Goal: Task Accomplishment & Management: Manage account settings

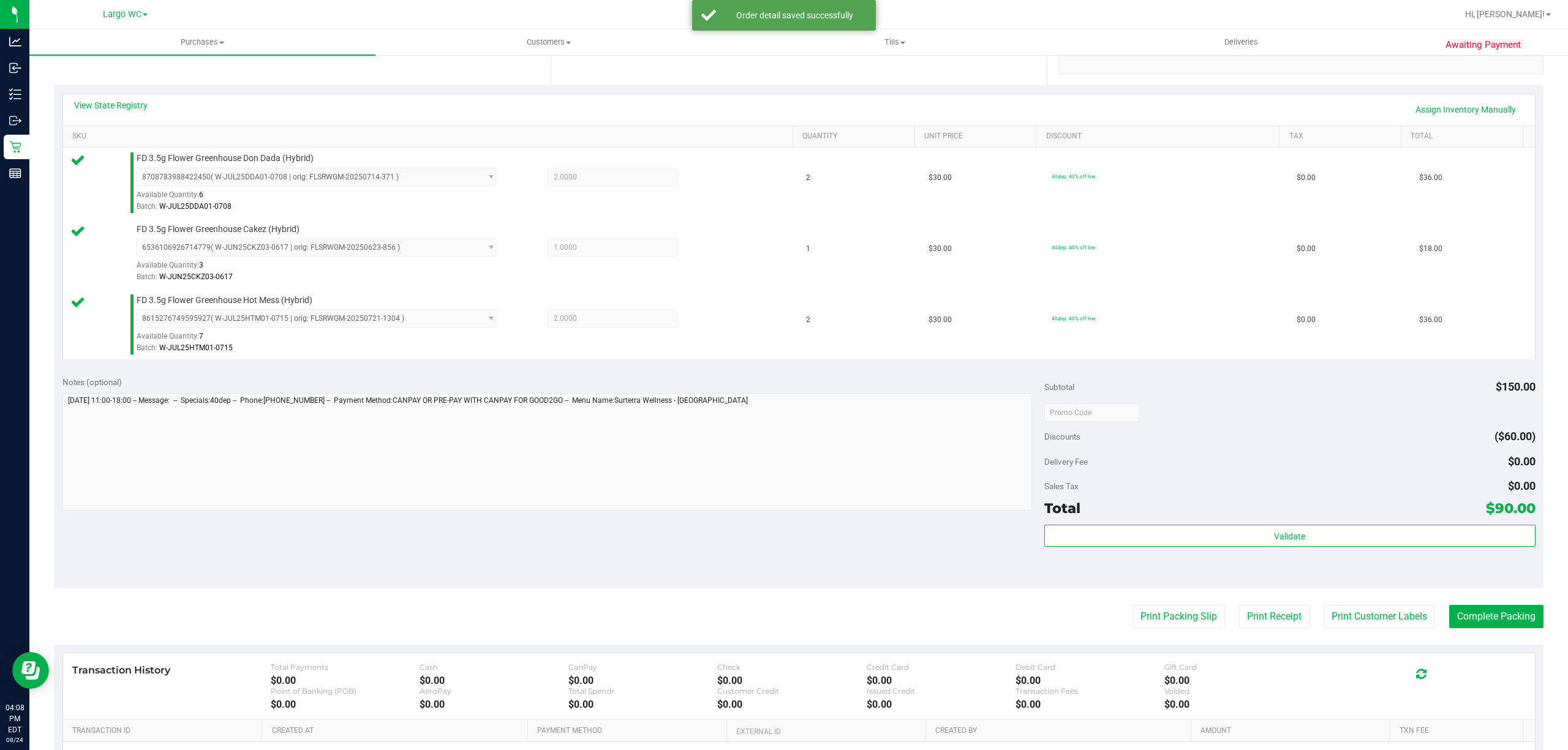
scroll to position [317, 0]
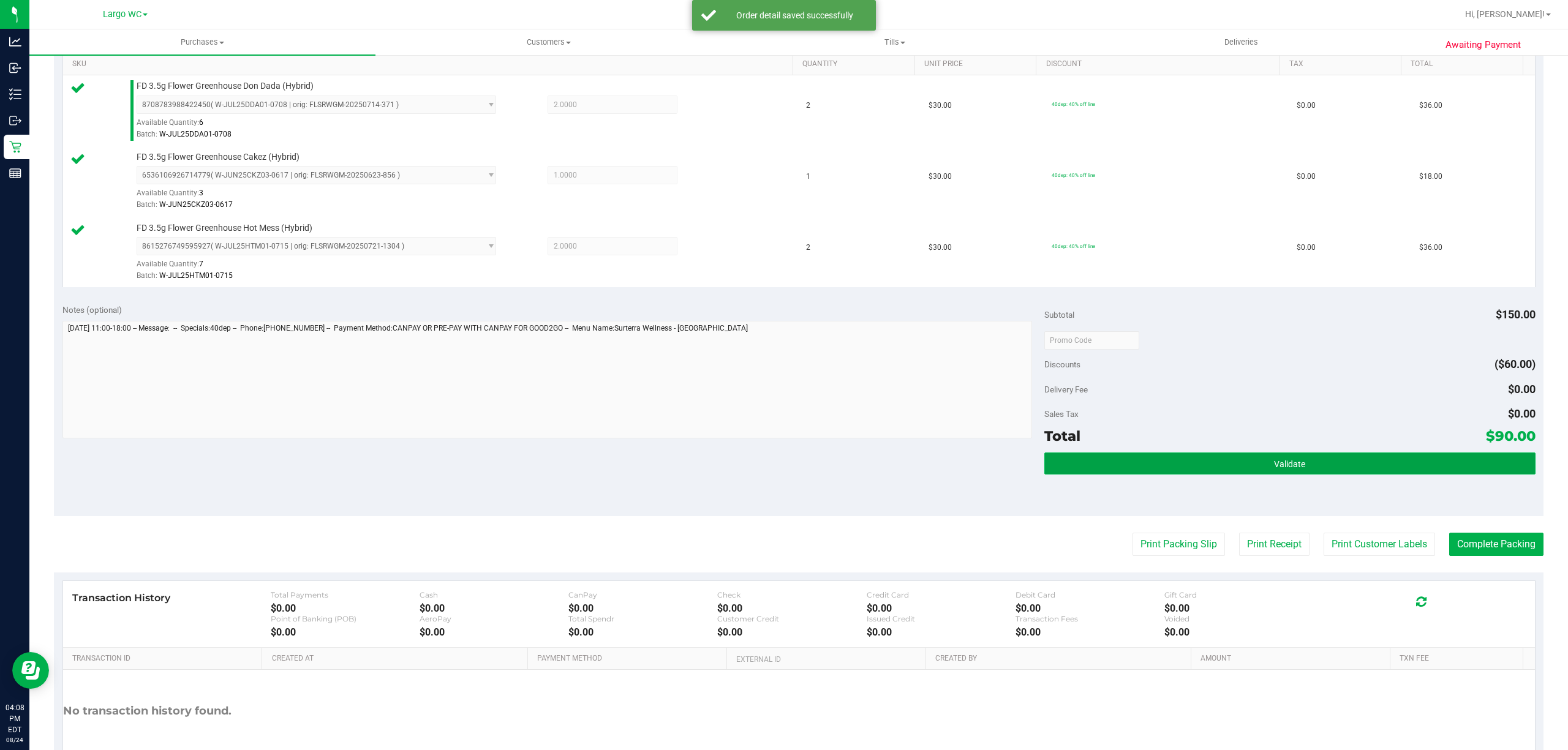
click at [1342, 469] on button "Validate" at bounding box center [1289, 464] width 491 height 22
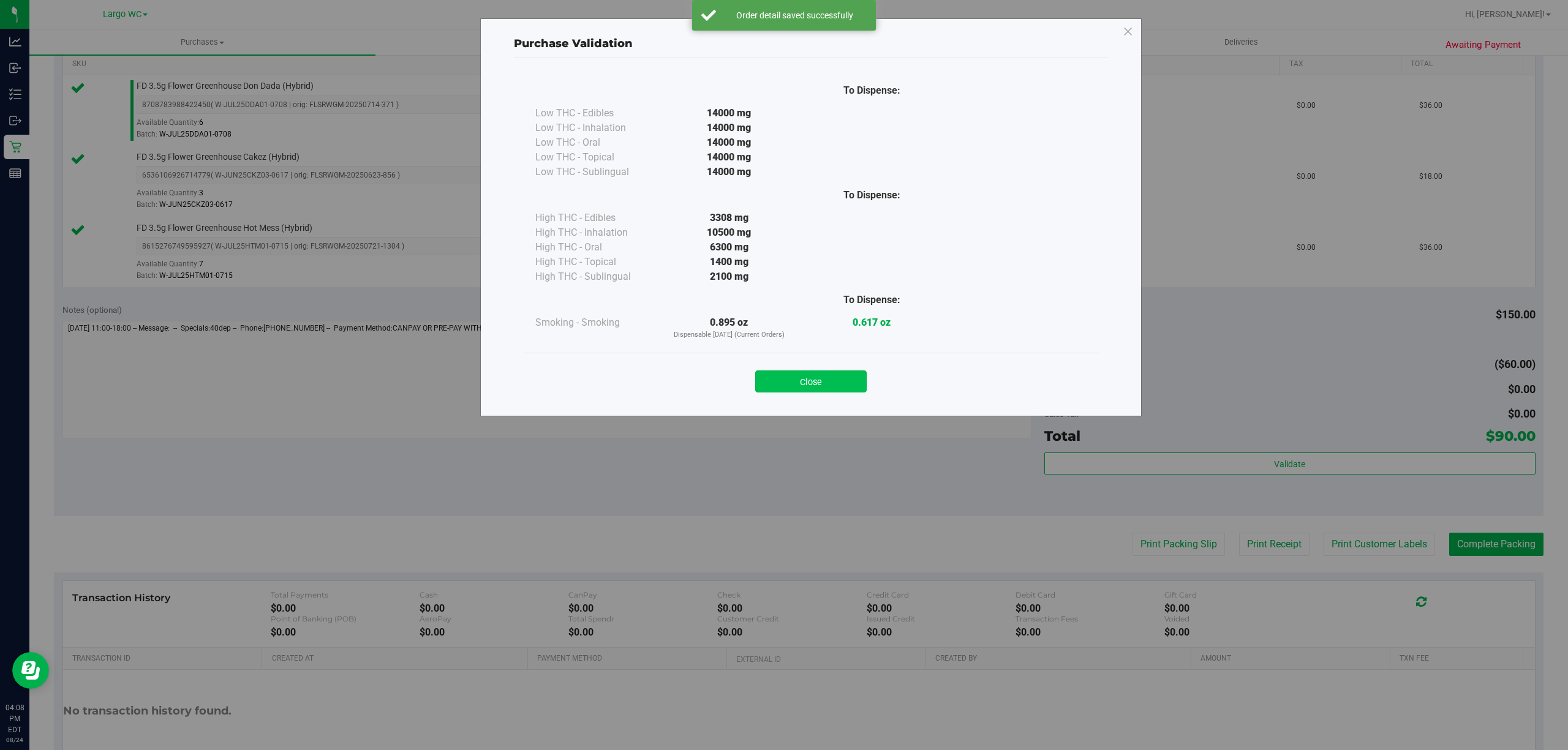
click at [802, 370] on button "Close" at bounding box center [811, 381] width 111 height 22
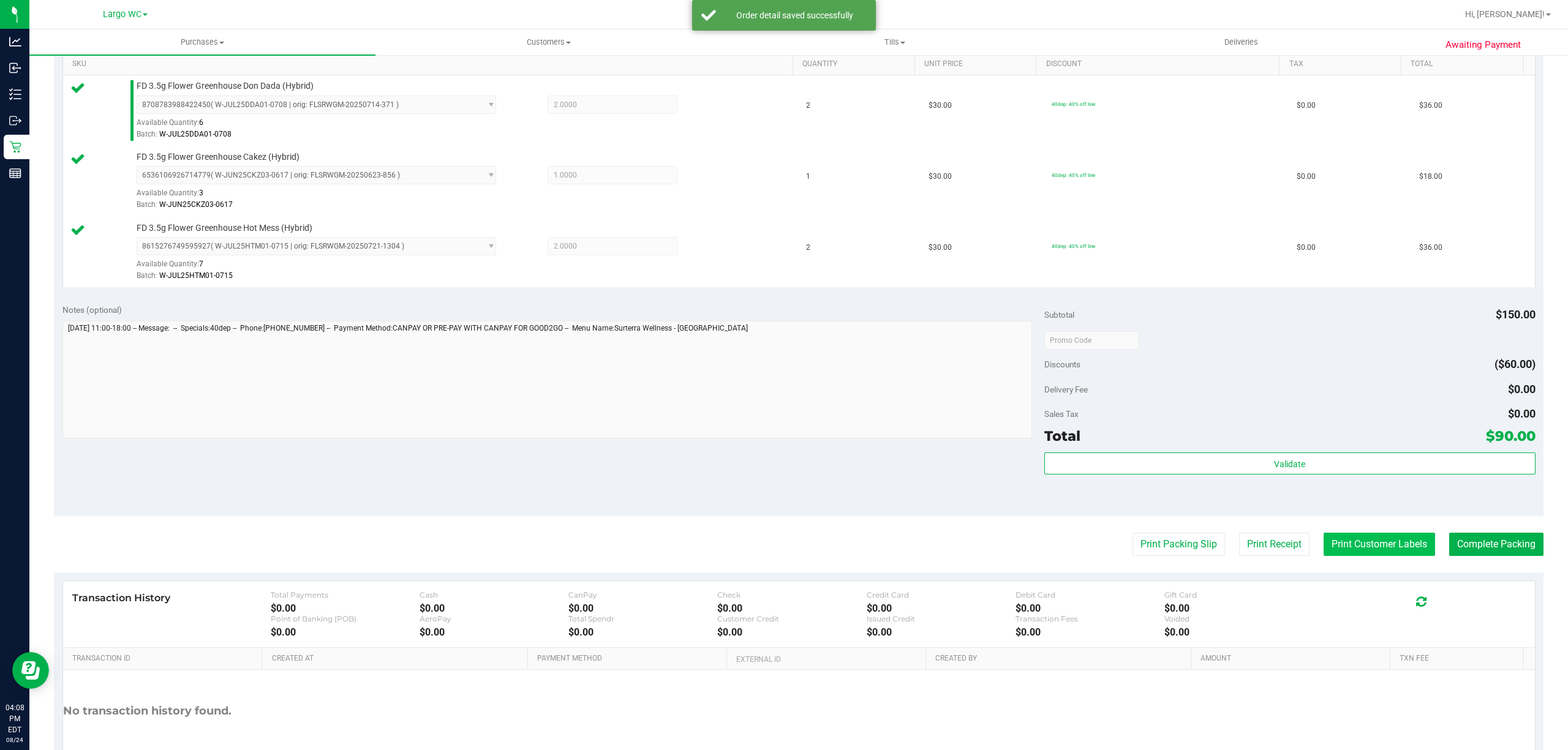
click at [1353, 549] on button "Print Customer Labels" at bounding box center [1379, 545] width 111 height 24
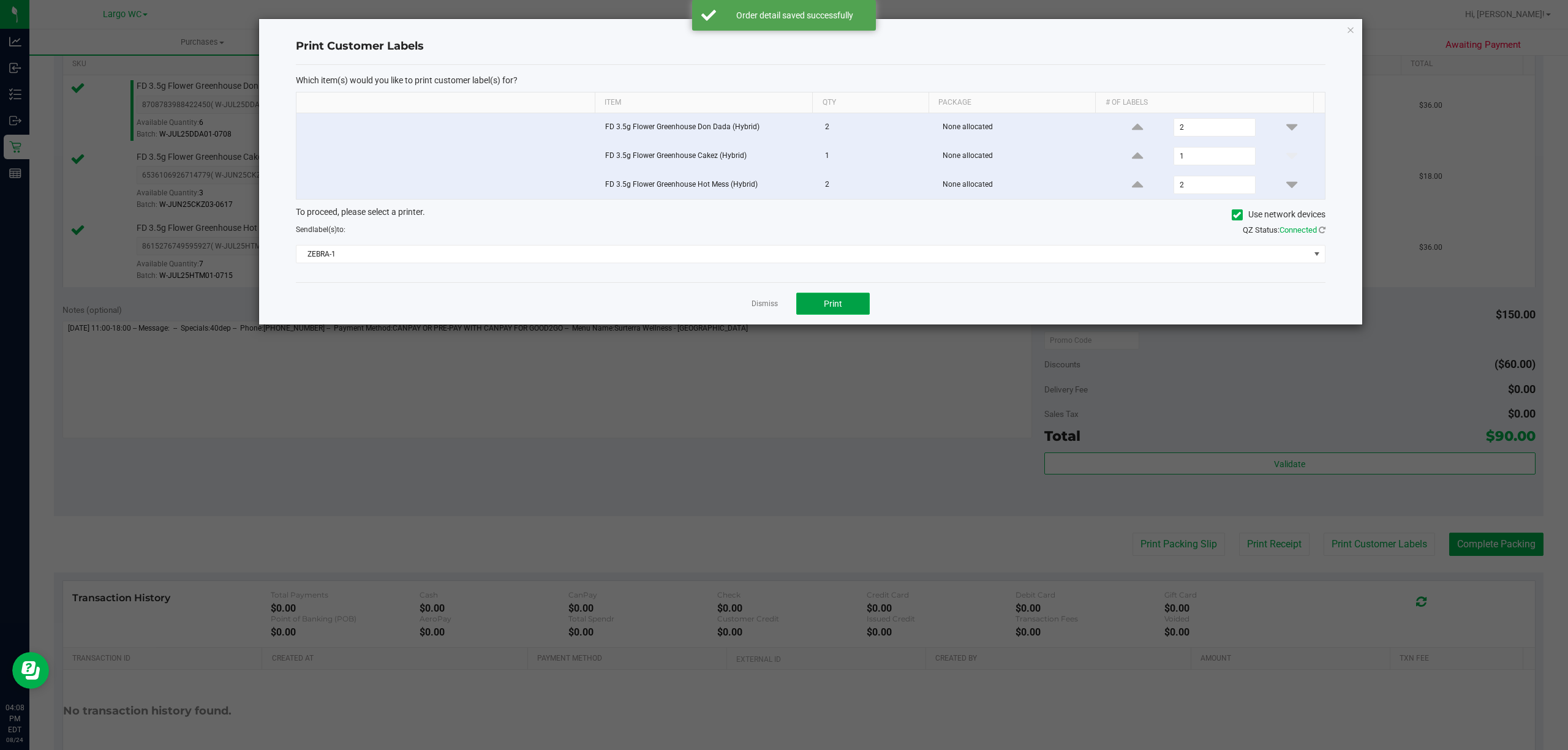
click at [846, 305] on button "Print" at bounding box center [833, 304] width 73 height 22
click at [762, 309] on link "Dismiss" at bounding box center [764, 304] width 26 height 10
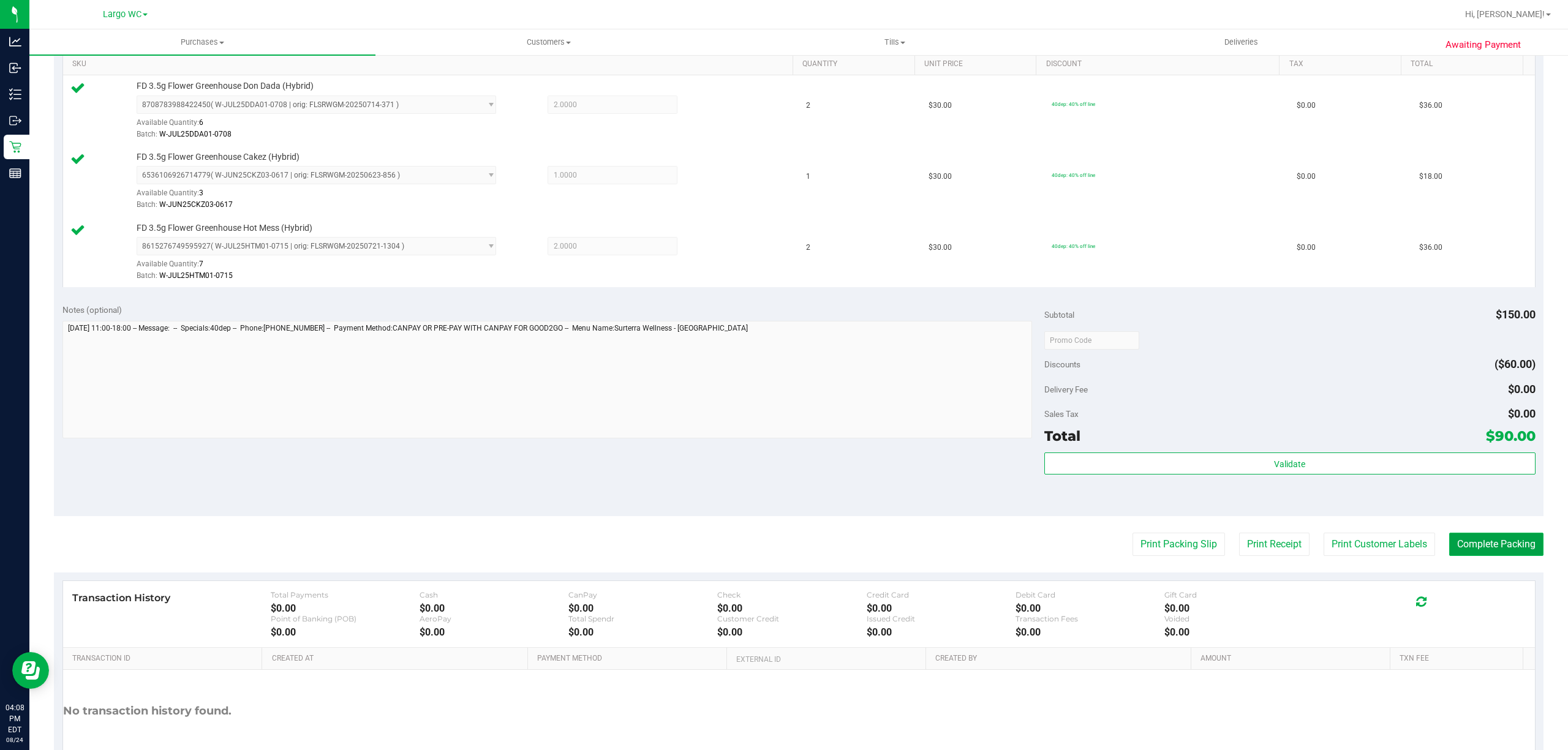
click at [1504, 546] on button "Complete Packing" at bounding box center [1496, 545] width 94 height 24
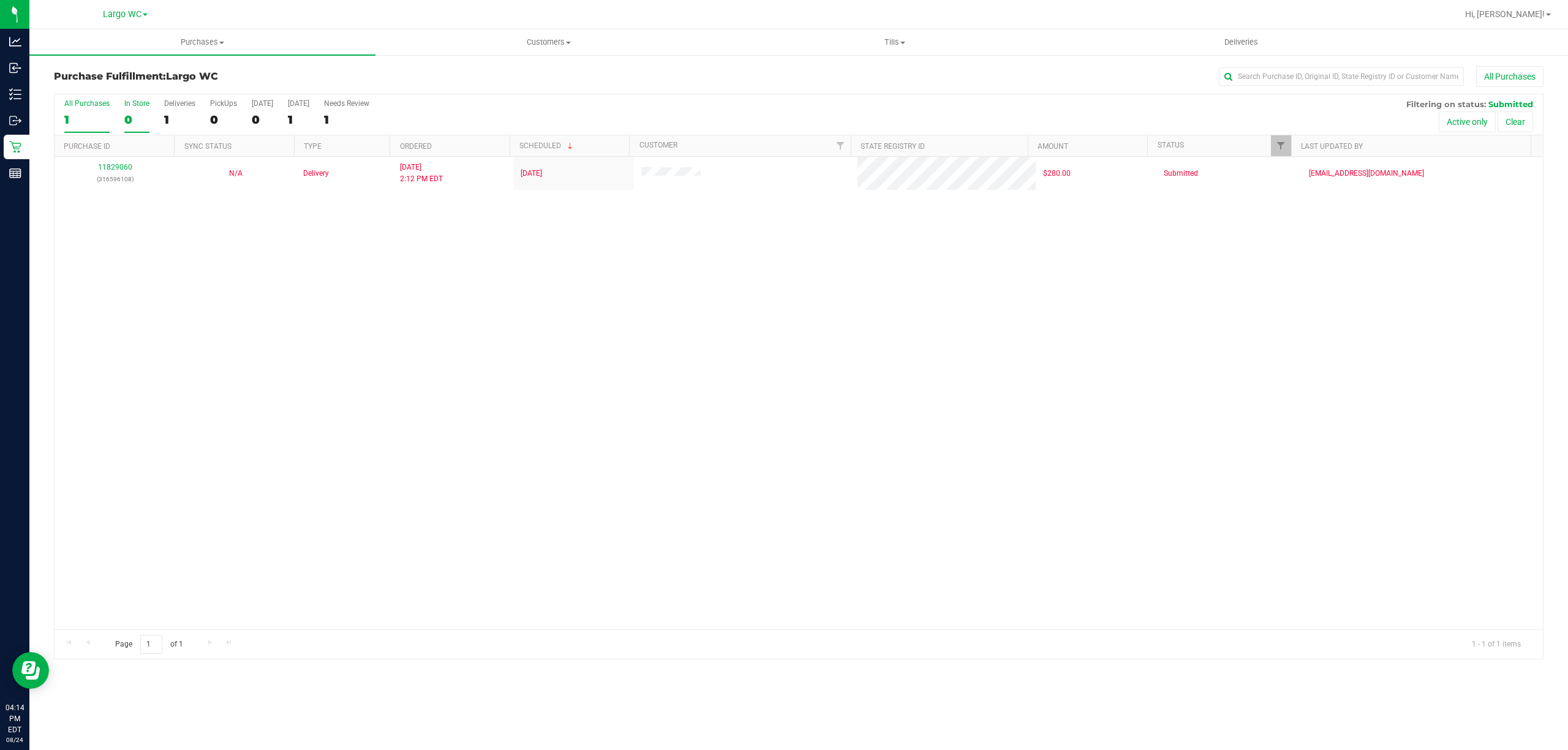
click at [131, 103] on div "In Store" at bounding box center [137, 103] width 25 height 8
click at [0, 0] on input "In Store 0" at bounding box center [0, 0] width 0 height 0
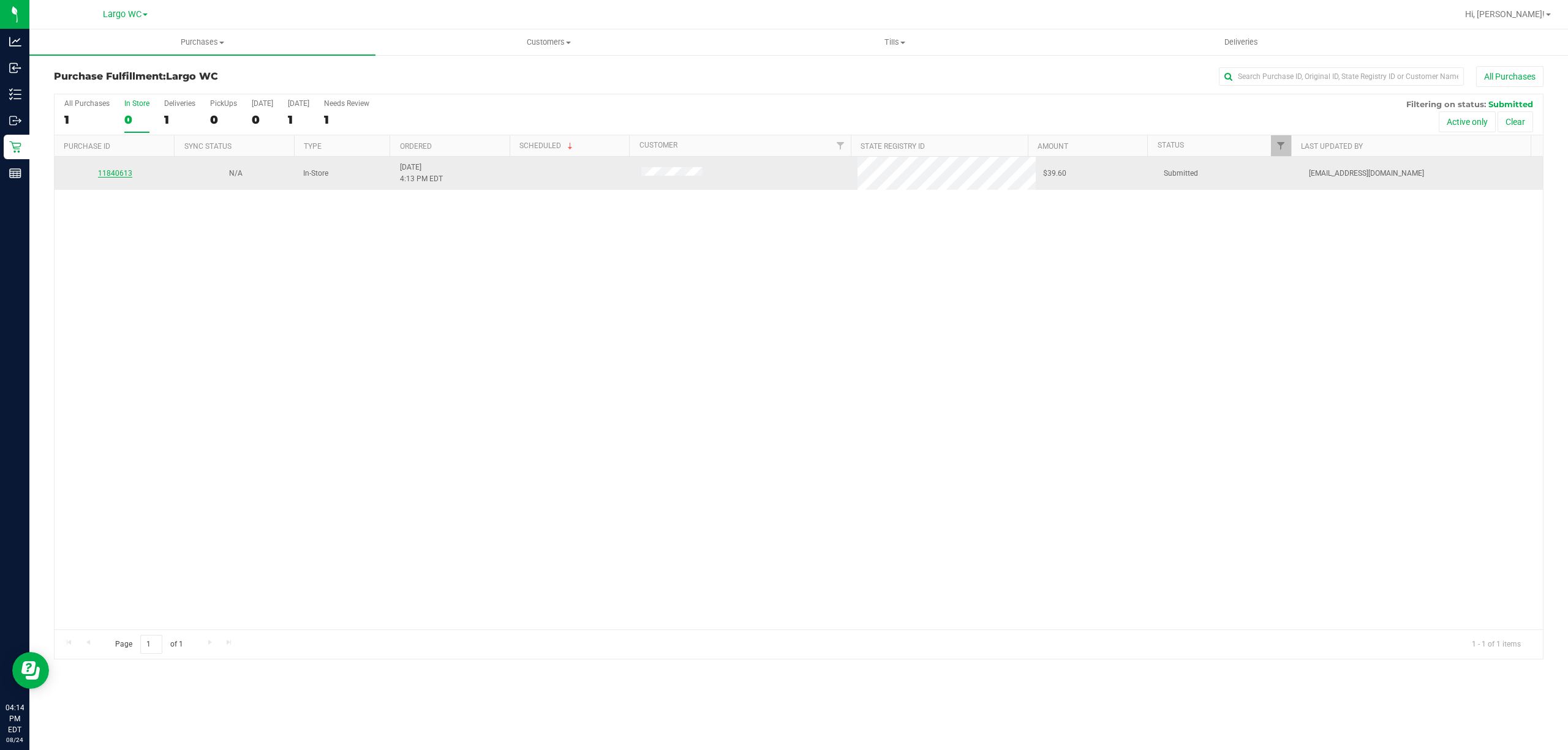
click at [123, 172] on link "11840613" at bounding box center [116, 173] width 35 height 8
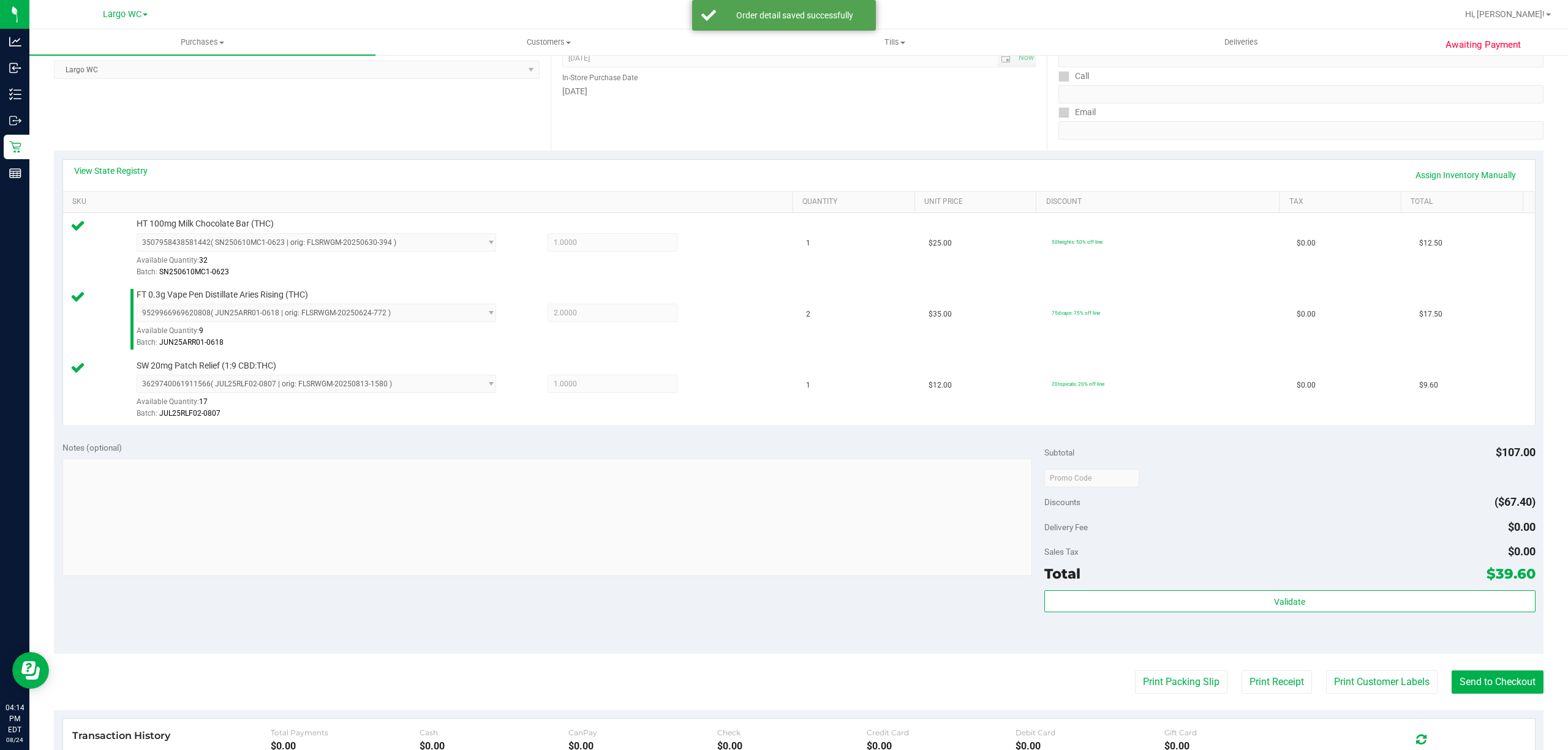
scroll to position [395, 0]
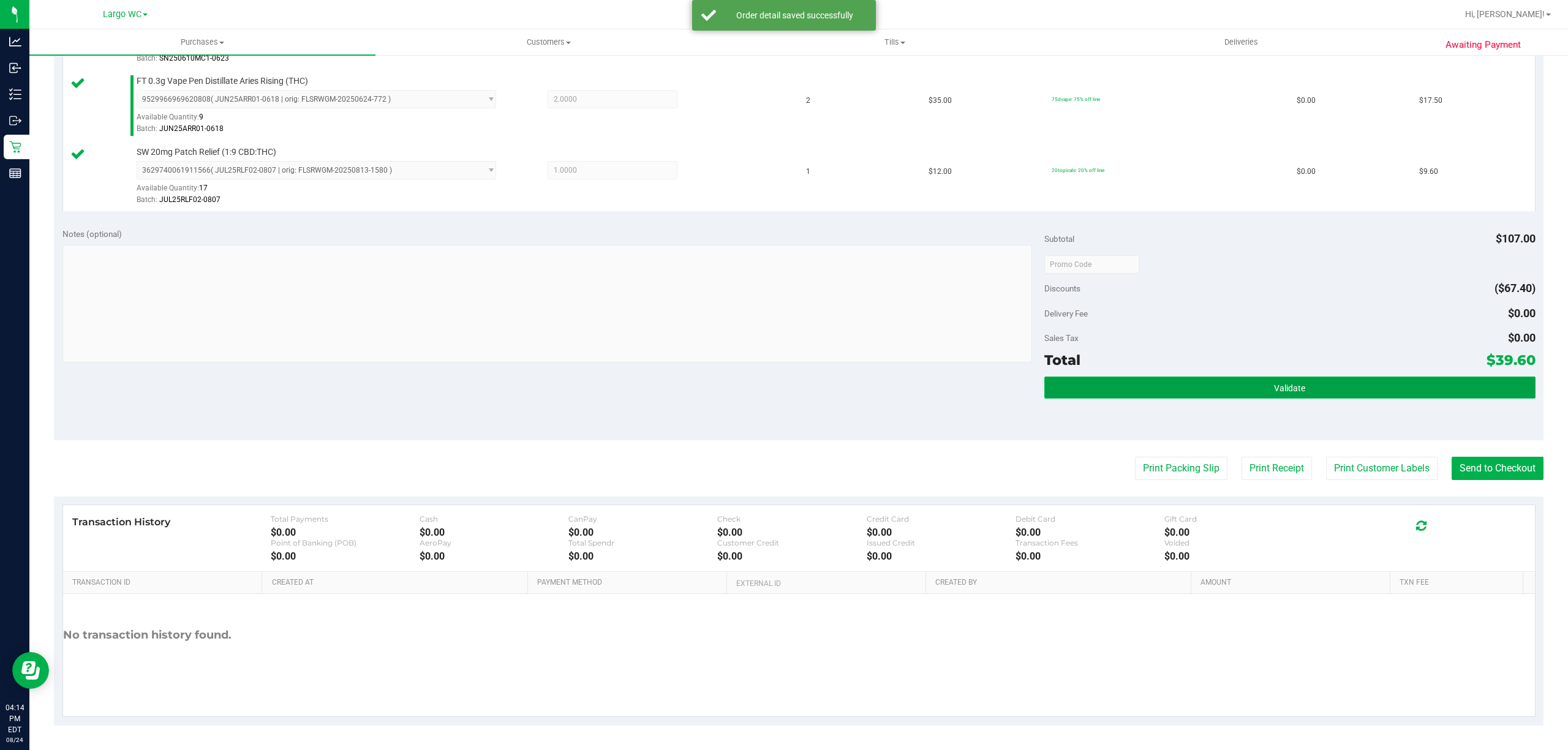
click at [1144, 390] on button "Validate" at bounding box center [1289, 387] width 491 height 22
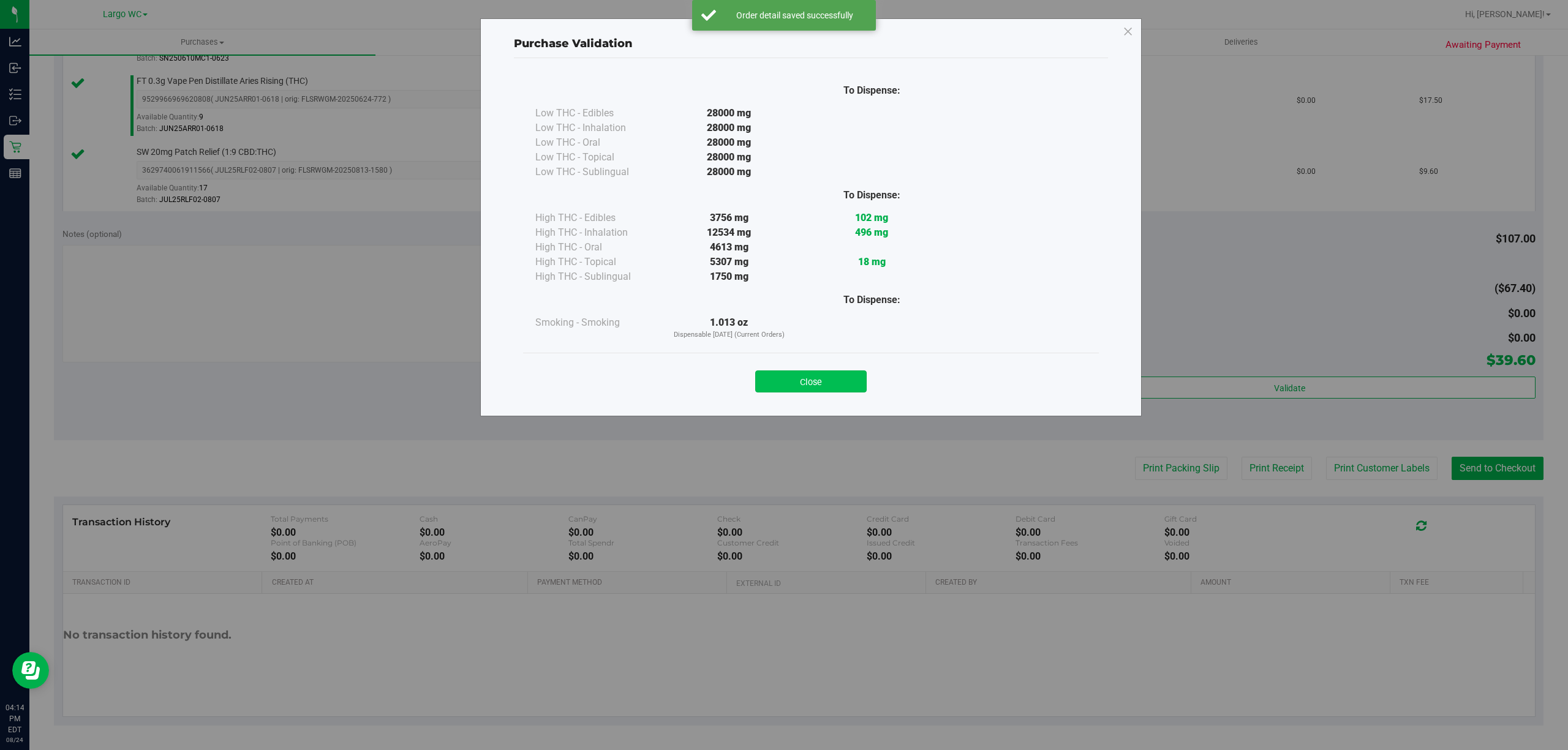
click at [823, 371] on button "Close" at bounding box center [811, 381] width 111 height 22
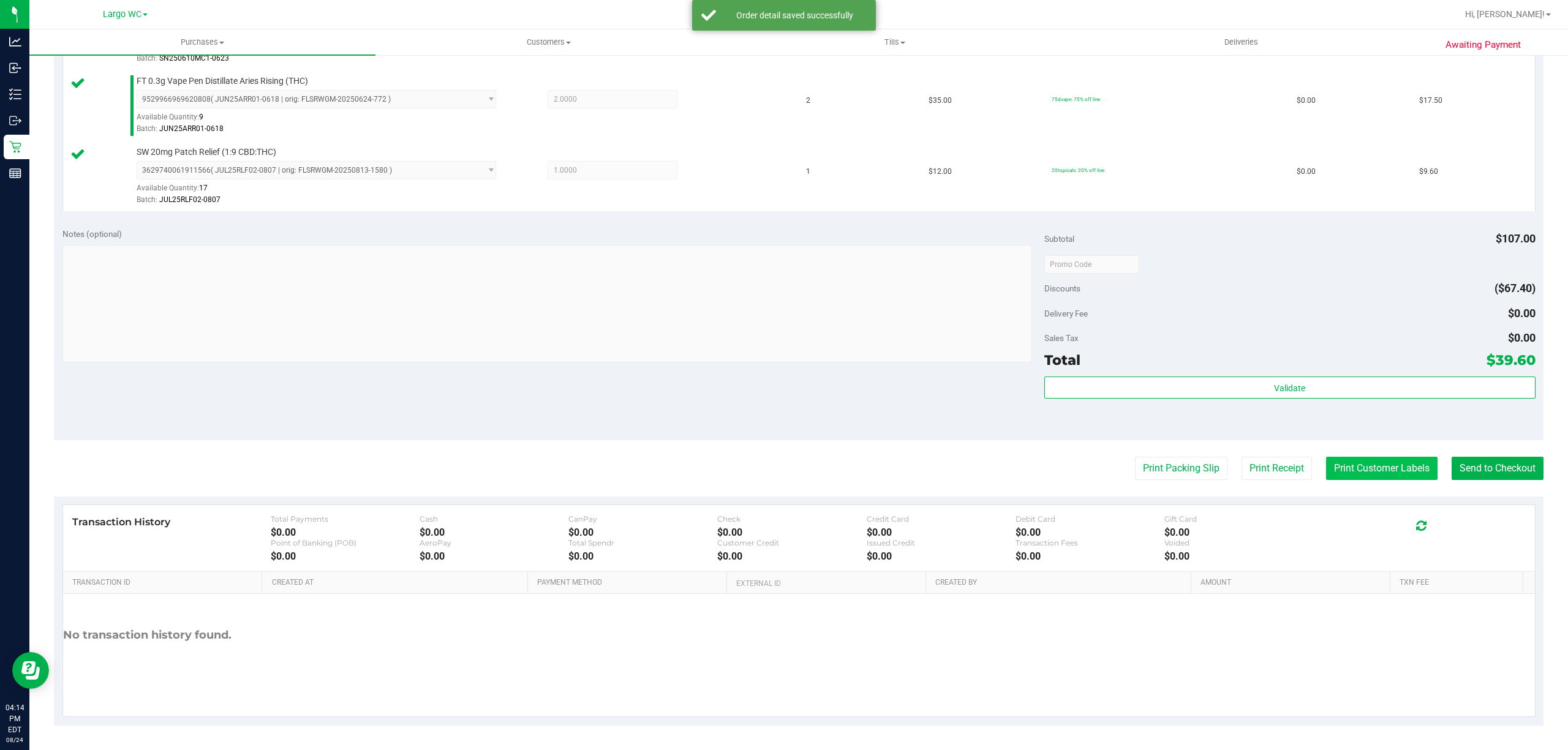
click at [1353, 466] on button "Print Customer Labels" at bounding box center [1381, 468] width 111 height 24
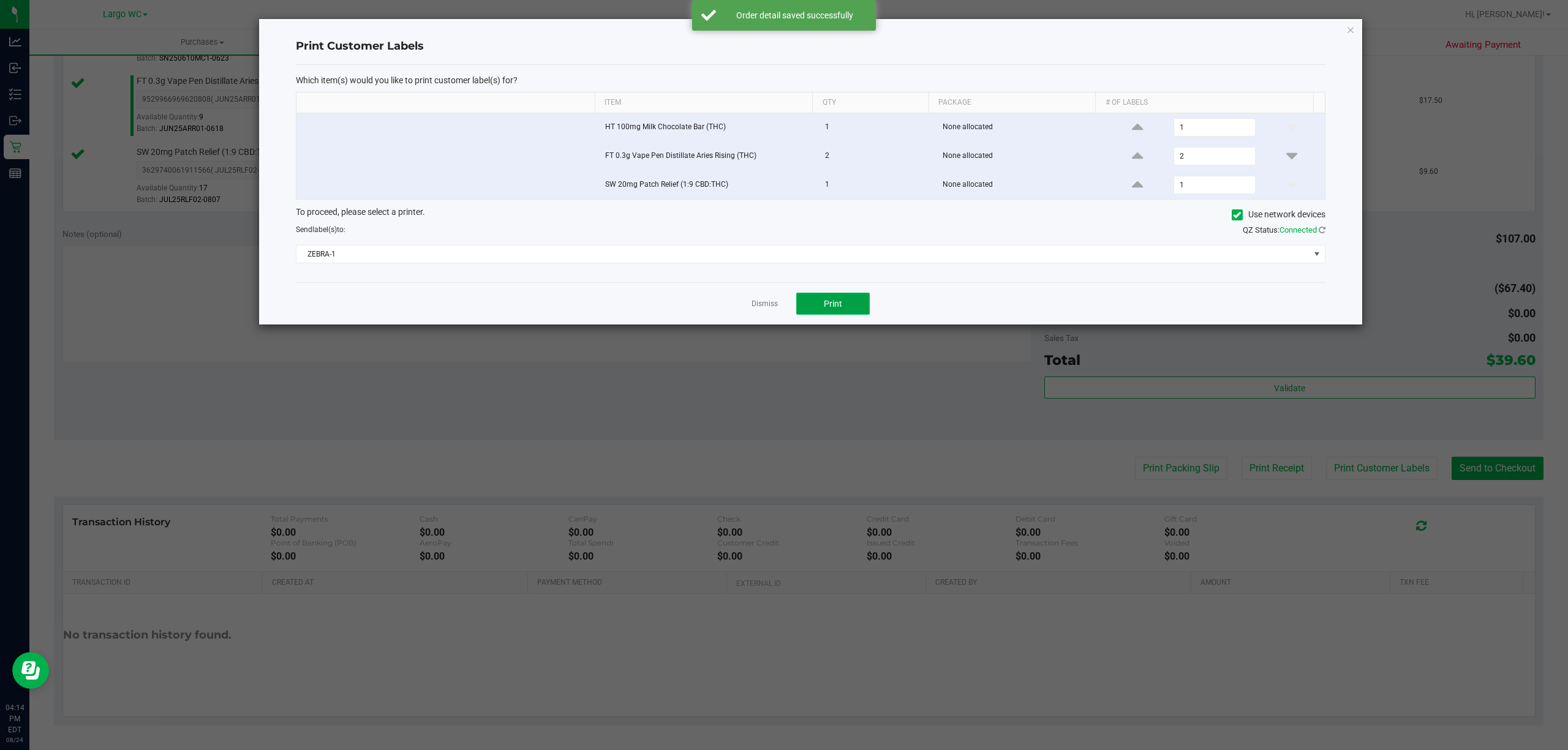
click at [851, 315] on button "Print" at bounding box center [833, 304] width 73 height 22
click at [1349, 28] on icon "button" at bounding box center [1350, 29] width 8 height 15
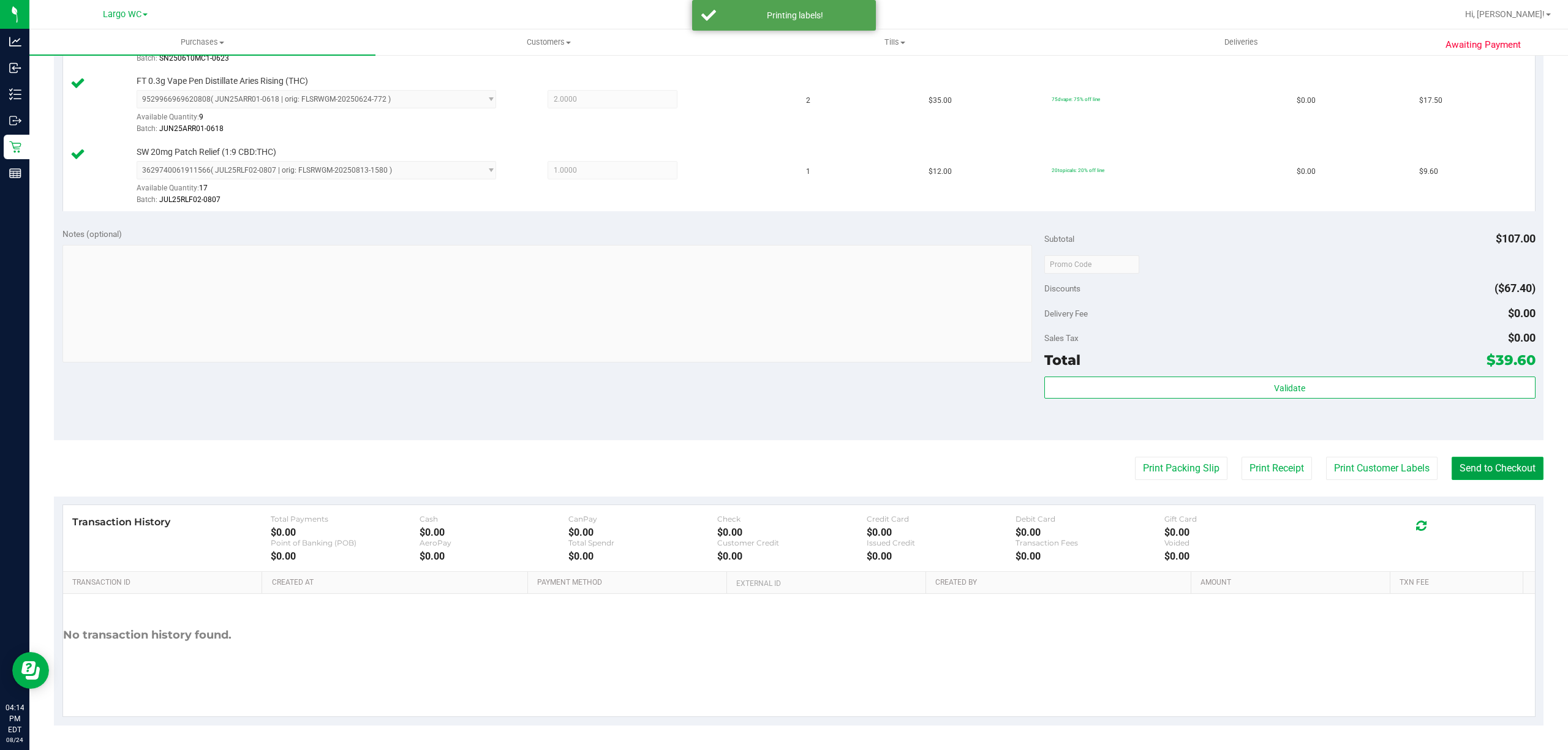
click at [1493, 465] on button "Send to Checkout" at bounding box center [1497, 468] width 92 height 24
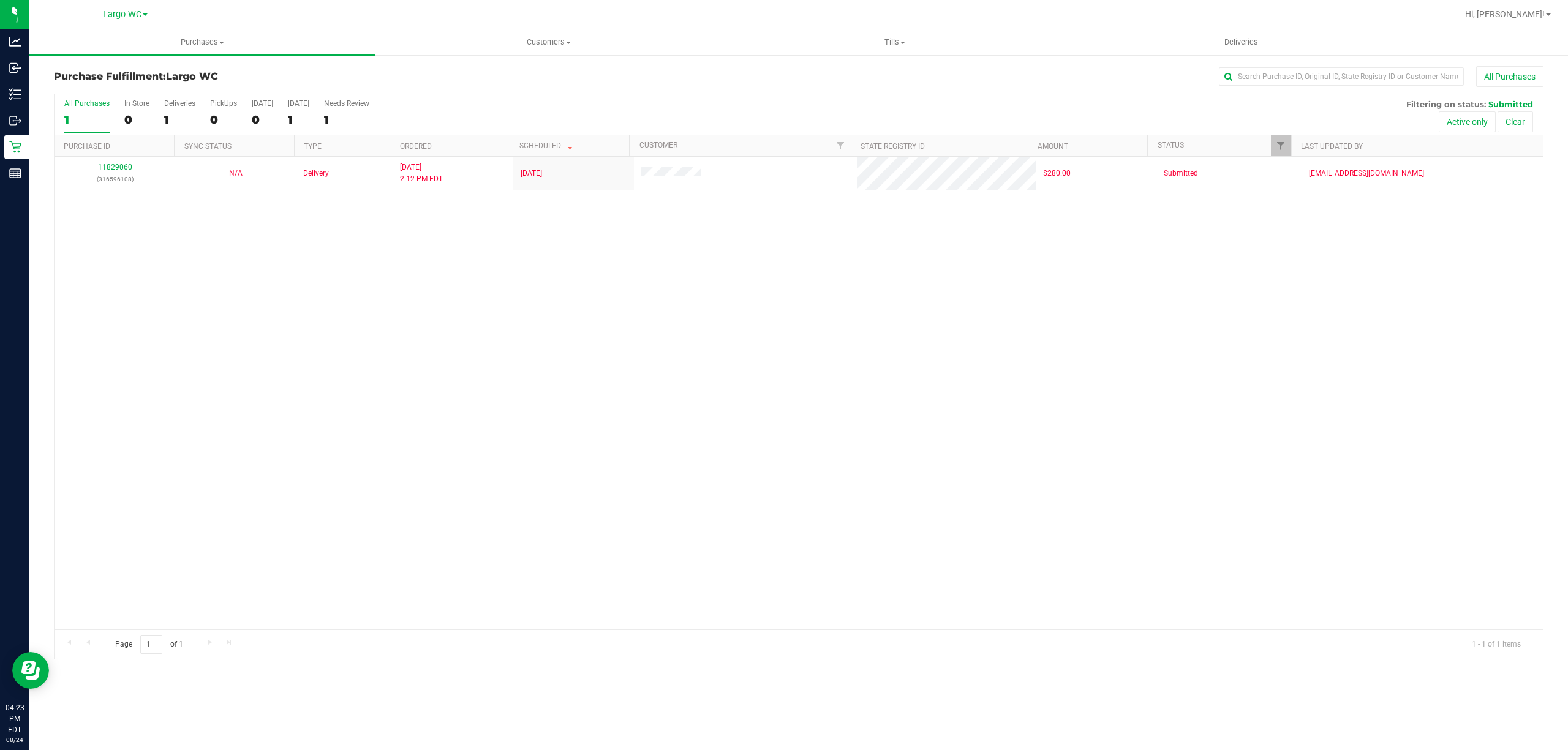
click at [233, 547] on div "11829060 (316596108) N/A Delivery 8/22/2025 2:12 PM EDT 8/25/2025 $280.00 Submi…" at bounding box center [799, 392] width 1488 height 473
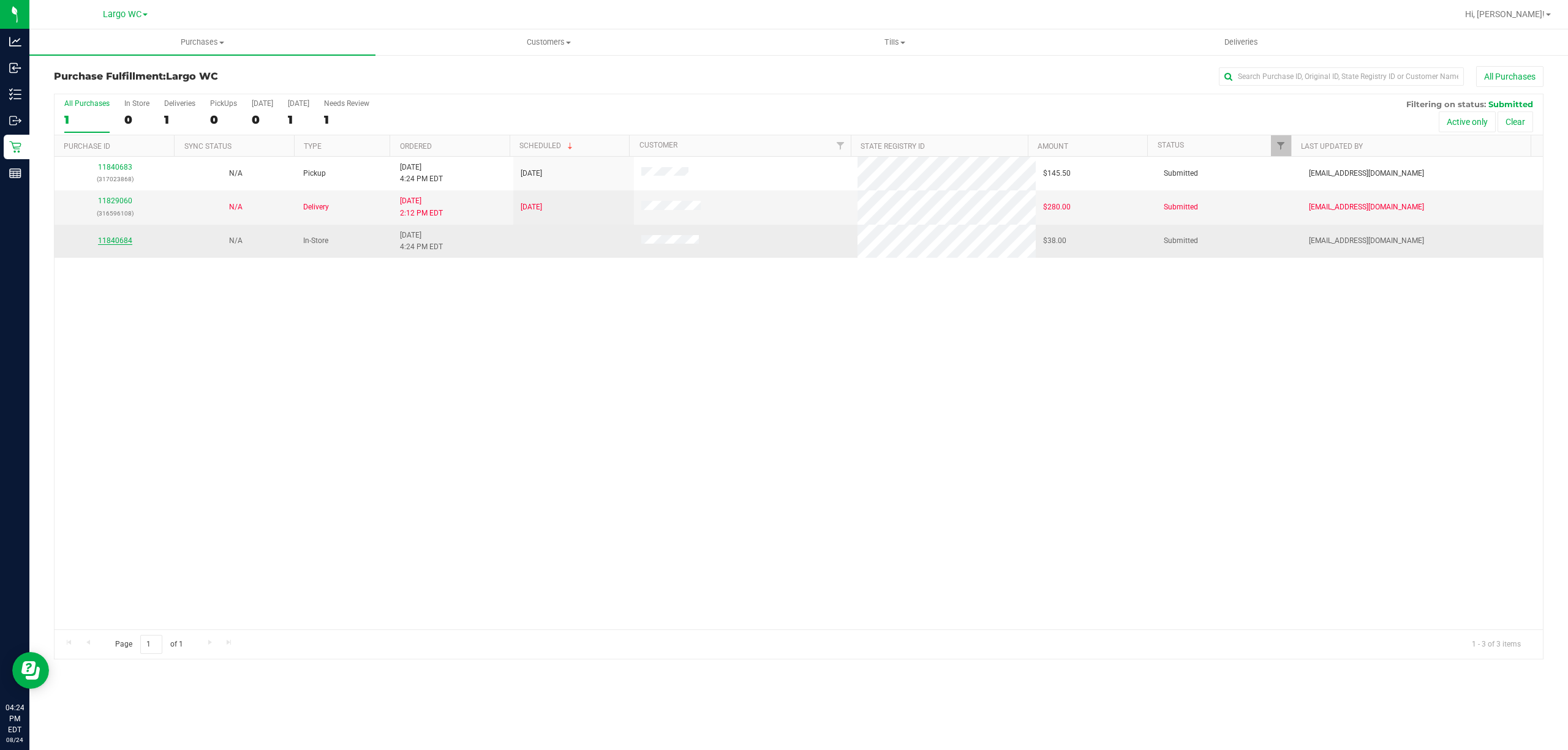
click at [121, 245] on link "11840684" at bounding box center [116, 240] width 35 height 8
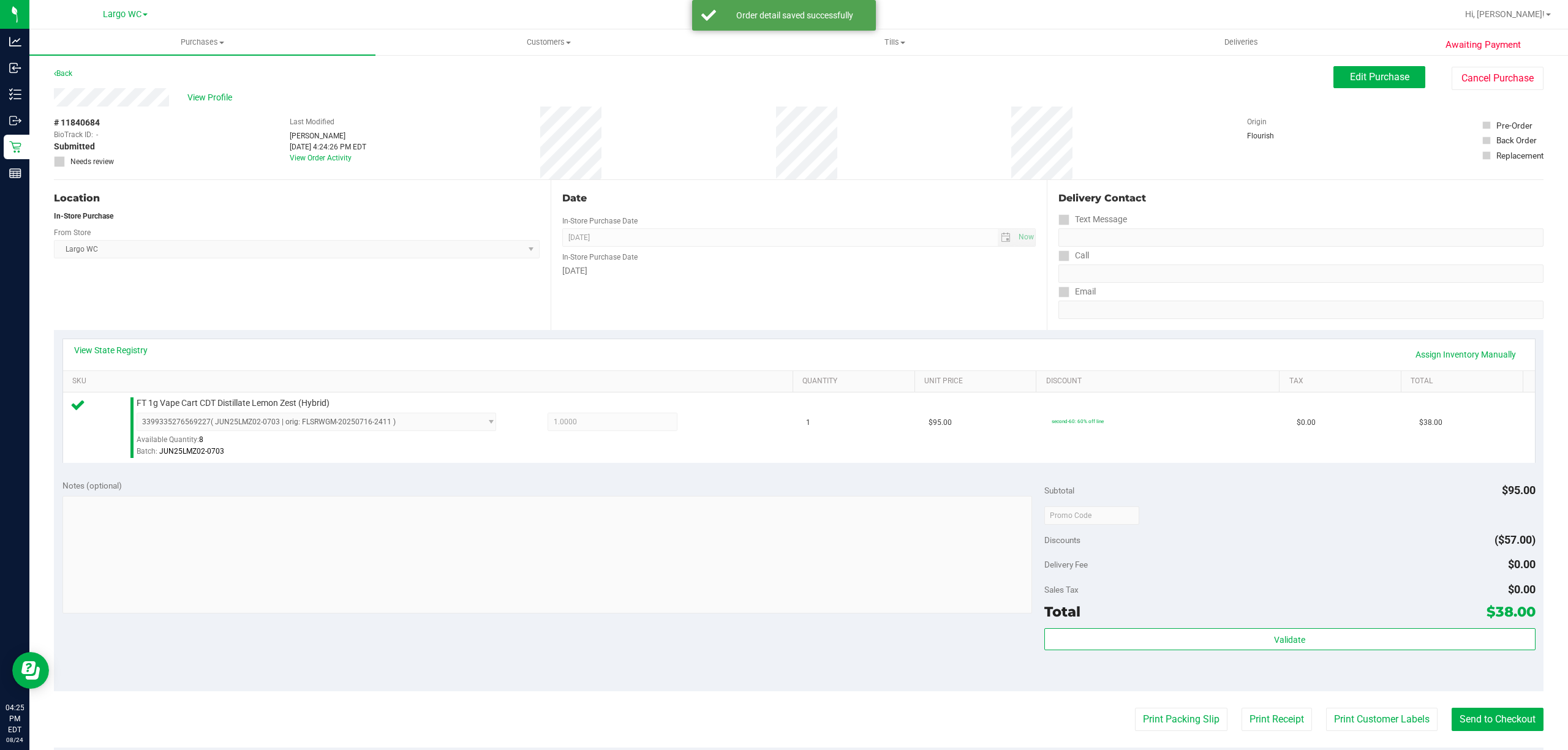
click at [1078, 607] on div "Total $38.00" at bounding box center [1289, 612] width 491 height 22
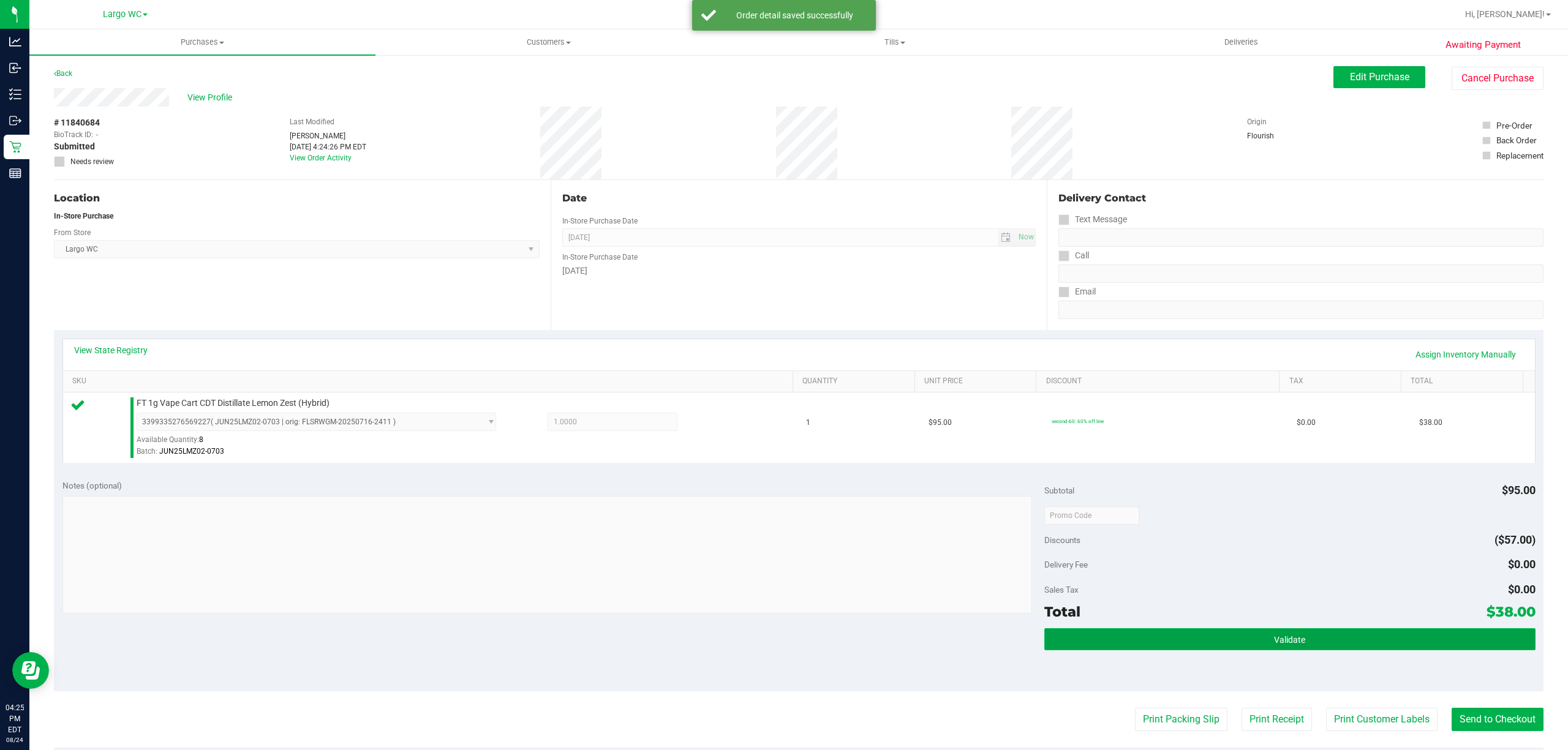
click at [1056, 650] on button "Validate" at bounding box center [1289, 639] width 491 height 22
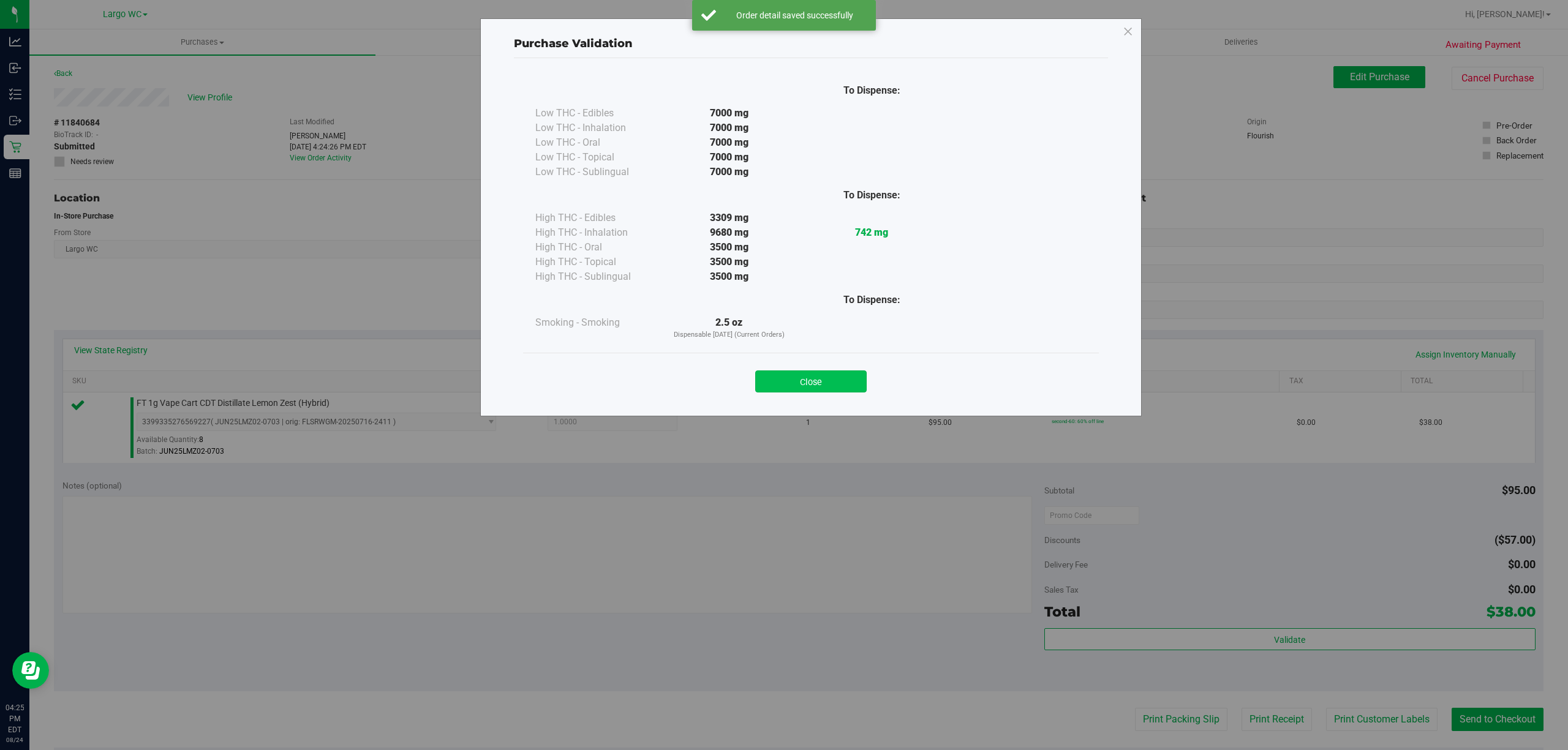
click at [809, 370] on button "Close" at bounding box center [811, 381] width 111 height 22
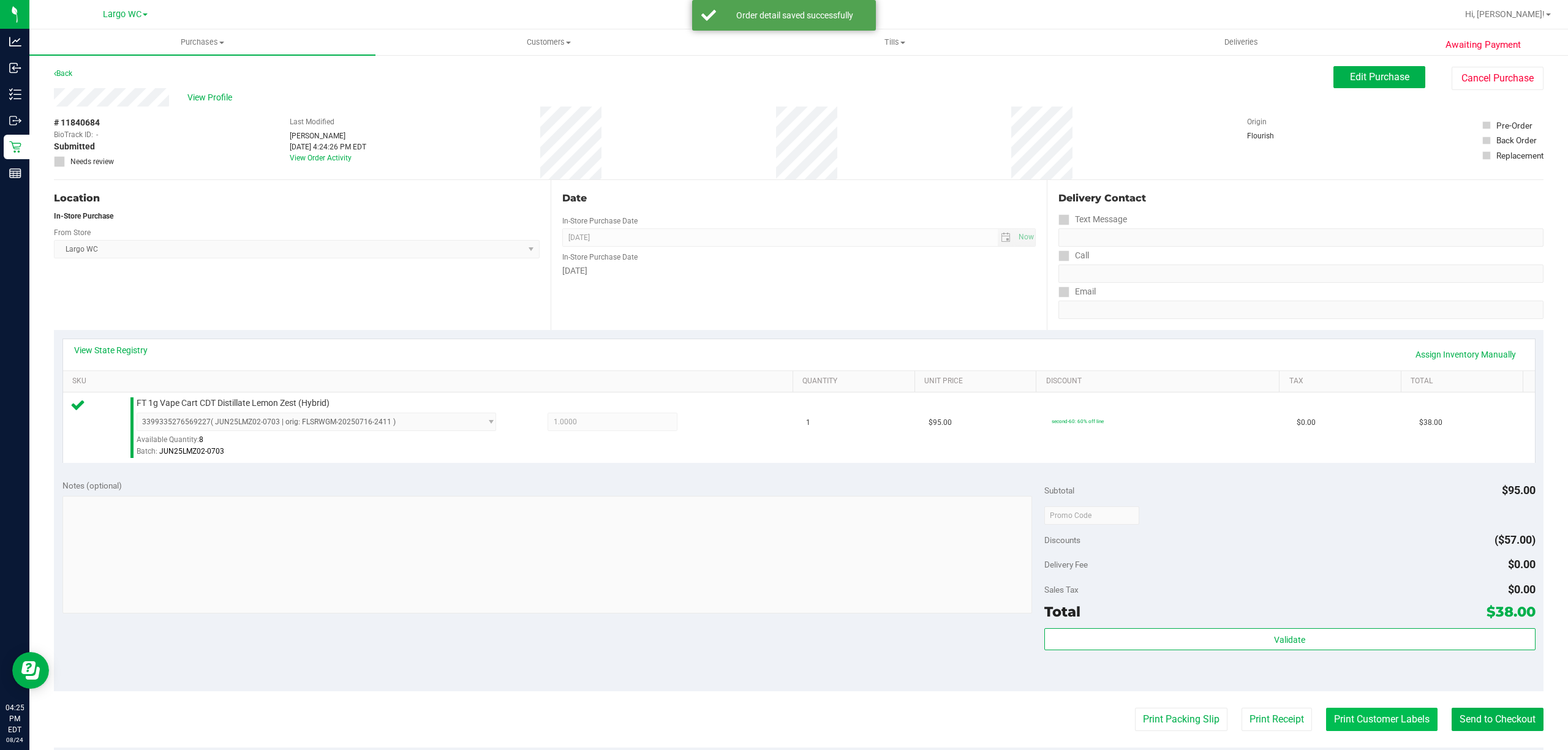
click at [1350, 715] on button "Print Customer Labels" at bounding box center [1381, 720] width 111 height 24
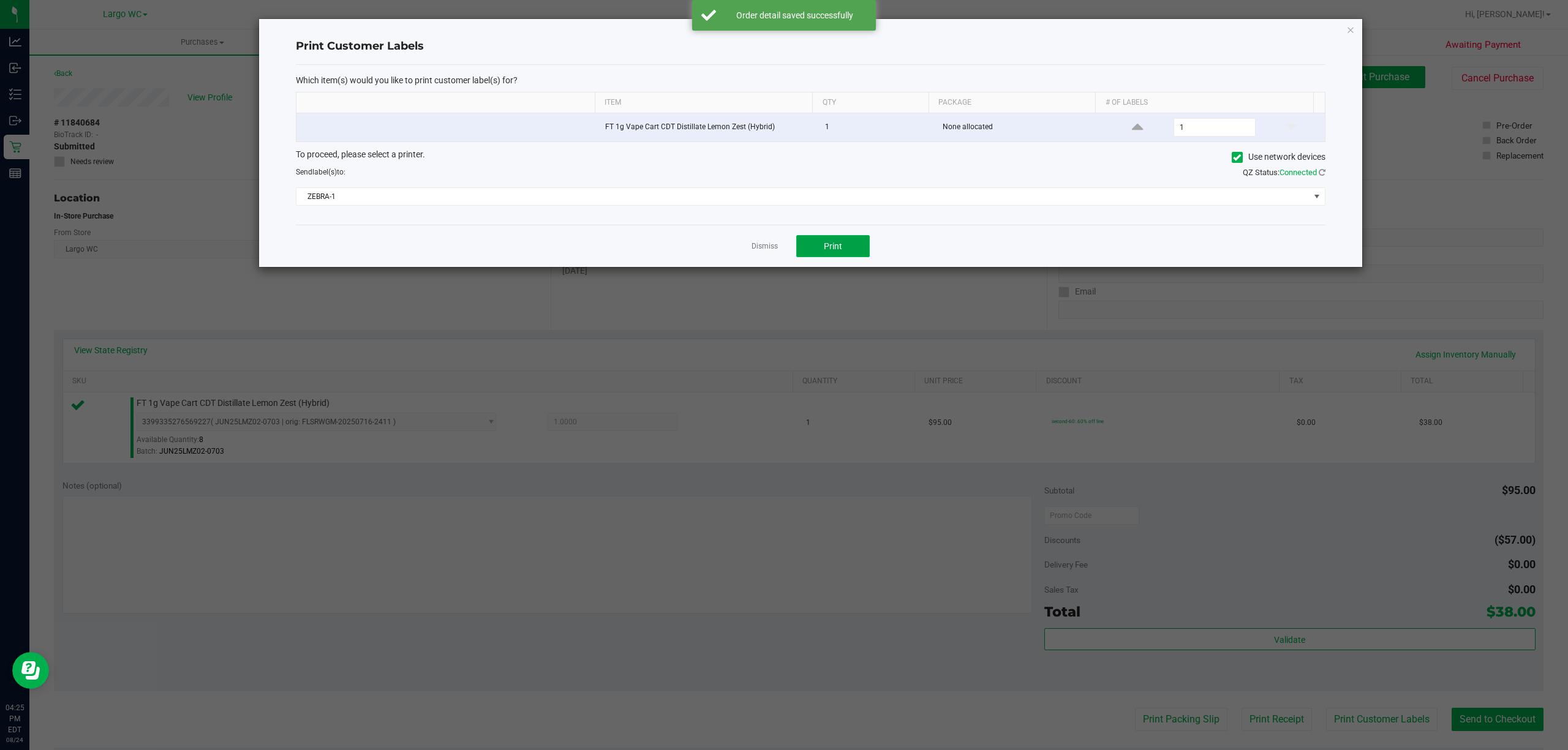
click at [820, 255] on button "Print" at bounding box center [833, 246] width 73 height 22
click at [1349, 35] on icon "button" at bounding box center [1350, 29] width 8 height 15
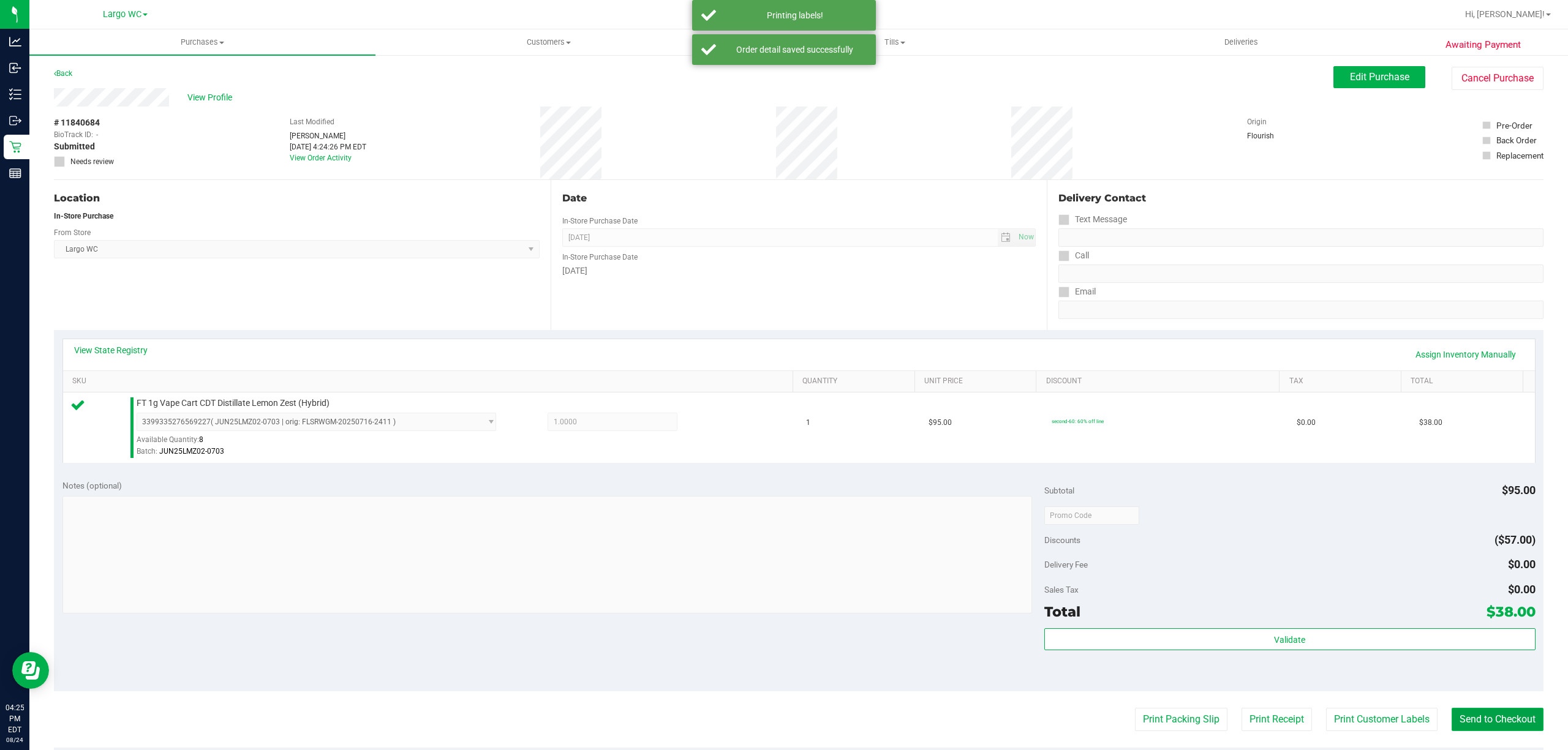
click at [1475, 724] on button "Send to Checkout" at bounding box center [1497, 720] width 92 height 24
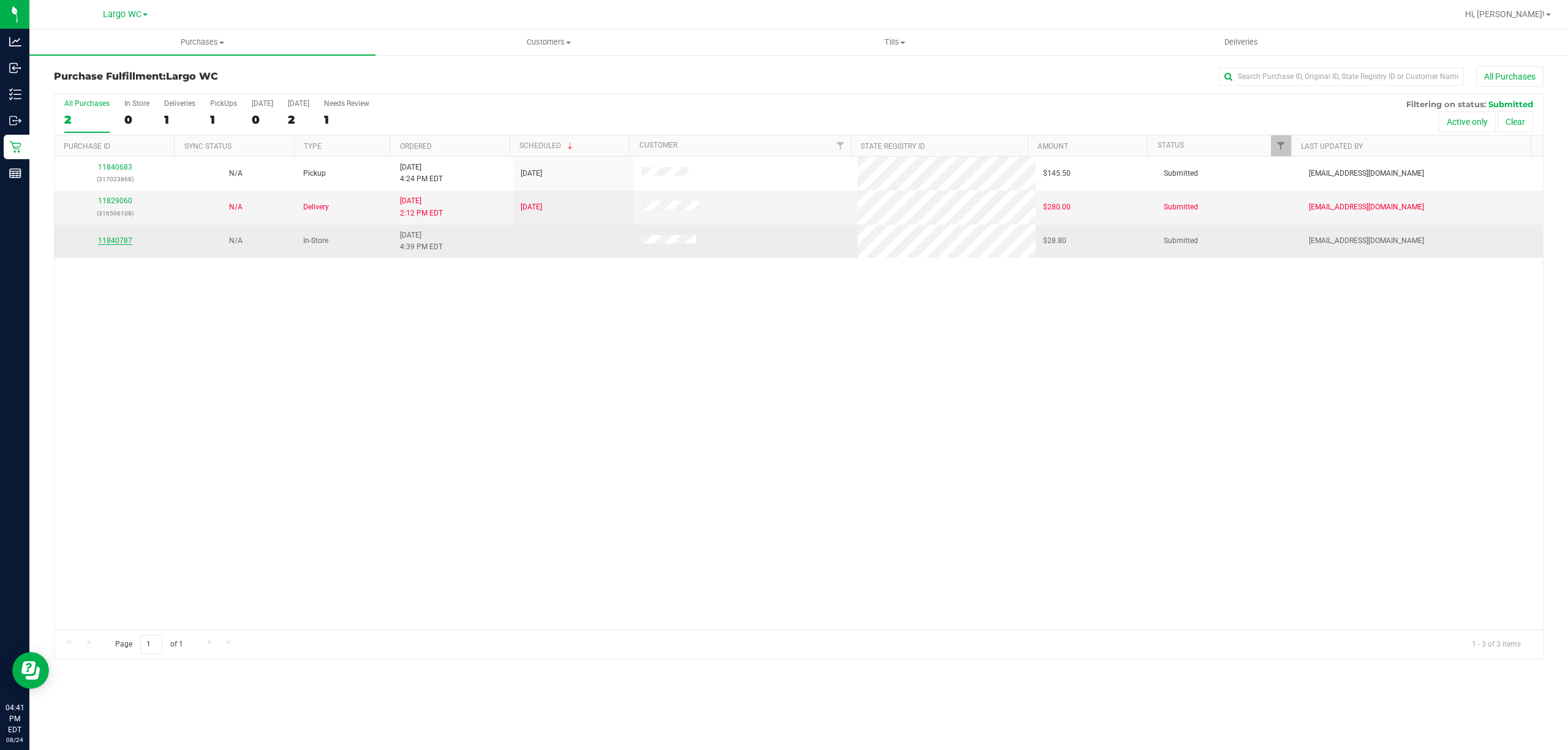
click at [110, 241] on link "11840787" at bounding box center [116, 240] width 35 height 8
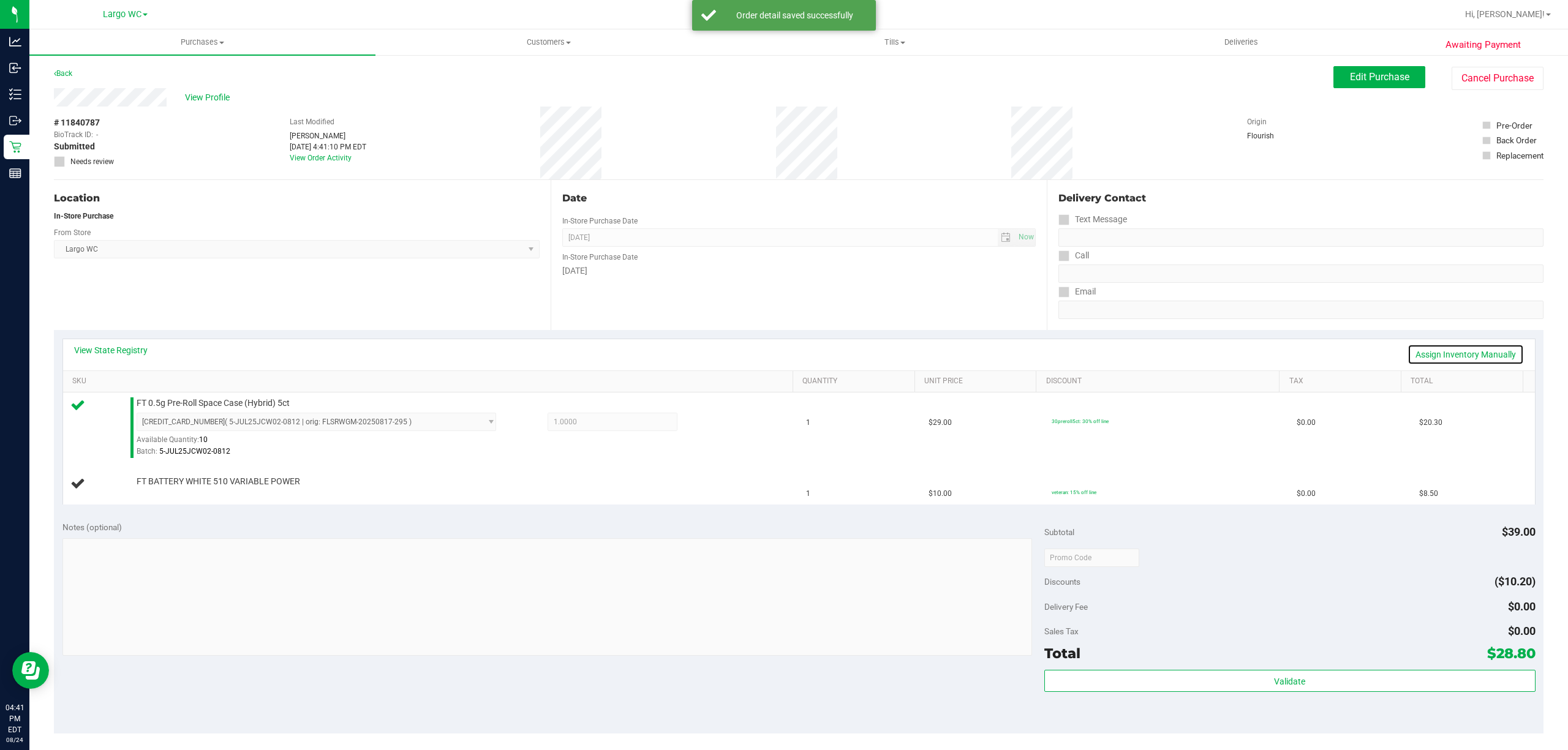
click at [1473, 354] on link "Assign Inventory Manually" at bounding box center [1466, 354] width 116 height 21
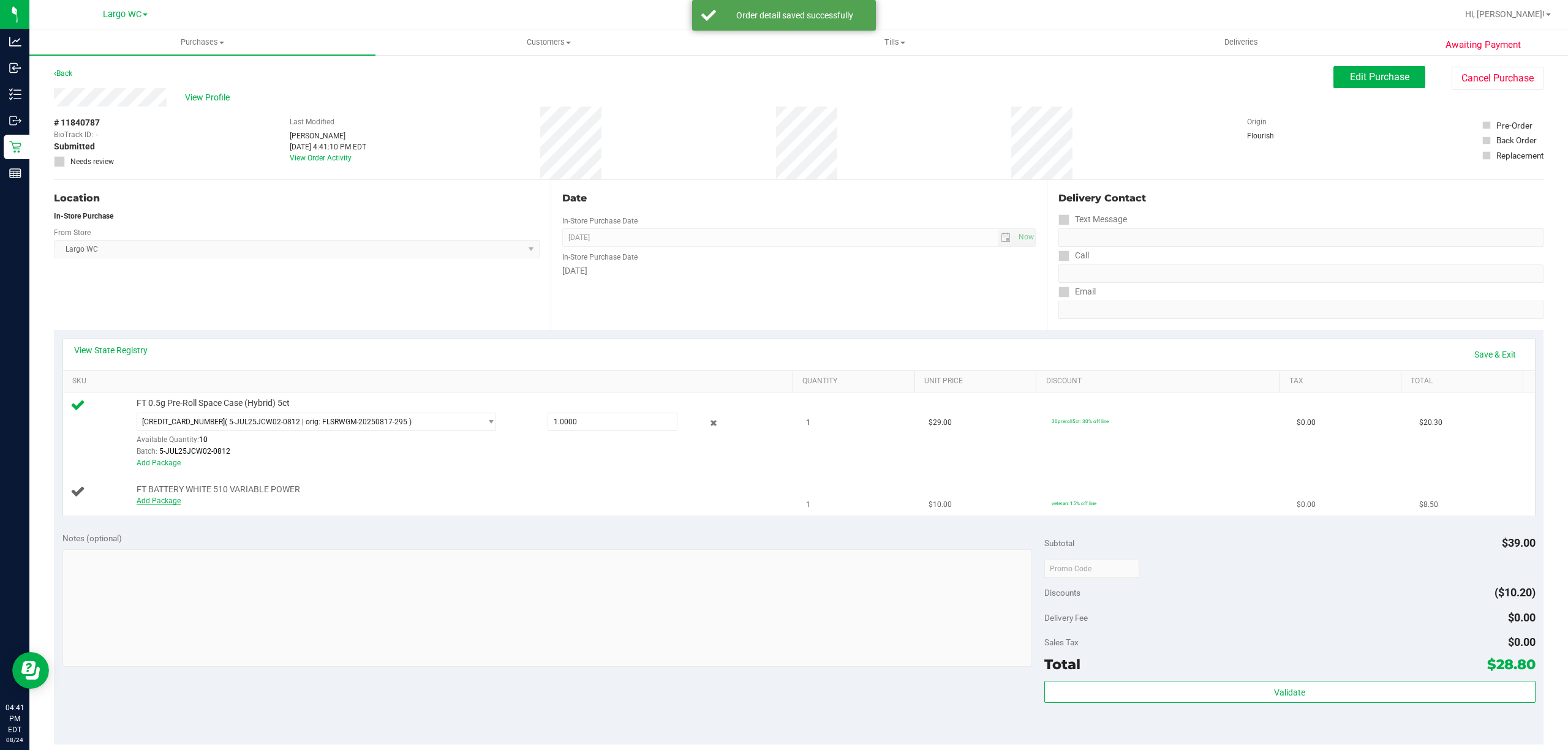
click at [165, 502] on link "Add Package" at bounding box center [159, 500] width 44 height 8
click at [236, 498] on span "Select Package" at bounding box center [308, 492] width 343 height 17
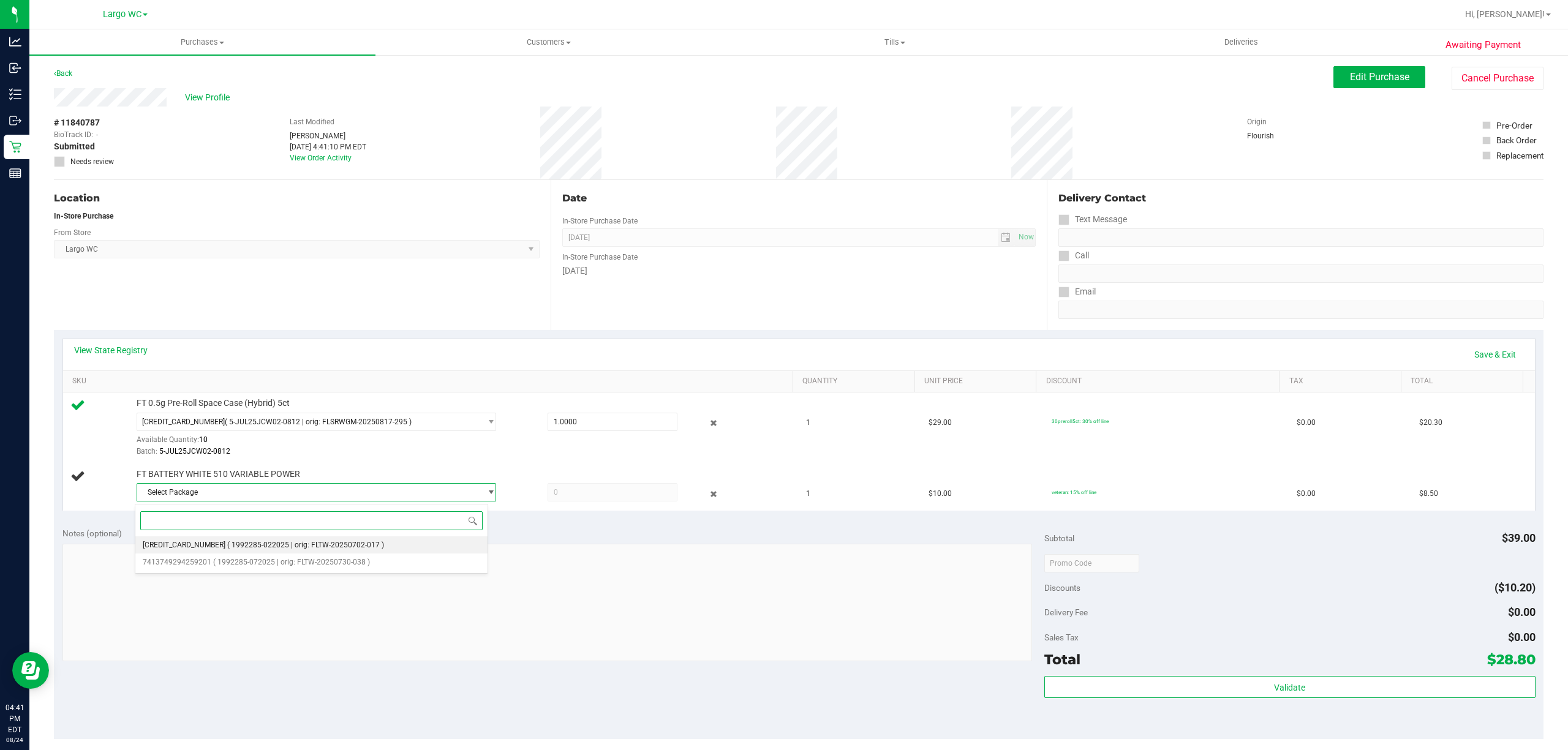
click at [262, 542] on span "( 1992285-022025 | orig: FLTW-20250702-017 )" at bounding box center [305, 545] width 156 height 8
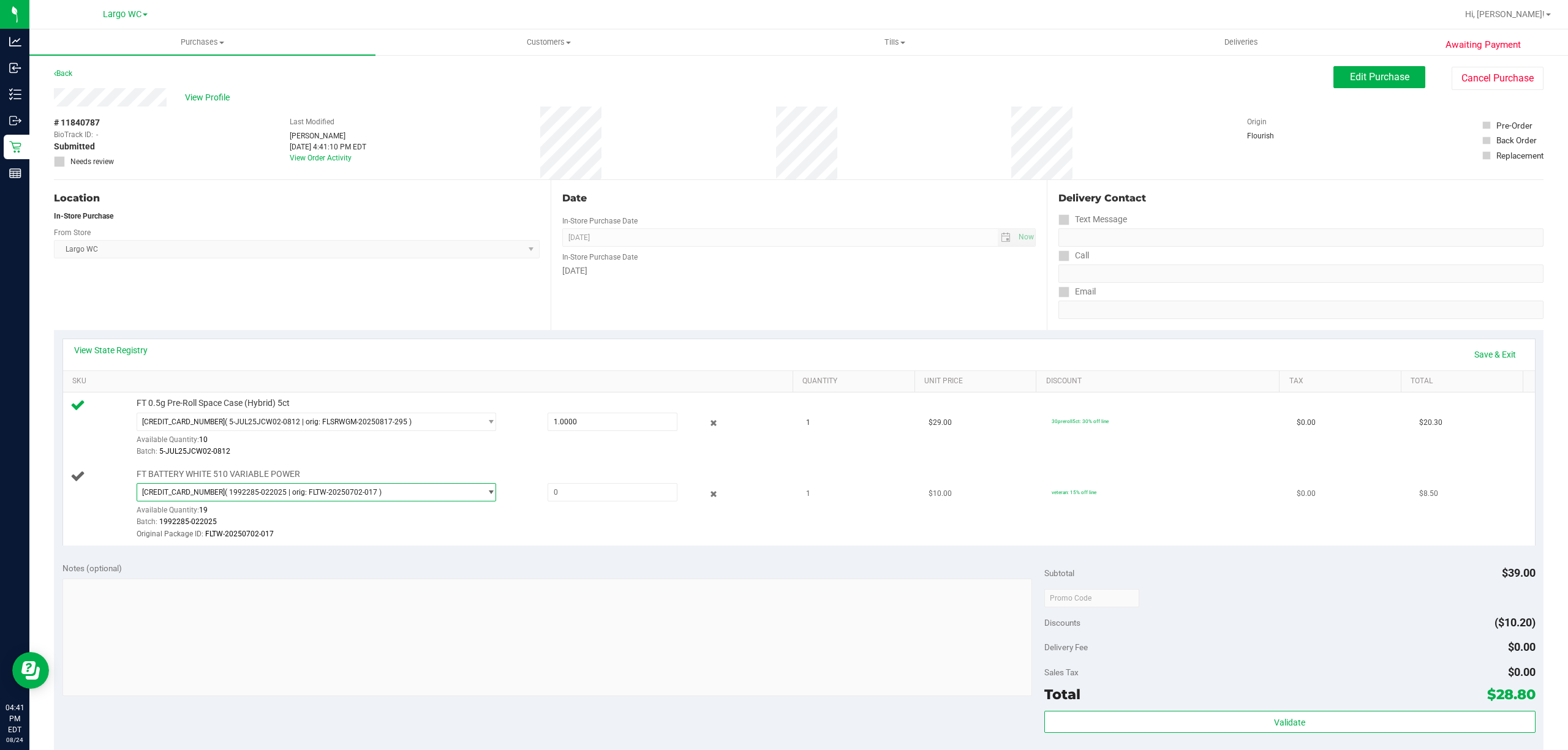
click at [304, 495] on span "( 1992285-022025 | orig: FLTW-20250702-017 )" at bounding box center [303, 492] width 156 height 8
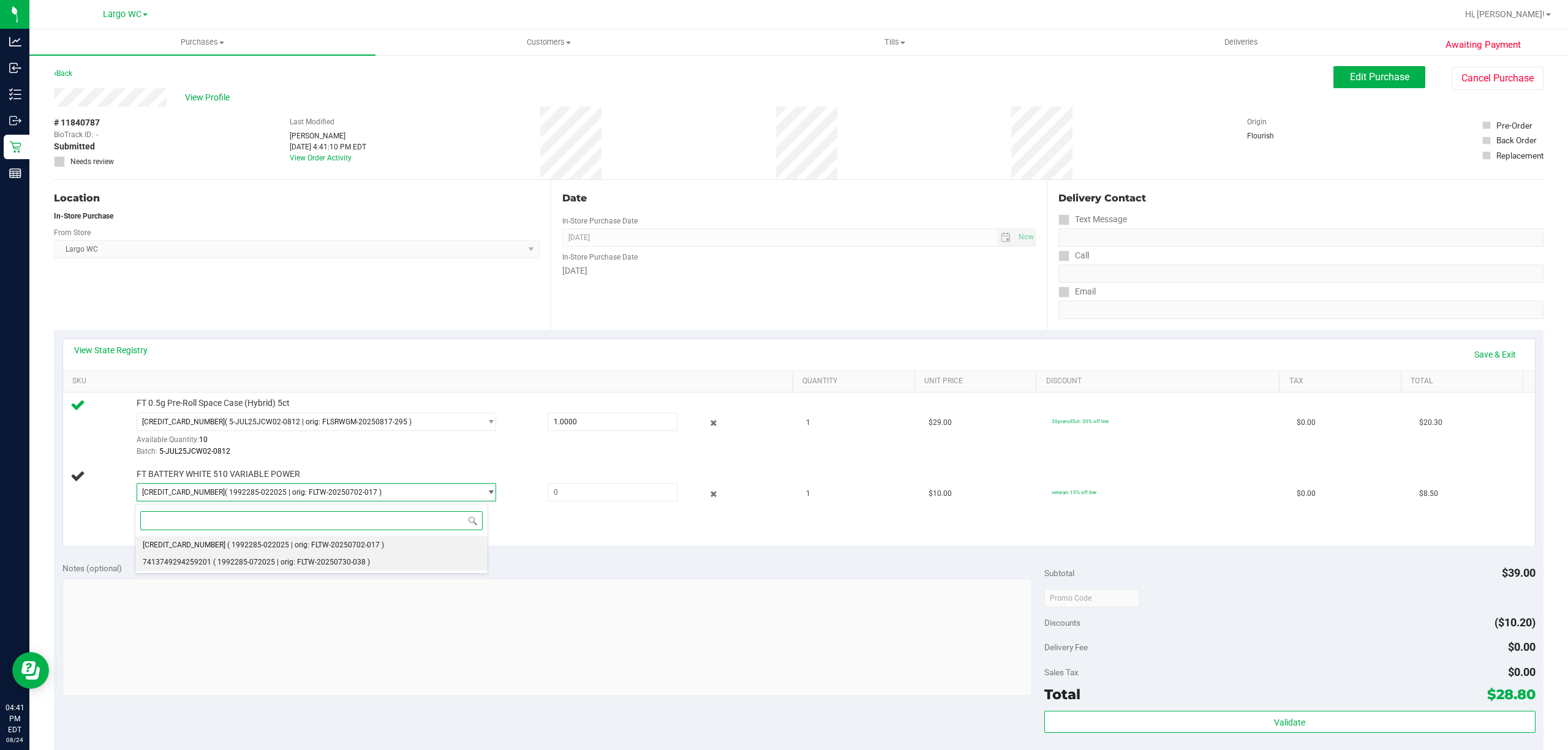
click at [280, 563] on span "( 1992285-072025 | orig: FLTW-20250730-038 )" at bounding box center [291, 562] width 156 height 8
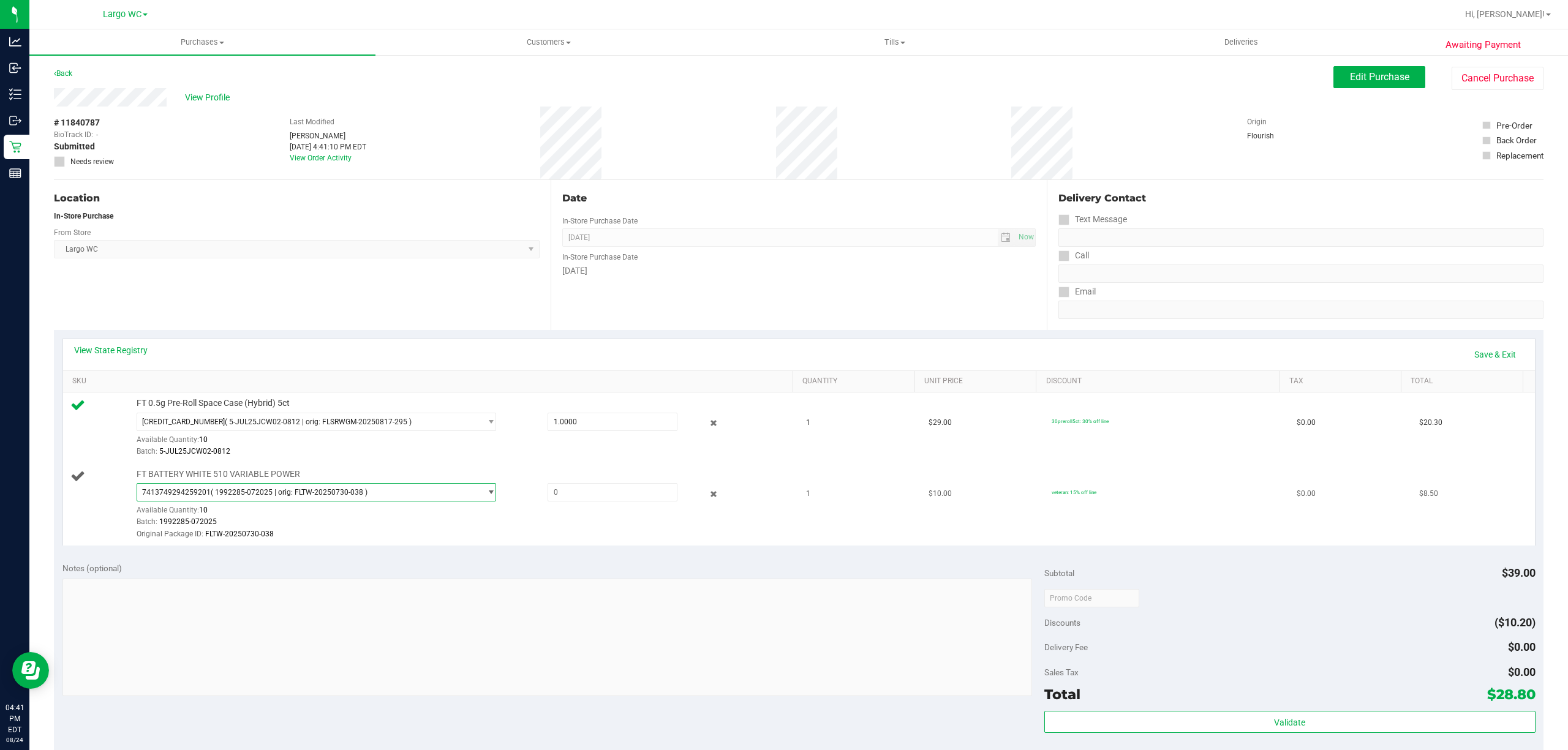
click at [330, 493] on span "( 1992285-072025 | orig: FLTW-20250730-038 )" at bounding box center [289, 492] width 156 height 8
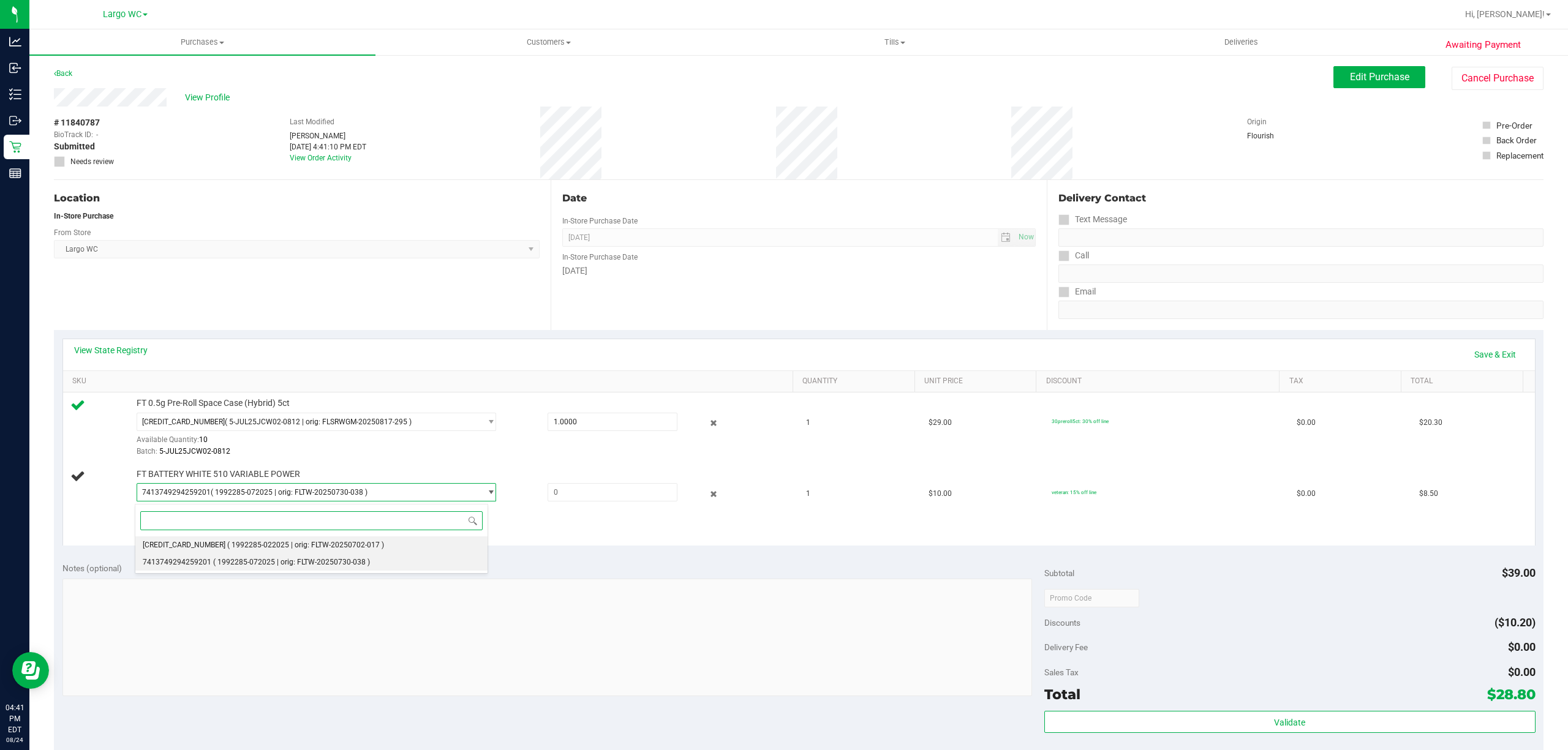
click at [336, 546] on span "( 1992285-022025 | orig: FLTW-20250702-017 )" at bounding box center [305, 545] width 156 height 8
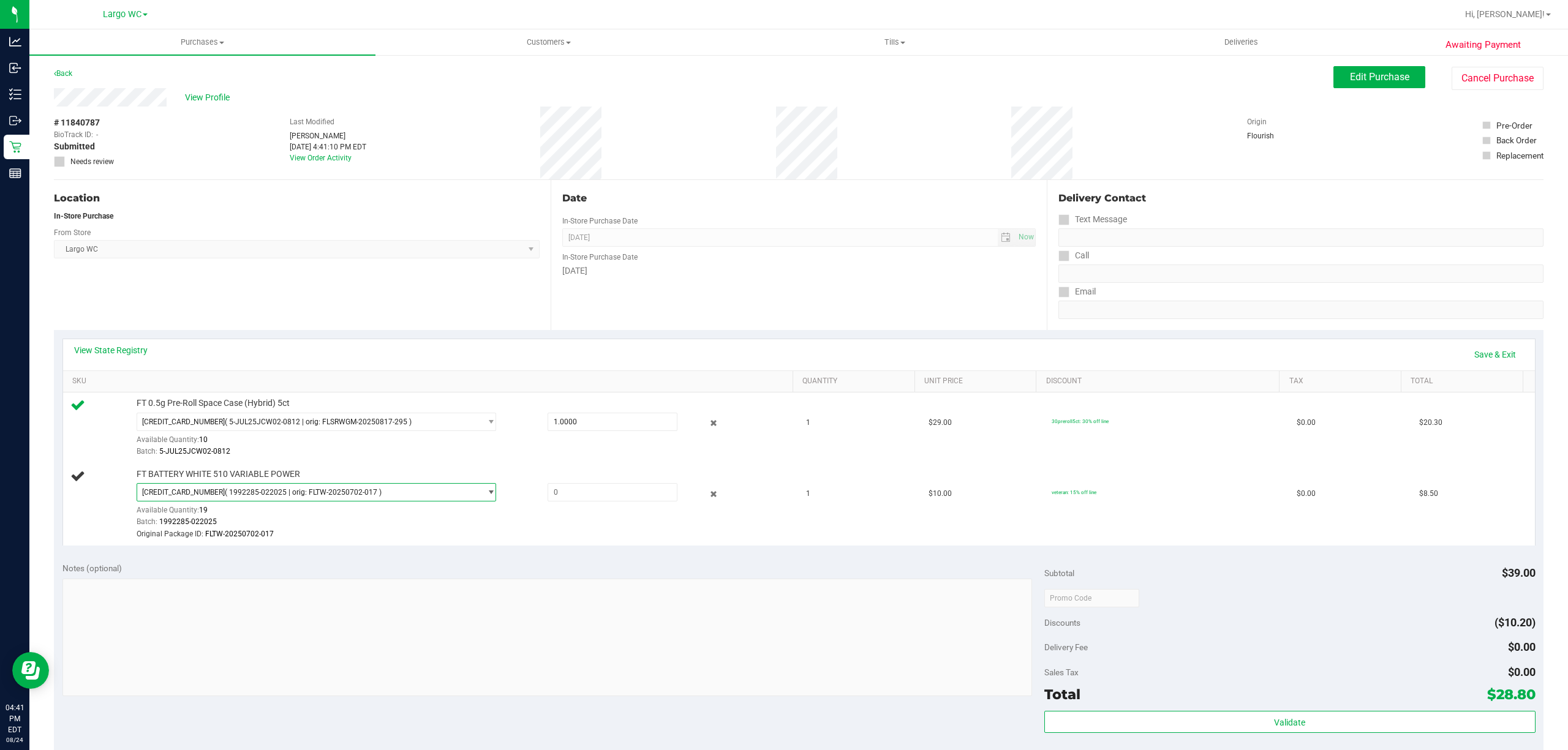
scroll to position [3, 0]
click at [624, 515] on div "2471204498537459 ( 1992285-022025 | orig: FLTW-20250702-017 ) 2471204498537459 …" at bounding box center [461, 509] width 649 height 57
click at [613, 495] on input "text" at bounding box center [613, 489] width 129 height 17
type input "1"
type input "1.0000"
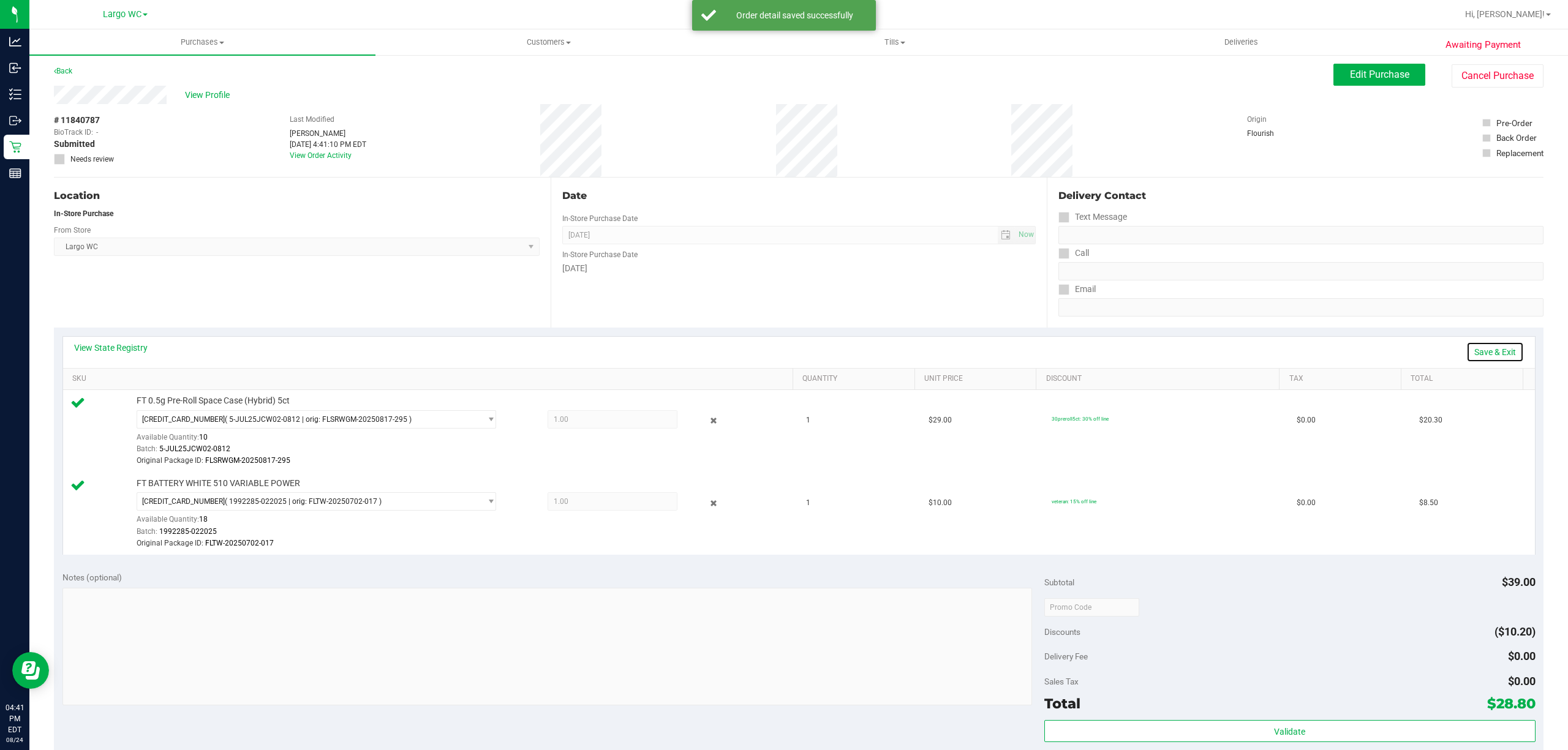
click at [1499, 358] on link "Save & Exit" at bounding box center [1495, 352] width 57 height 21
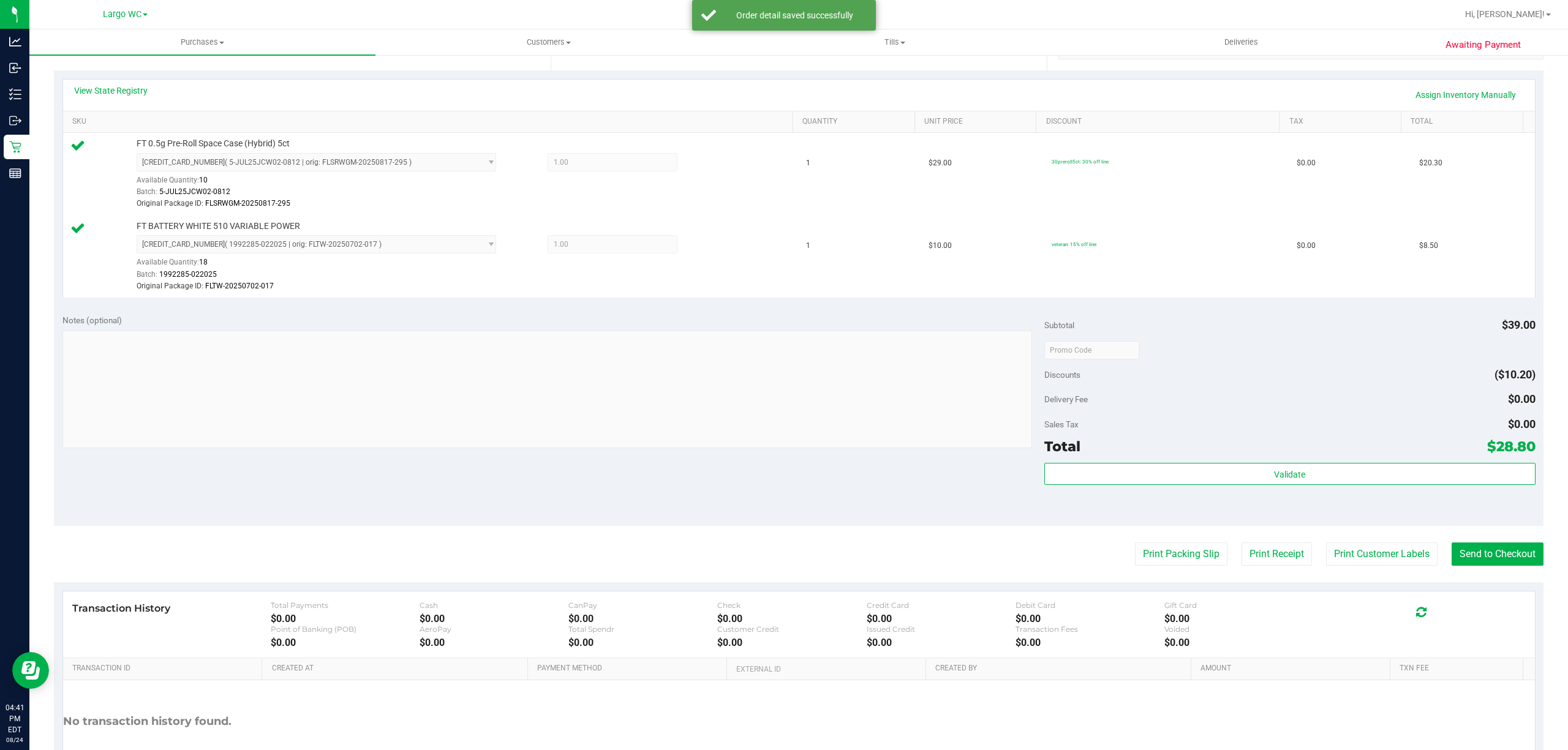
scroll to position [347, 0]
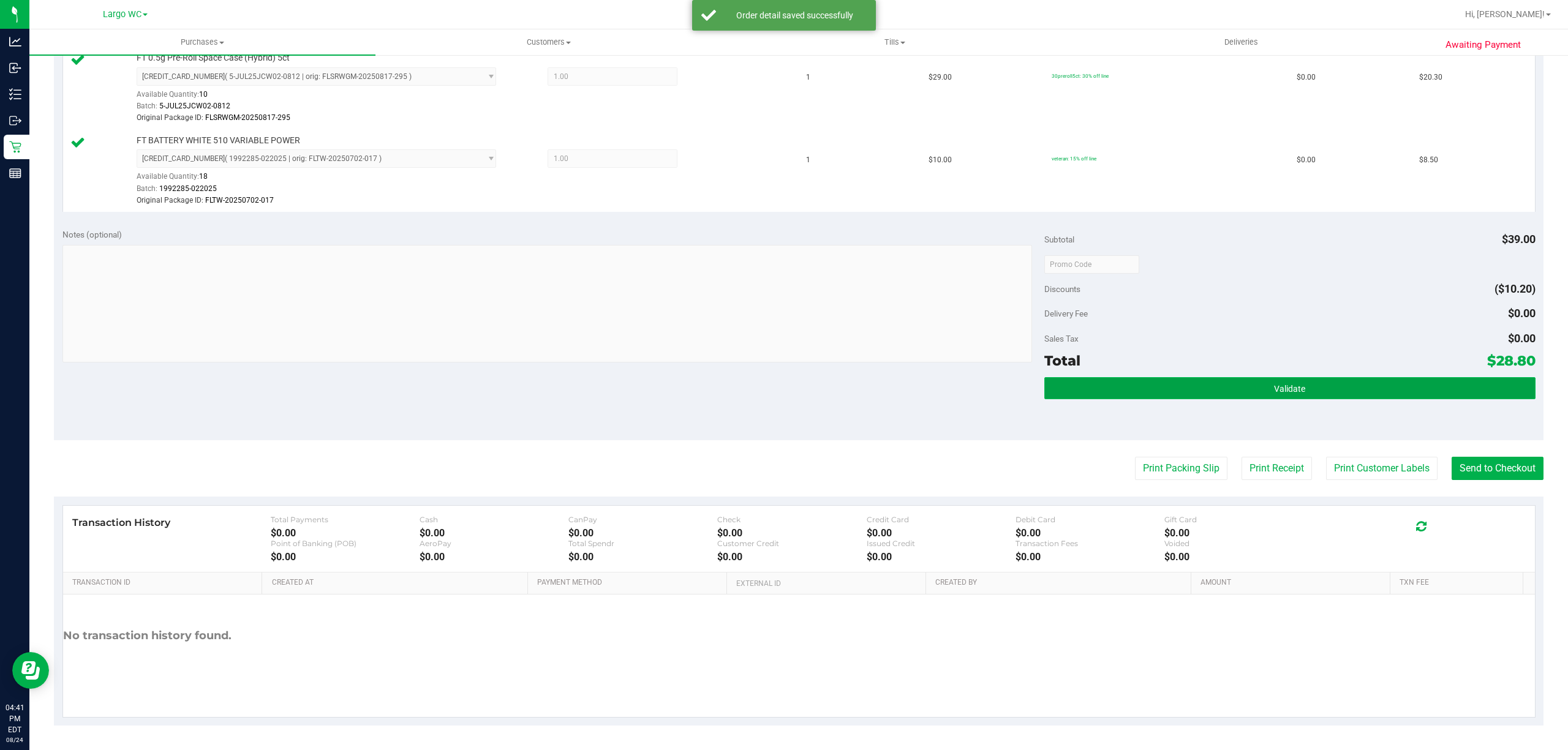
click at [1252, 392] on button "Validate" at bounding box center [1289, 388] width 491 height 22
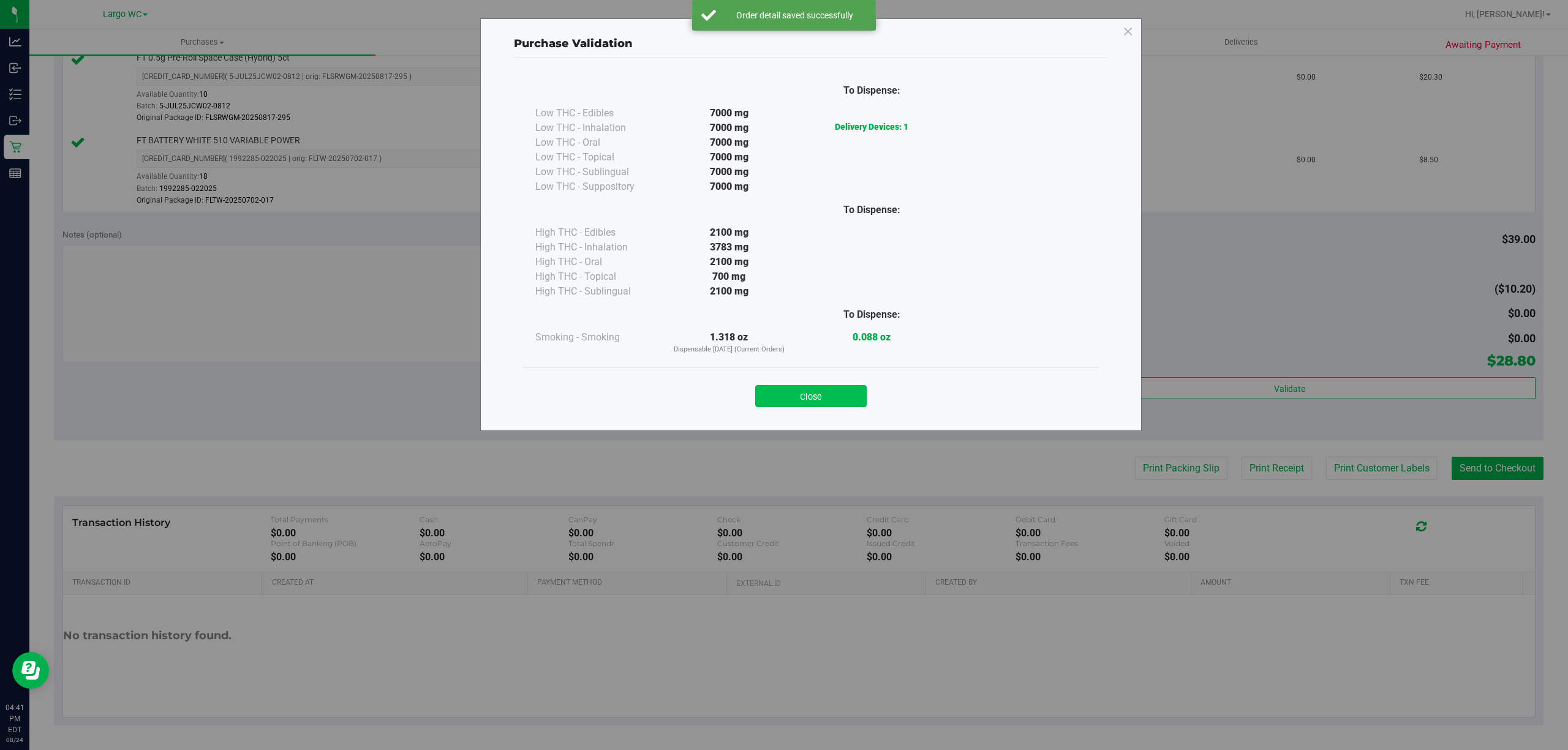
click at [855, 403] on button "Close" at bounding box center [811, 396] width 111 height 22
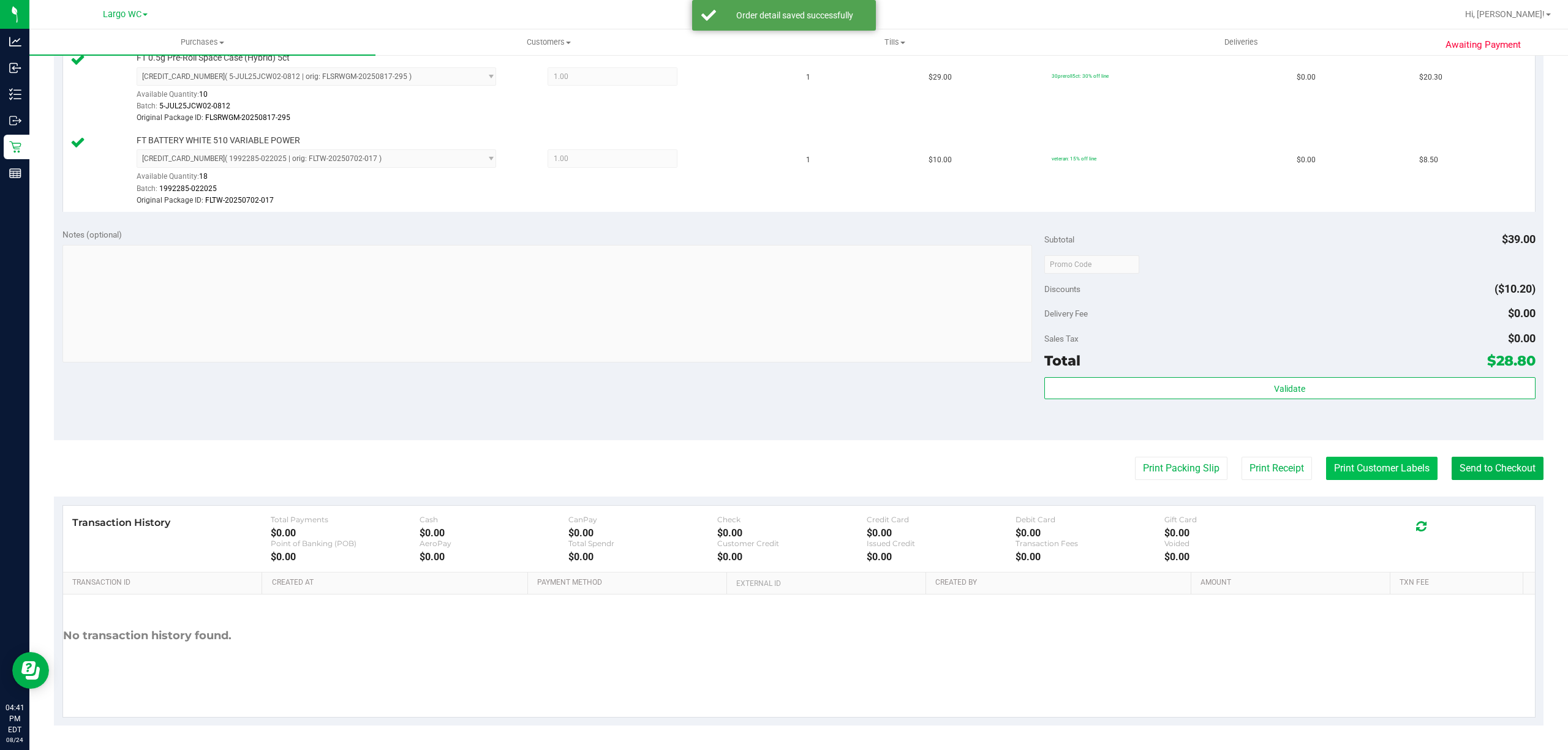
click at [1373, 468] on button "Print Customer Labels" at bounding box center [1381, 468] width 111 height 24
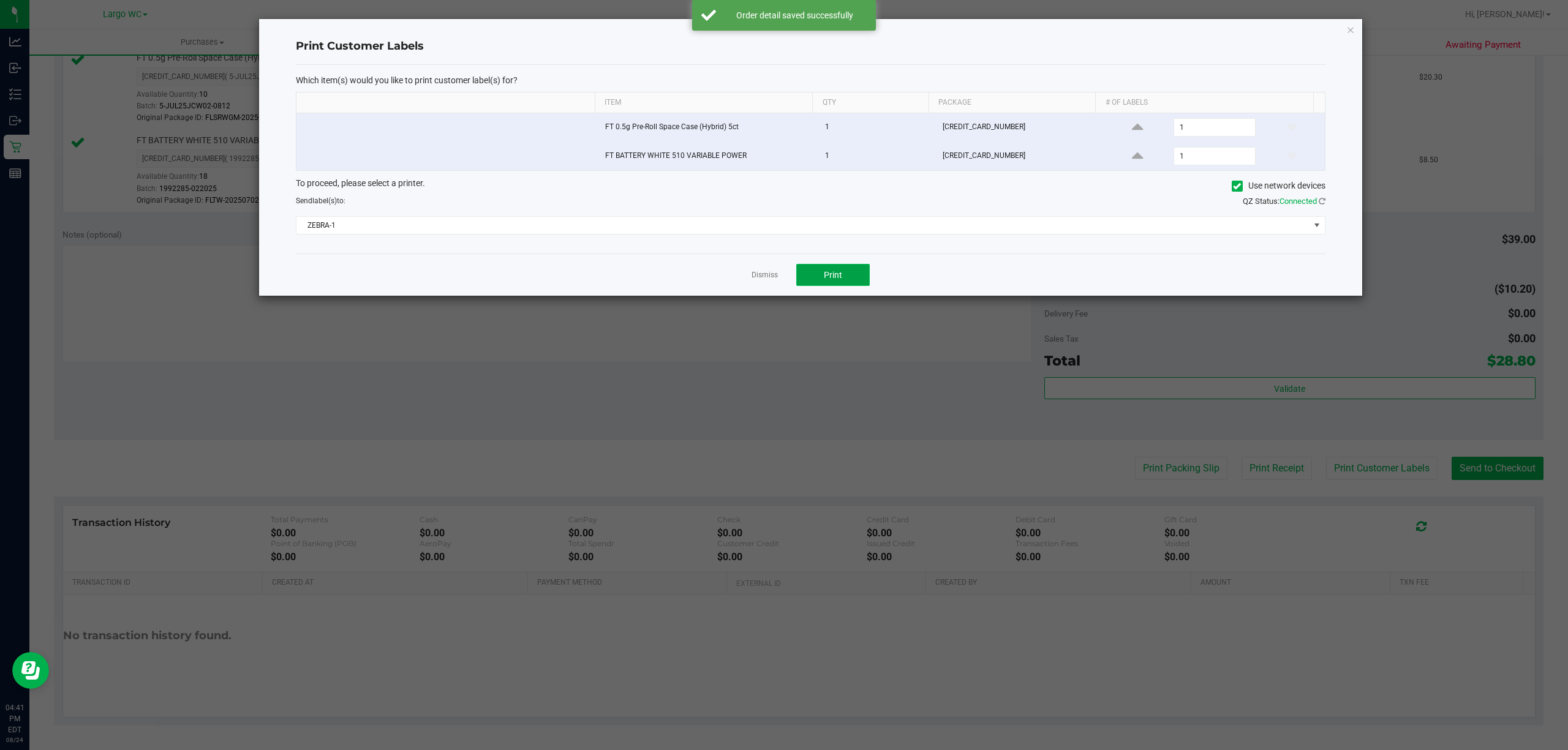
click at [847, 284] on button "Print" at bounding box center [833, 275] width 73 height 22
click at [1350, 28] on icon "button" at bounding box center [1350, 29] width 8 height 15
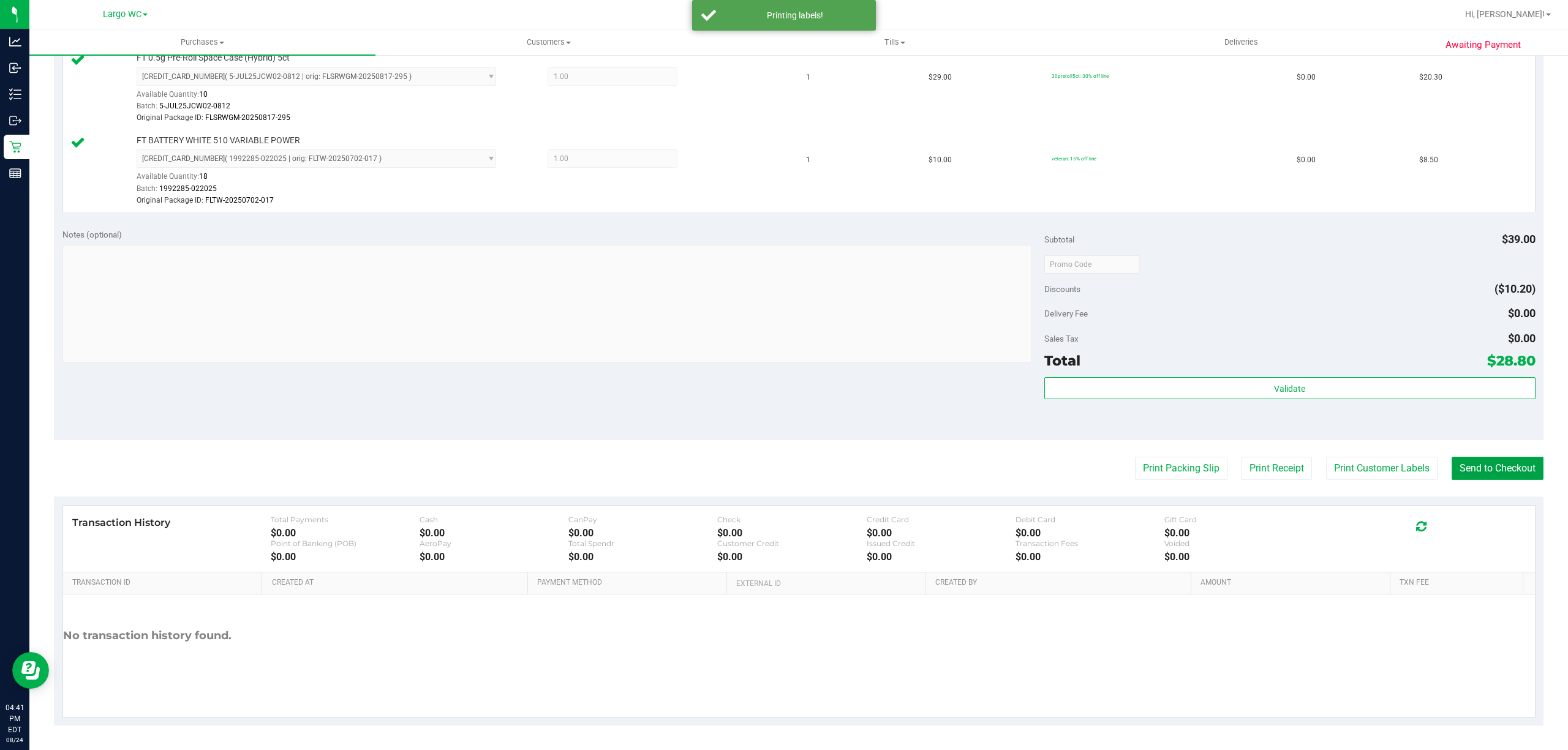
click at [1489, 466] on button "Send to Checkout" at bounding box center [1497, 468] width 92 height 24
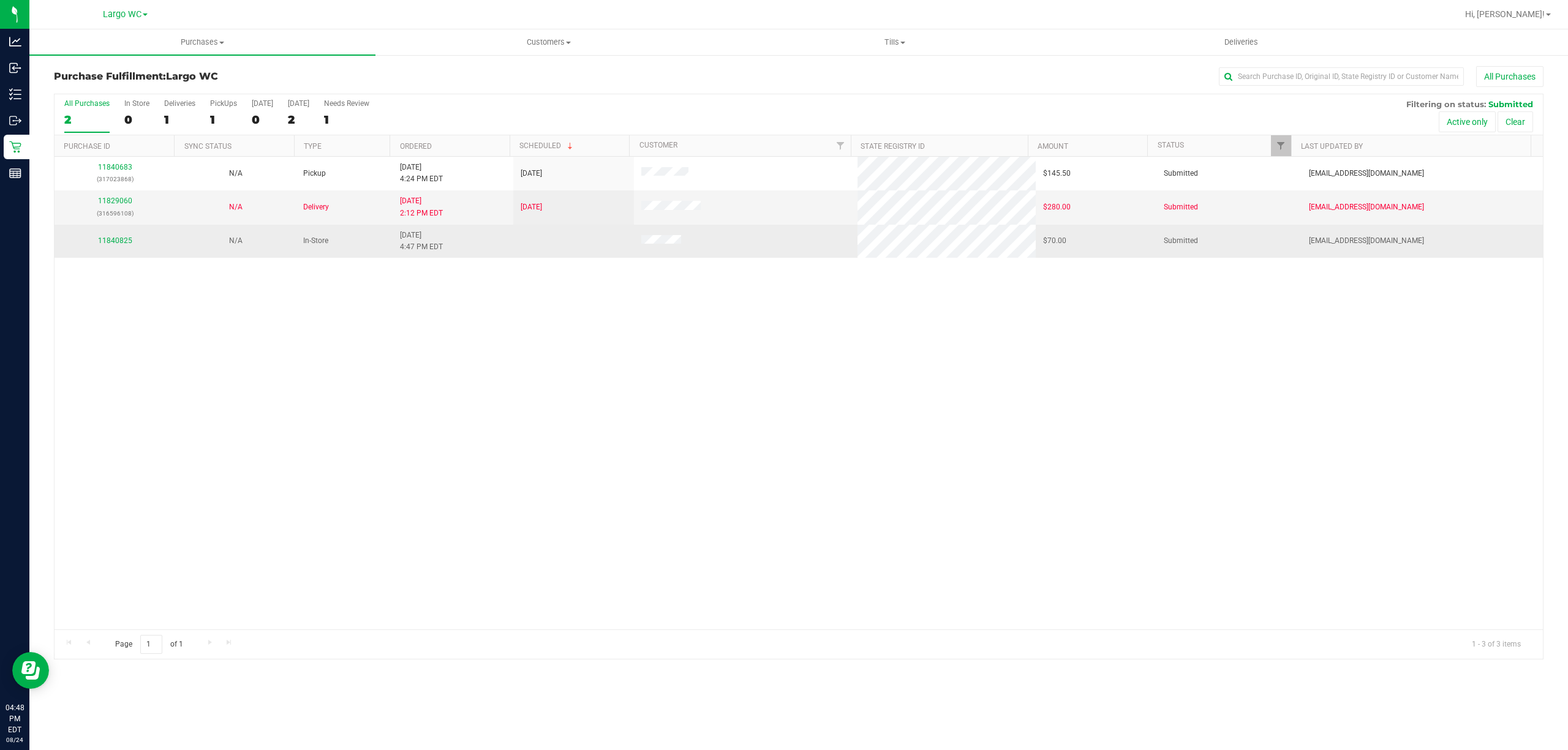
click at [123, 236] on div "11840825" at bounding box center [114, 241] width 106 height 12
click at [118, 242] on link "11840825" at bounding box center [116, 240] width 35 height 8
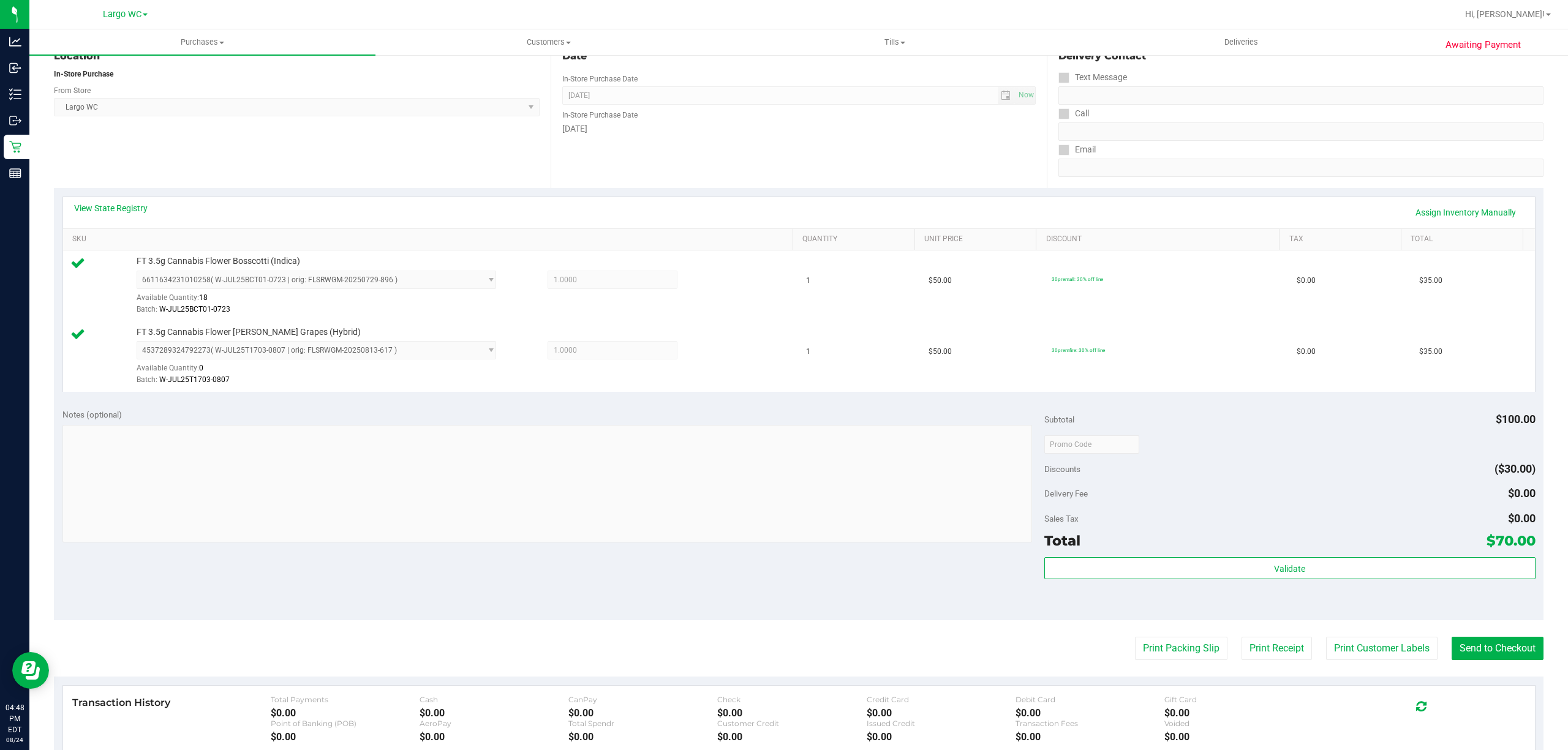
scroll to position [265, 0]
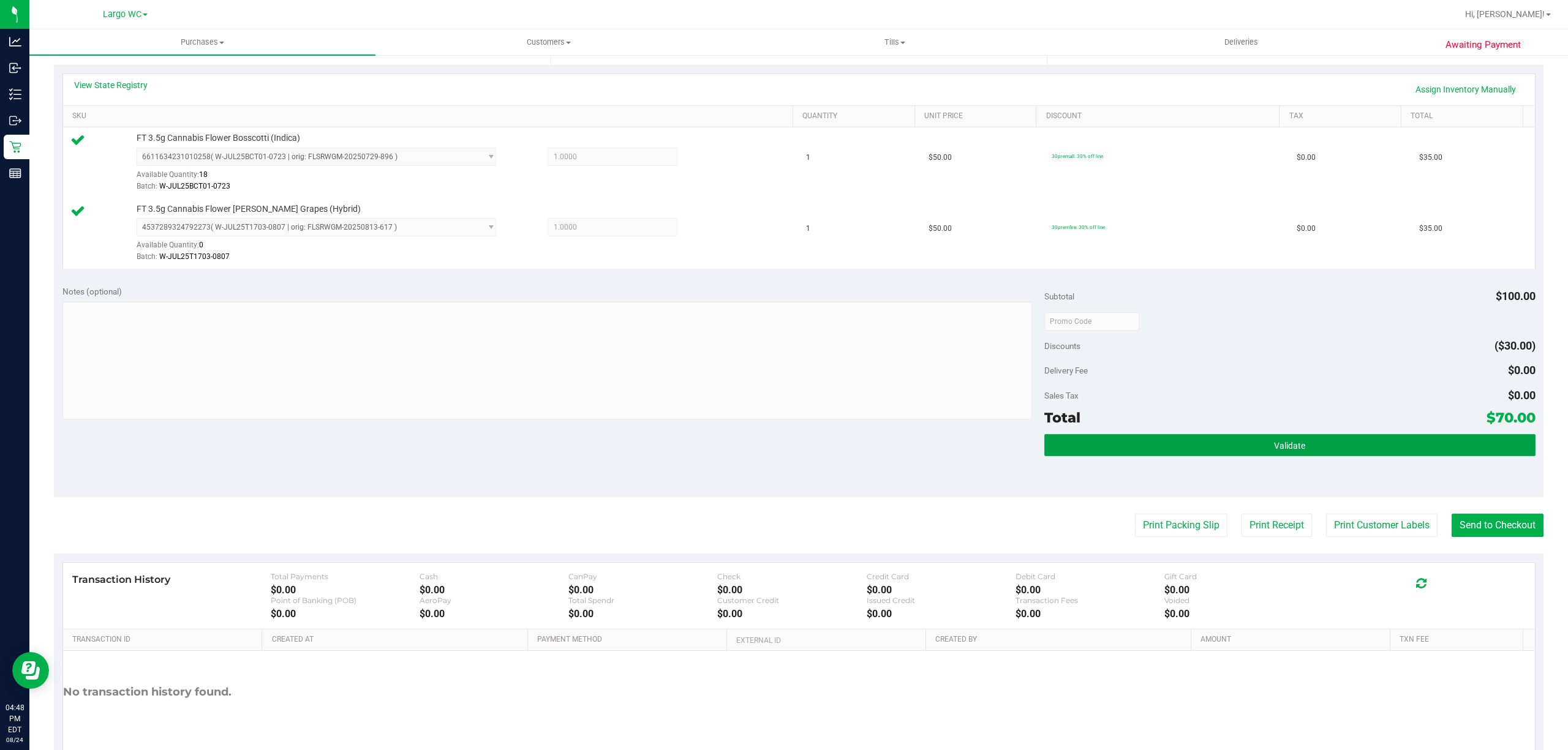
click at [1304, 443] on button "Validate" at bounding box center [1289, 445] width 491 height 22
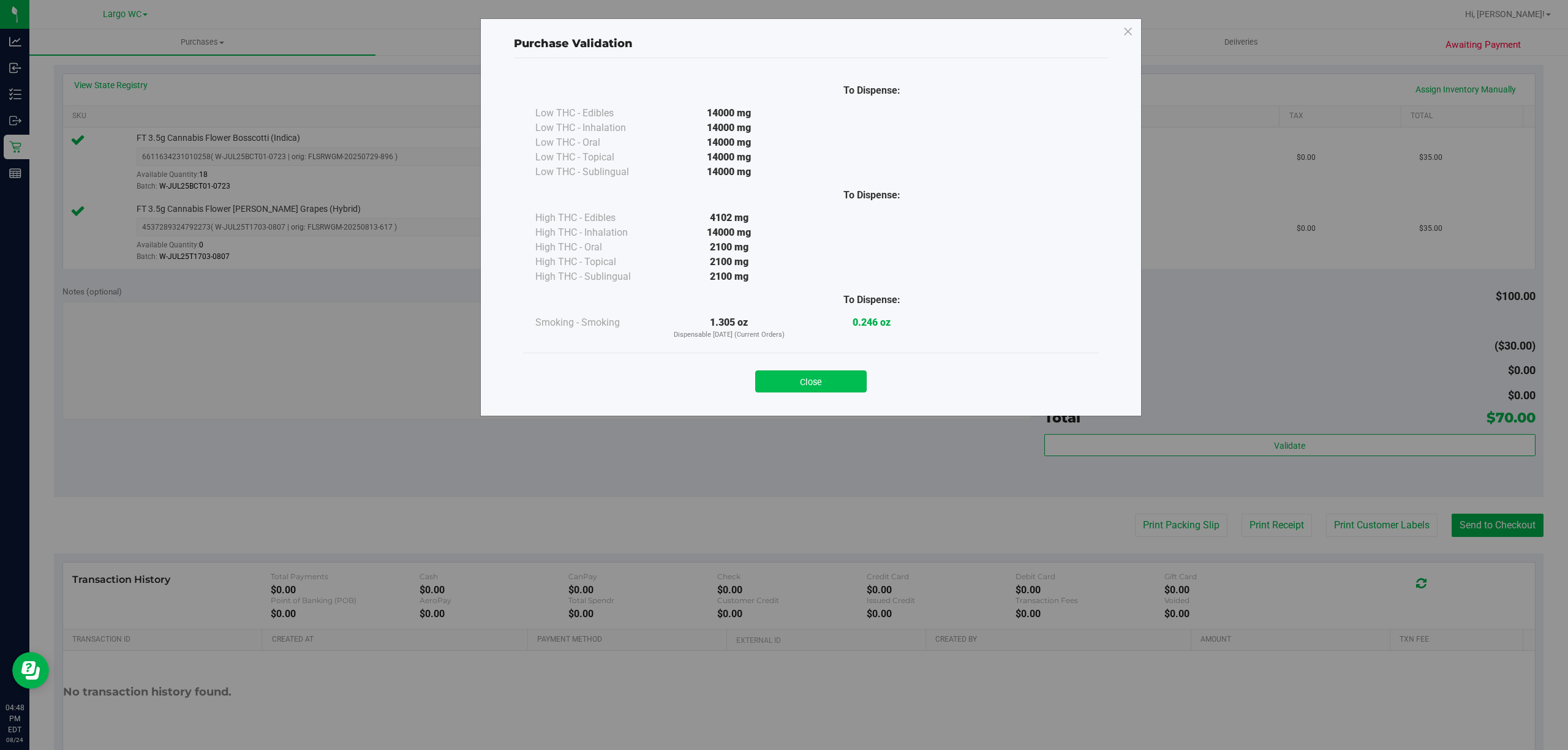
click at [827, 385] on button "Close" at bounding box center [811, 381] width 111 height 22
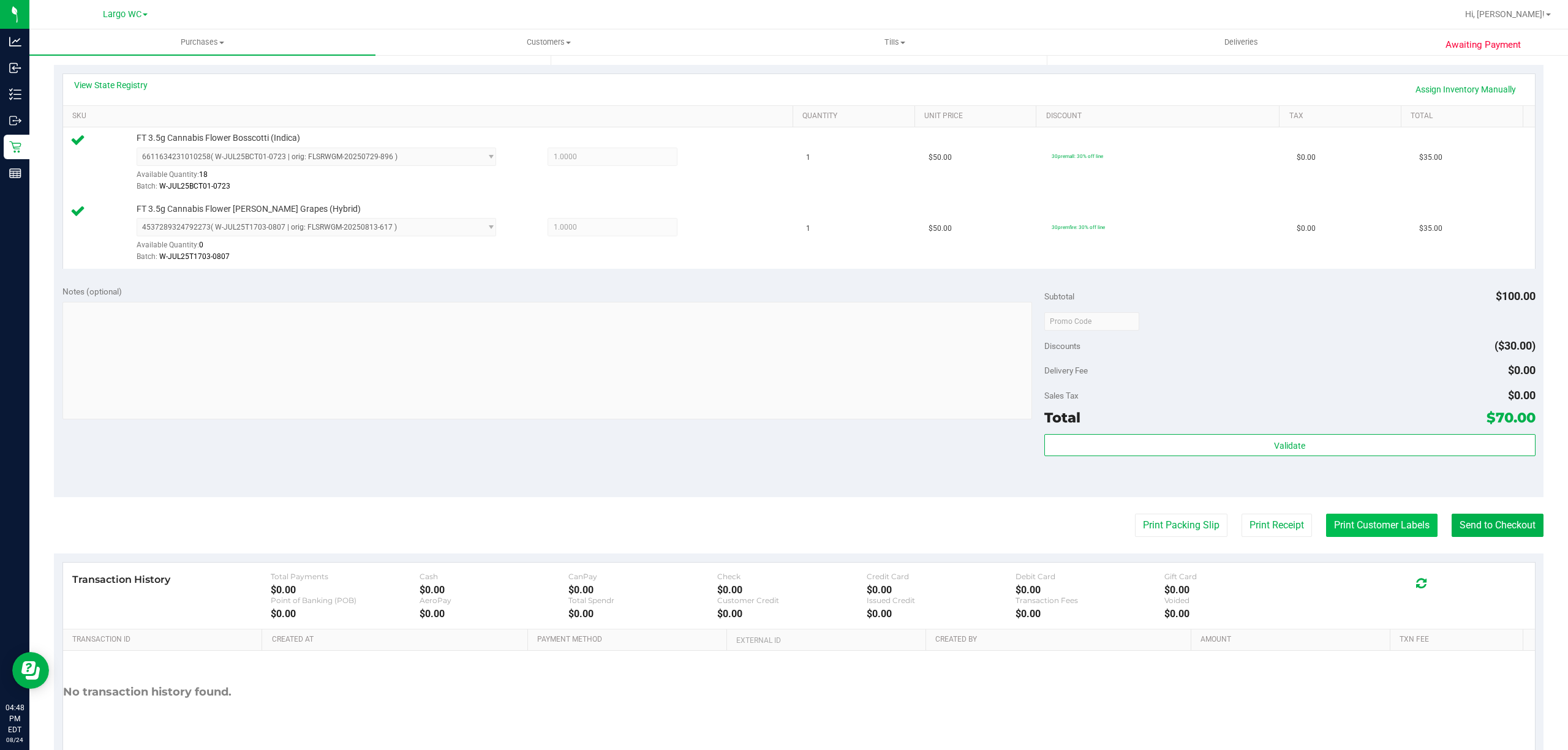
click at [1377, 522] on button "Print Customer Labels" at bounding box center [1381, 525] width 111 height 24
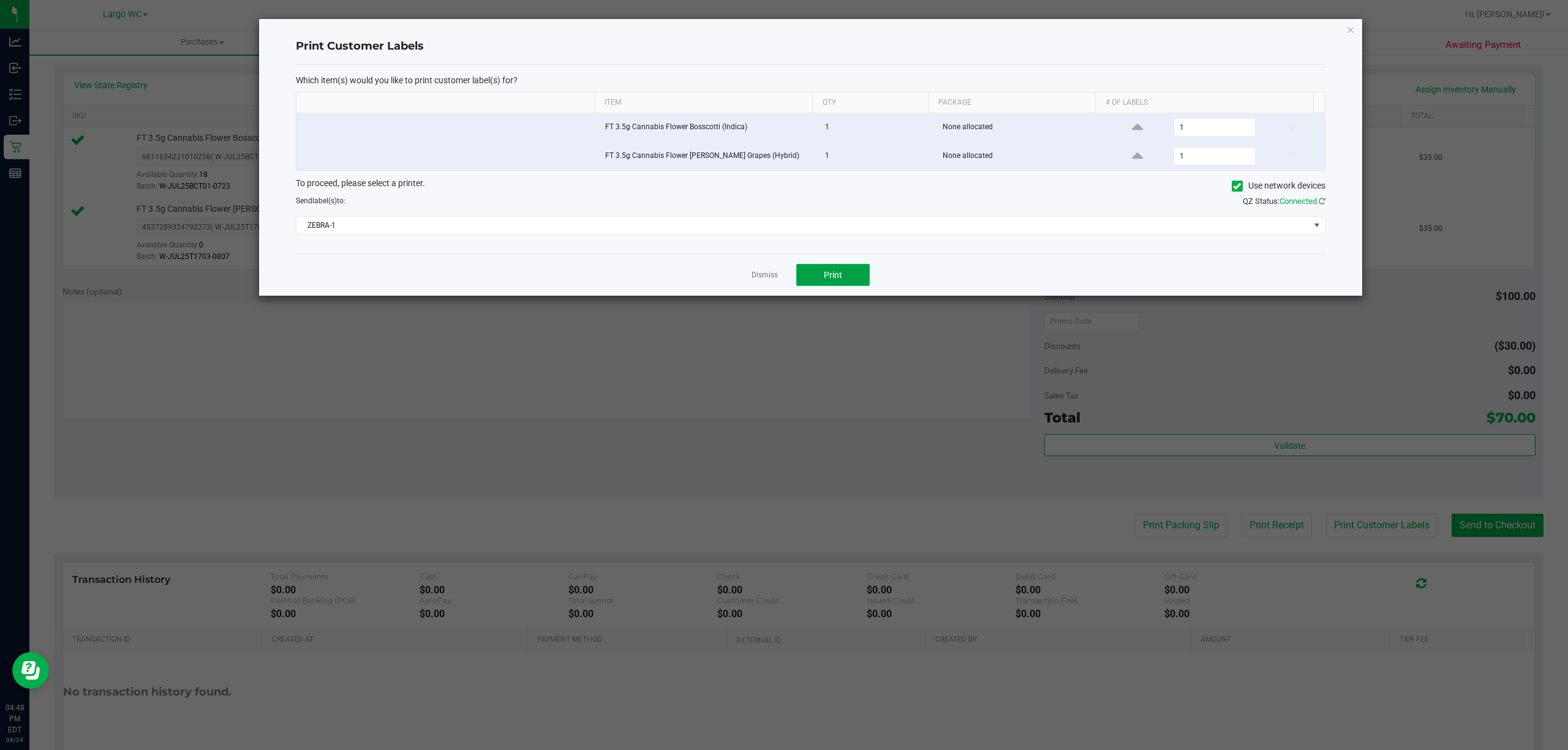
click at [815, 282] on button "Print" at bounding box center [833, 275] width 73 height 22
click at [1353, 35] on icon "button" at bounding box center [1350, 29] width 8 height 15
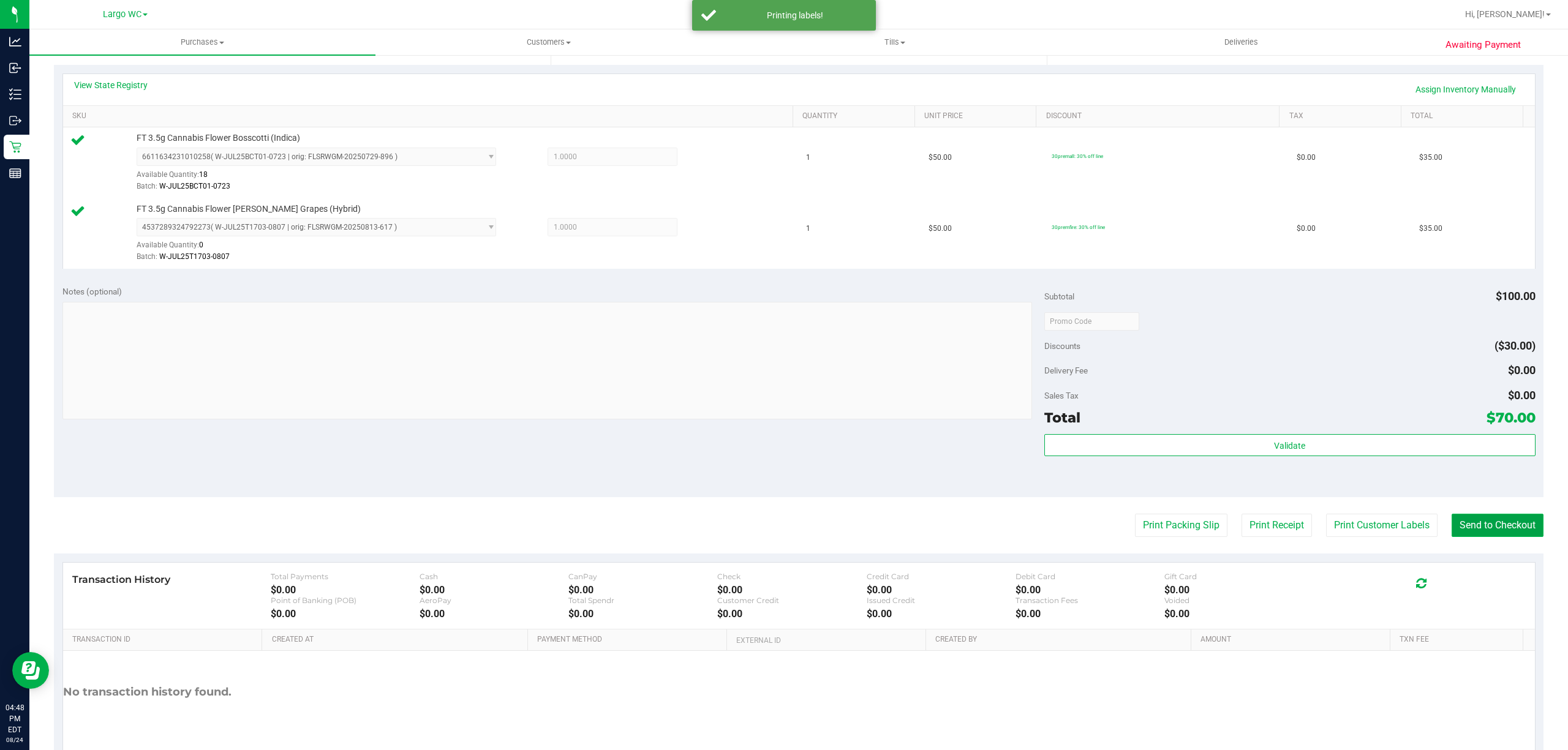
click at [1490, 524] on button "Send to Checkout" at bounding box center [1497, 525] width 92 height 24
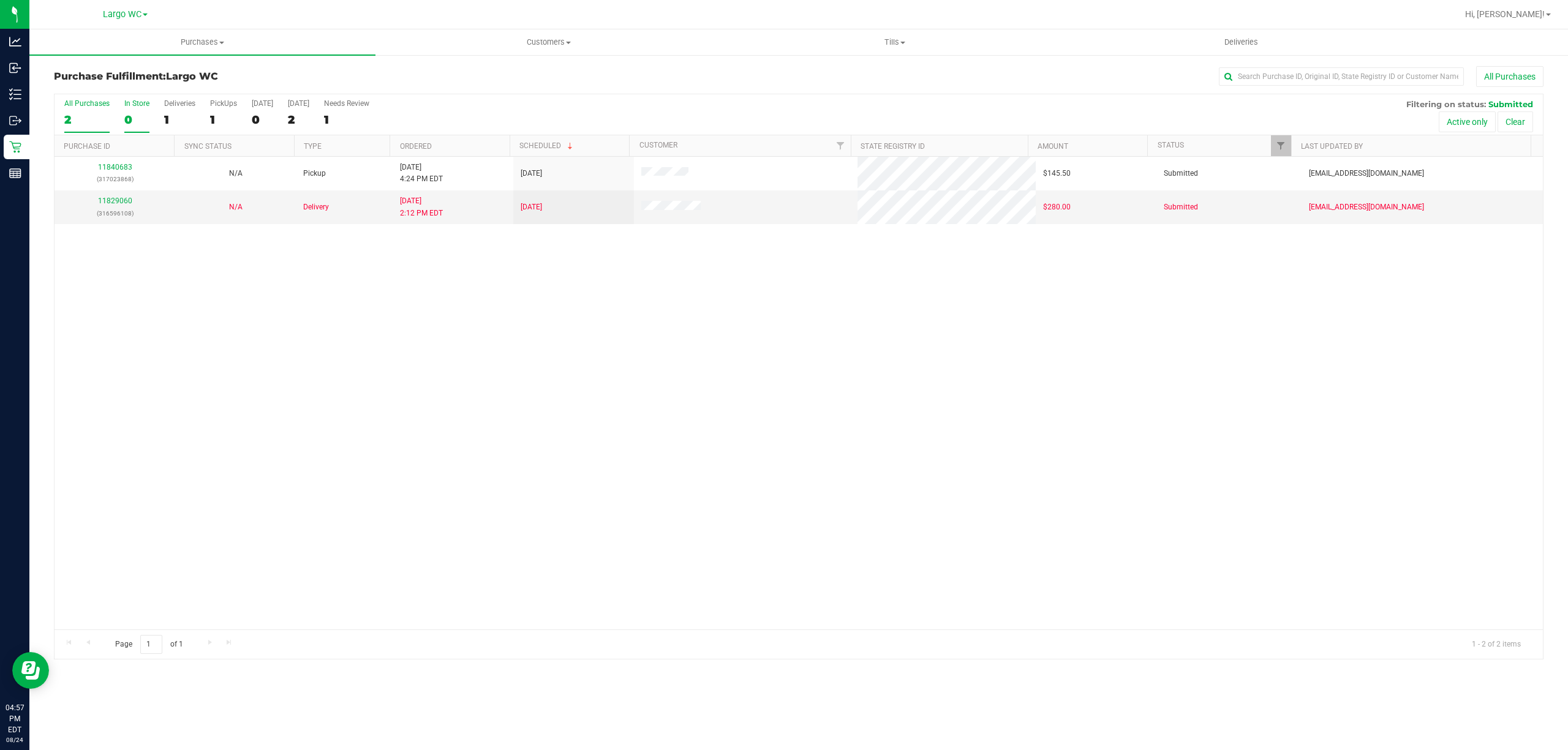
click at [130, 116] on div "0" at bounding box center [137, 120] width 25 height 14
click at [0, 0] on input "In Store 0" at bounding box center [0, 0] width 0 height 0
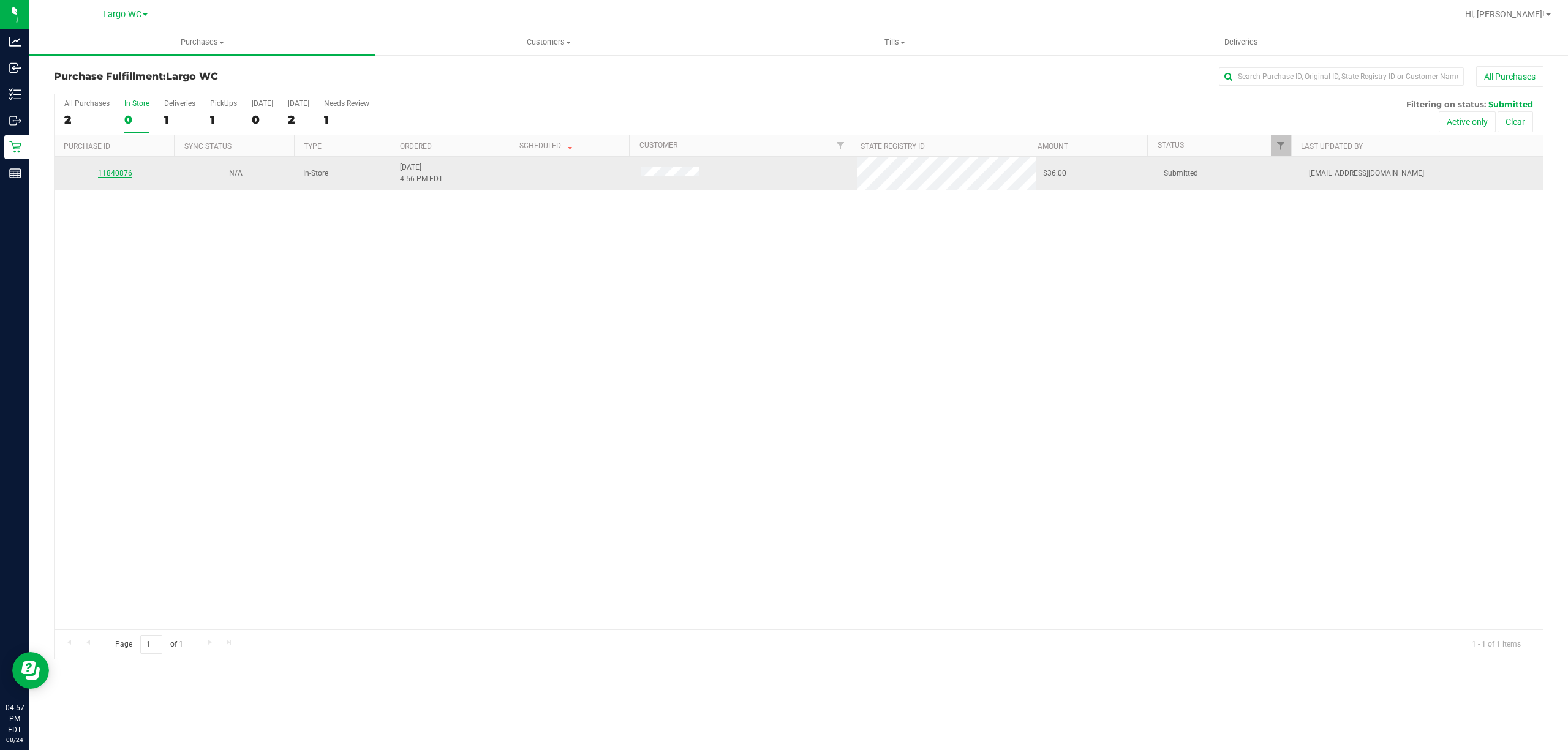
click at [115, 175] on link "11840876" at bounding box center [116, 173] width 35 height 8
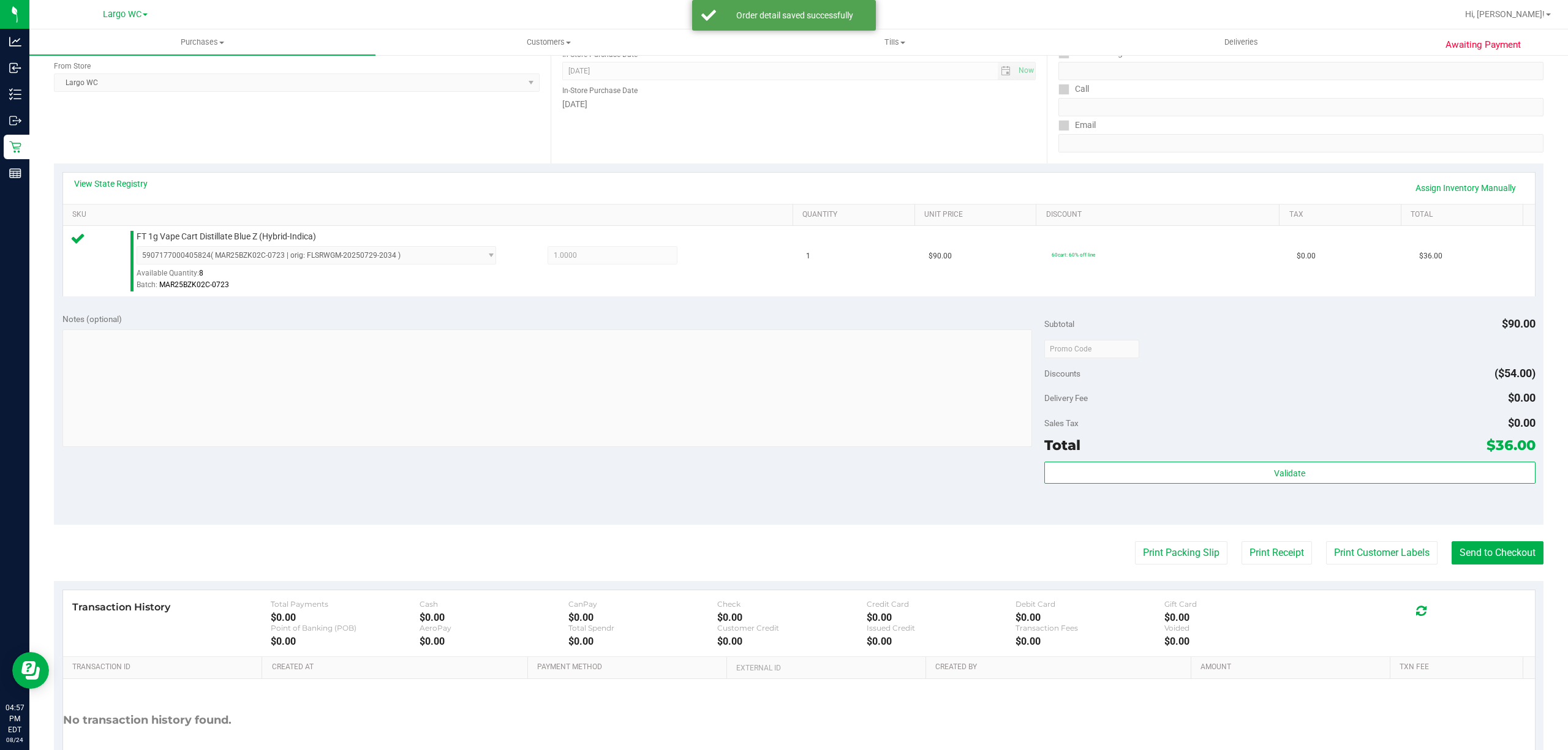
scroll to position [196, 0]
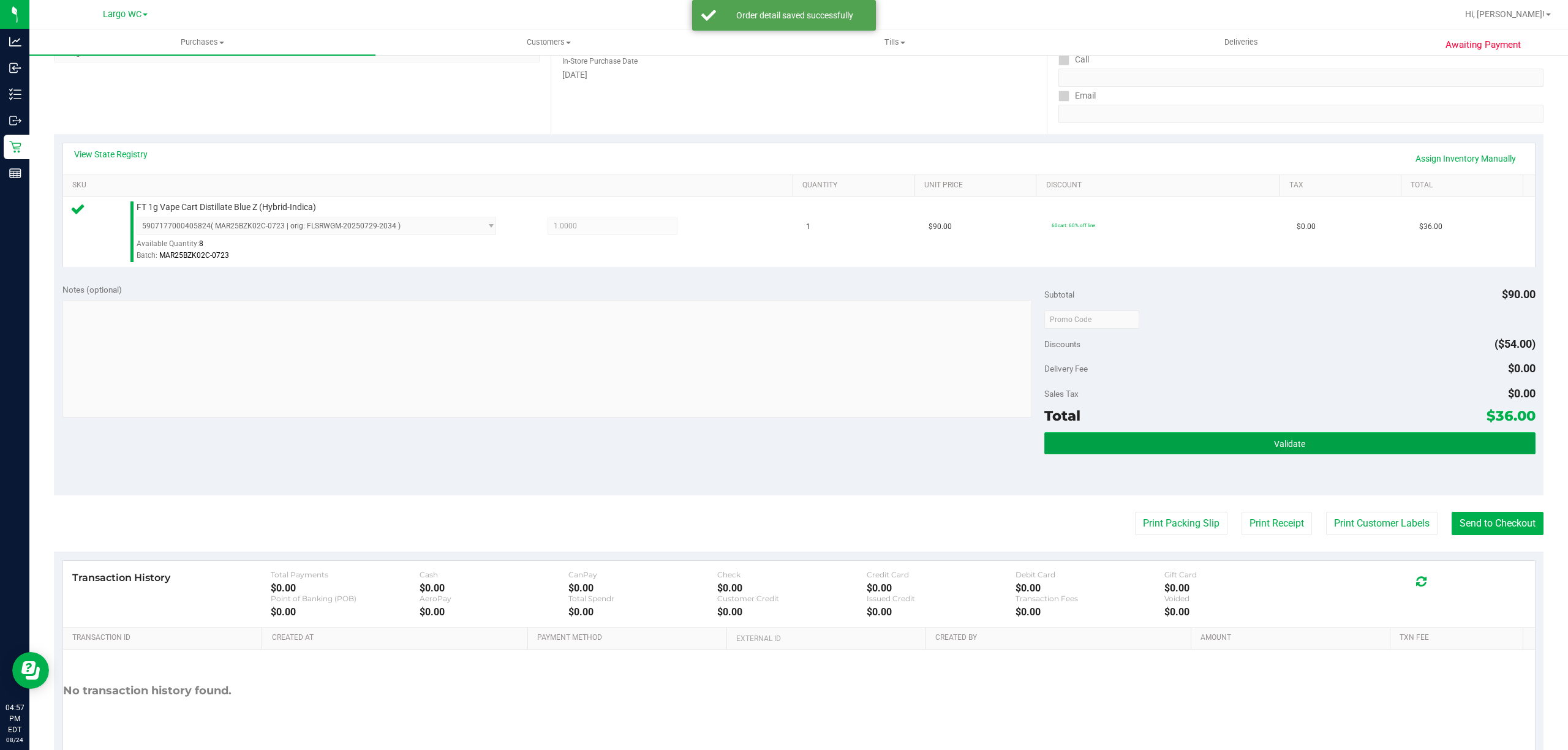
click at [1072, 434] on button "Validate" at bounding box center [1289, 443] width 491 height 22
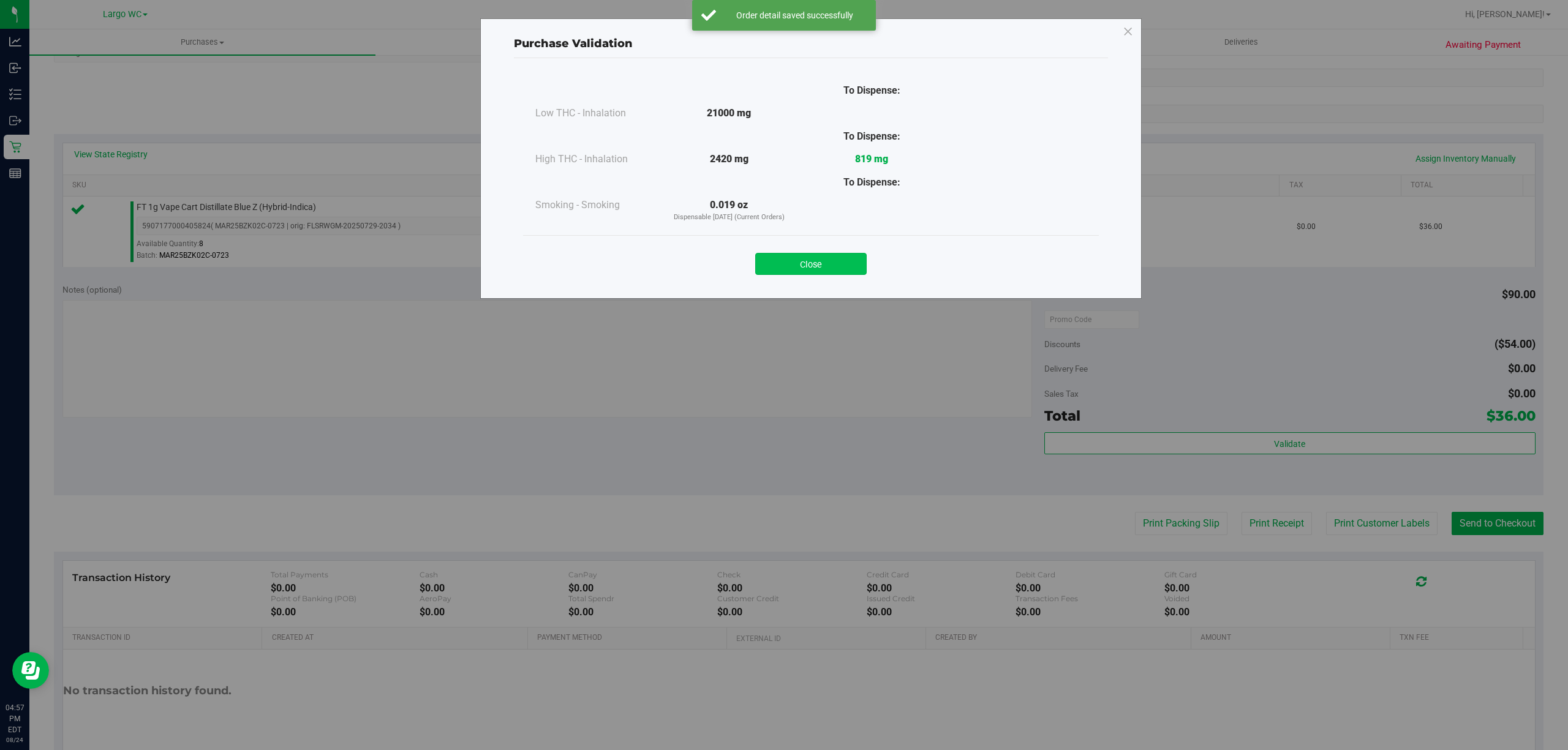
click at [842, 257] on button "Close" at bounding box center [811, 264] width 111 height 22
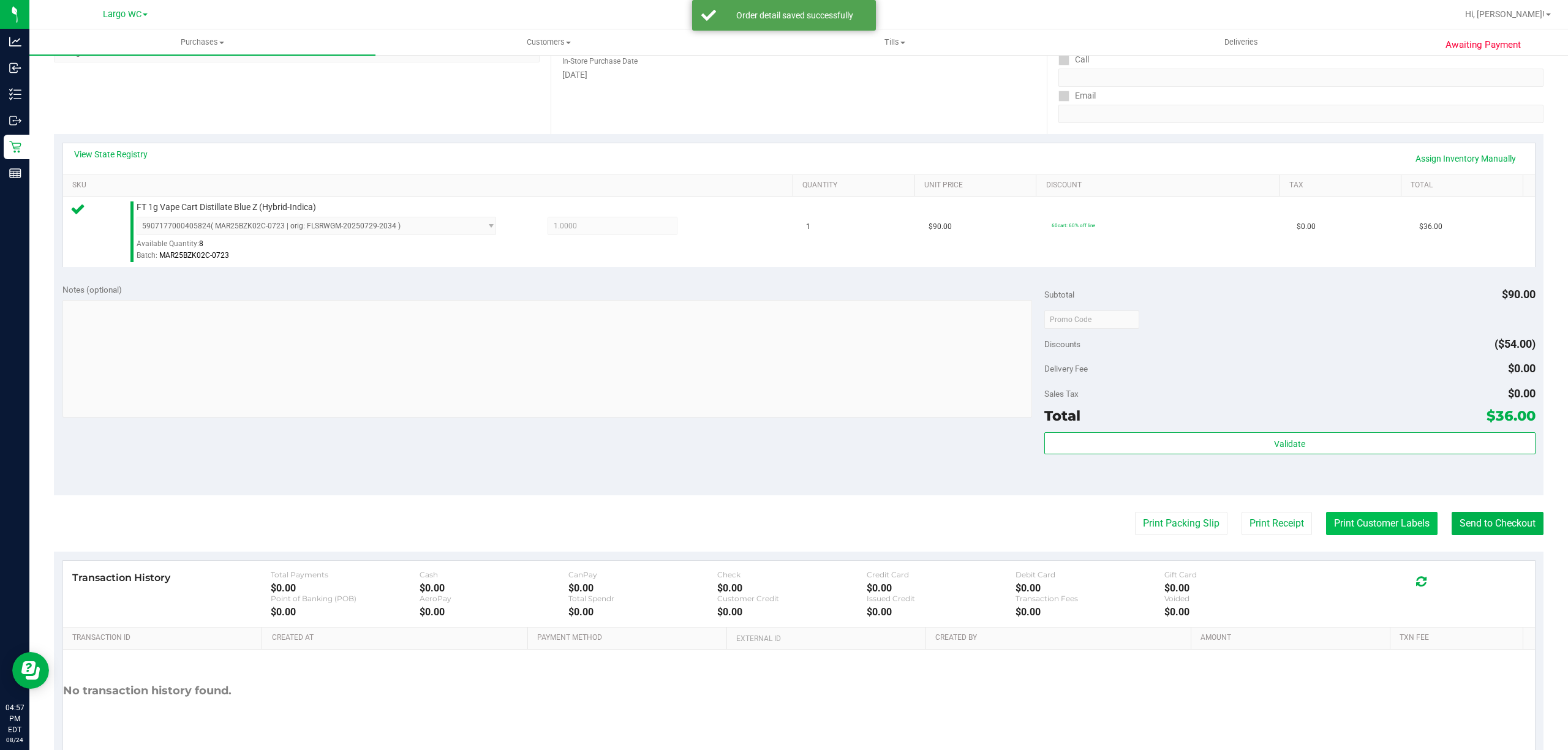
click at [1362, 525] on button "Print Customer Labels" at bounding box center [1381, 524] width 111 height 24
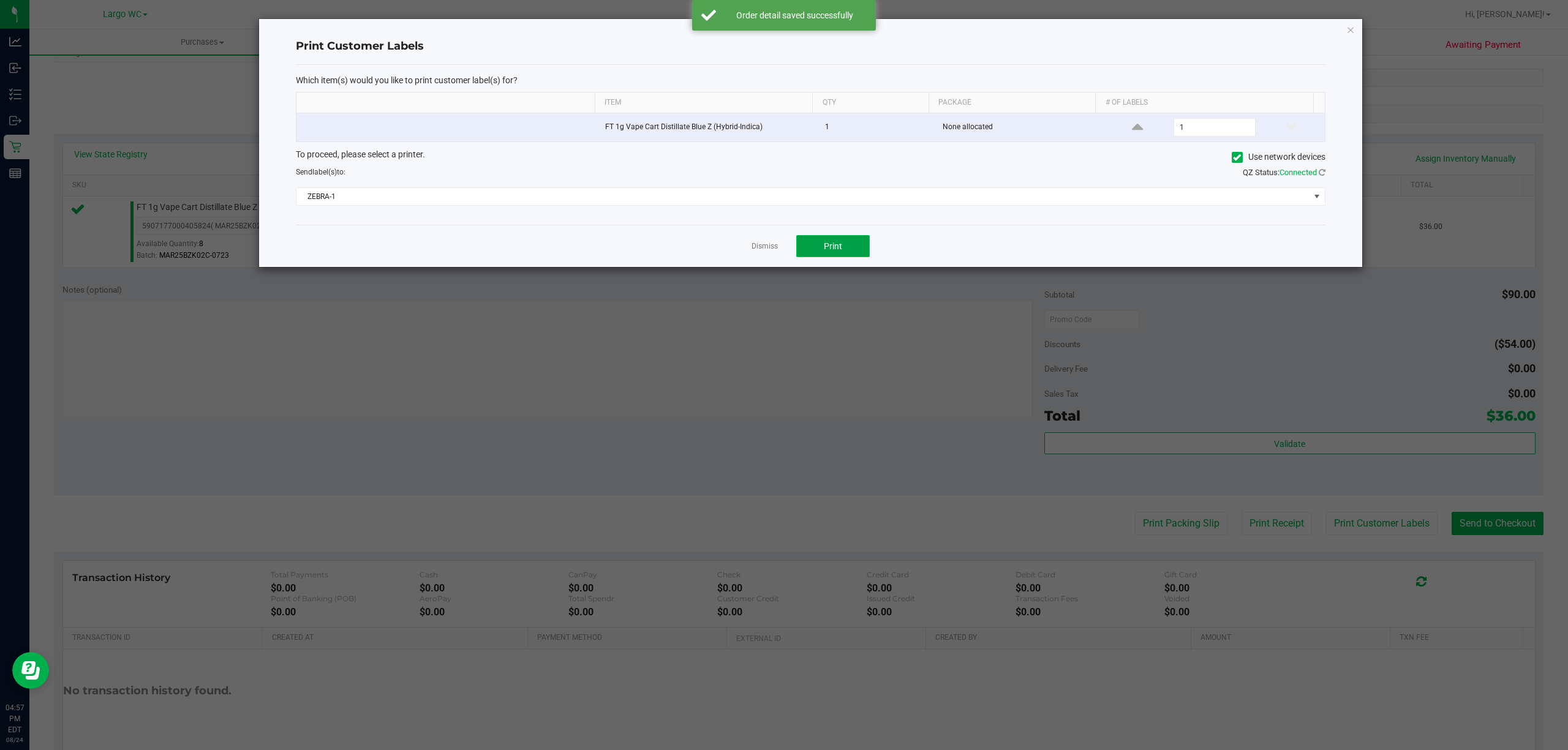
click at [844, 257] on button "Print" at bounding box center [833, 246] width 73 height 22
click at [1349, 25] on icon "button" at bounding box center [1350, 29] width 8 height 15
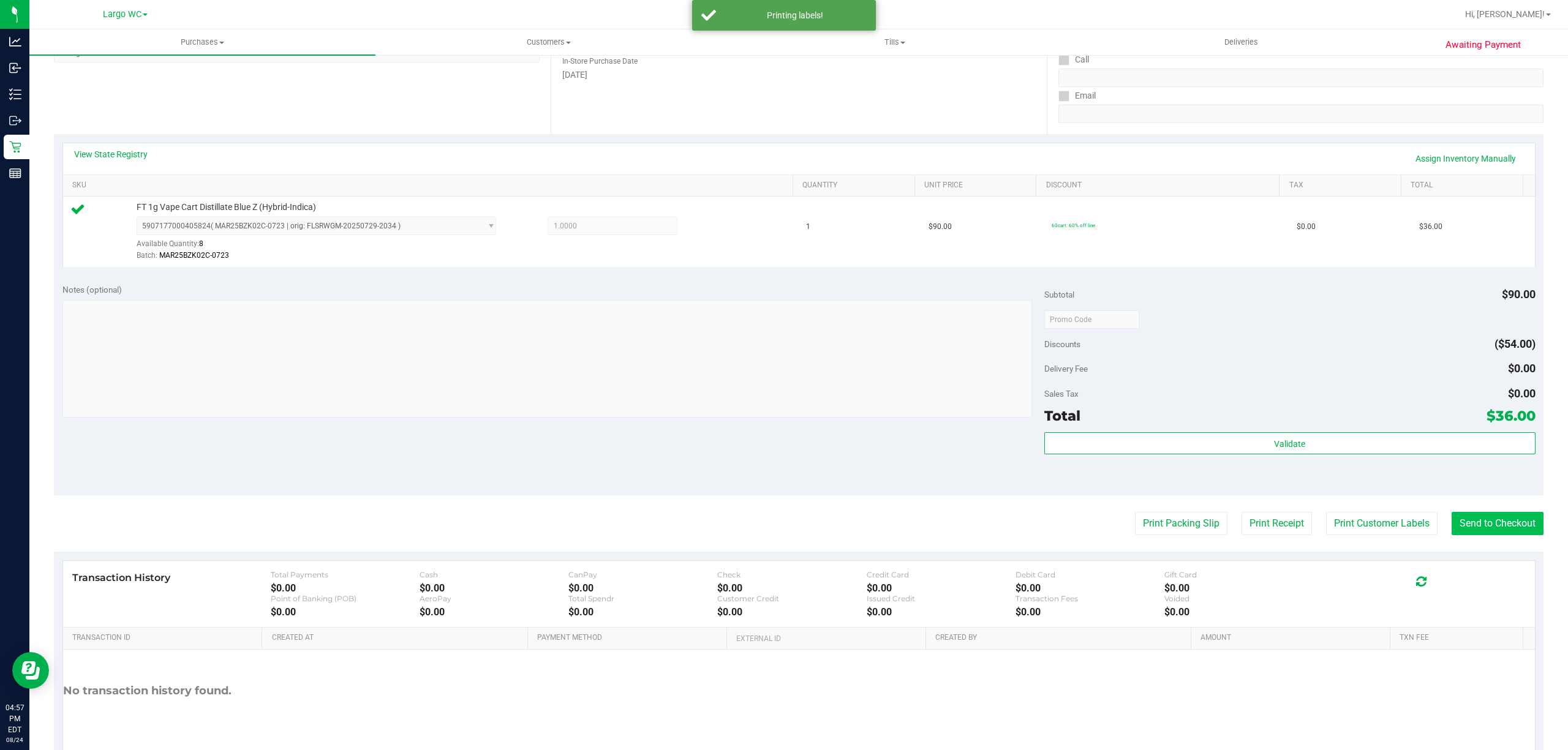
click at [1471, 525] on button "Send to Checkout" at bounding box center [1497, 524] width 92 height 24
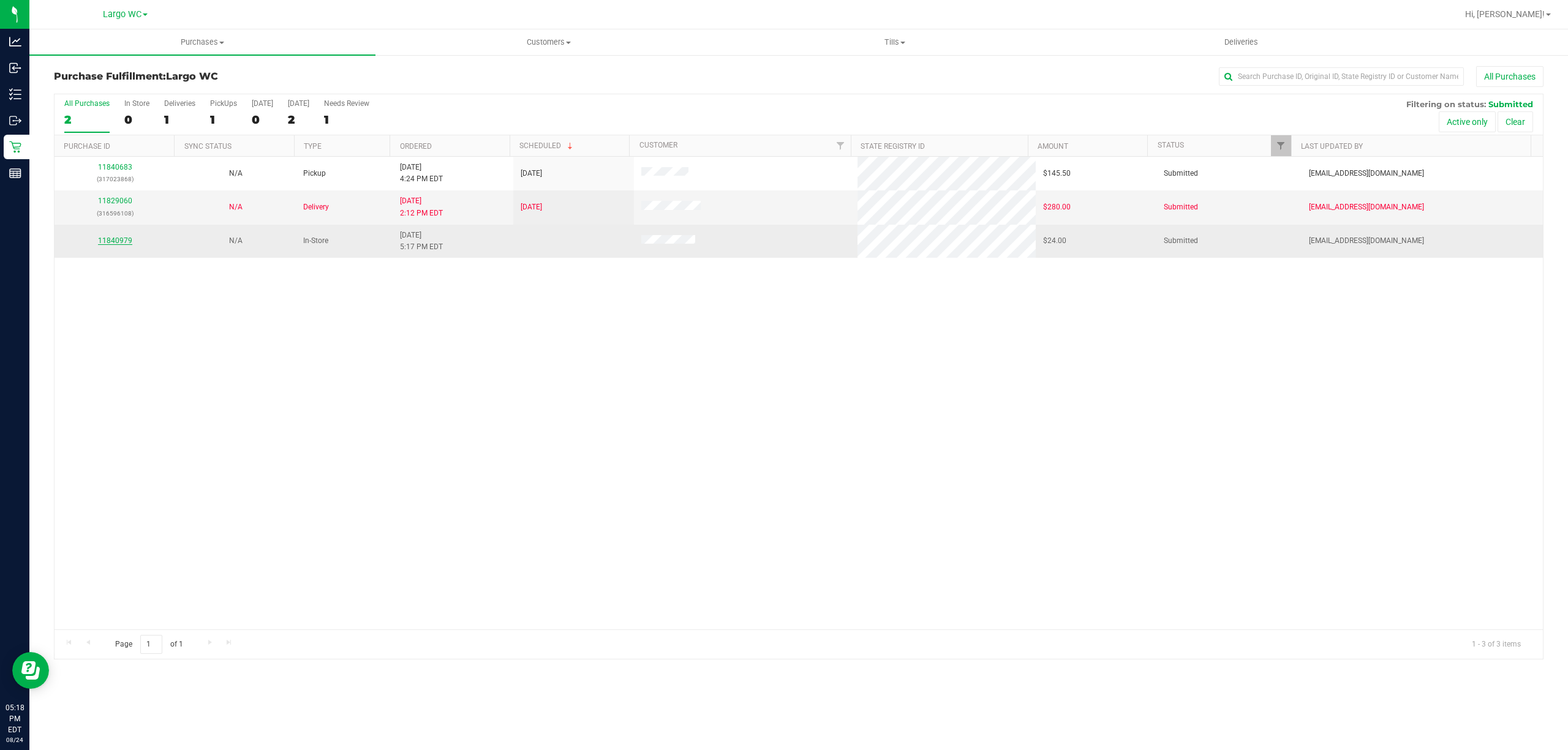
click at [120, 241] on link "11840979" at bounding box center [116, 240] width 35 height 8
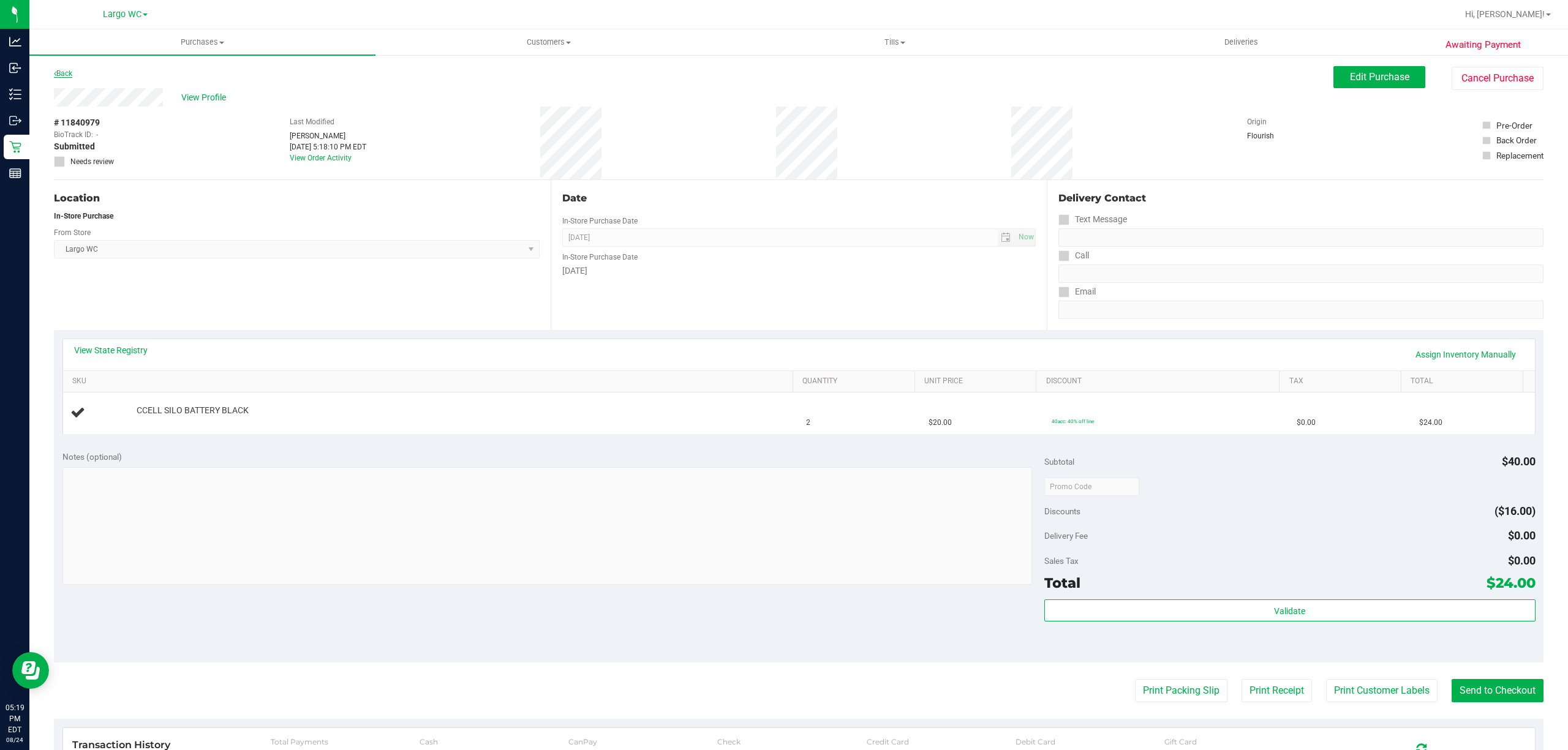
click at [72, 70] on link "Back" at bounding box center [63, 73] width 19 height 8
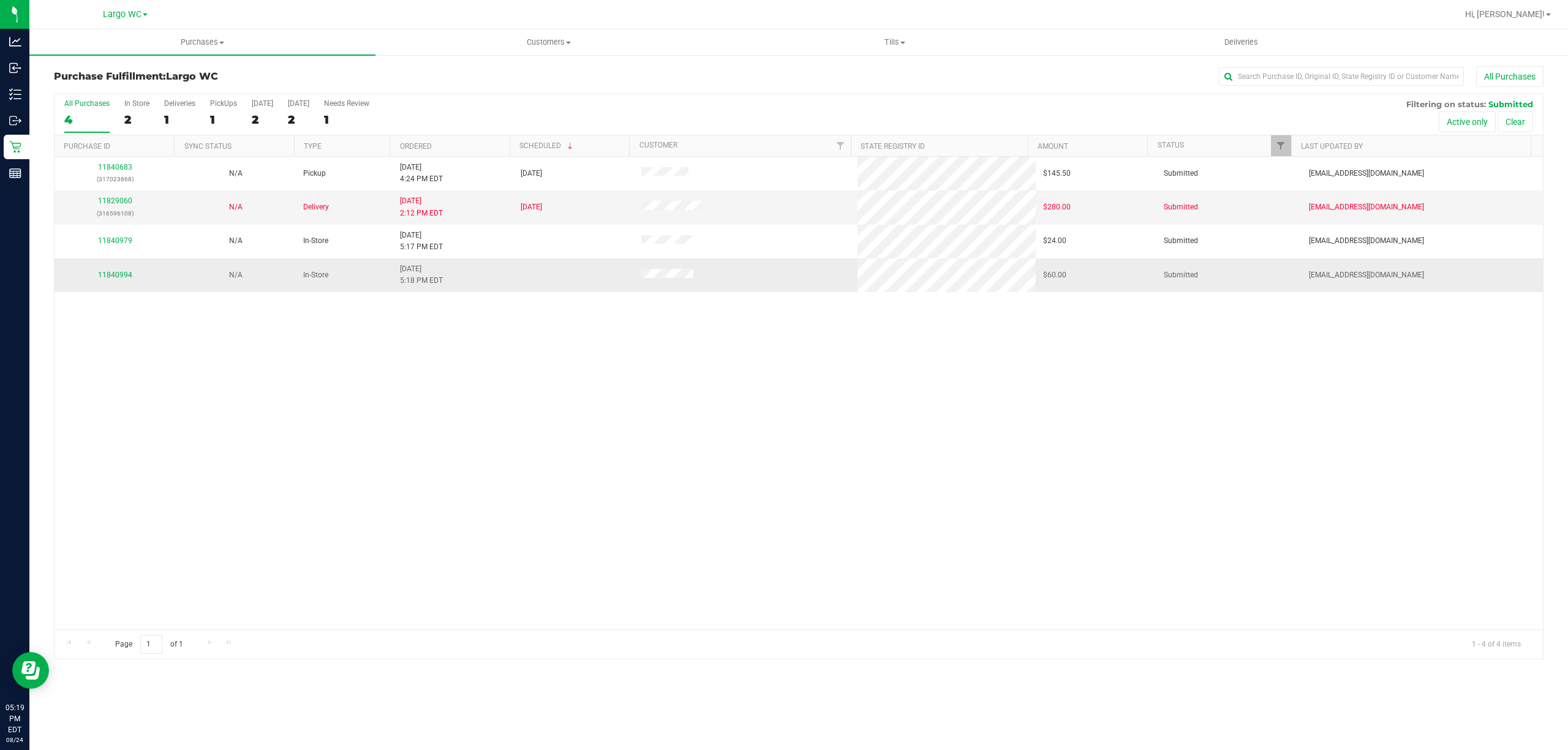
click at [131, 272] on div "11840994" at bounding box center [114, 275] width 106 height 12
click at [129, 277] on link "11840994" at bounding box center [116, 275] width 35 height 8
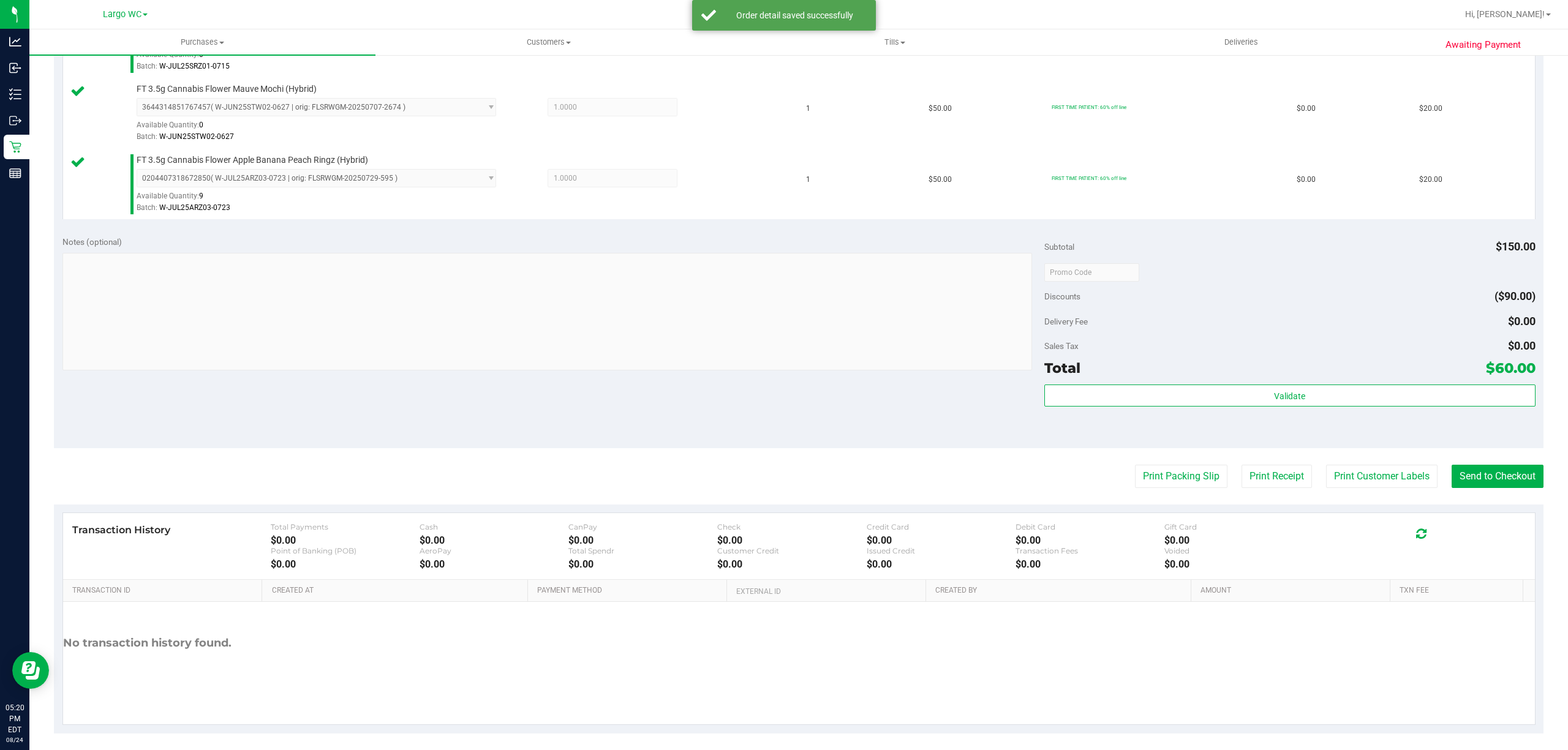
scroll to position [383, 0]
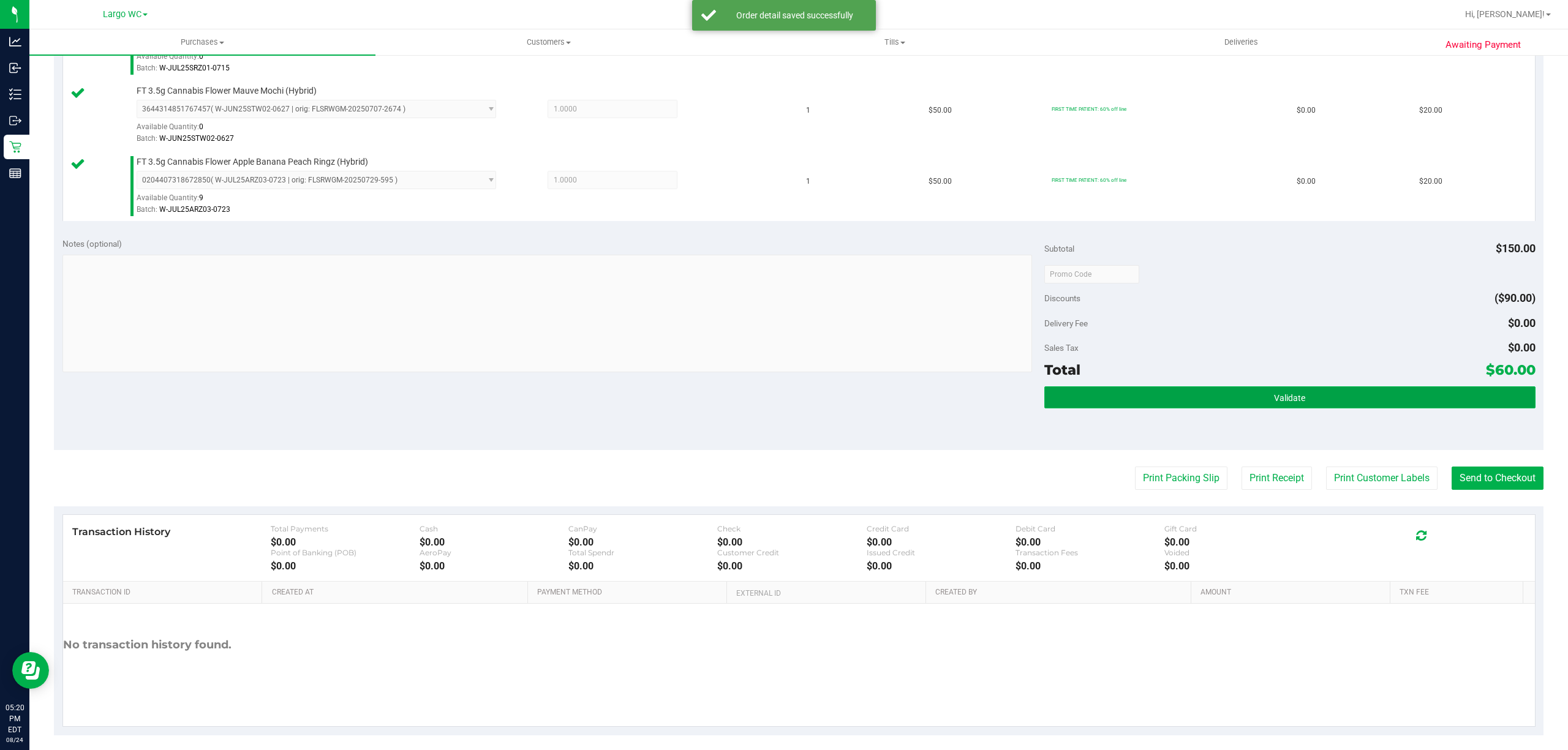
click at [1324, 397] on button "Validate" at bounding box center [1289, 397] width 491 height 22
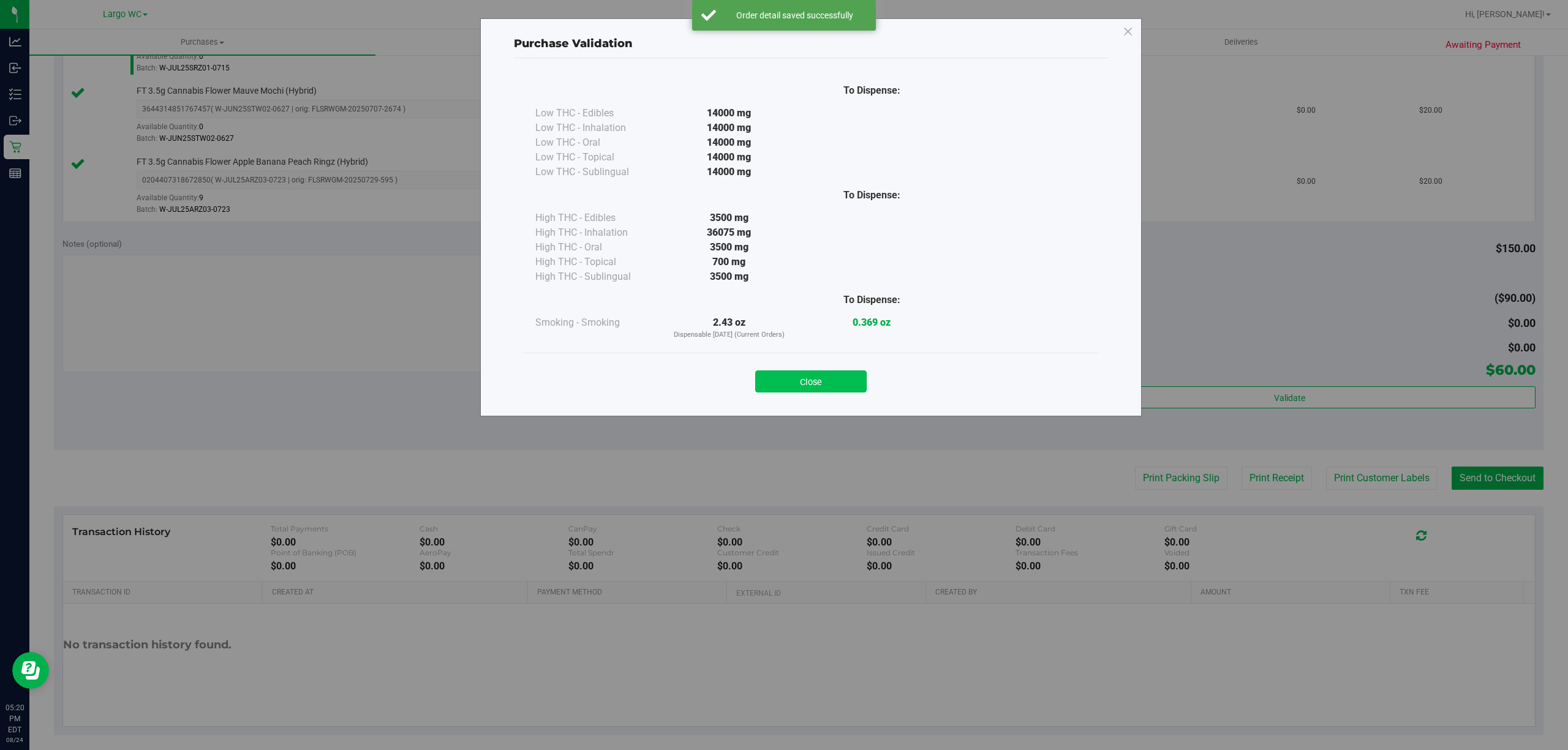
click at [822, 385] on button "Close" at bounding box center [811, 381] width 111 height 22
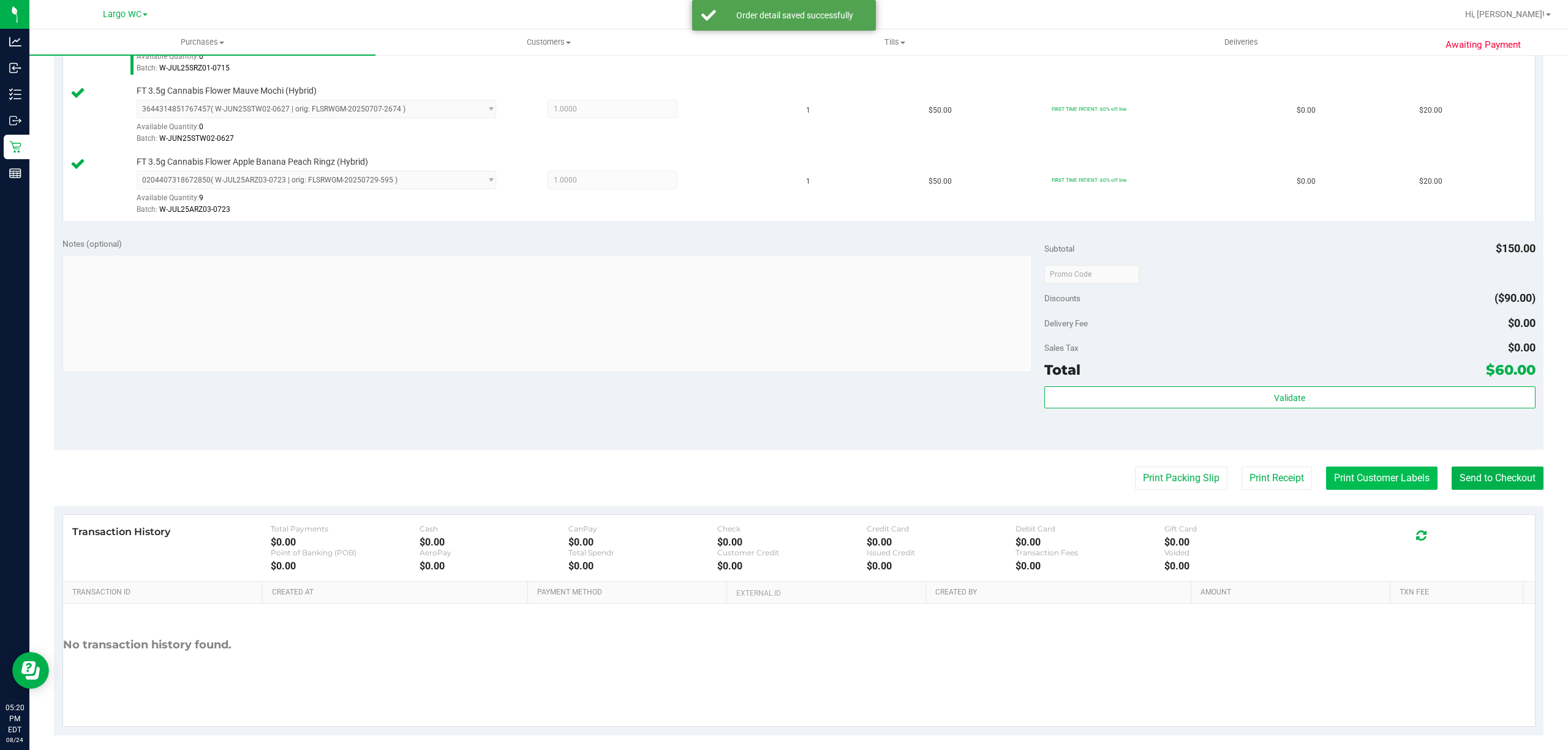
click at [1382, 482] on button "Print Customer Labels" at bounding box center [1381, 478] width 111 height 24
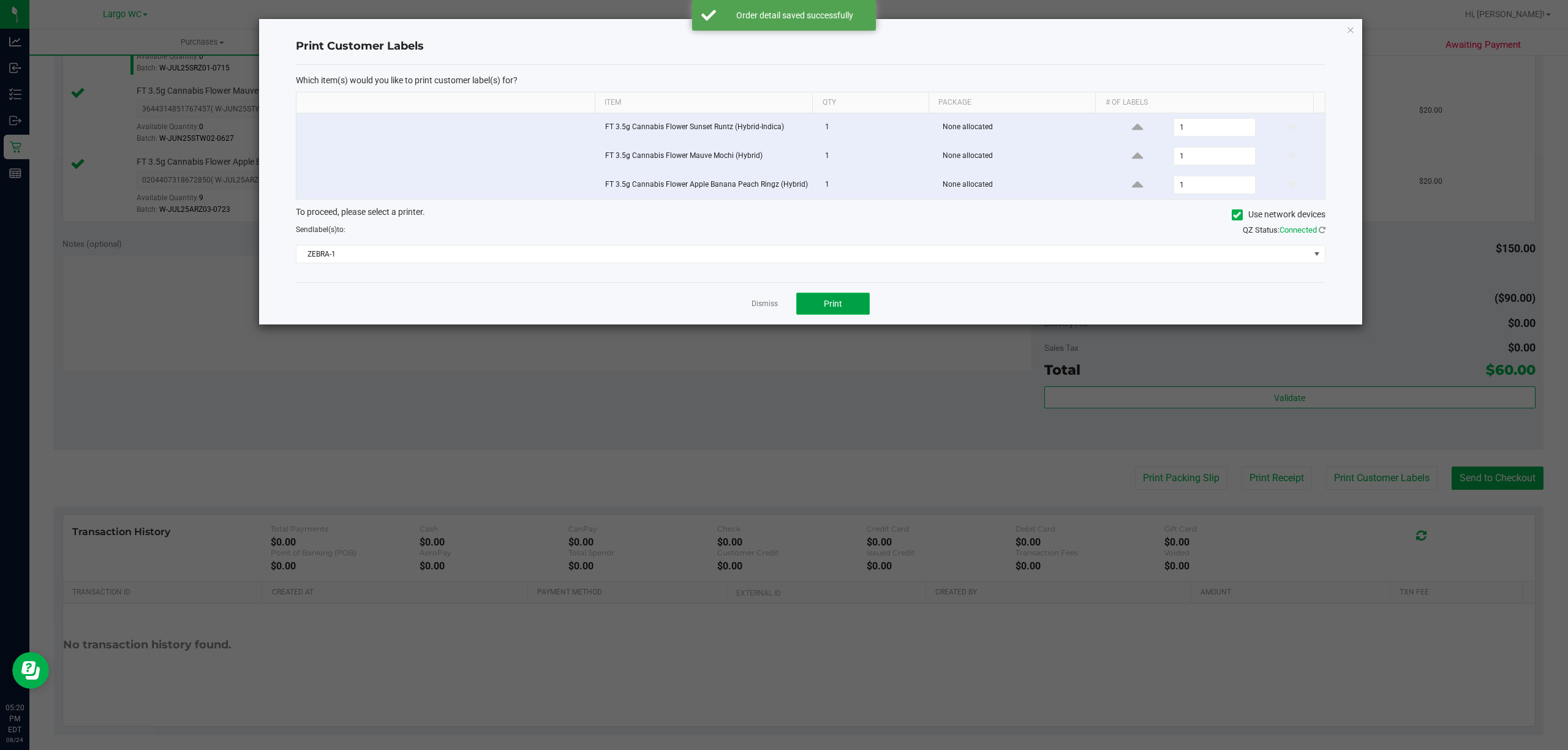
click at [843, 315] on button "Print" at bounding box center [833, 304] width 73 height 22
click at [766, 307] on link "Dismiss" at bounding box center [764, 304] width 26 height 10
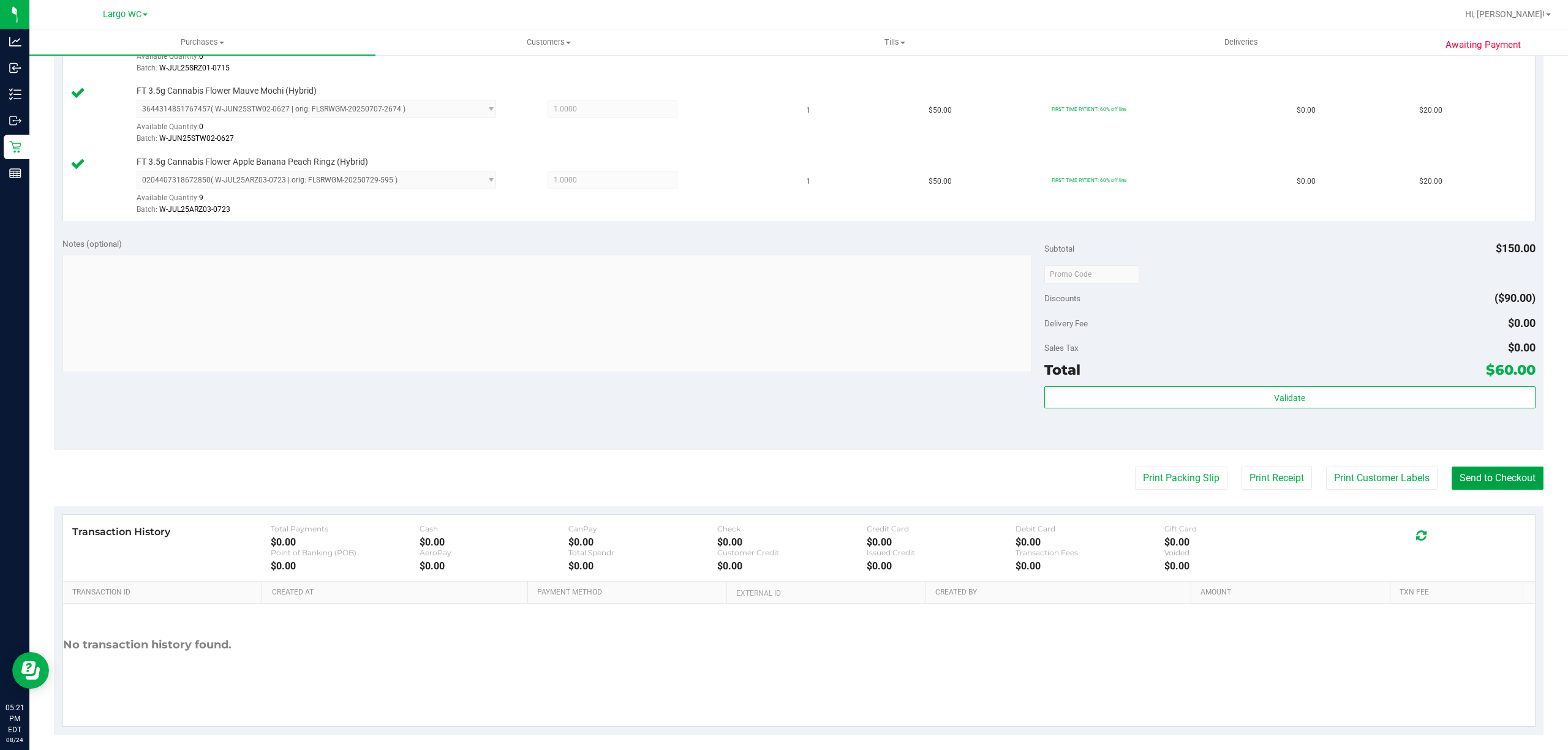
click at [1467, 485] on button "Send to Checkout" at bounding box center [1497, 478] width 92 height 24
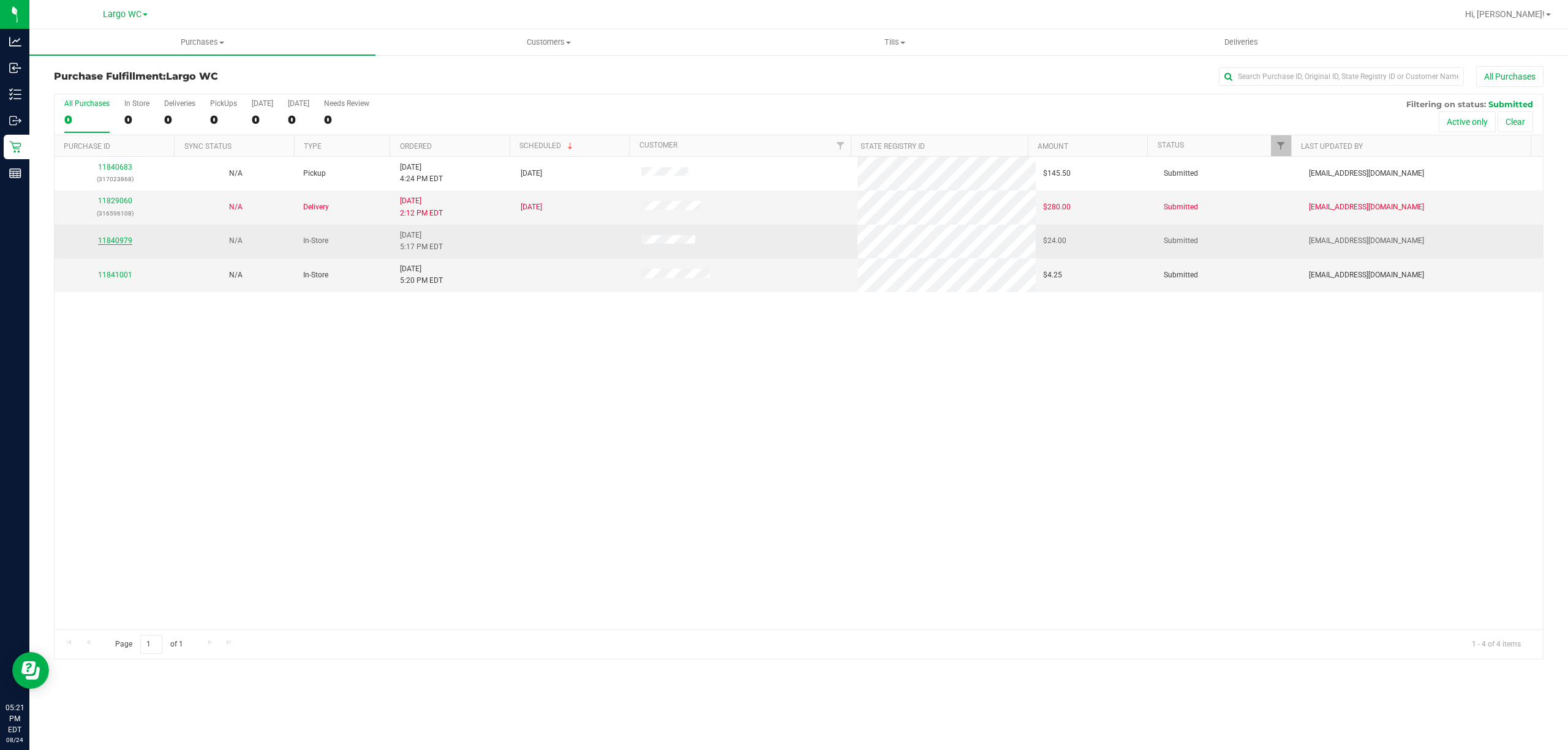
click at [115, 241] on link "11840979" at bounding box center [116, 240] width 35 height 8
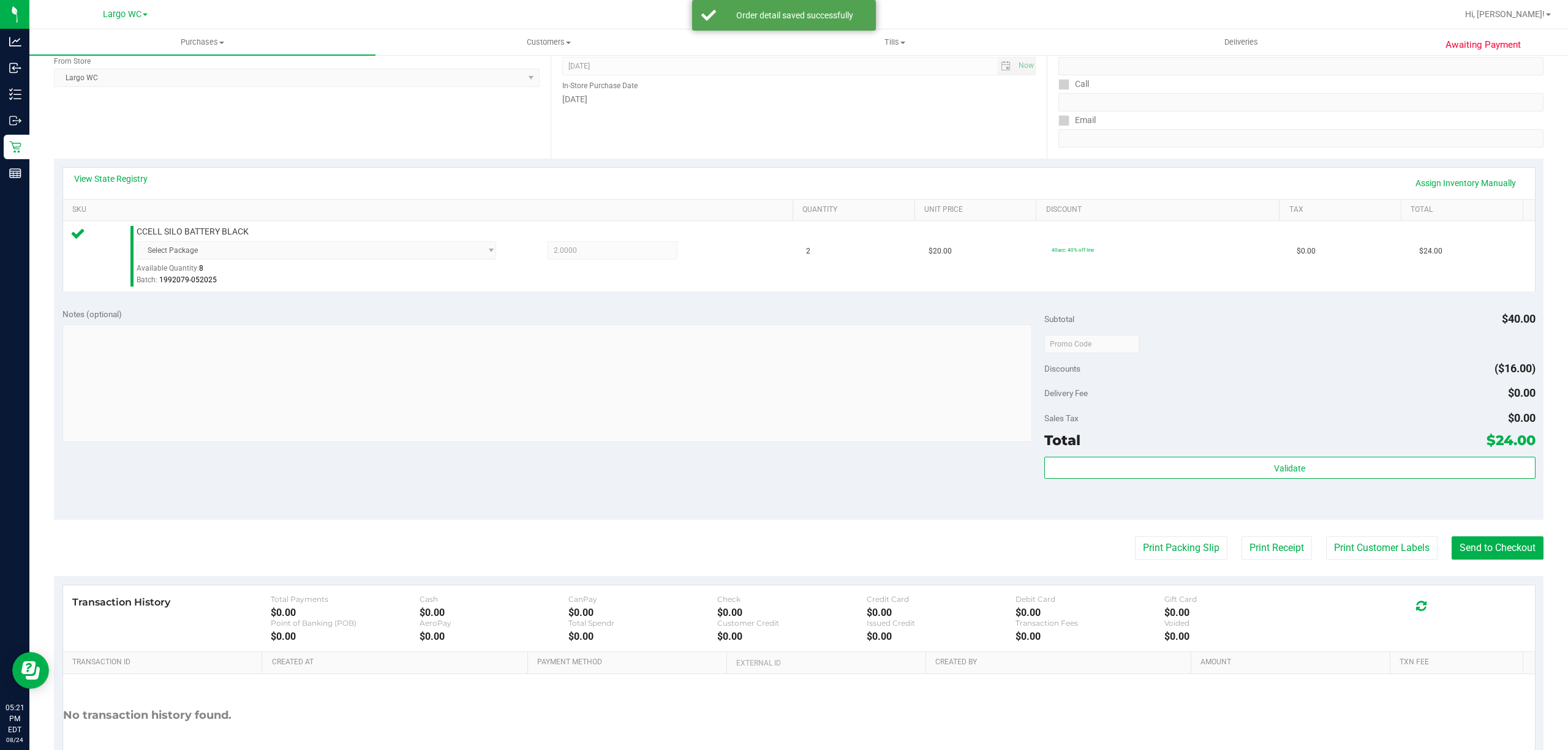
scroll to position [253, 0]
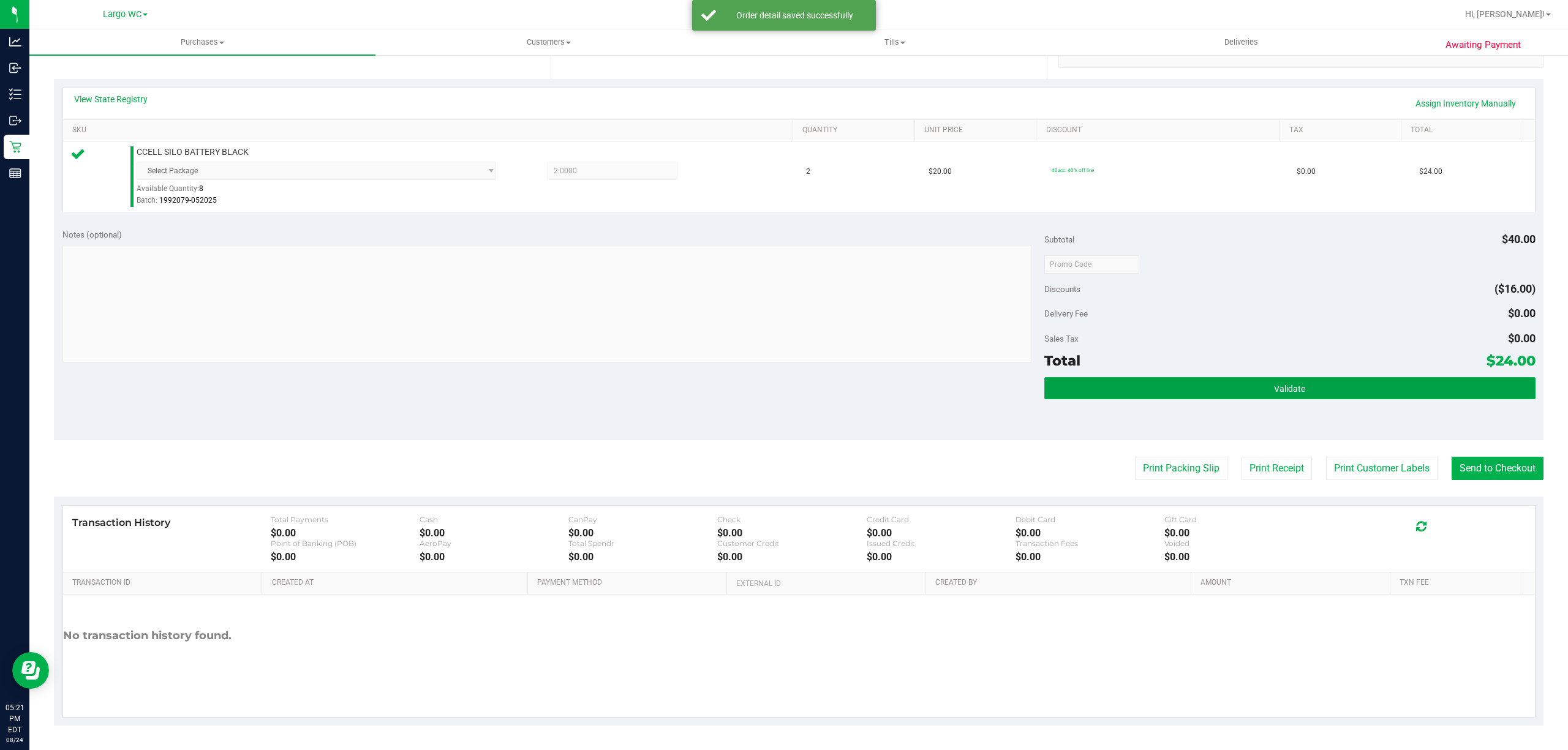
click at [1304, 390] on button "Validate" at bounding box center [1289, 388] width 491 height 22
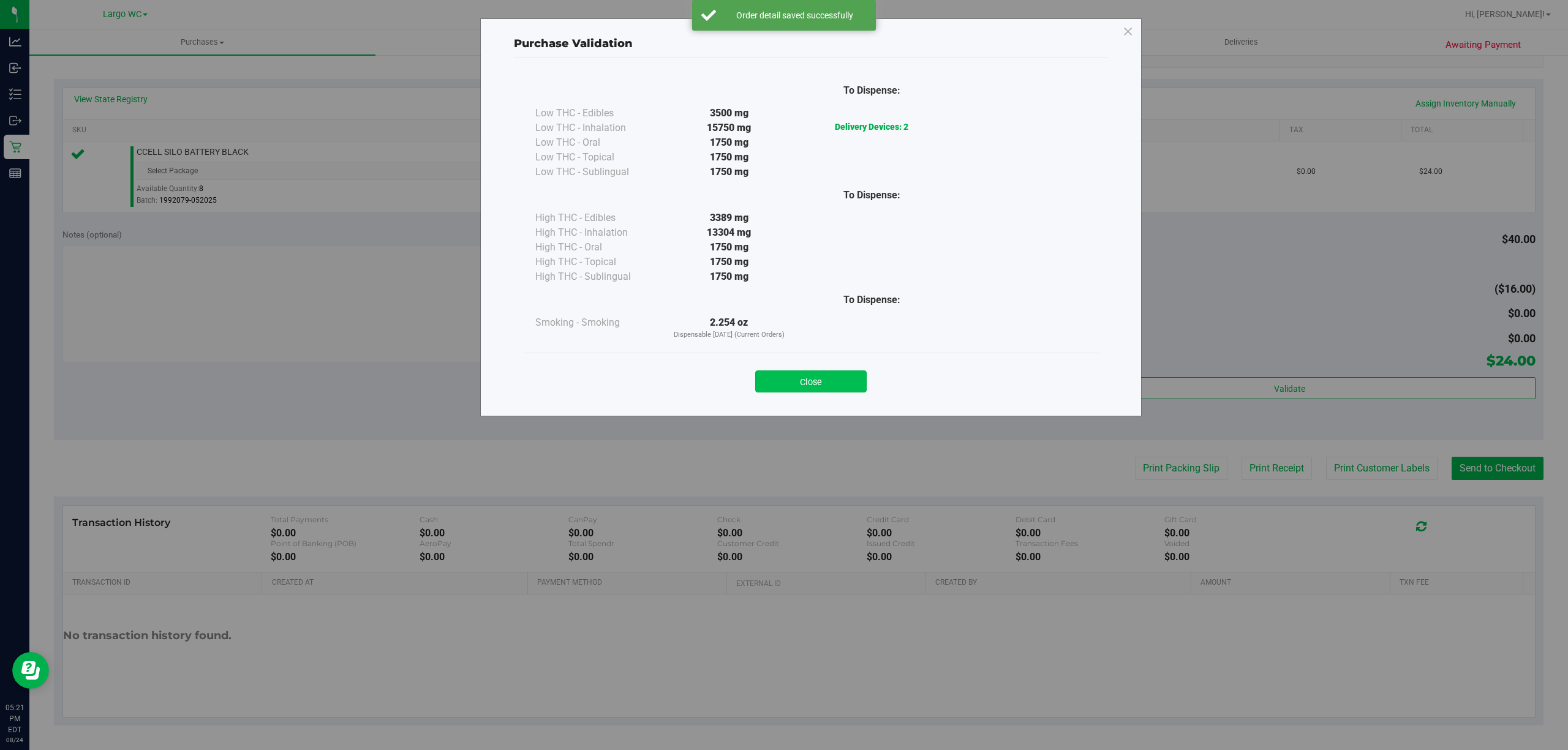
click at [820, 390] on button "Close" at bounding box center [811, 381] width 111 height 22
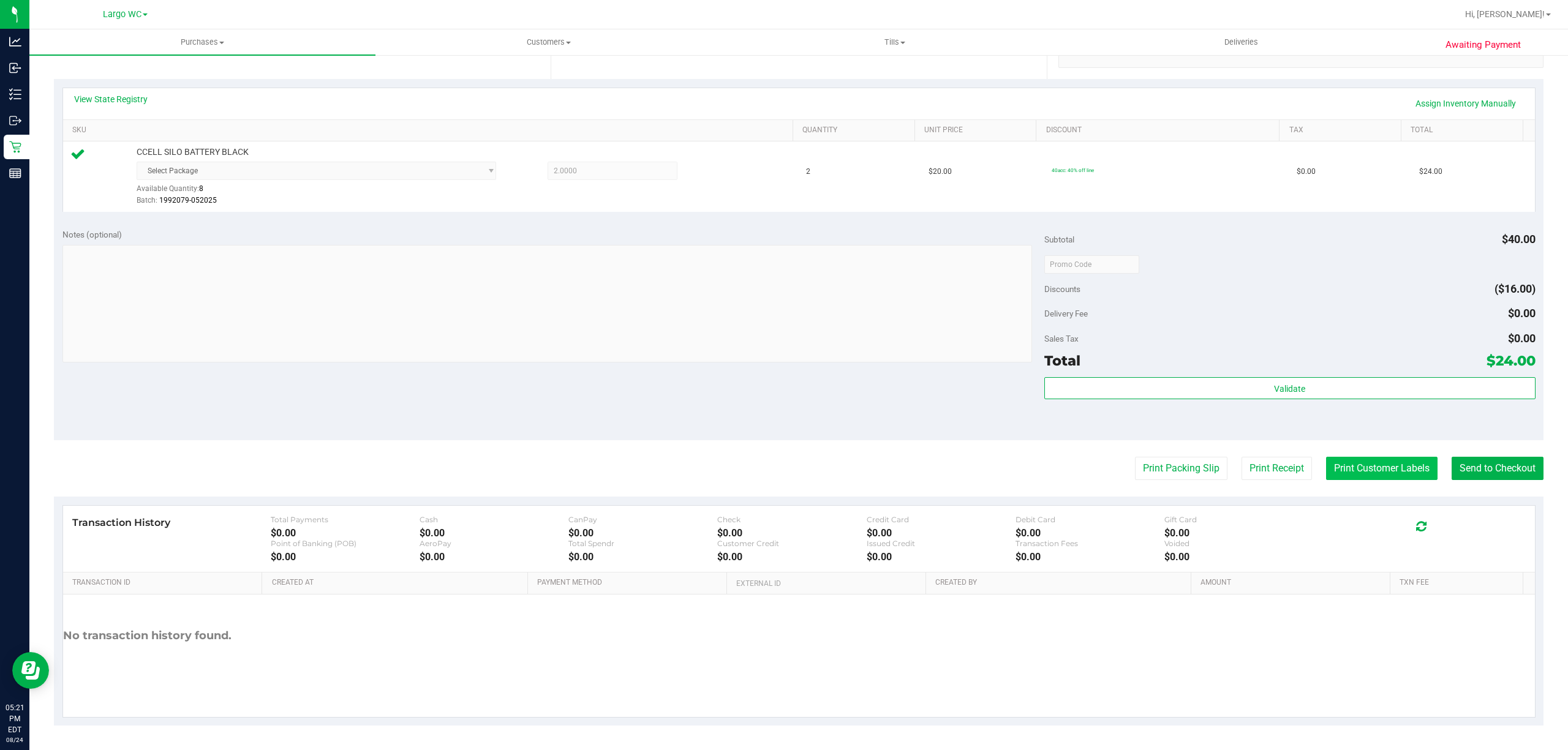
click at [1346, 473] on button "Print Customer Labels" at bounding box center [1381, 468] width 111 height 24
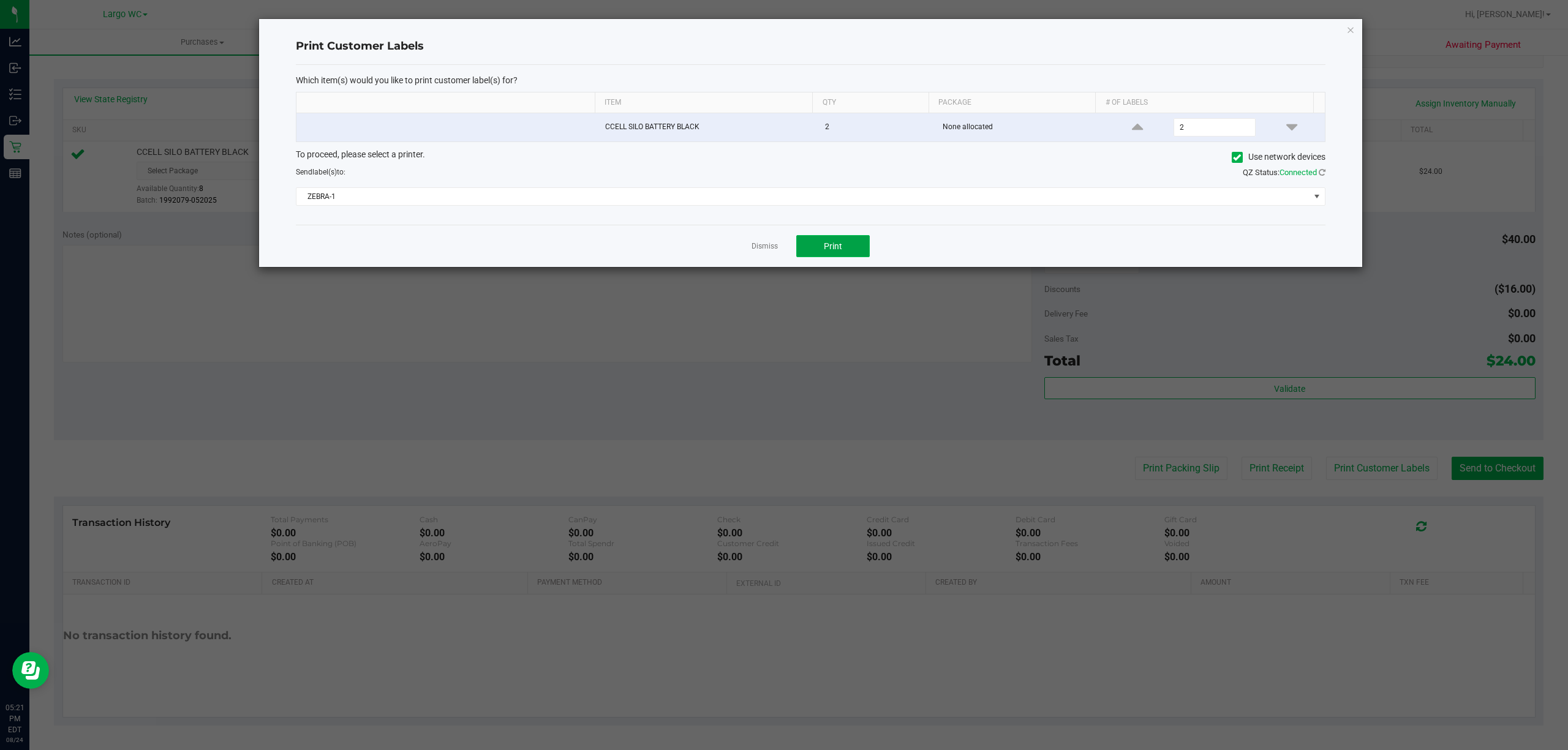
click at [842, 257] on button "Print" at bounding box center [833, 246] width 73 height 22
click at [765, 248] on link "Dismiss" at bounding box center [764, 246] width 26 height 10
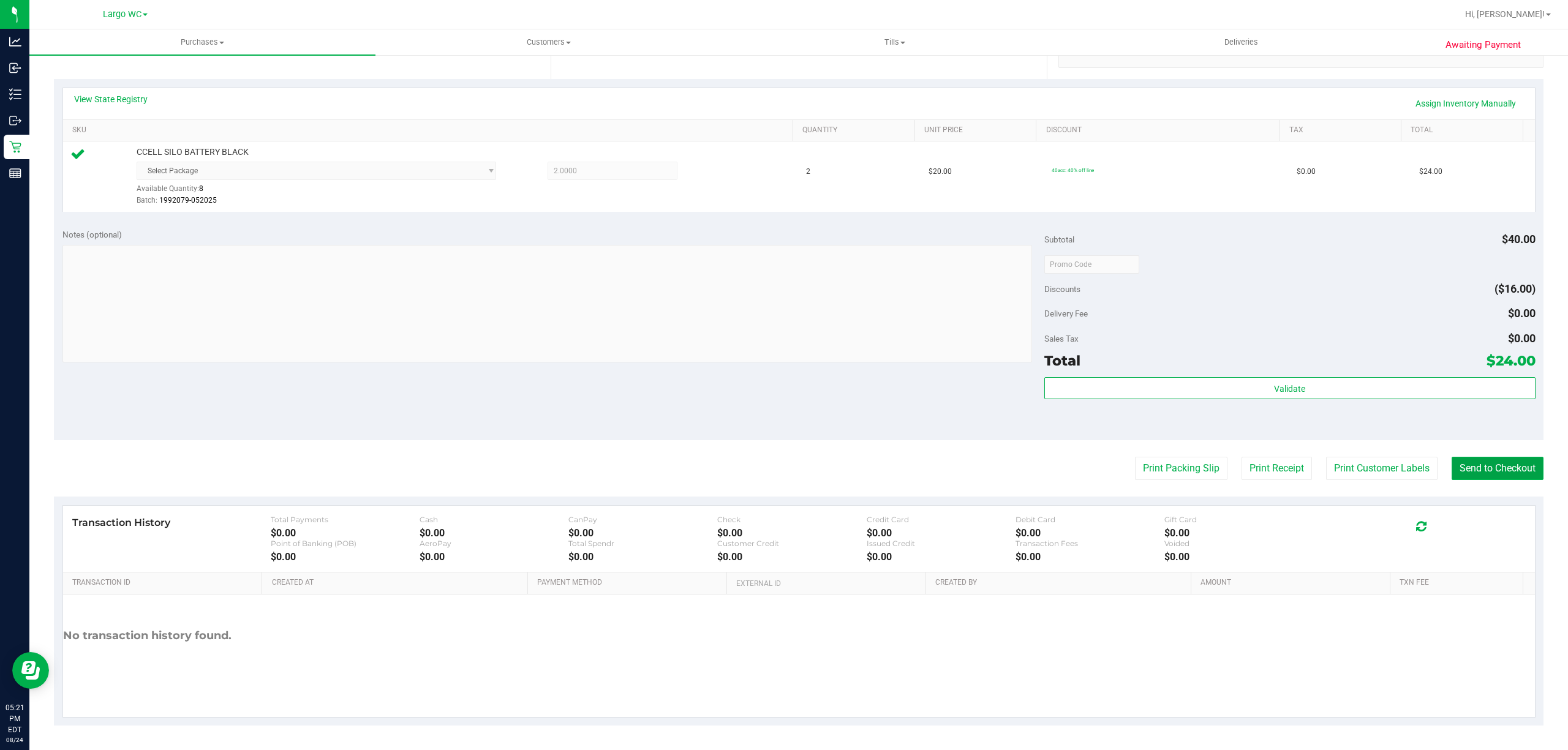
click at [1502, 473] on button "Send to Checkout" at bounding box center [1497, 468] width 92 height 24
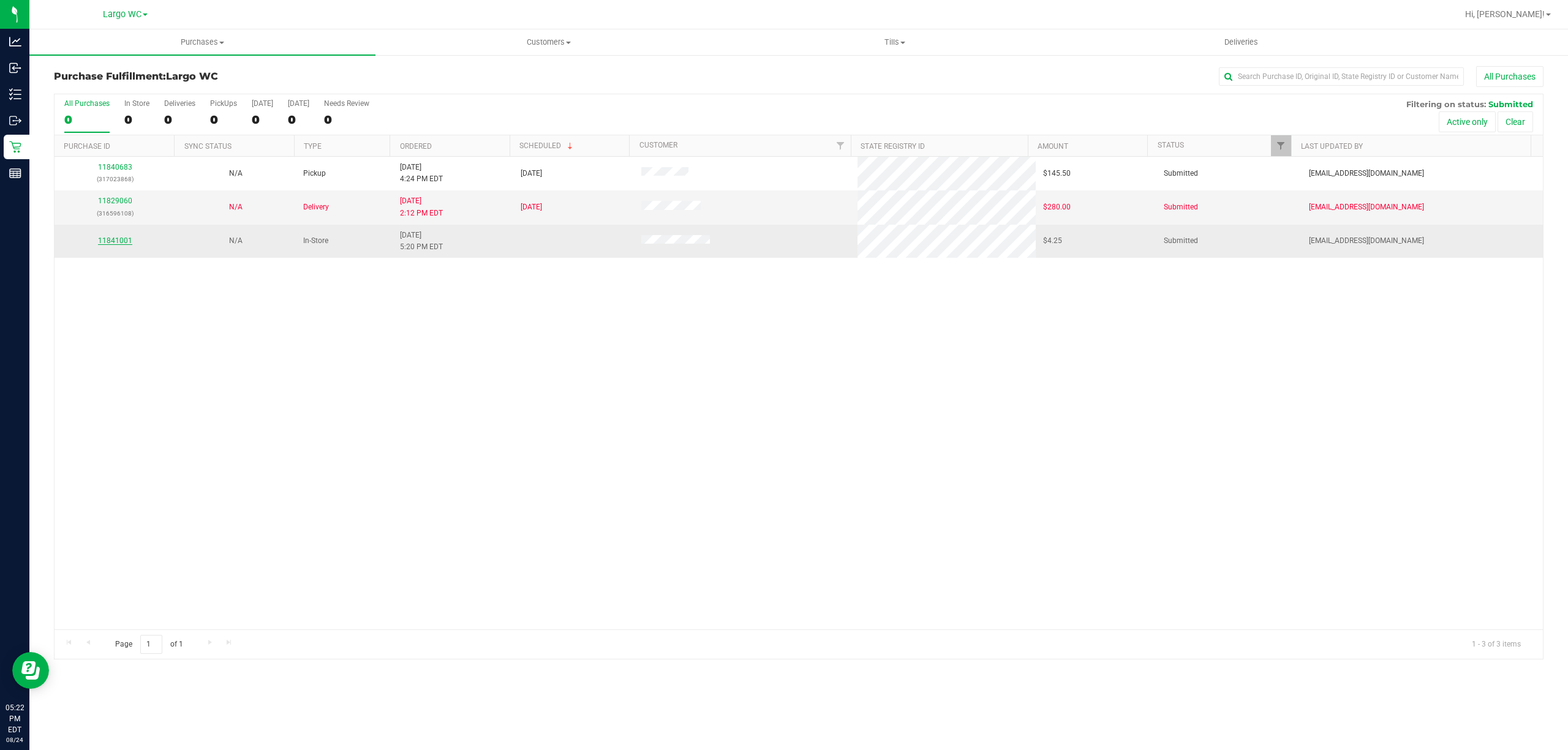
click at [114, 241] on link "11841001" at bounding box center [116, 240] width 35 height 8
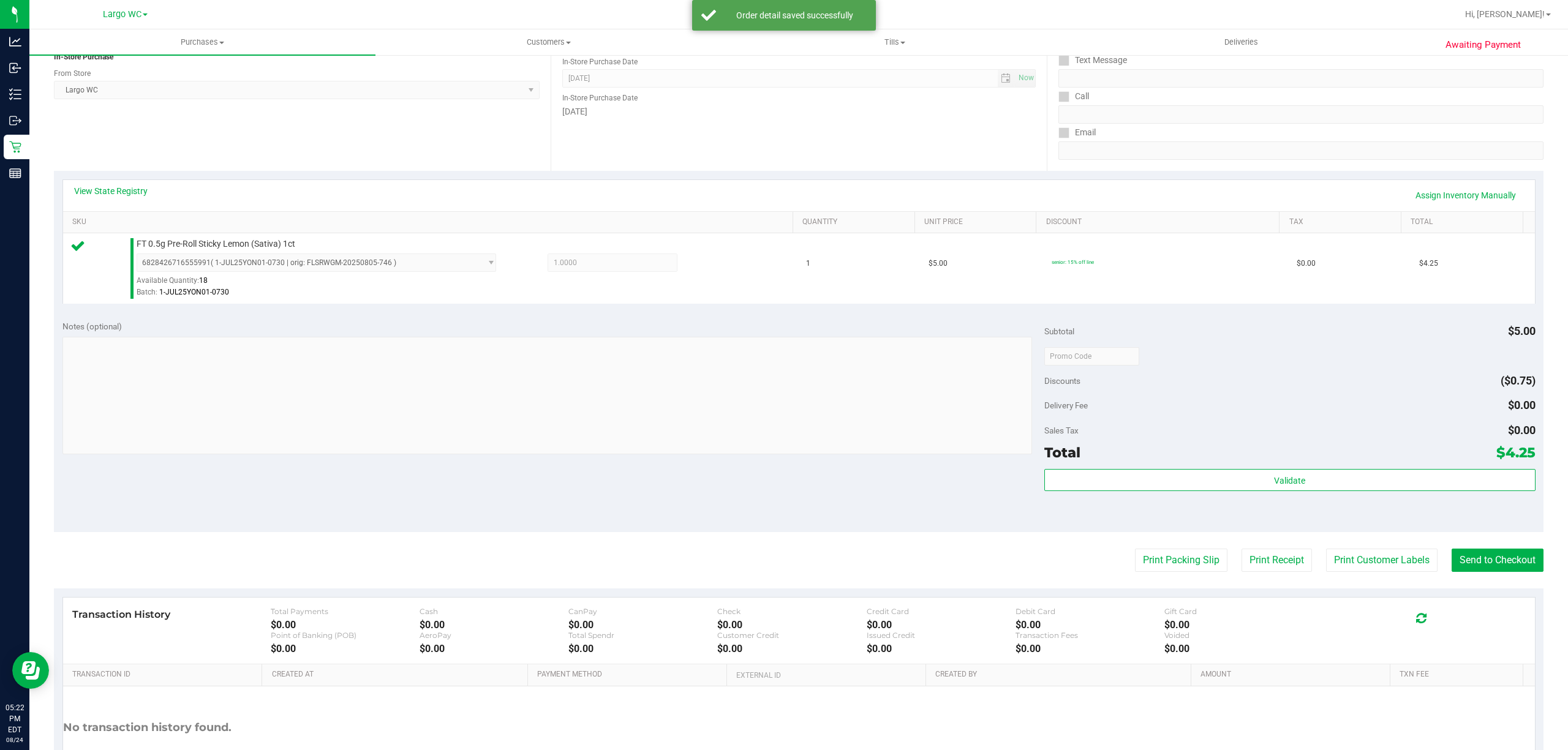
scroll to position [253, 0]
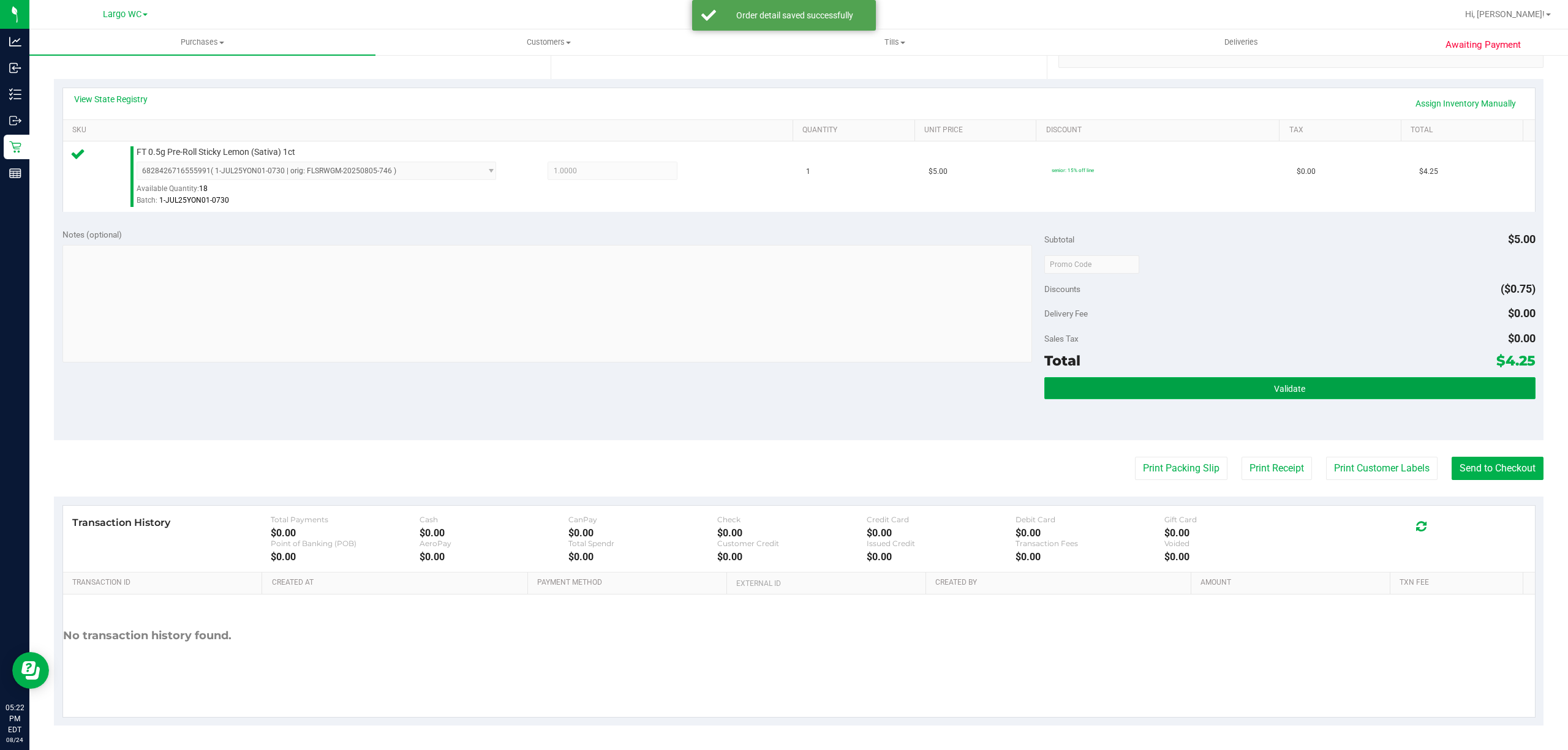
click at [1295, 397] on button "Validate" at bounding box center [1289, 388] width 491 height 22
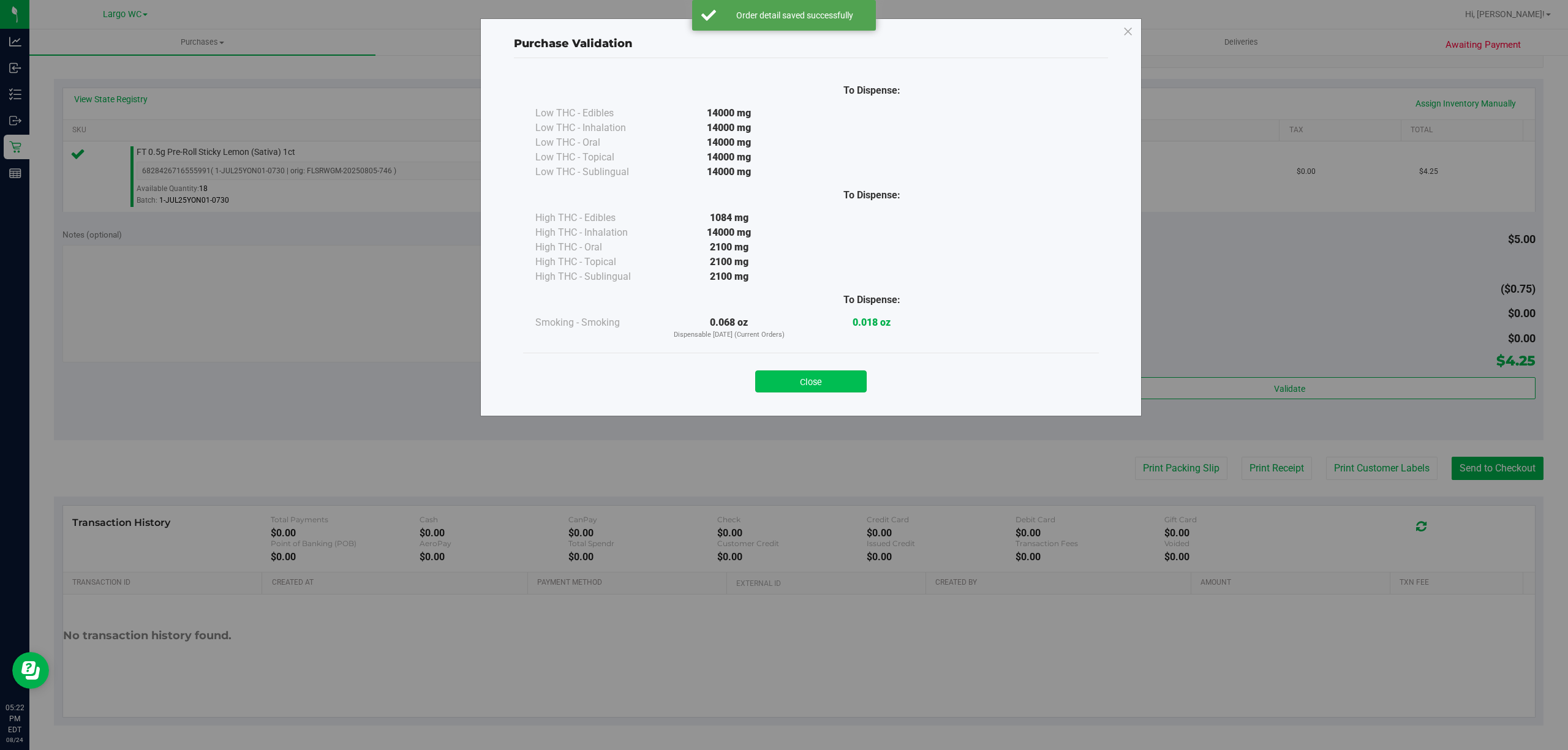
click at [833, 377] on button "Close" at bounding box center [811, 381] width 111 height 22
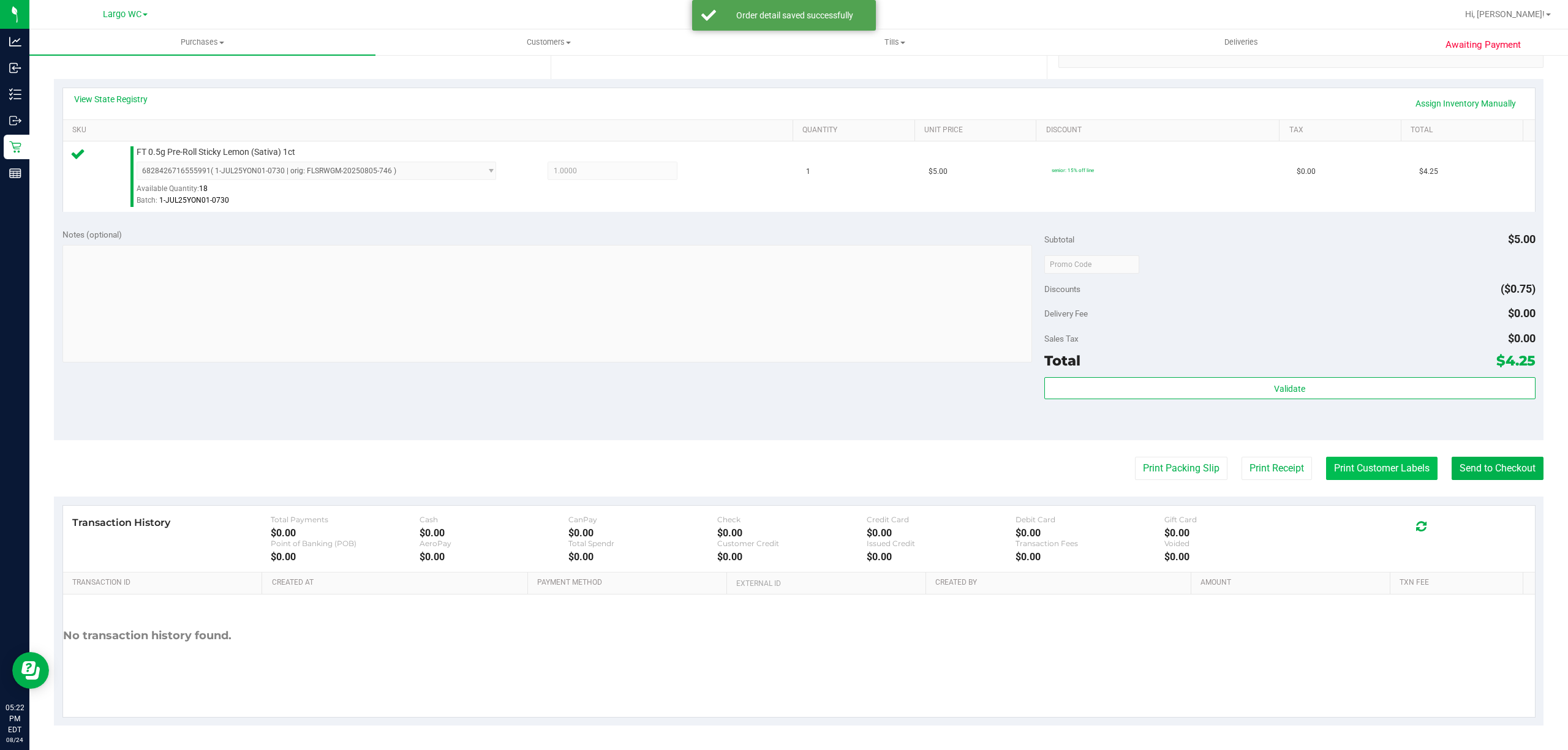
click at [1353, 470] on button "Print Customer Labels" at bounding box center [1381, 468] width 111 height 24
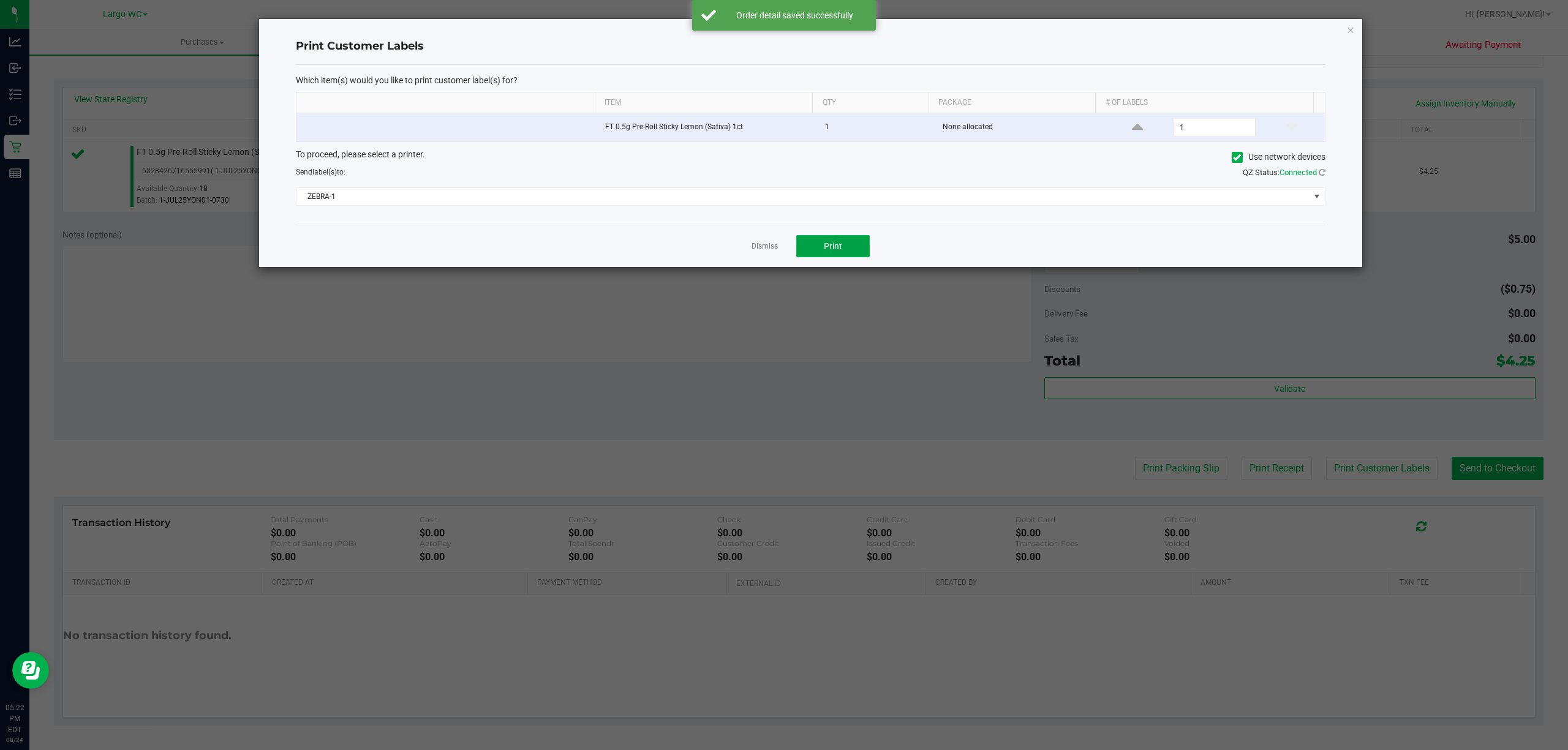
click at [854, 246] on button "Print" at bounding box center [833, 246] width 73 height 22
click at [775, 250] on link "Dismiss" at bounding box center [764, 246] width 26 height 10
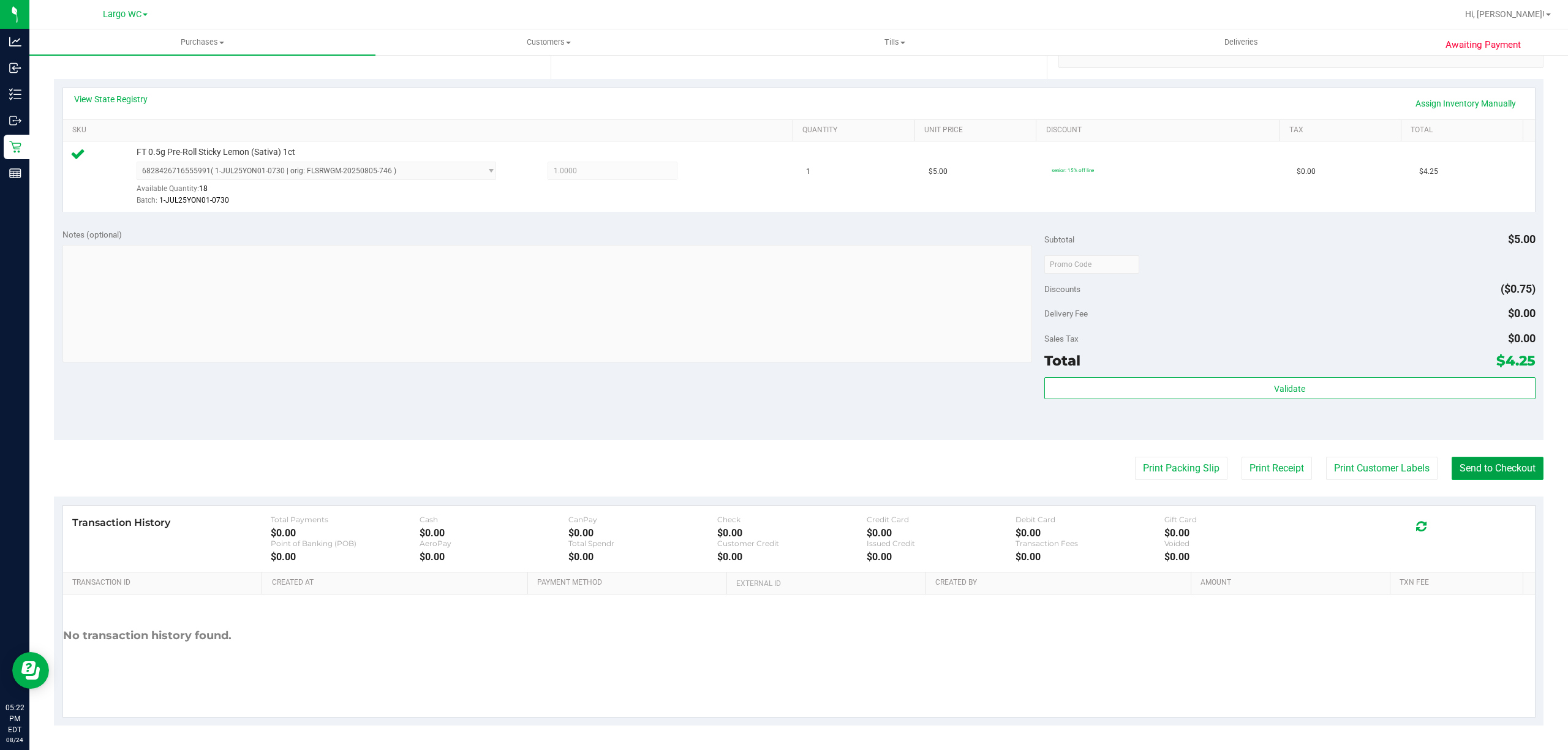
click at [1489, 469] on button "Send to Checkout" at bounding box center [1497, 468] width 92 height 24
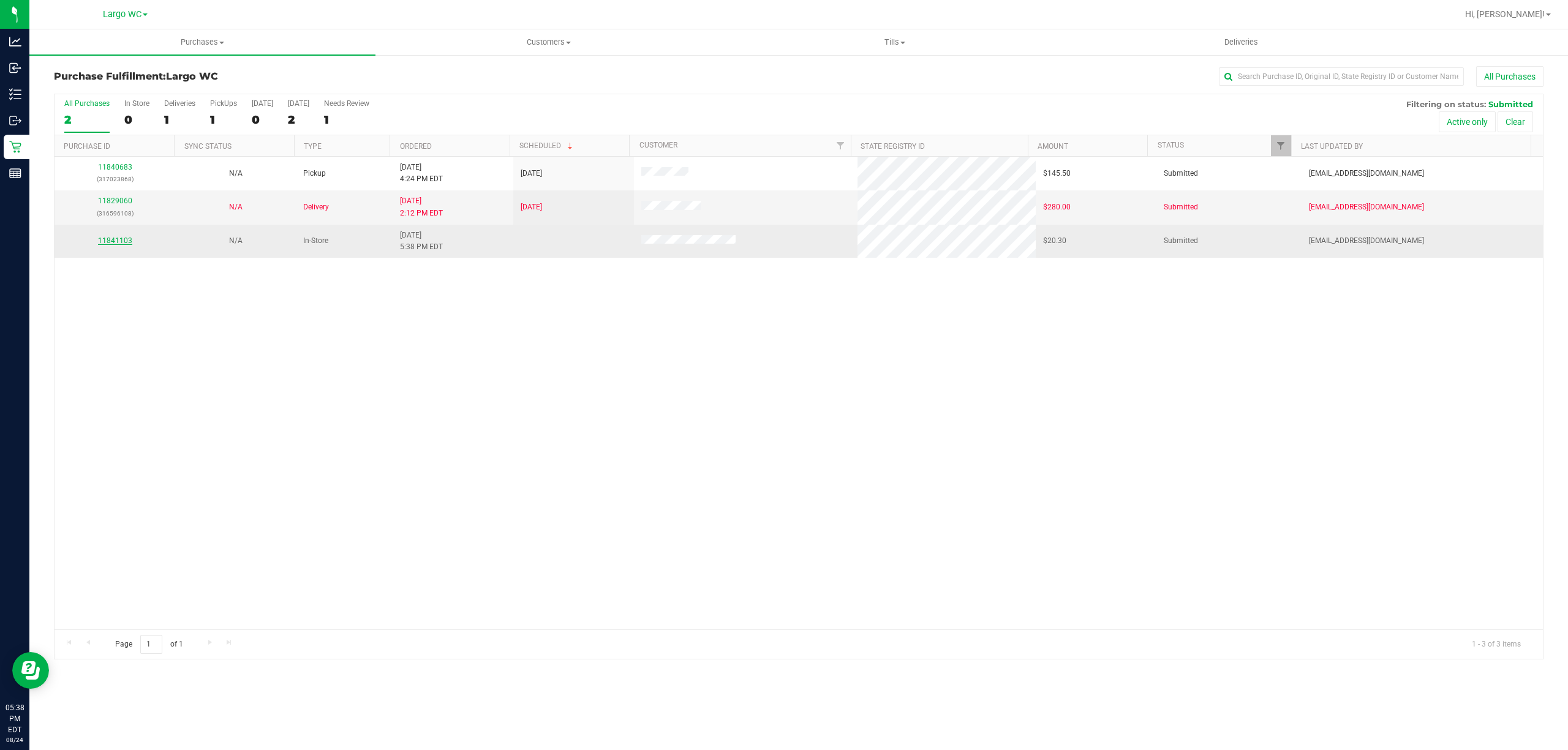
click at [105, 241] on link "11841103" at bounding box center [116, 240] width 35 height 8
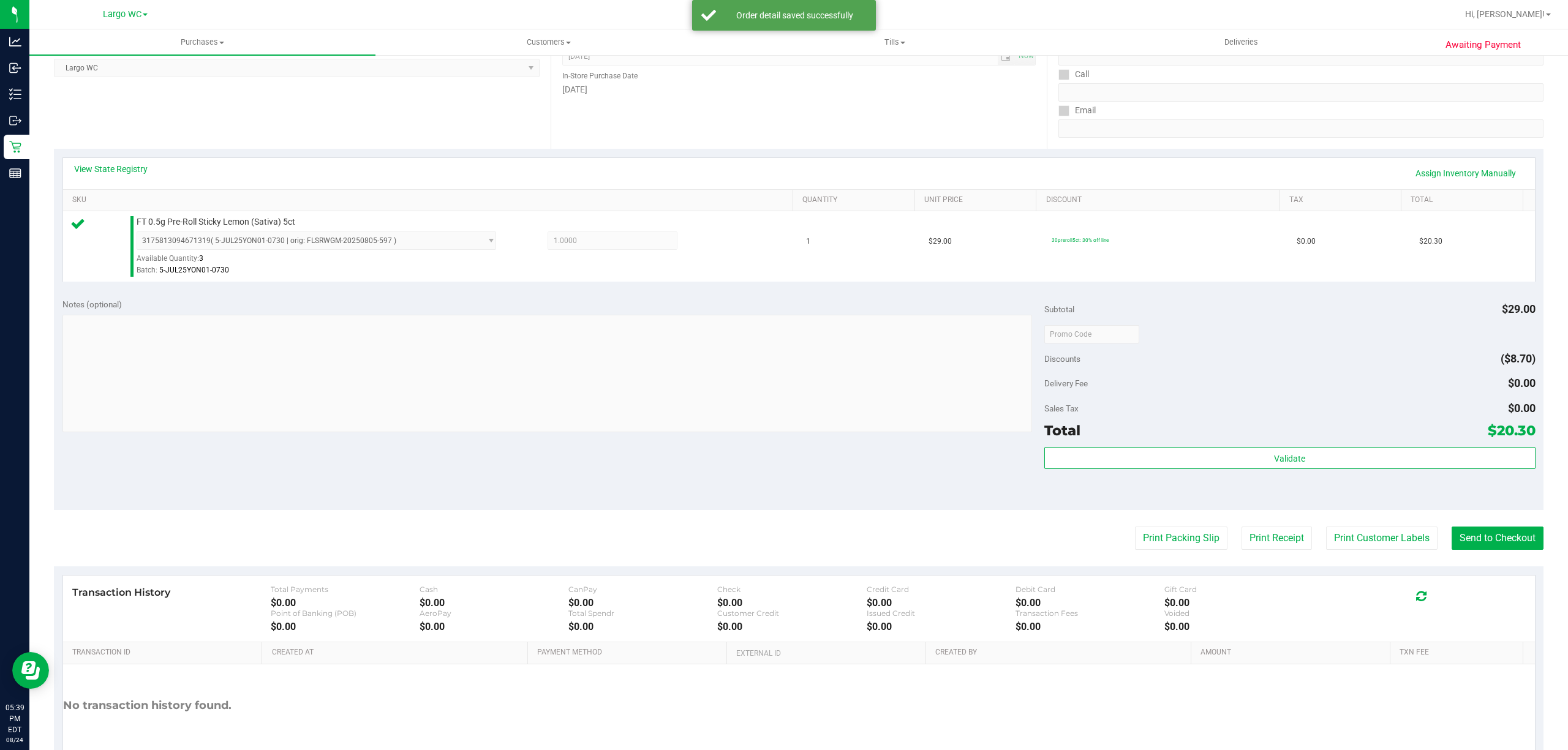
scroll to position [253, 0]
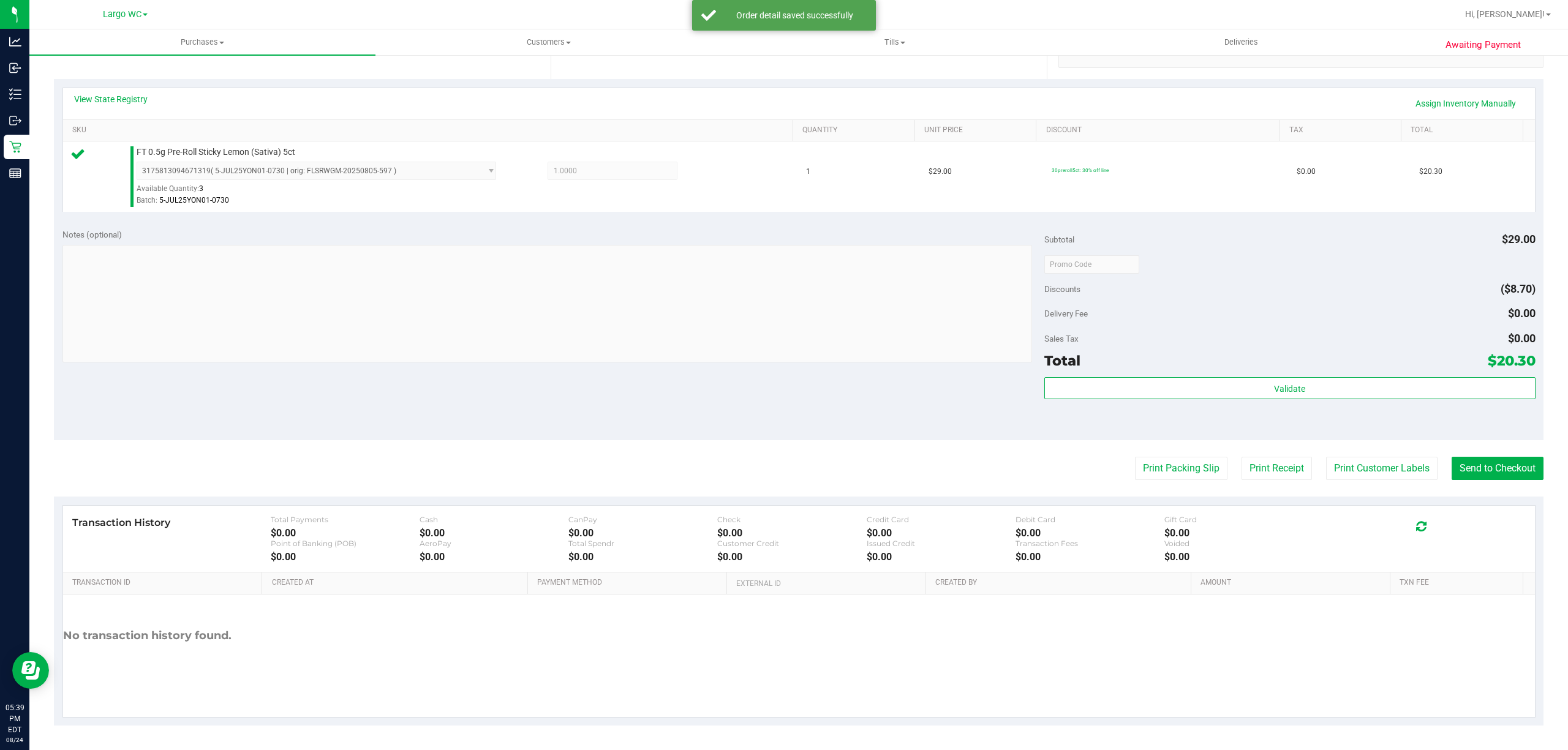
click at [1320, 422] on div "Validate" at bounding box center [1289, 405] width 491 height 55
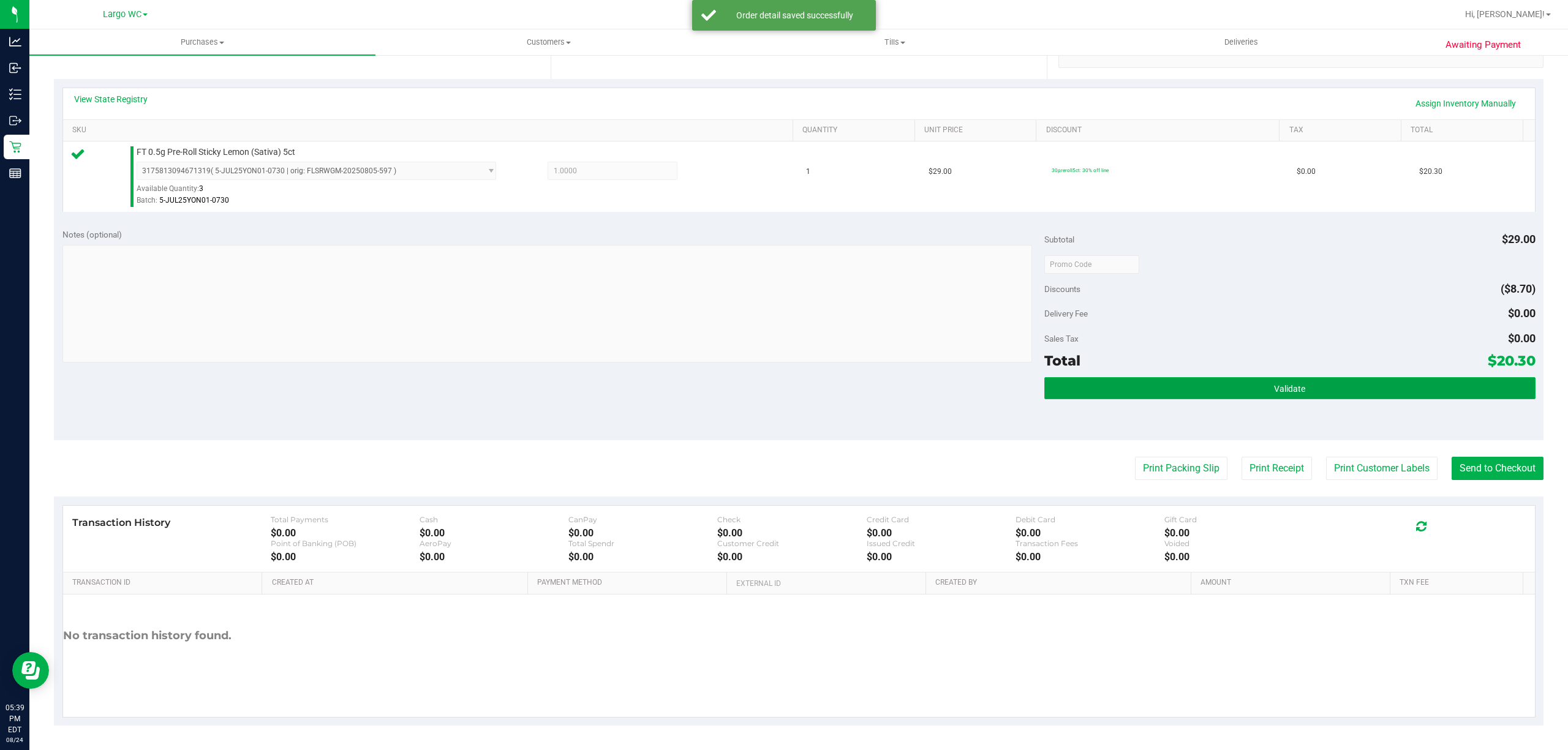
click at [1335, 390] on button "Validate" at bounding box center [1289, 388] width 491 height 22
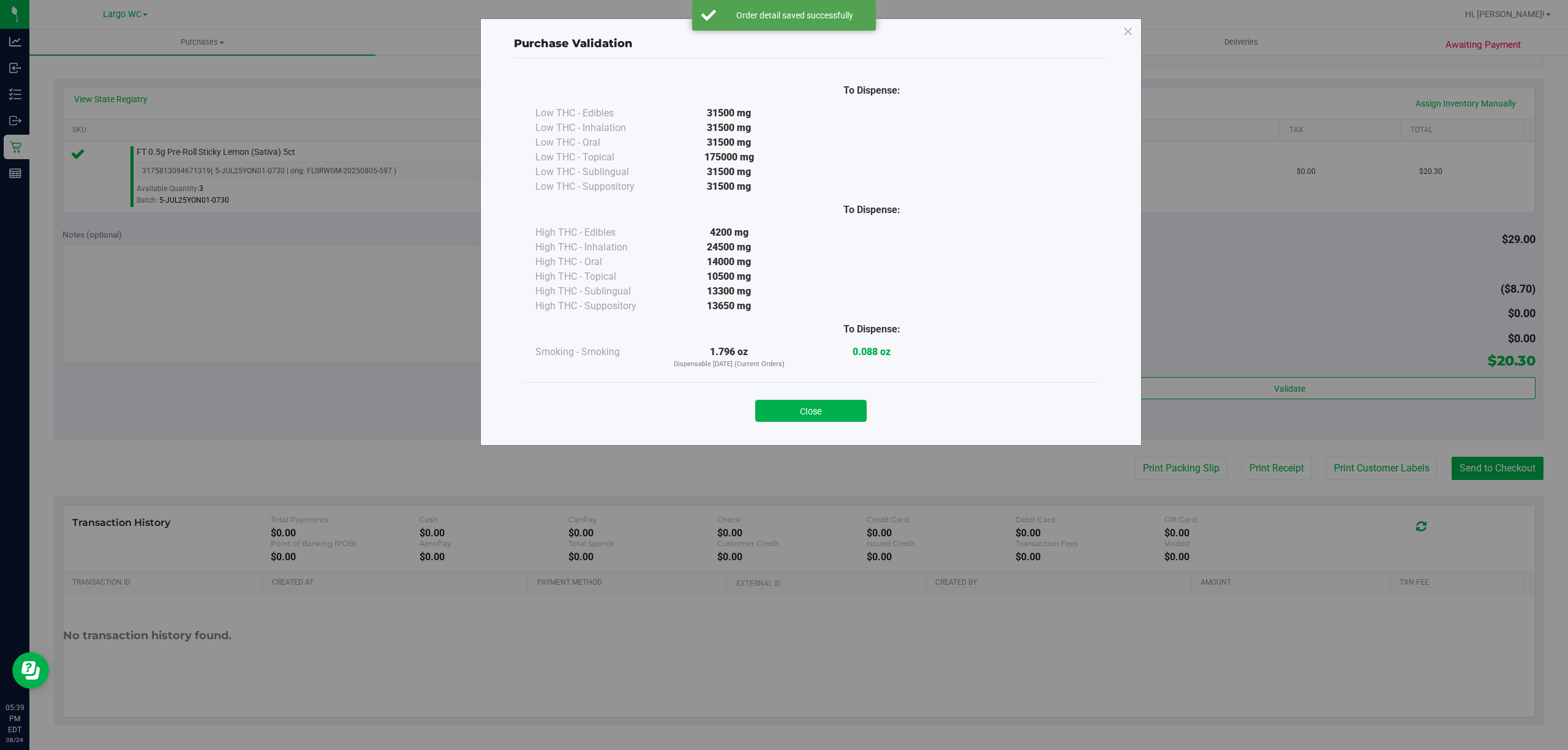
click at [1371, 470] on div "Purchase Validation To Dispense: Low THC - Edibles 31500 mg" at bounding box center [788, 375] width 1577 height 750
click at [820, 419] on button "Close" at bounding box center [811, 411] width 111 height 22
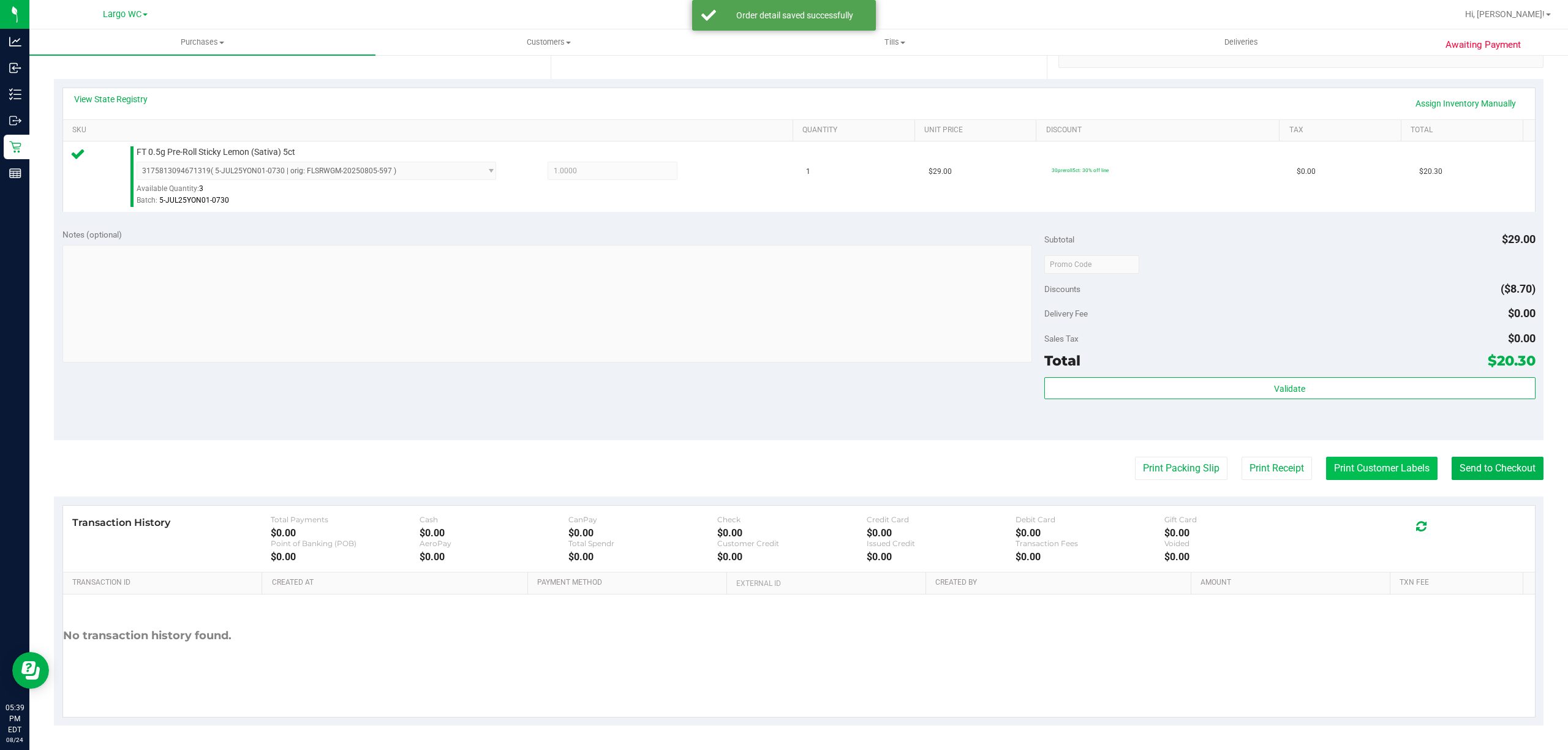
click at [1394, 477] on button "Print Customer Labels" at bounding box center [1381, 468] width 111 height 24
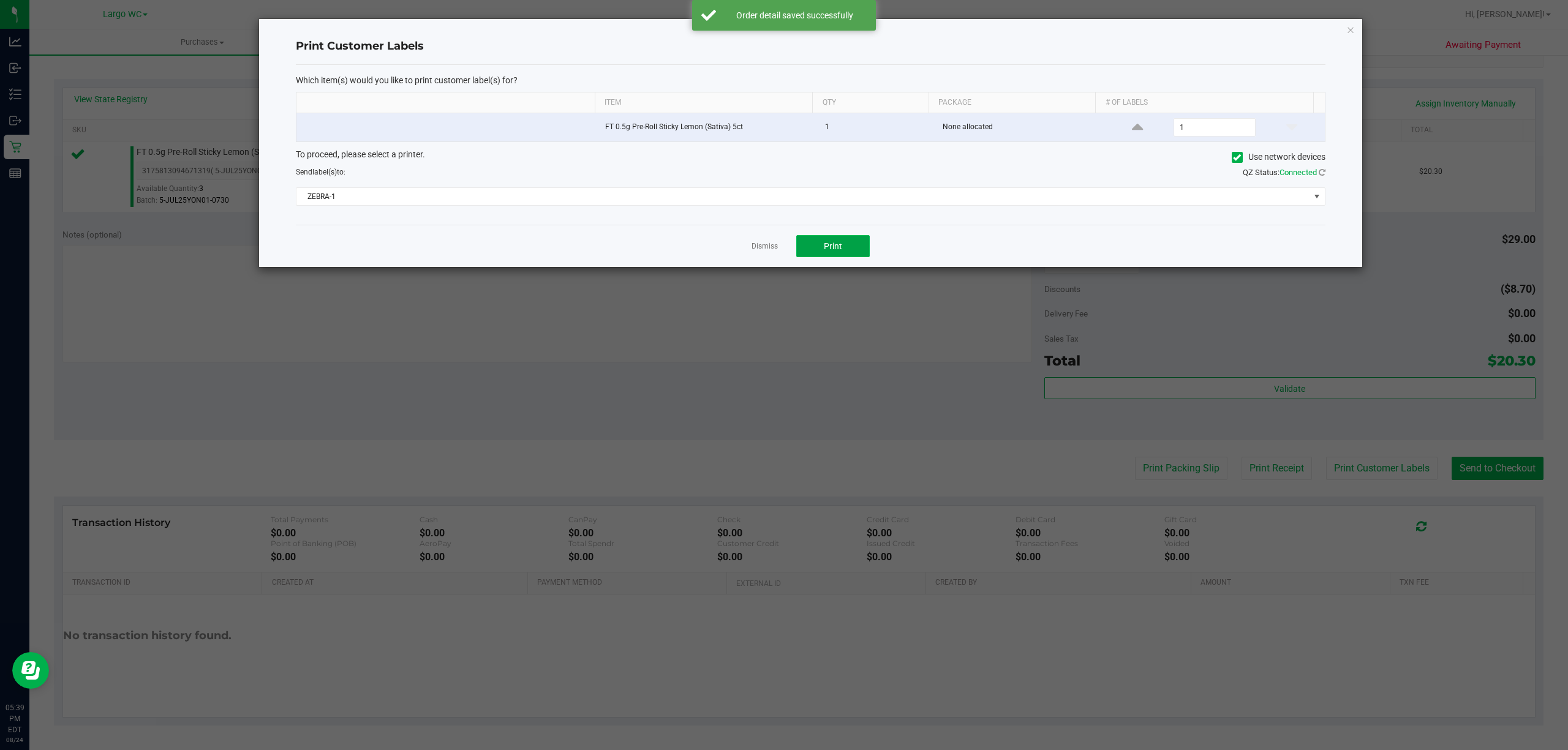
click at [852, 250] on button "Print" at bounding box center [833, 246] width 73 height 22
click at [765, 248] on link "Dismiss" at bounding box center [764, 246] width 26 height 10
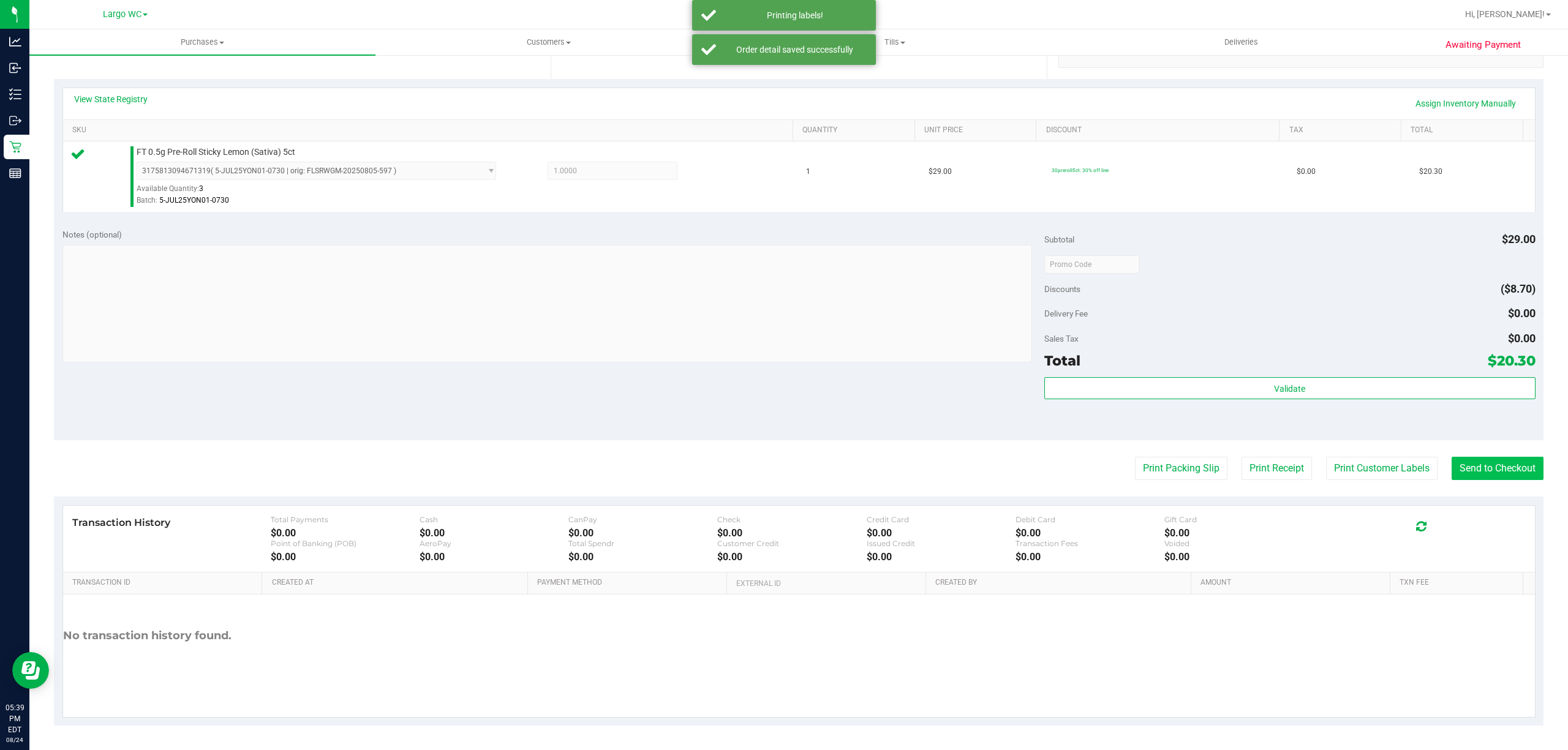
click at [1506, 466] on button "Send to Checkout" at bounding box center [1497, 468] width 92 height 24
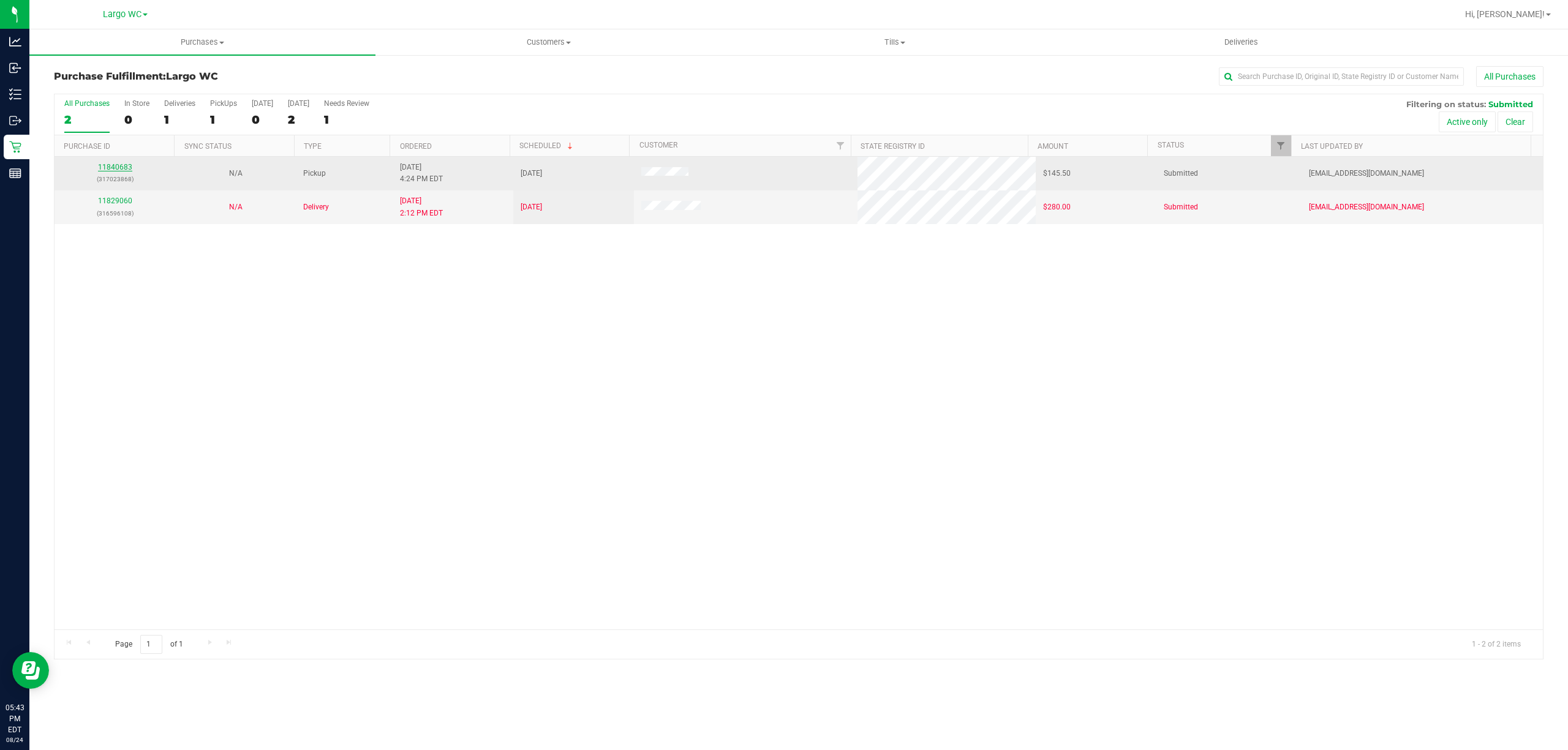
click at [120, 169] on link "11840683" at bounding box center [116, 167] width 35 height 8
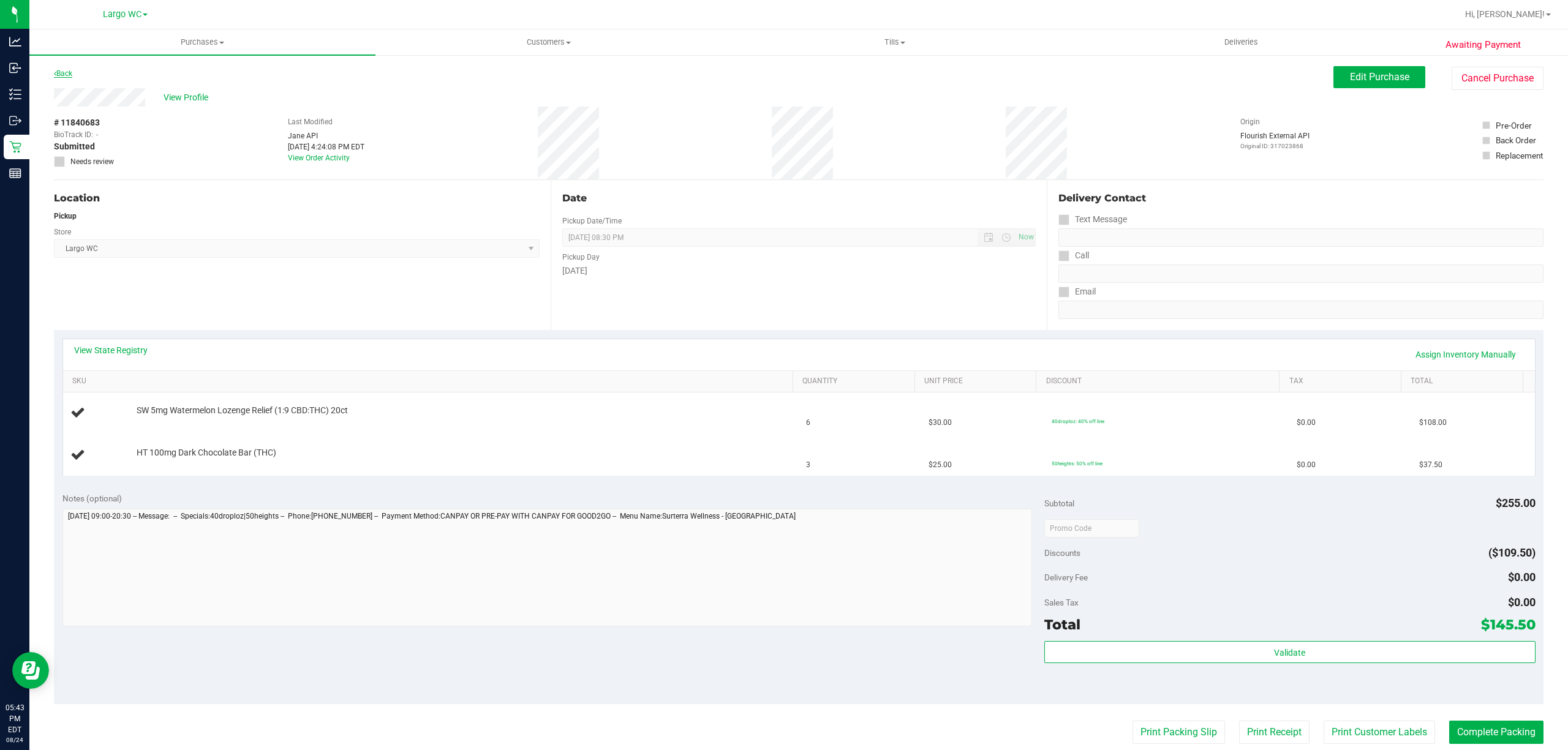
click at [69, 72] on link "Back" at bounding box center [63, 73] width 19 height 8
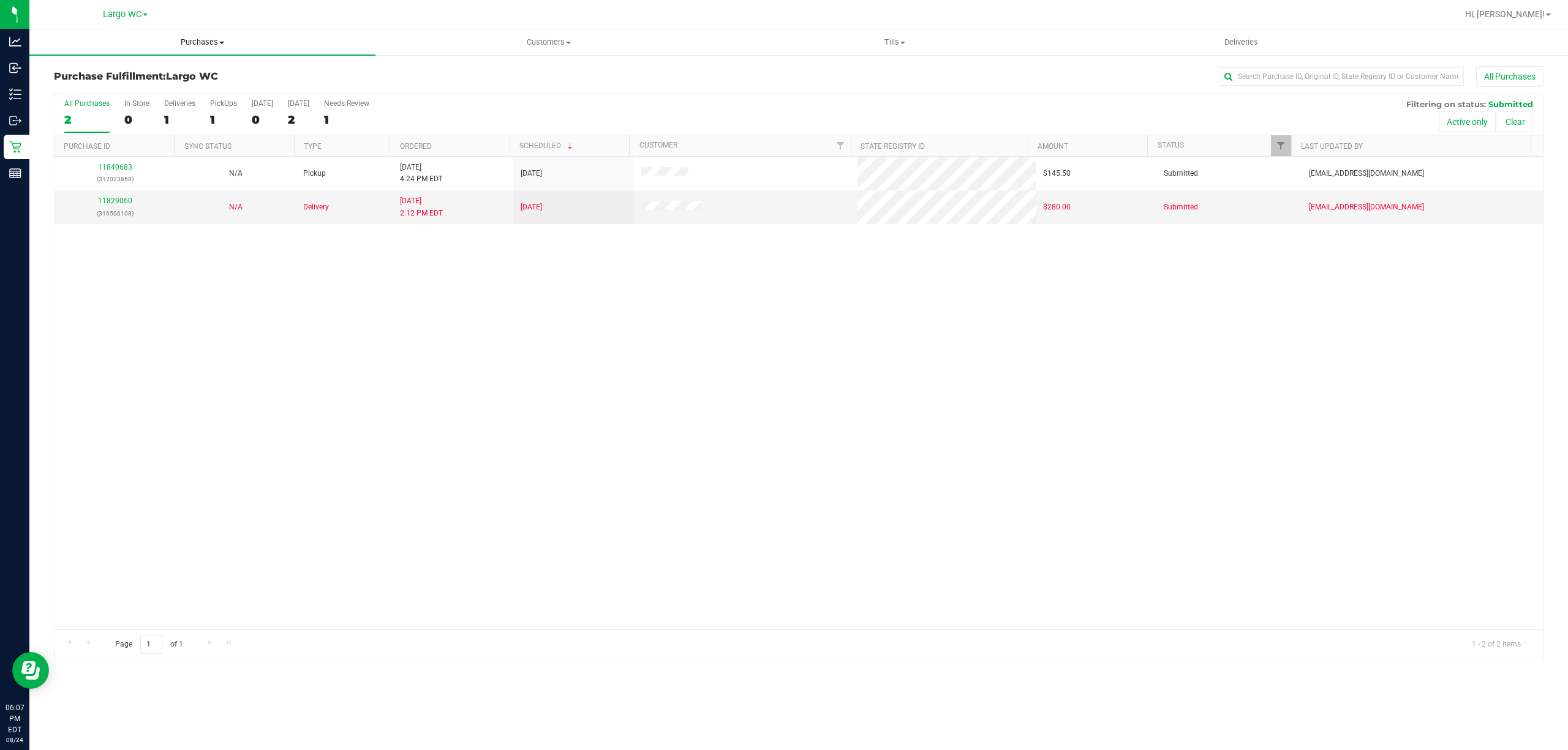
click at [201, 35] on uib-tab-heading "Purchases Summary of purchases Fulfillment All purchases" at bounding box center [202, 42] width 346 height 26
click at [187, 104] on li "All purchases" at bounding box center [202, 103] width 346 height 15
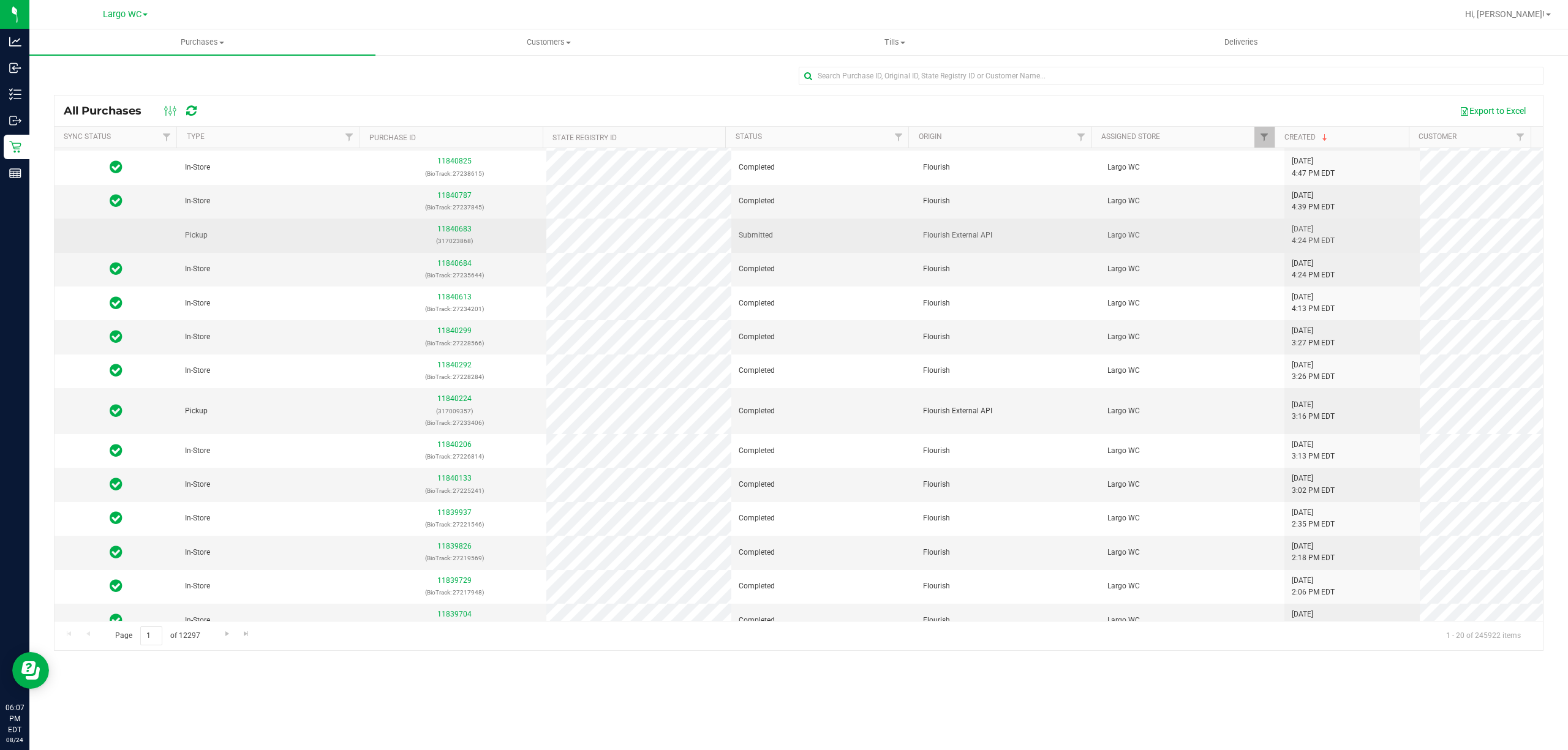
scroll to position [221, 0]
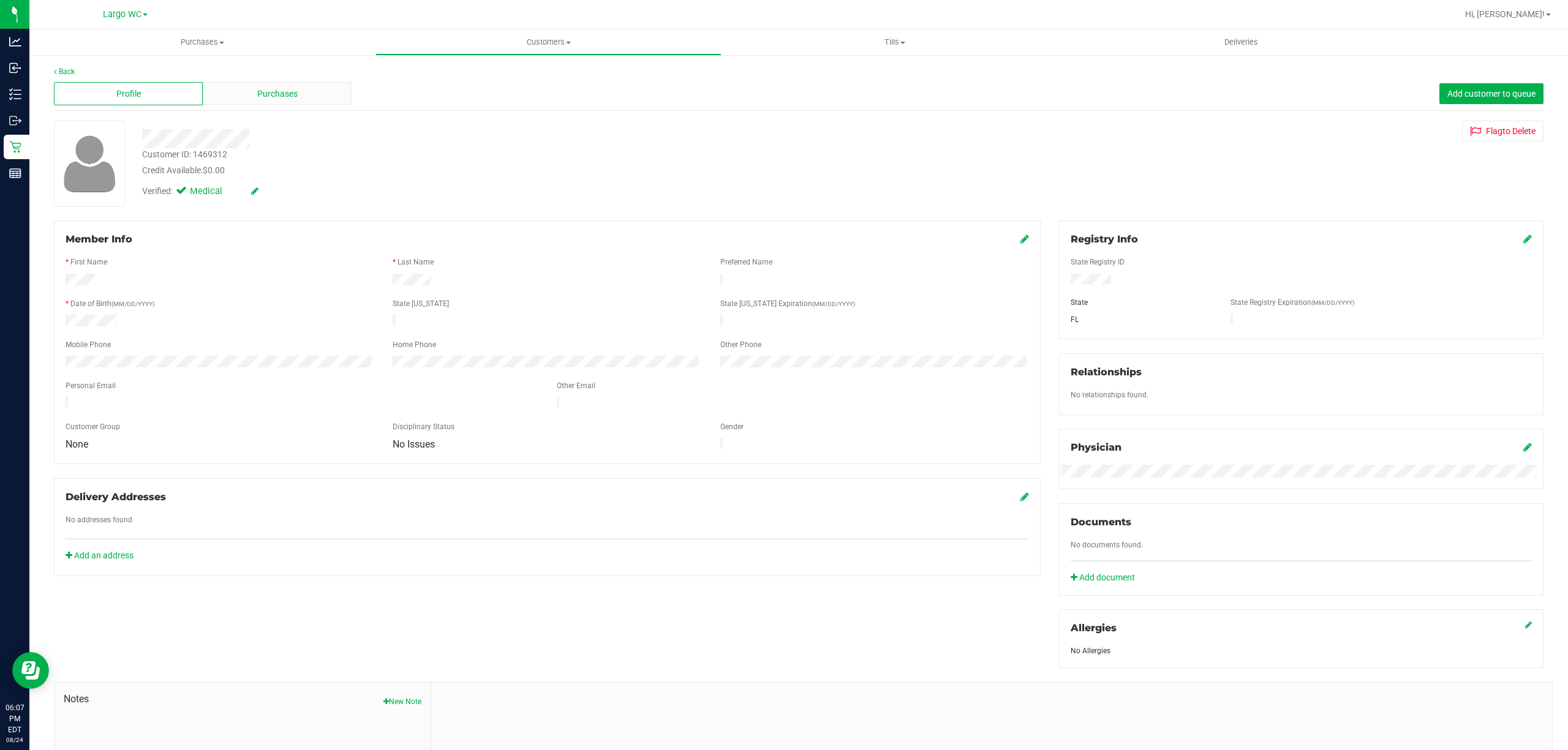
click at [260, 84] on div "Purchases" at bounding box center [277, 94] width 149 height 24
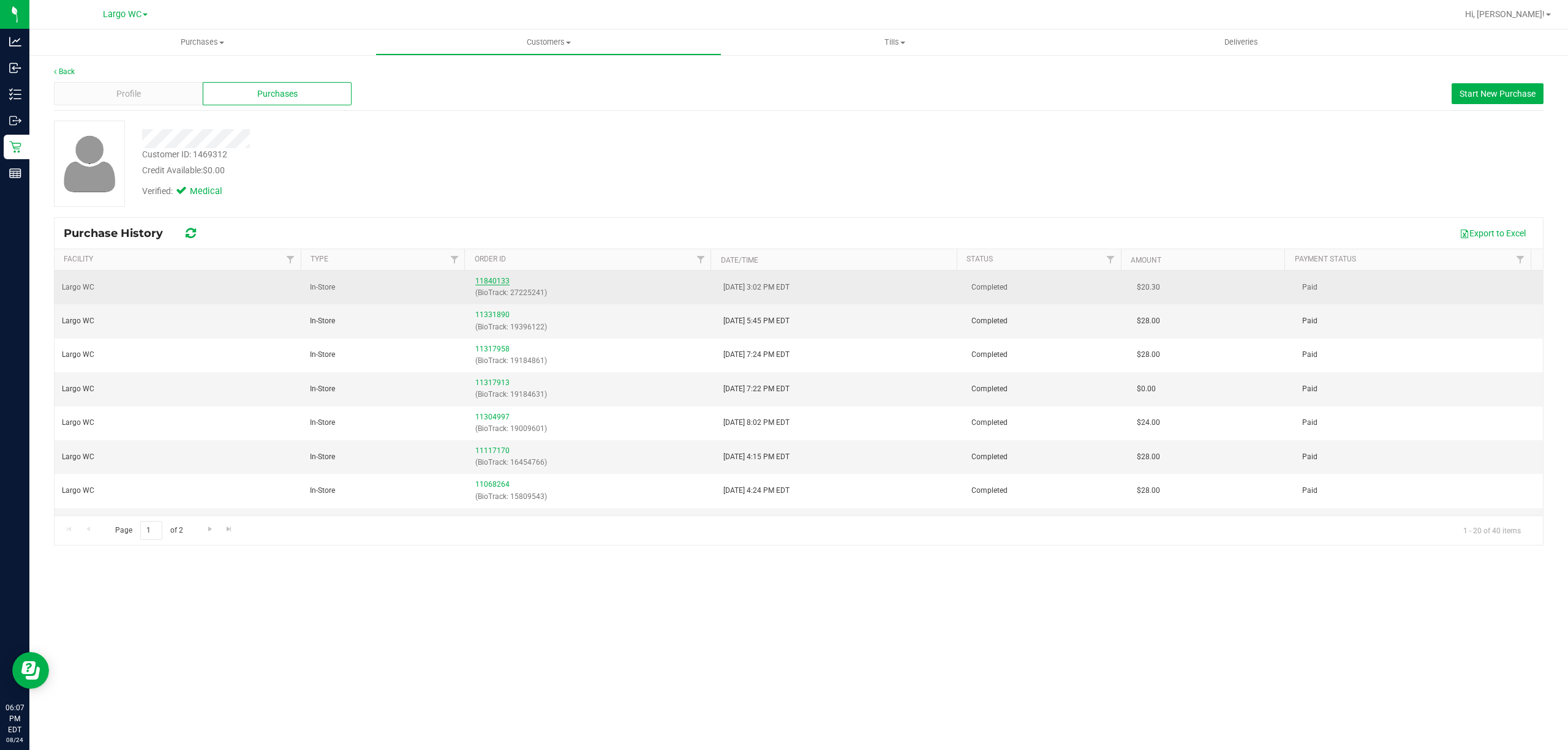
click at [486, 278] on link "11840133" at bounding box center [492, 281] width 35 height 8
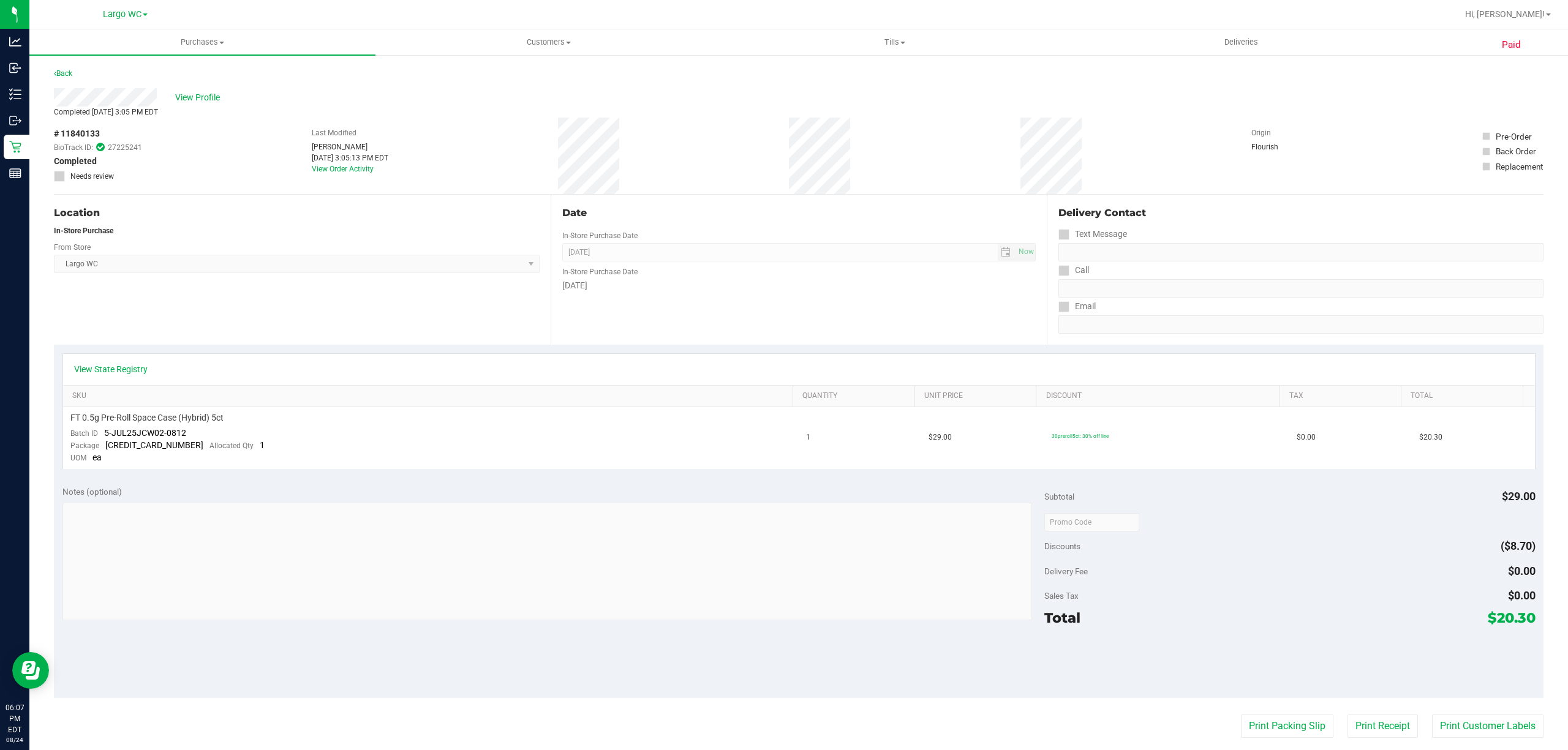
click at [820, 342] on div "Date In-Store Purchase Date Aug 24, 2025 Now In-Store Purchase Date Sunday" at bounding box center [798, 269] width 496 height 150
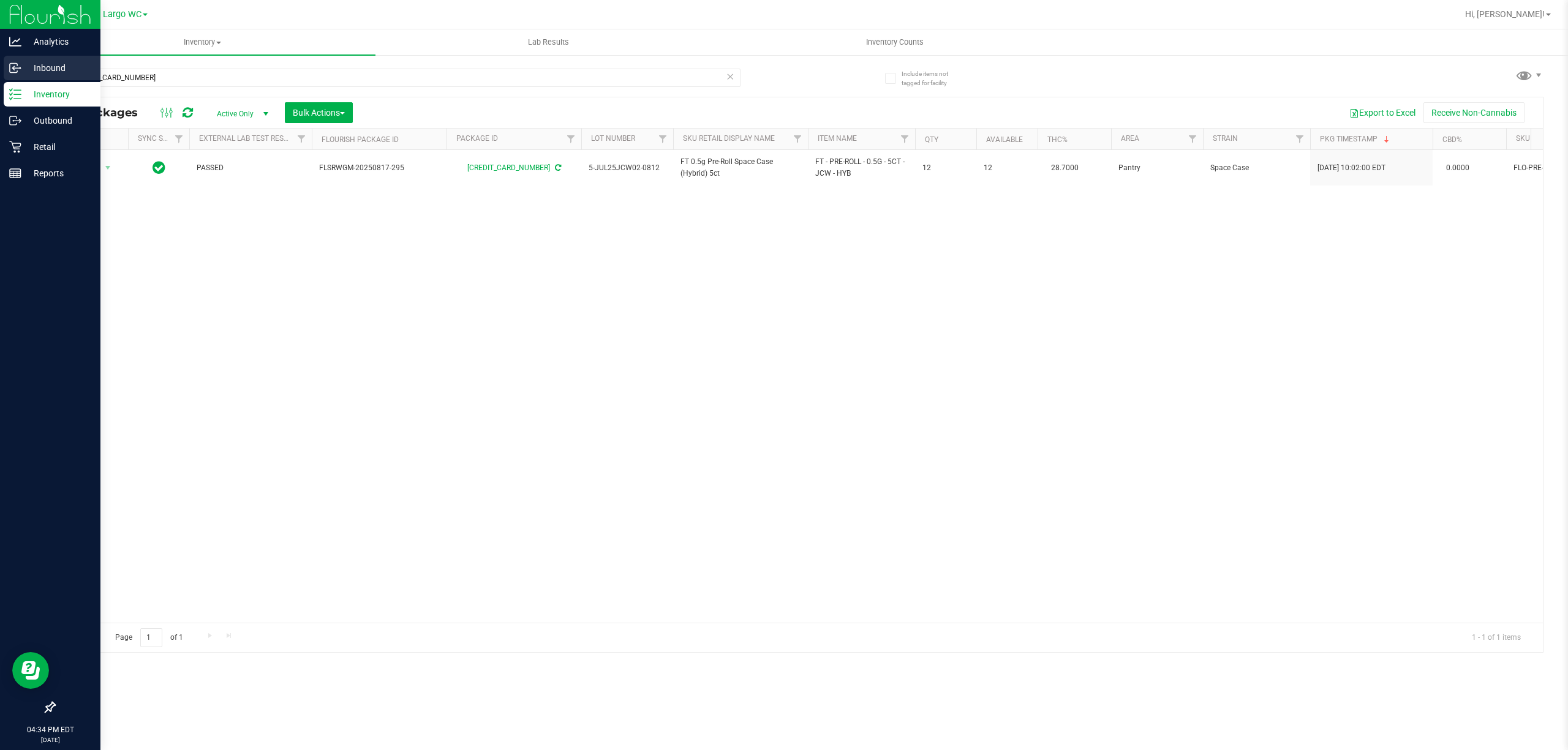
click at [35, 75] on p "Inbound" at bounding box center [58, 68] width 73 height 15
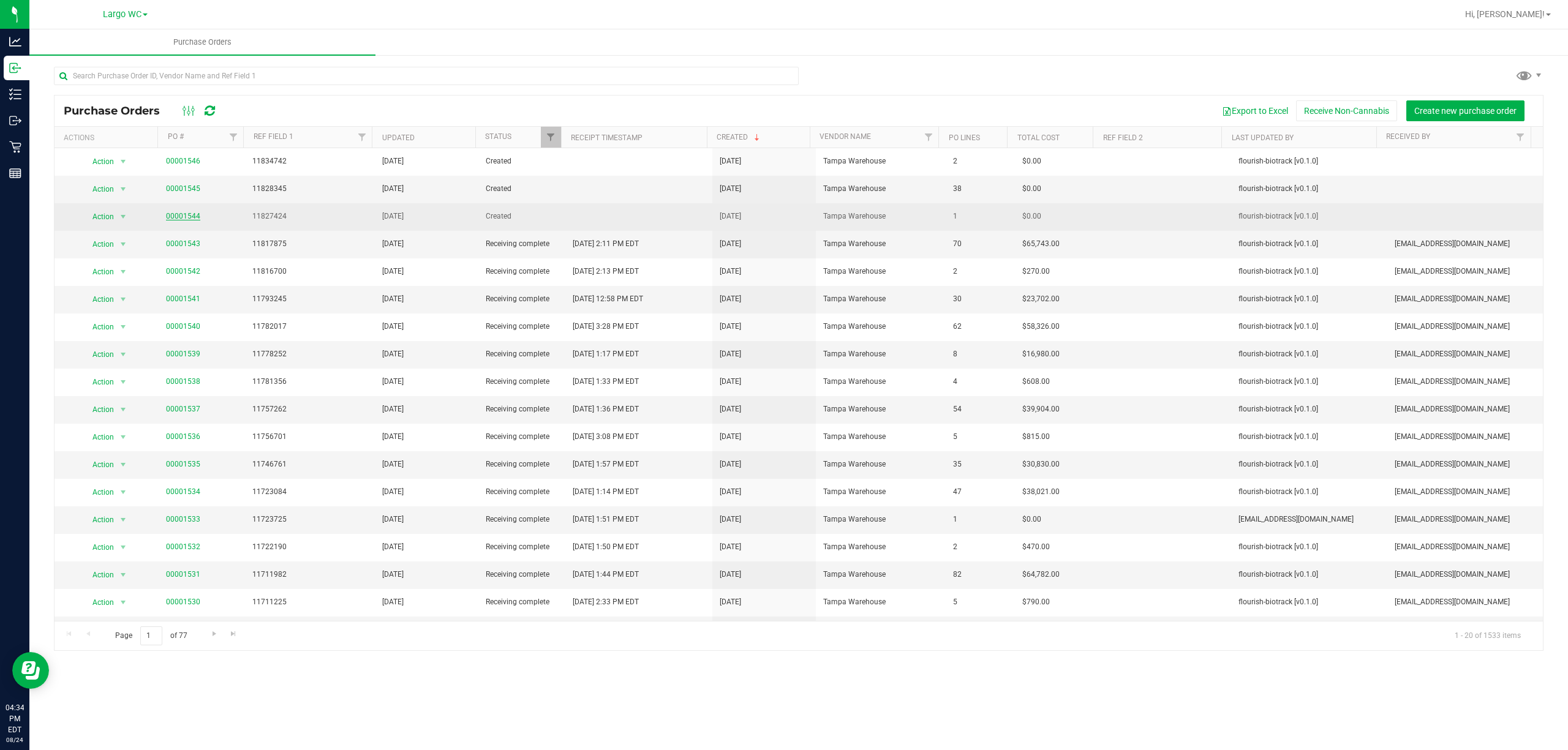
click at [185, 219] on link "00001544" at bounding box center [183, 216] width 35 height 8
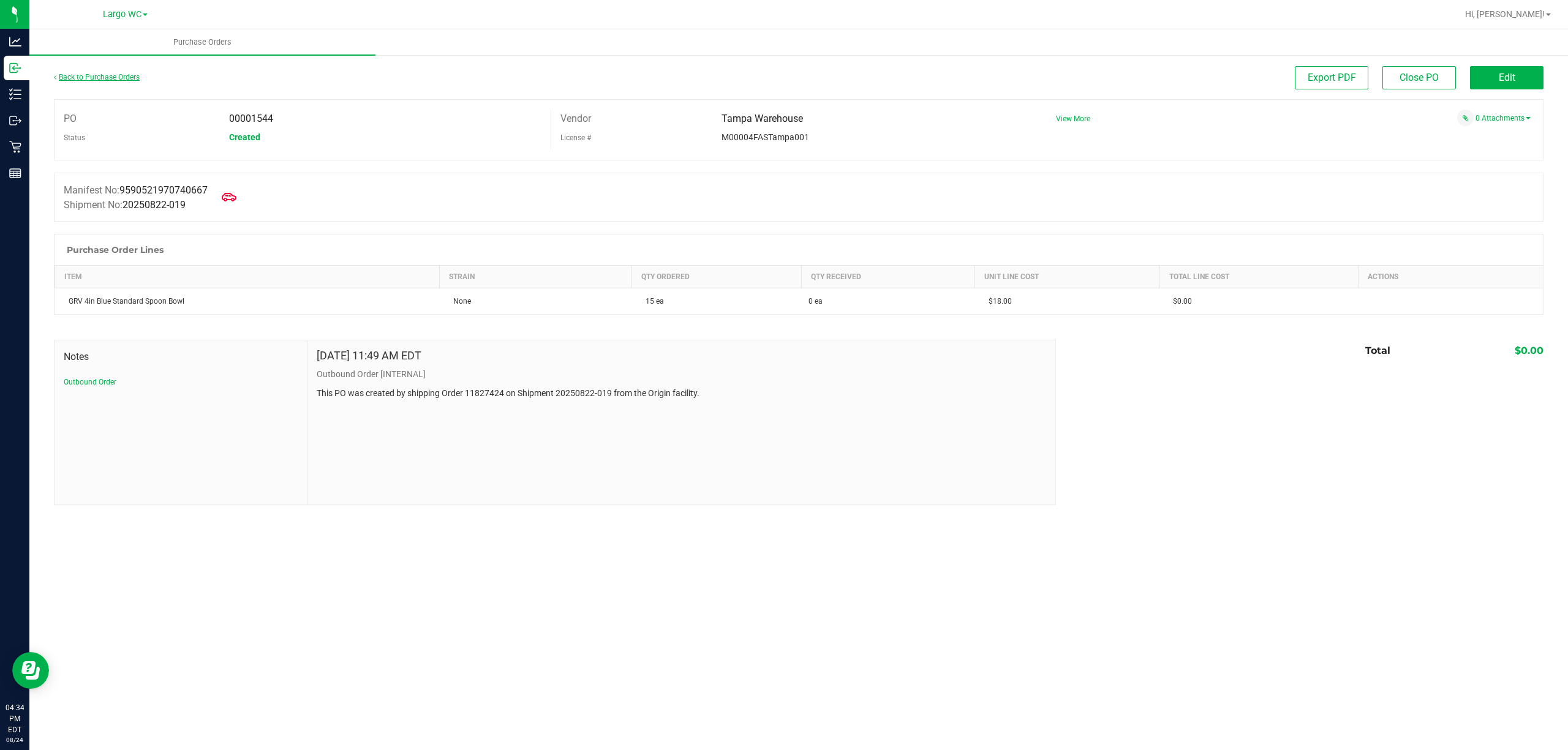
click at [72, 75] on link "Back to Purchase Orders" at bounding box center [97, 77] width 86 height 8
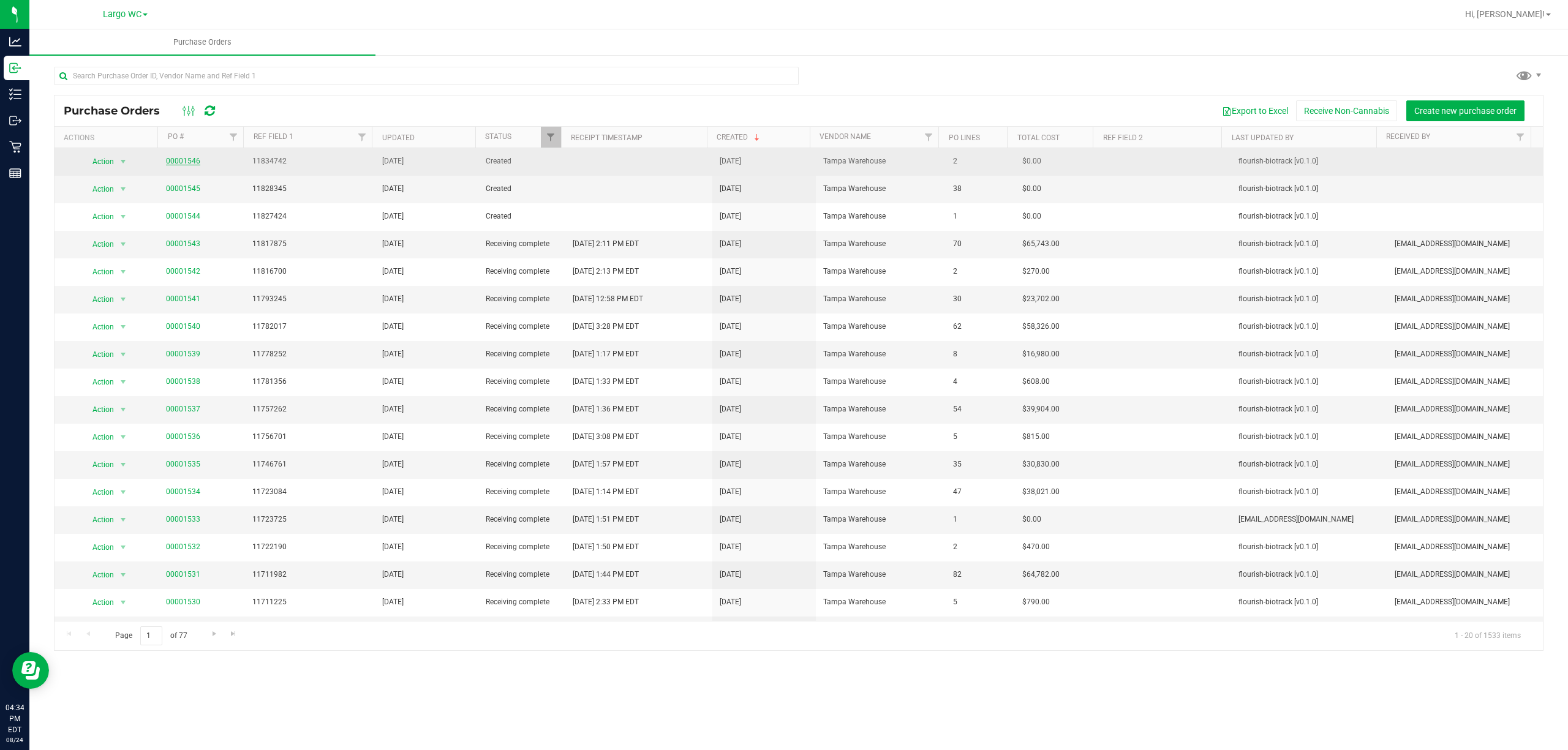
click at [196, 157] on link "00001546" at bounding box center [183, 161] width 35 height 8
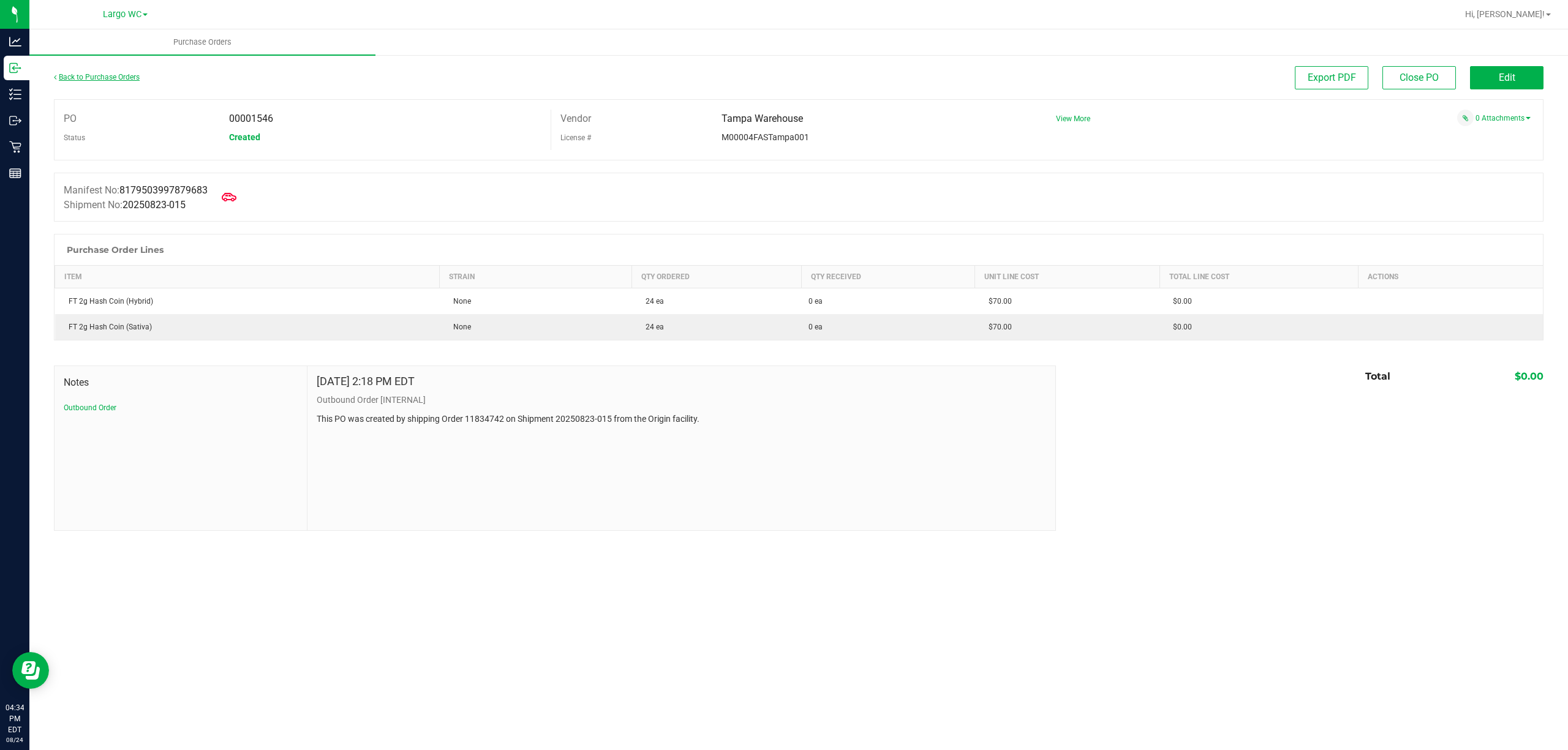
click at [82, 78] on link "Back to Purchase Orders" at bounding box center [97, 77] width 86 height 8
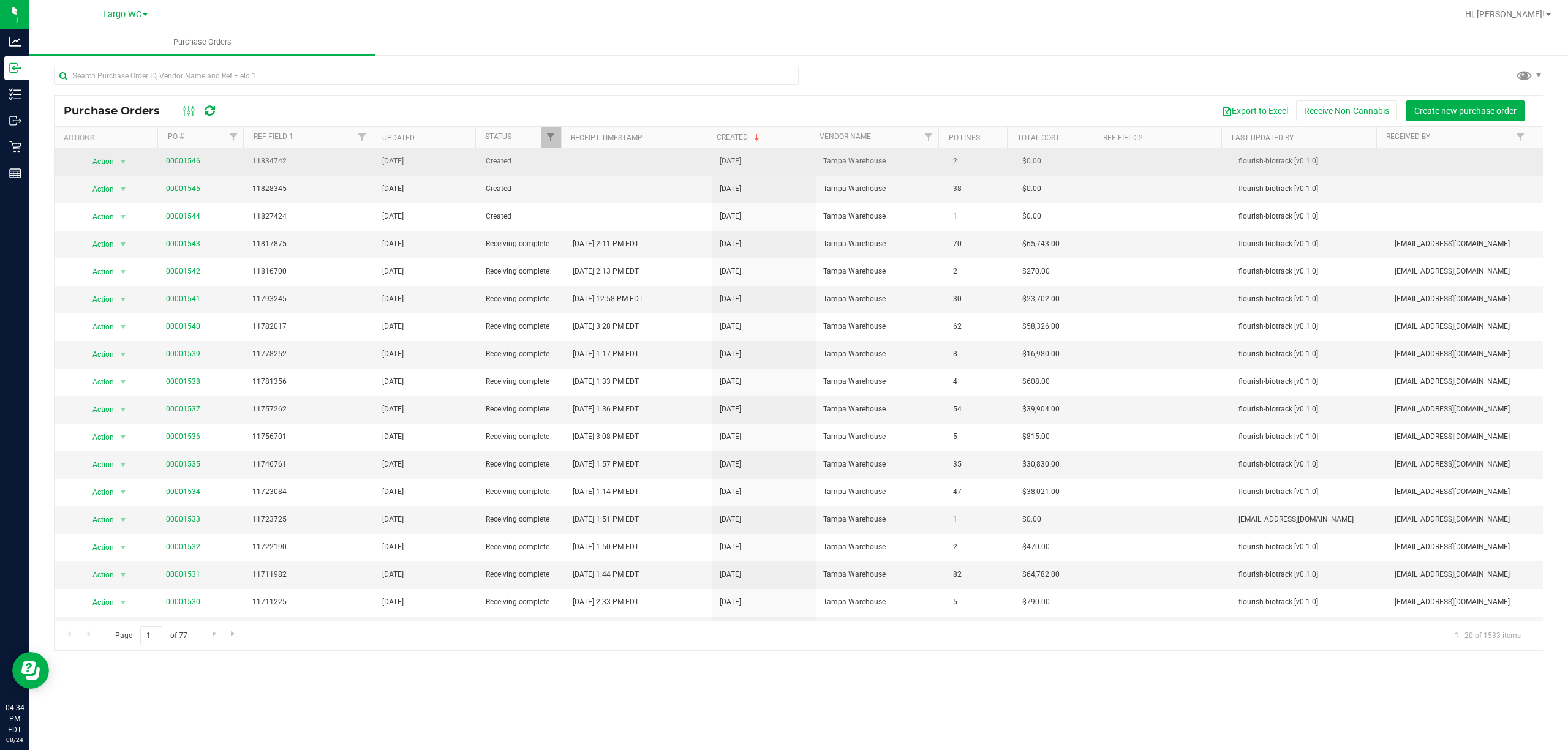
click at [179, 158] on link "00001546" at bounding box center [183, 161] width 35 height 8
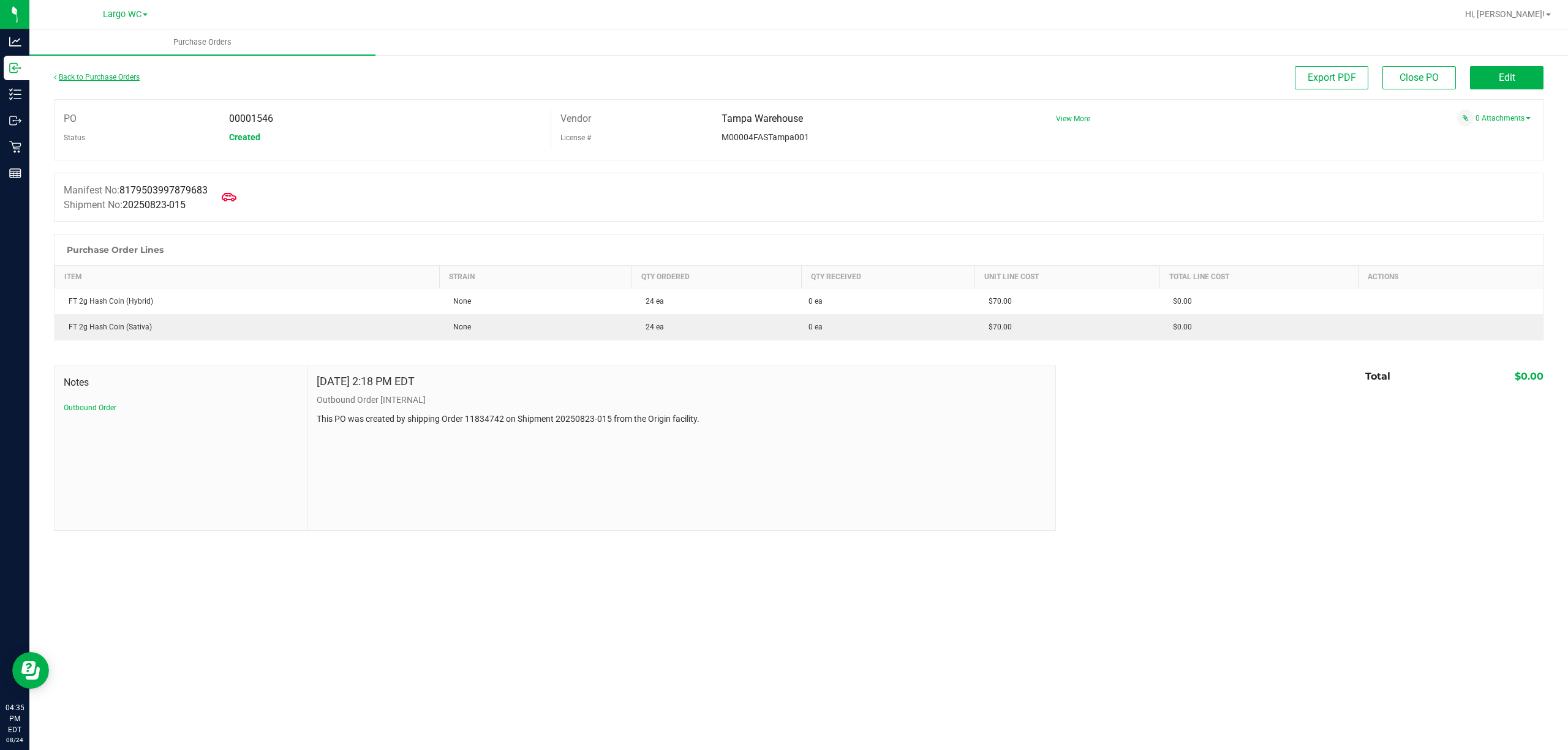
click at [69, 77] on link "Back to Purchase Orders" at bounding box center [97, 77] width 86 height 8
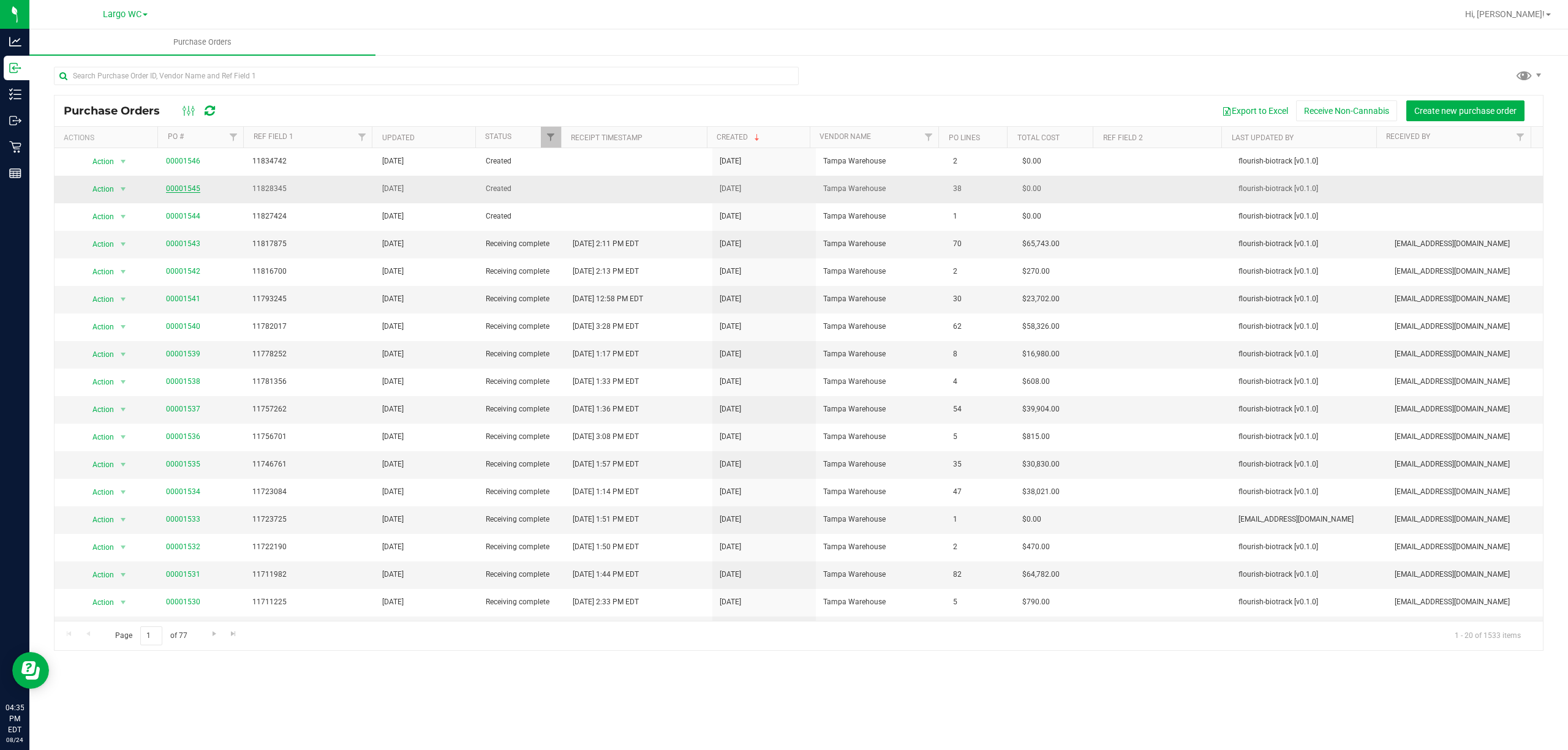
click at [183, 190] on link "00001545" at bounding box center [183, 188] width 35 height 8
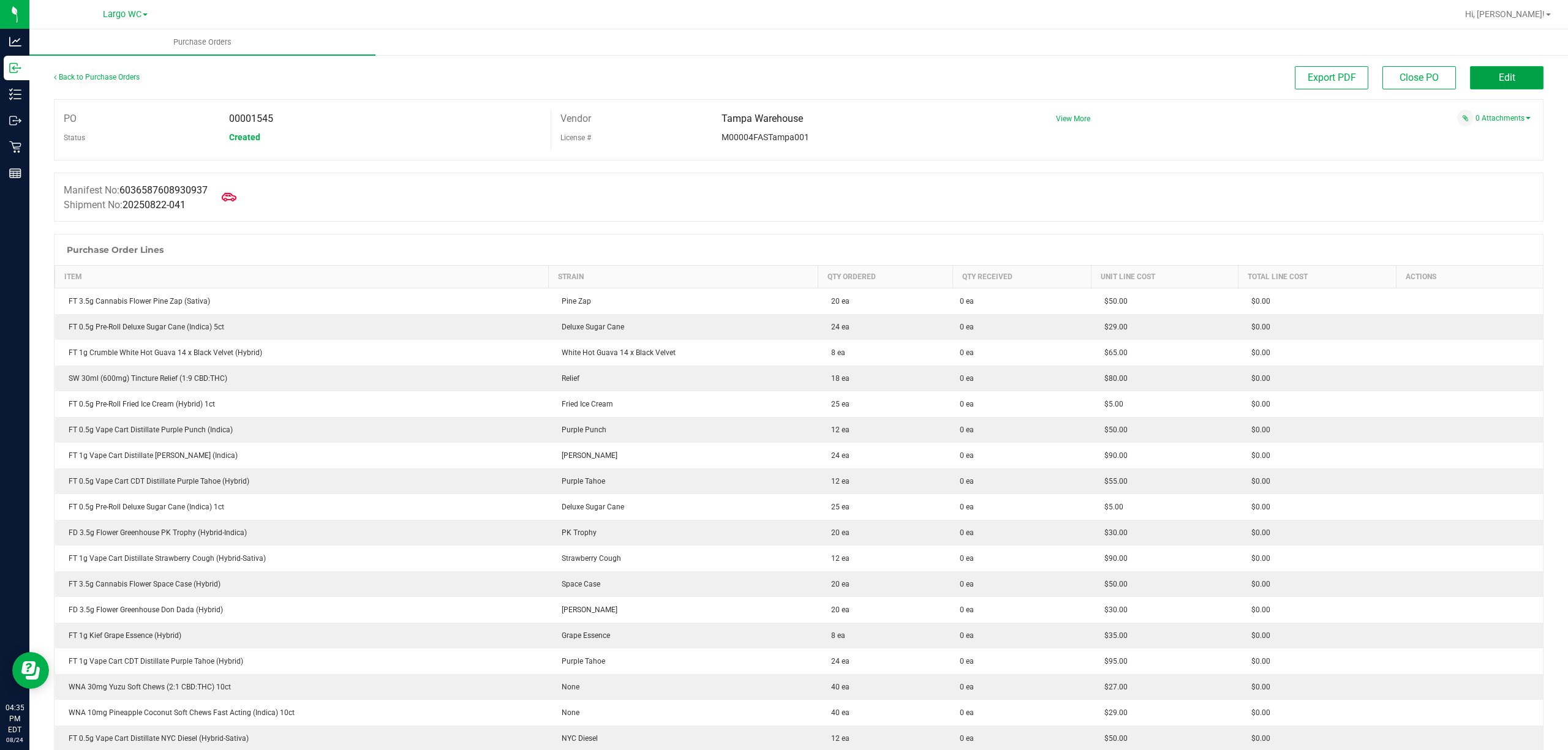
click at [1509, 76] on button "Edit" at bounding box center [1506, 78] width 73 height 24
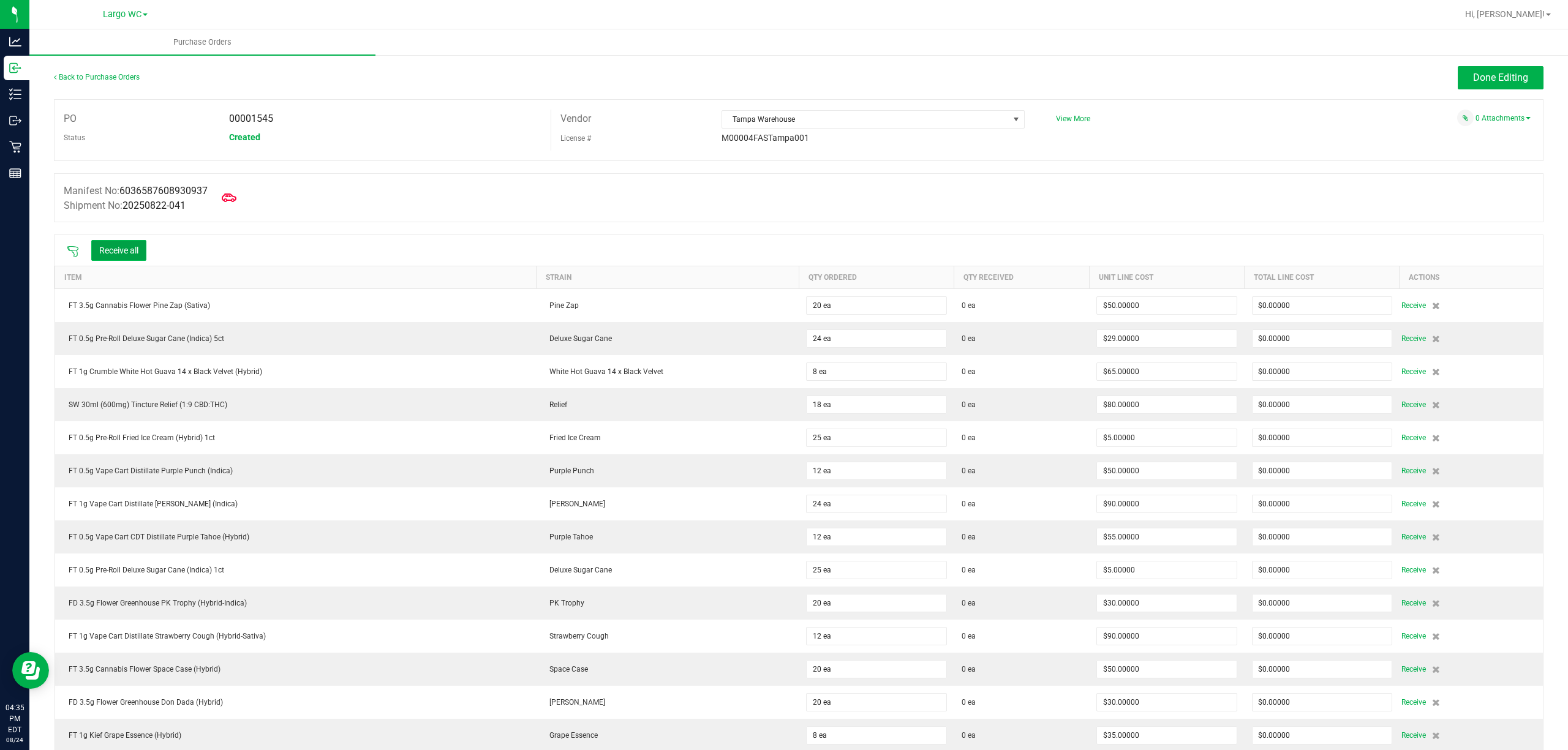
click at [141, 256] on button "Receive all" at bounding box center [119, 250] width 55 height 21
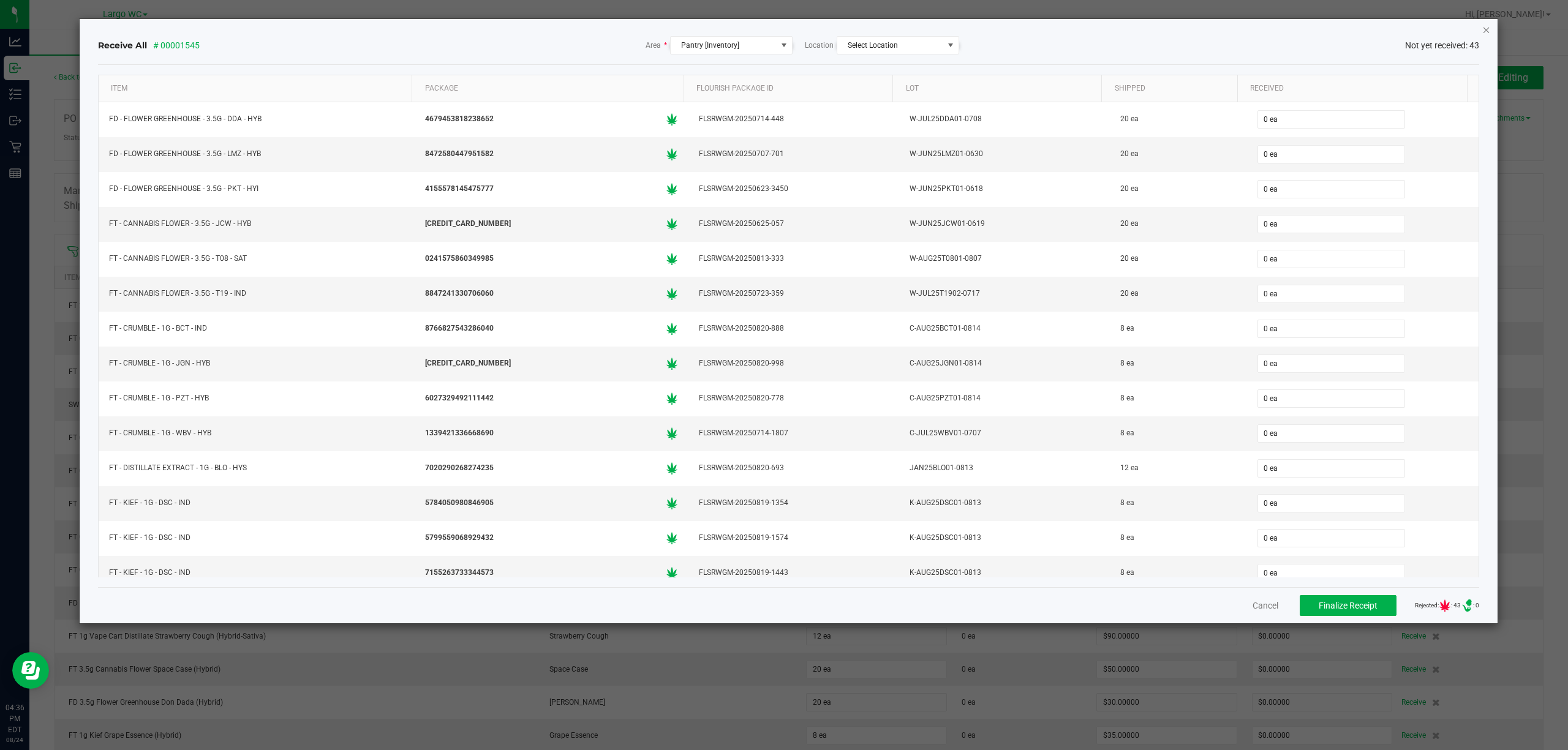
click at [1489, 35] on icon "Close" at bounding box center [1486, 29] width 8 height 15
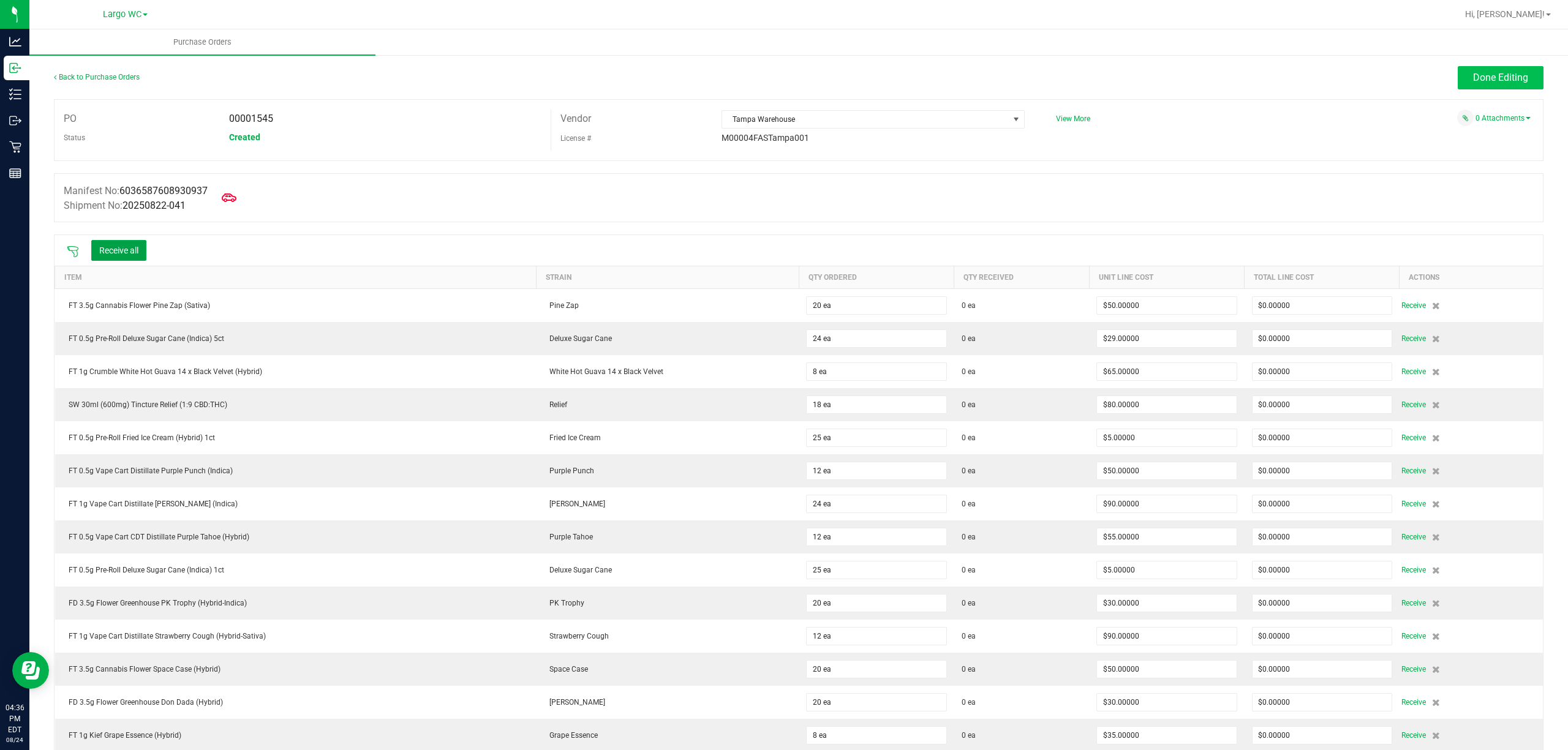
click at [1483, 77] on span "Done Editing" at bounding box center [1500, 77] width 55 height 12
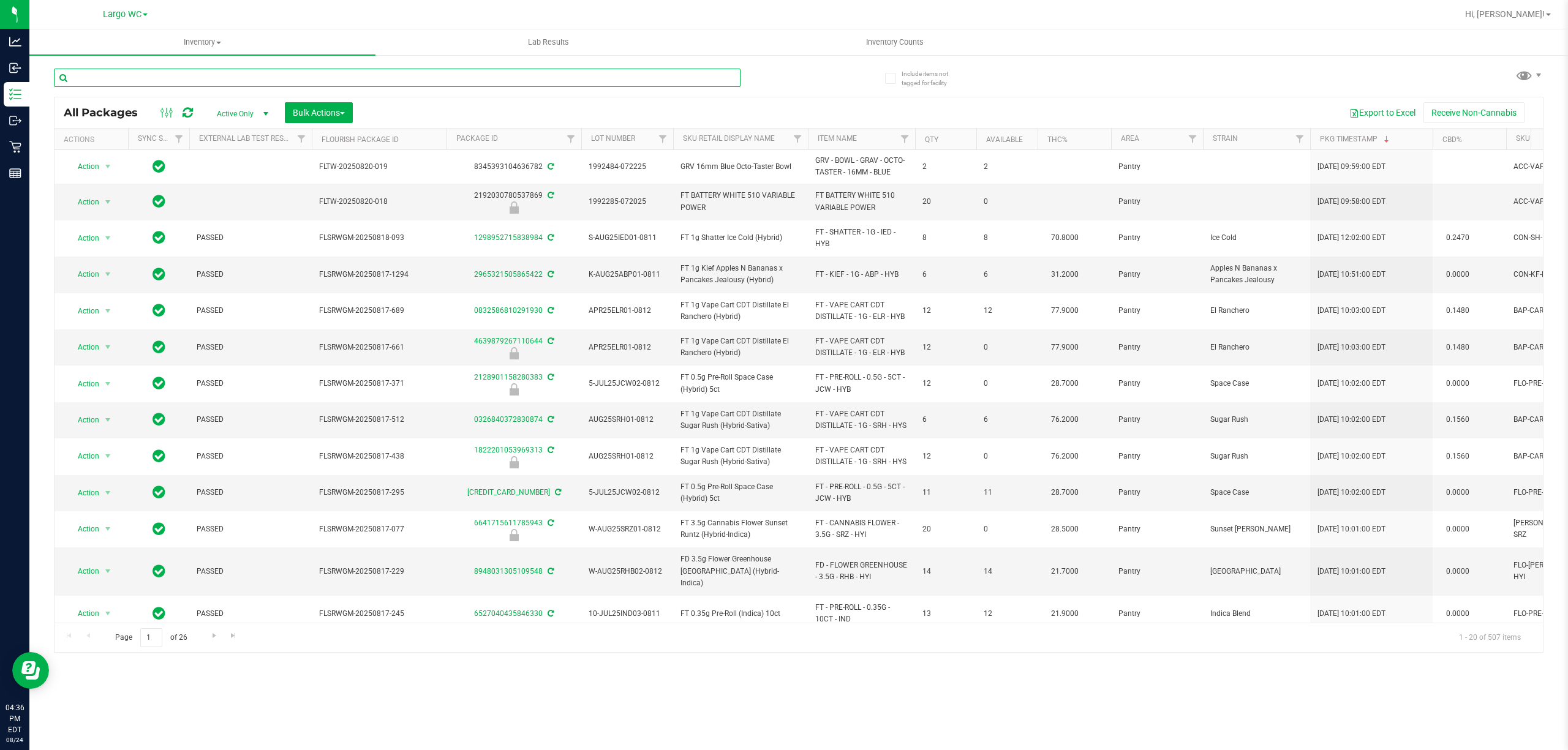
click at [613, 72] on input "text" at bounding box center [397, 77] width 687 height 19
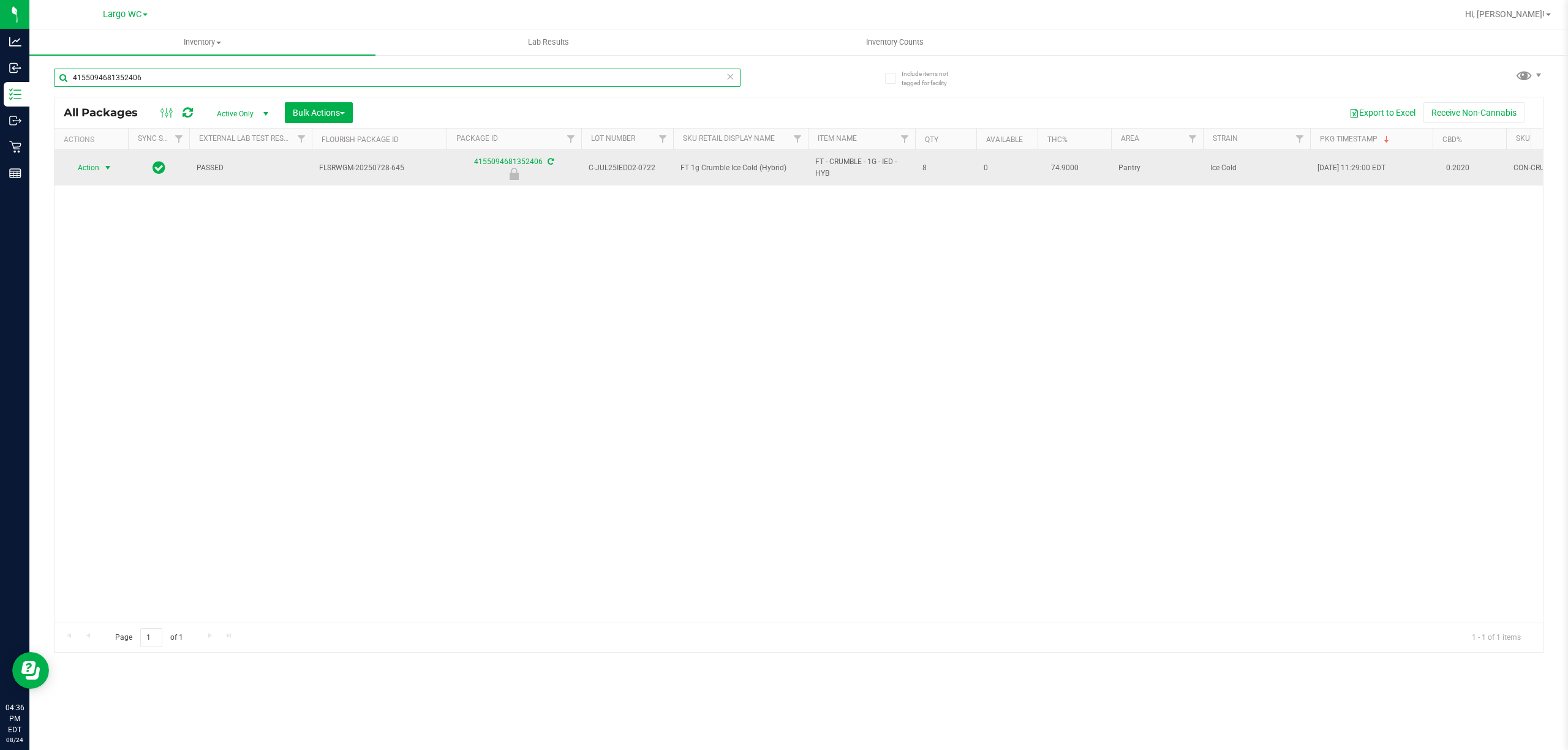
type input "4155094681352406"
click at [108, 167] on span "select" at bounding box center [108, 167] width 10 height 10
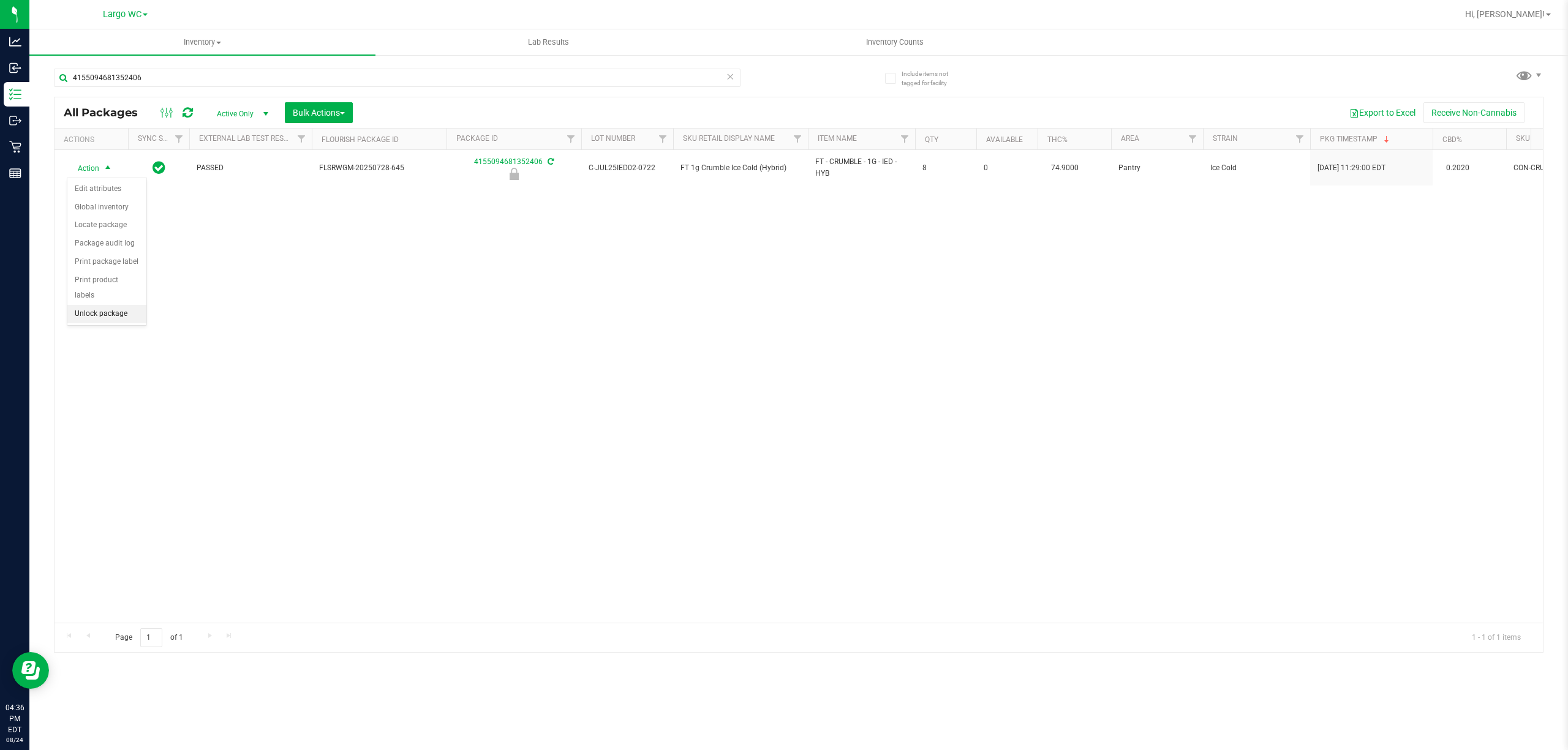
click at [94, 323] on li "Unlock package" at bounding box center [107, 314] width 79 height 19
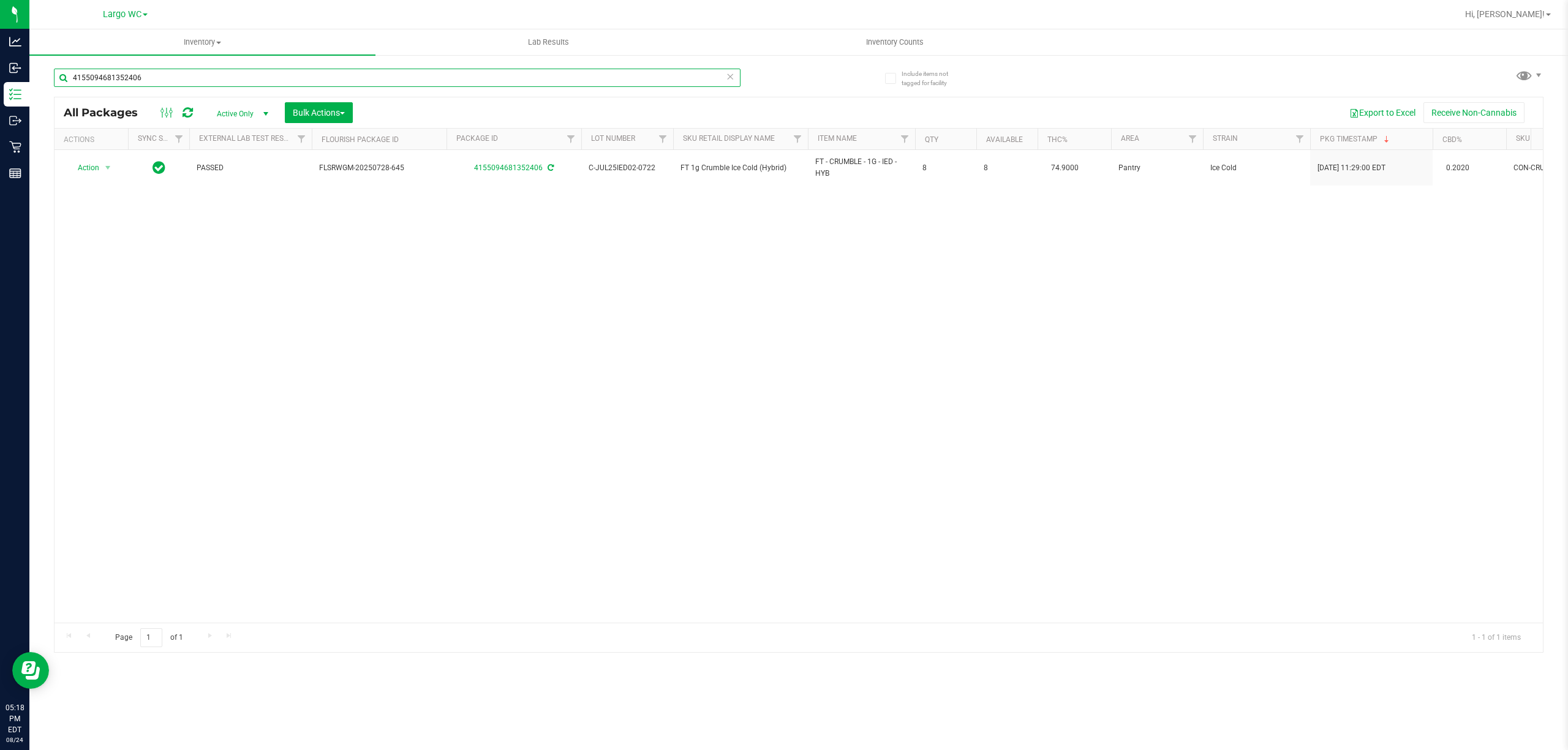
click at [336, 72] on input "4155094681352406" at bounding box center [397, 77] width 687 height 19
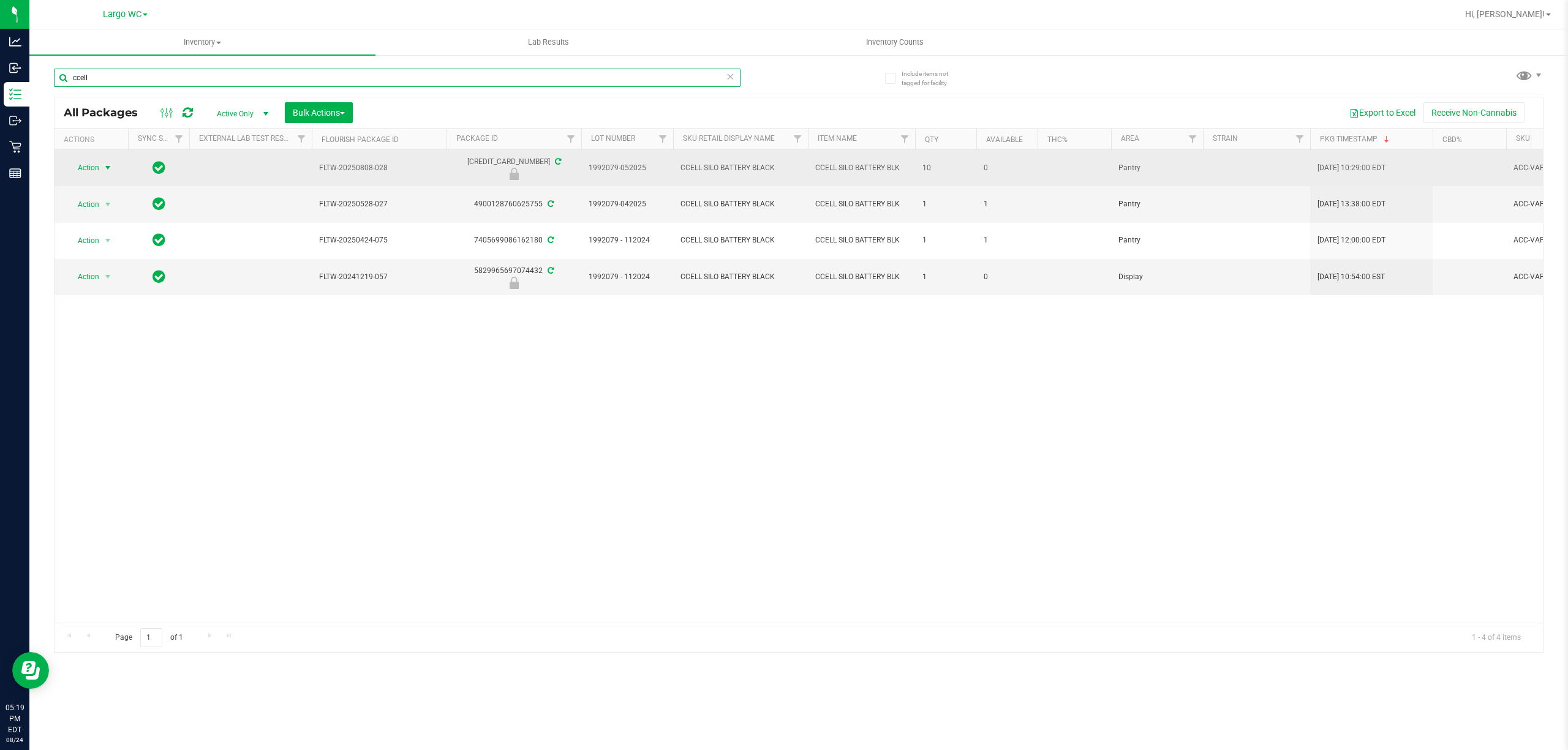
type input "ccell"
click at [93, 167] on span "Action" at bounding box center [83, 167] width 33 height 17
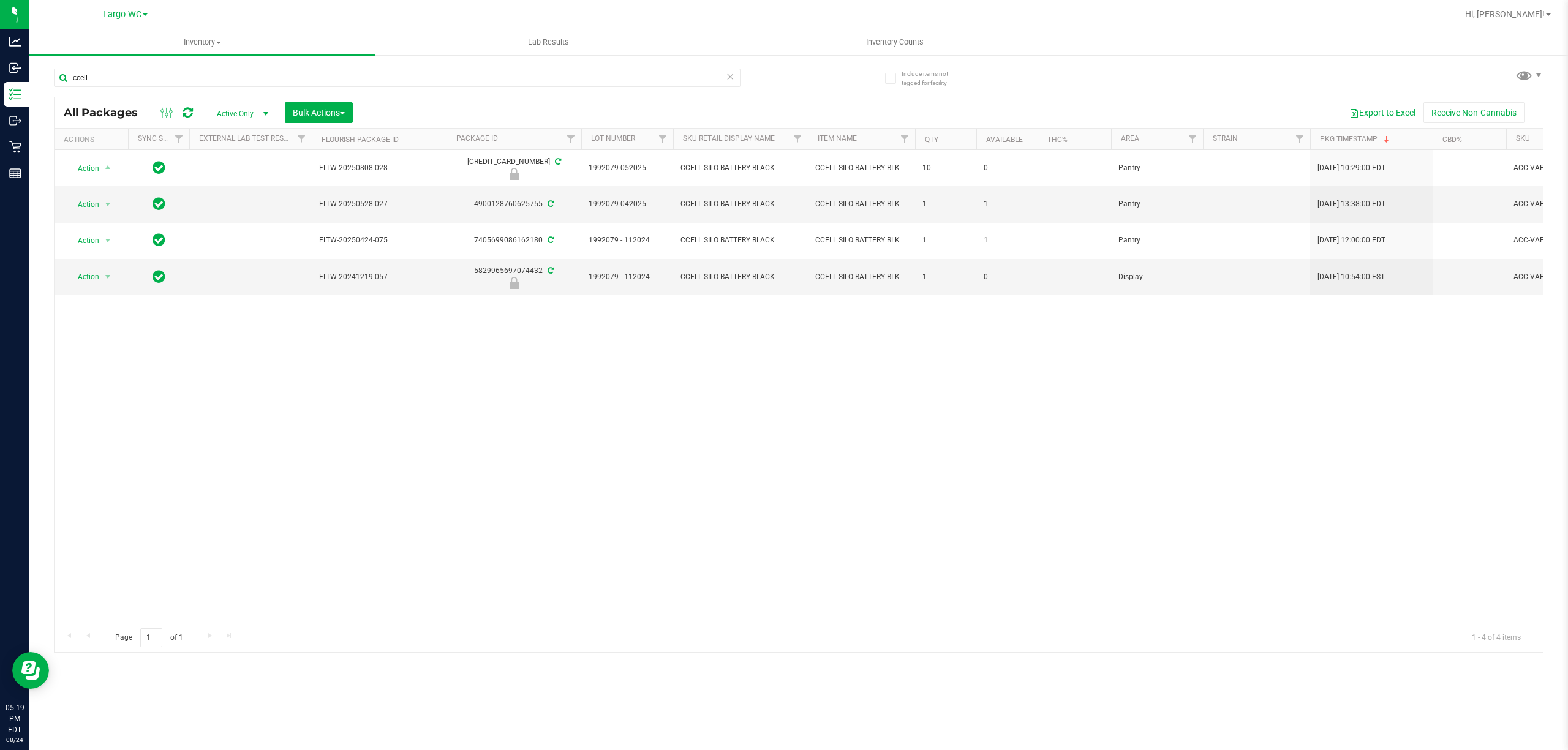
click at [746, 488] on div "Action Action Edit attributes Global inventory Locate package Package audit log…" at bounding box center [799, 386] width 1488 height 473
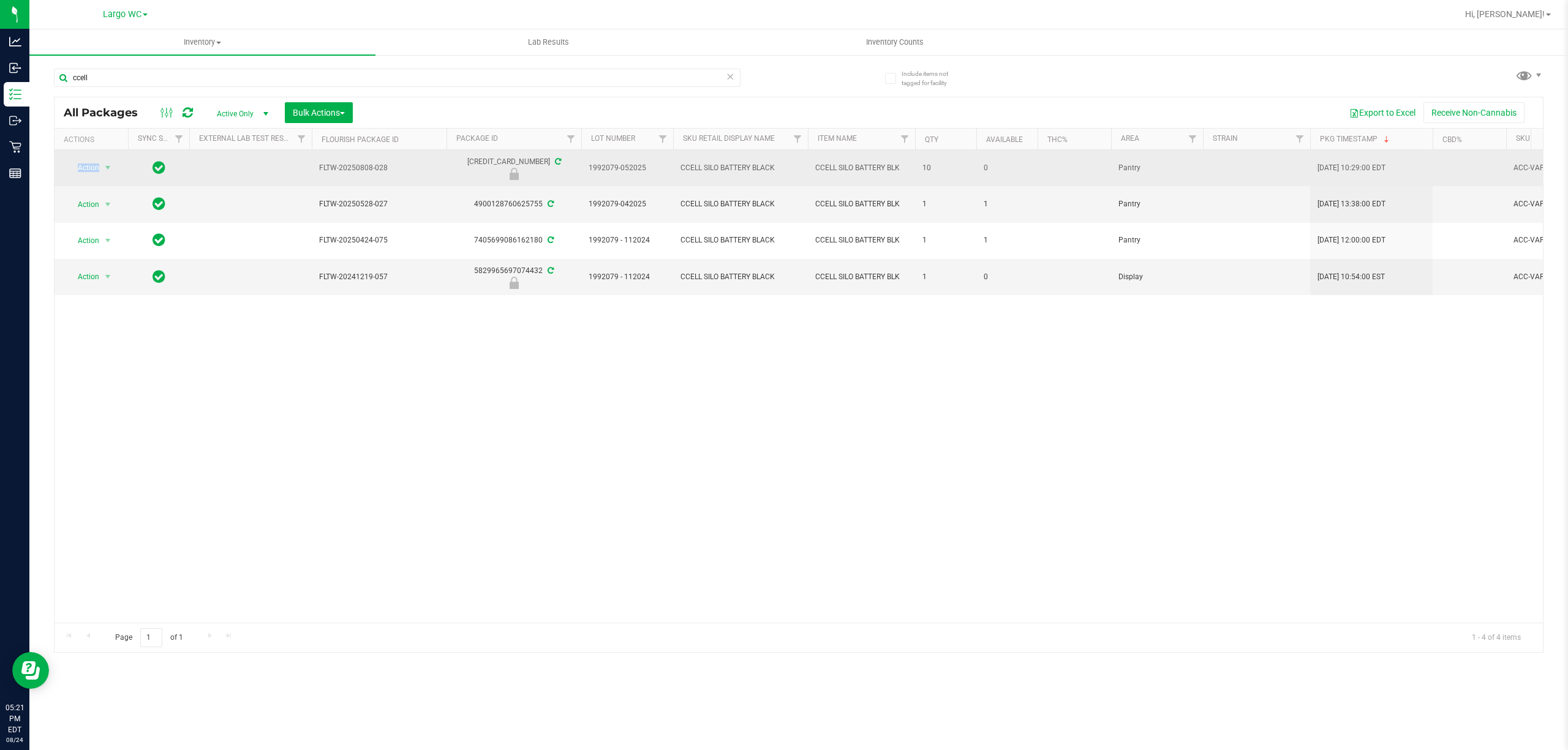
click at [82, 172] on span "Action" at bounding box center [83, 167] width 33 height 17
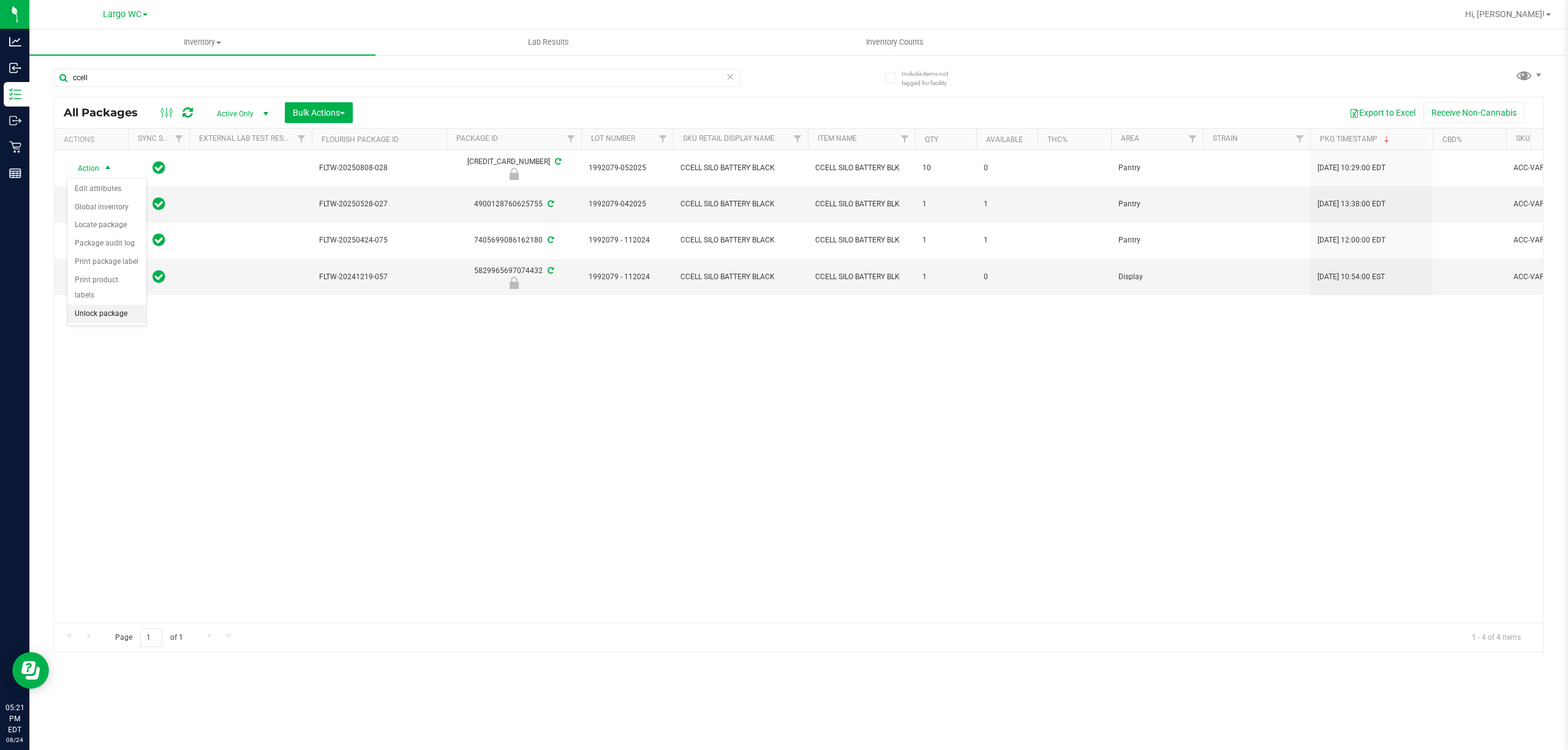
click at [93, 319] on li "Unlock package" at bounding box center [107, 314] width 79 height 19
click at [156, 77] on input "ccell" at bounding box center [397, 77] width 687 height 19
type input "c"
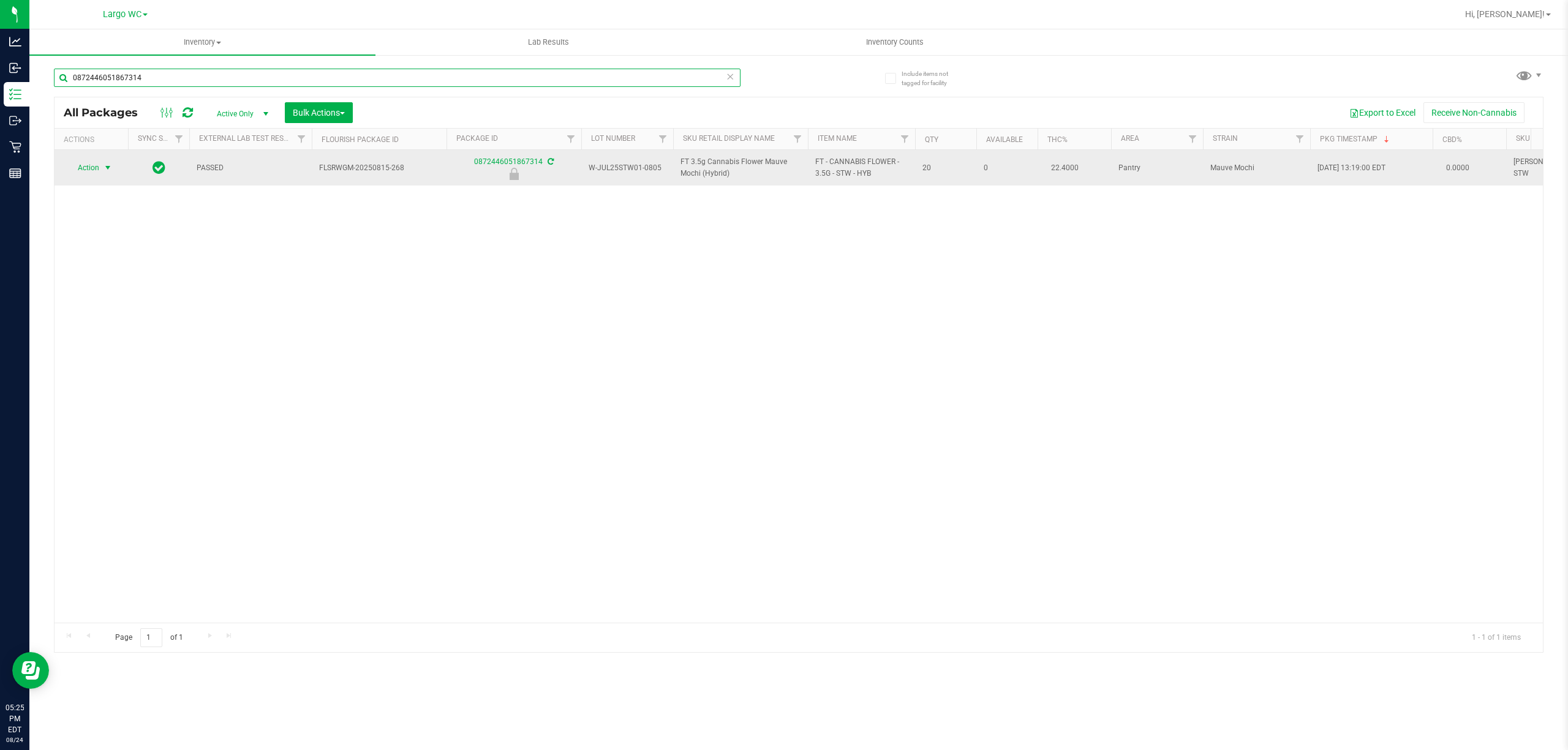
type input "0872446051867314"
click at [109, 167] on span "select" at bounding box center [108, 167] width 10 height 10
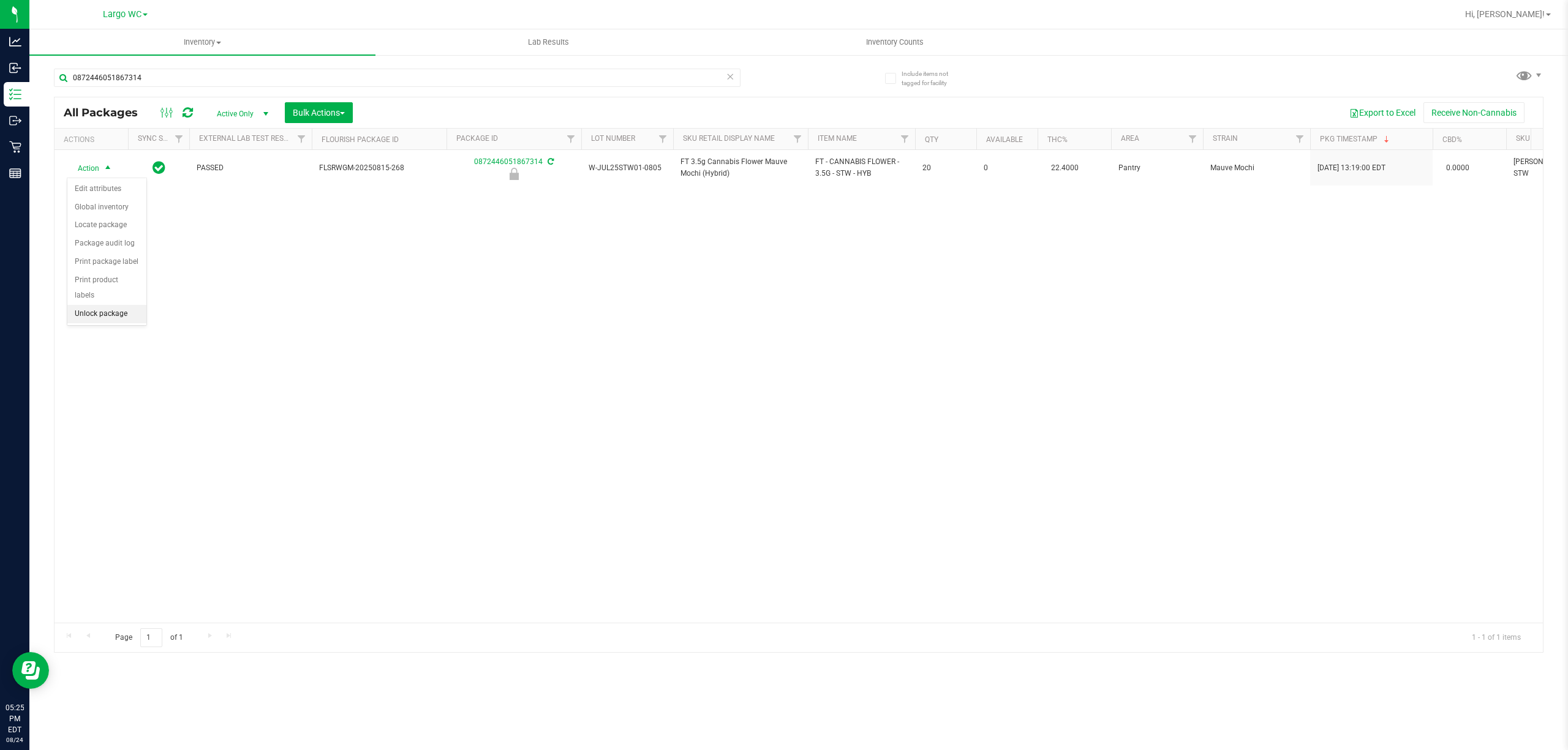
click at [120, 315] on li "Unlock package" at bounding box center [107, 314] width 79 height 19
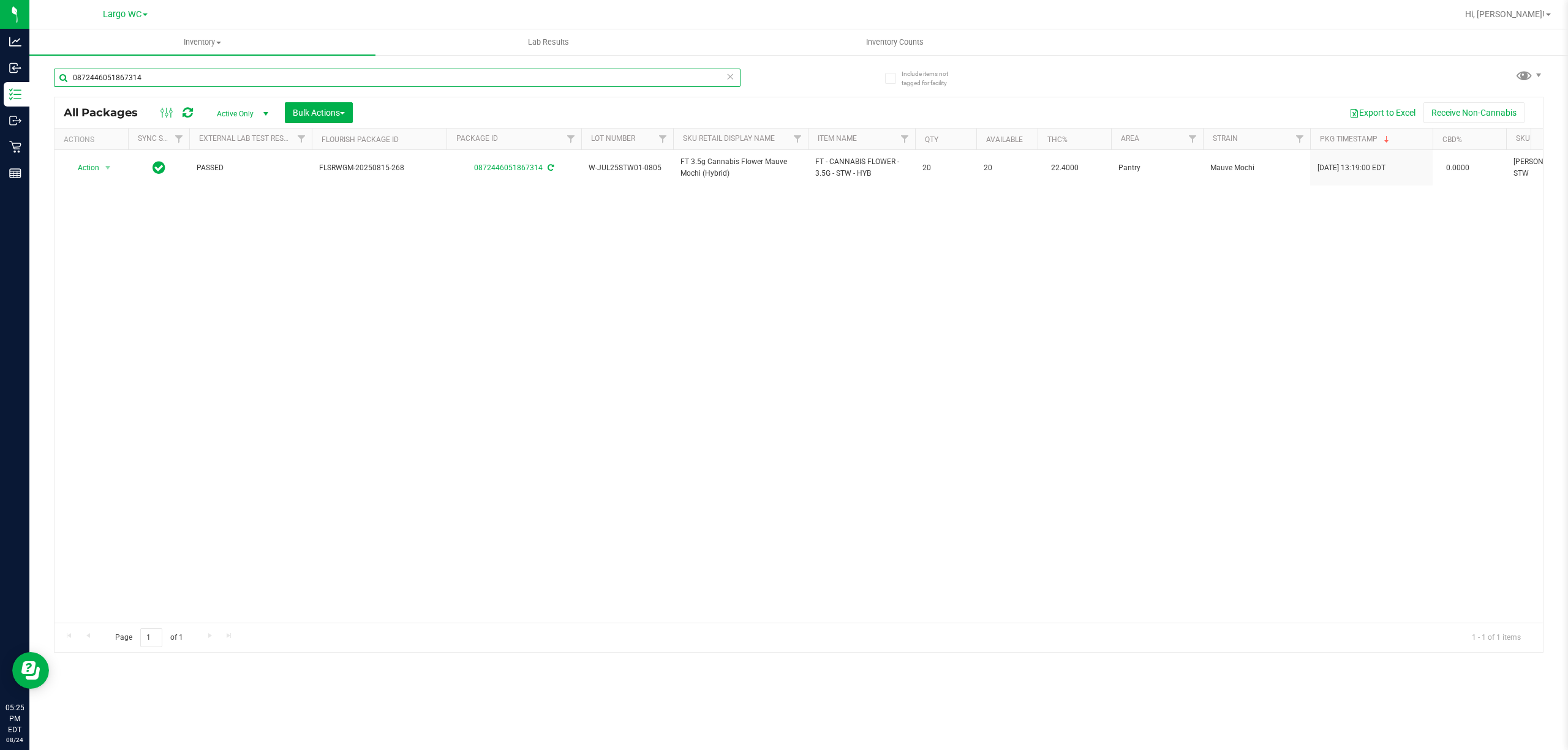
click at [506, 78] on input "0872446051867314" at bounding box center [397, 77] width 687 height 19
type input "0"
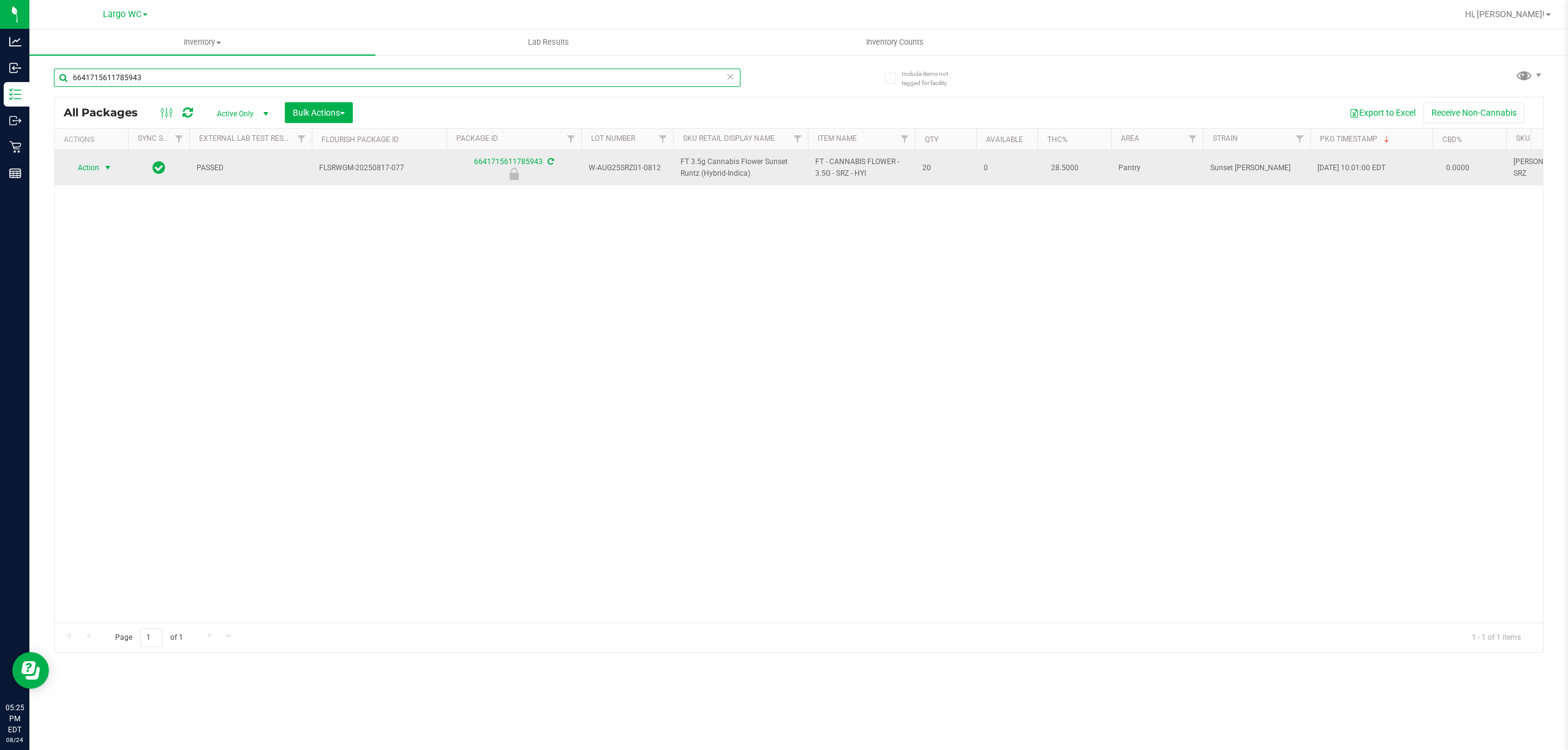
type input "6641715611785943"
click at [106, 167] on span "select" at bounding box center [108, 167] width 10 height 10
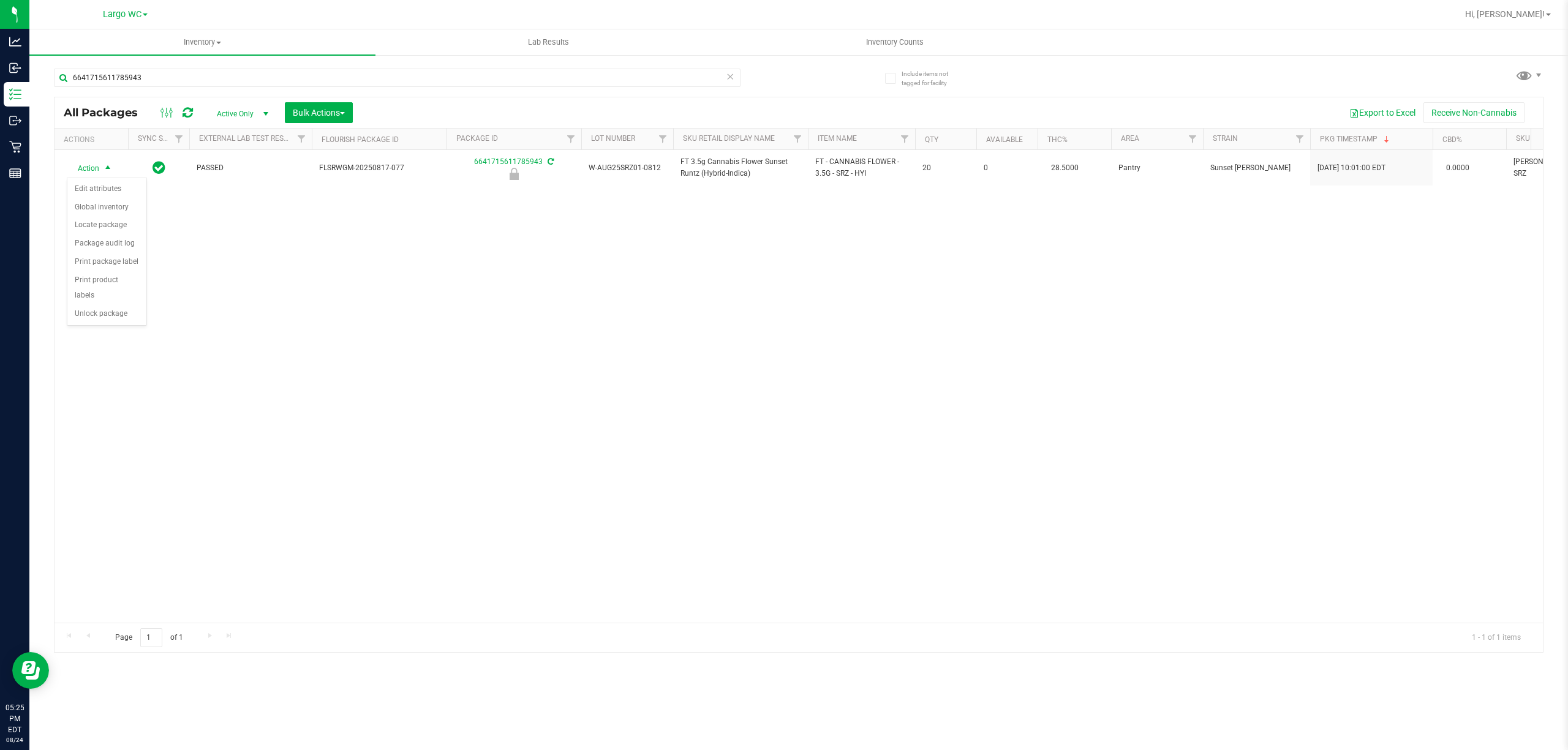
click at [116, 329] on div "Action Action Edit attributes Global inventory Locate package Package audit log…" at bounding box center [799, 386] width 1488 height 473
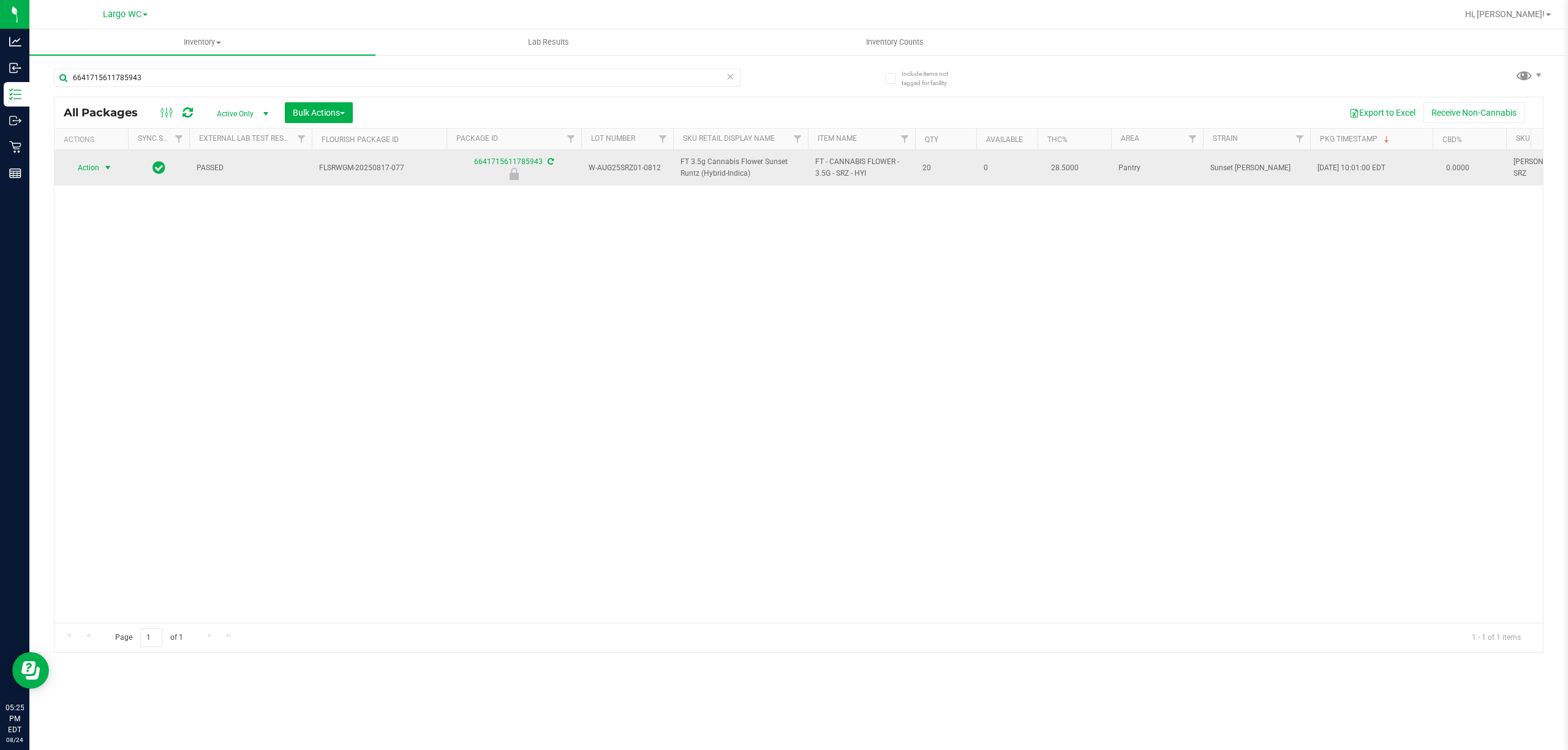
click at [108, 167] on span "select" at bounding box center [108, 167] width 10 height 10
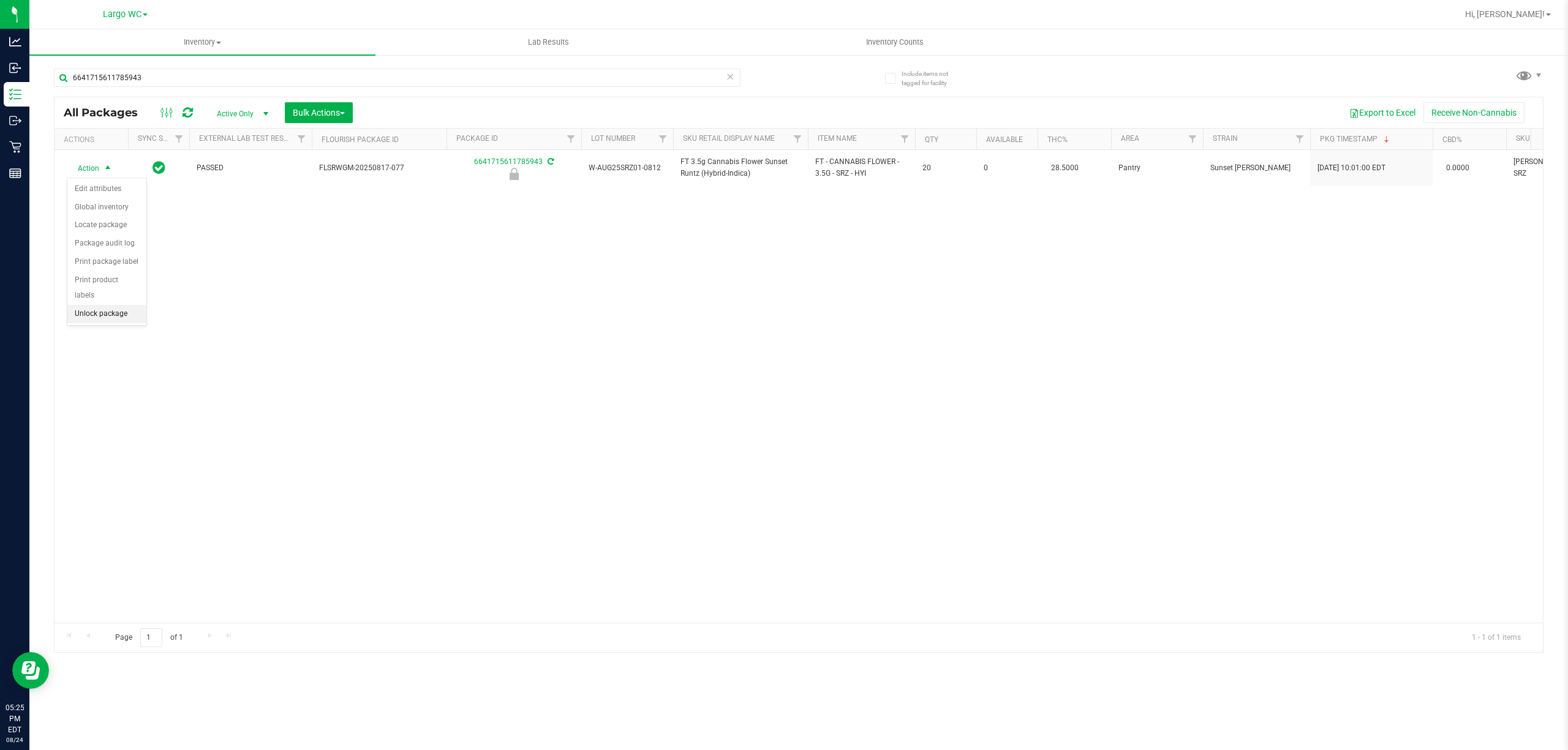
click at [108, 319] on li "Unlock package" at bounding box center [107, 314] width 79 height 19
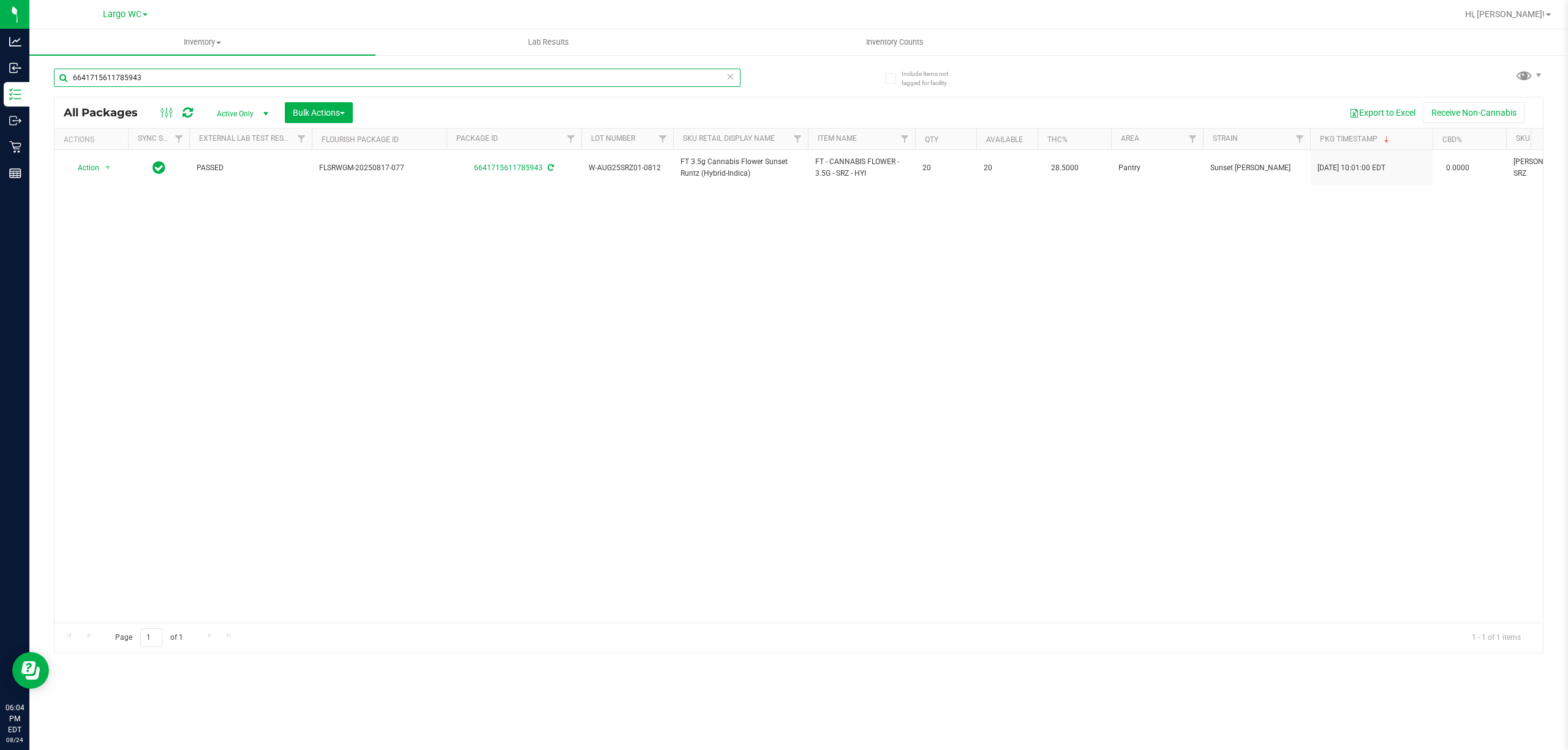
click at [265, 80] on input "6641715611785943" at bounding box center [397, 77] width 687 height 19
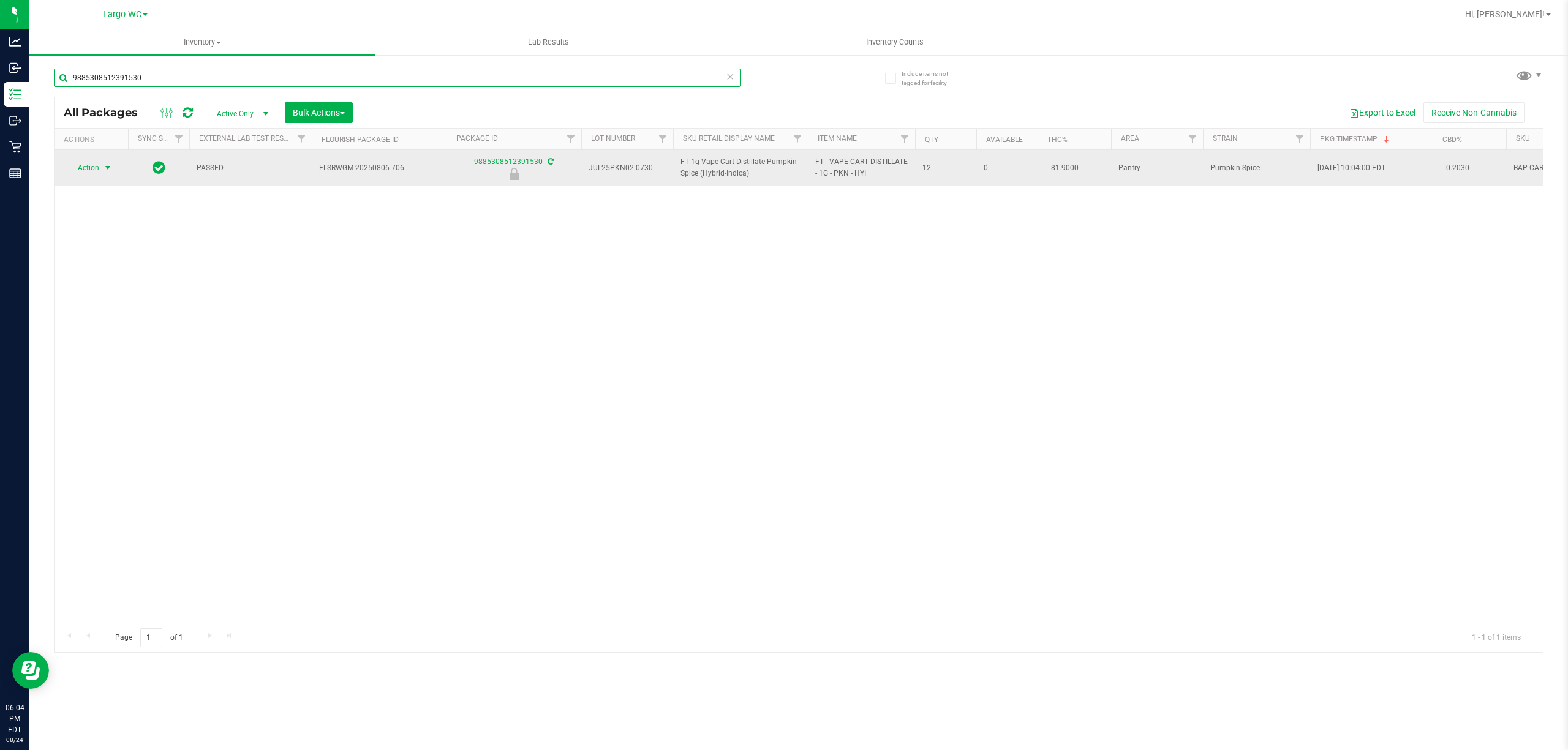
type input "9885308512391530"
click at [108, 167] on span "select" at bounding box center [108, 167] width 10 height 10
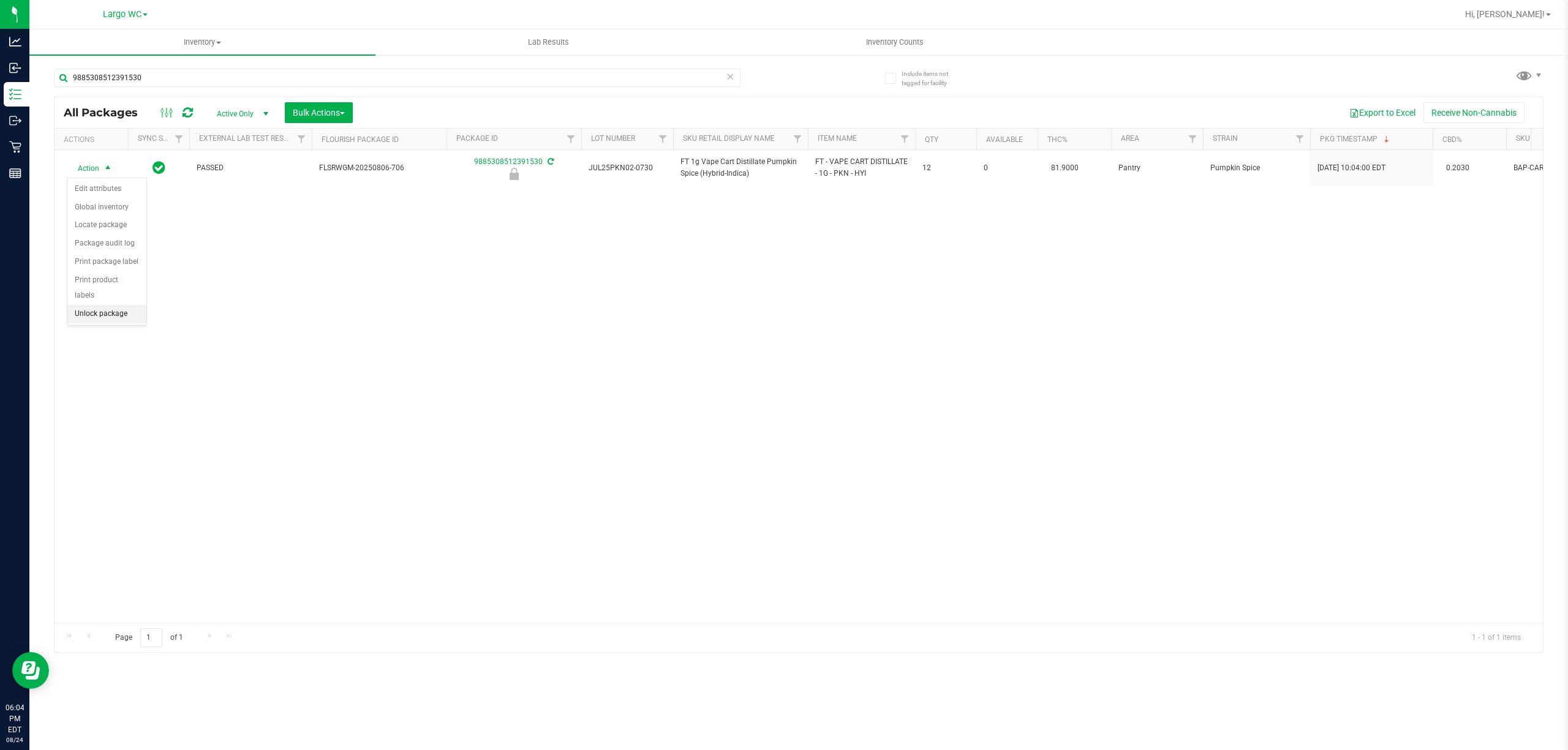
click at [97, 323] on li "Unlock package" at bounding box center [107, 314] width 79 height 19
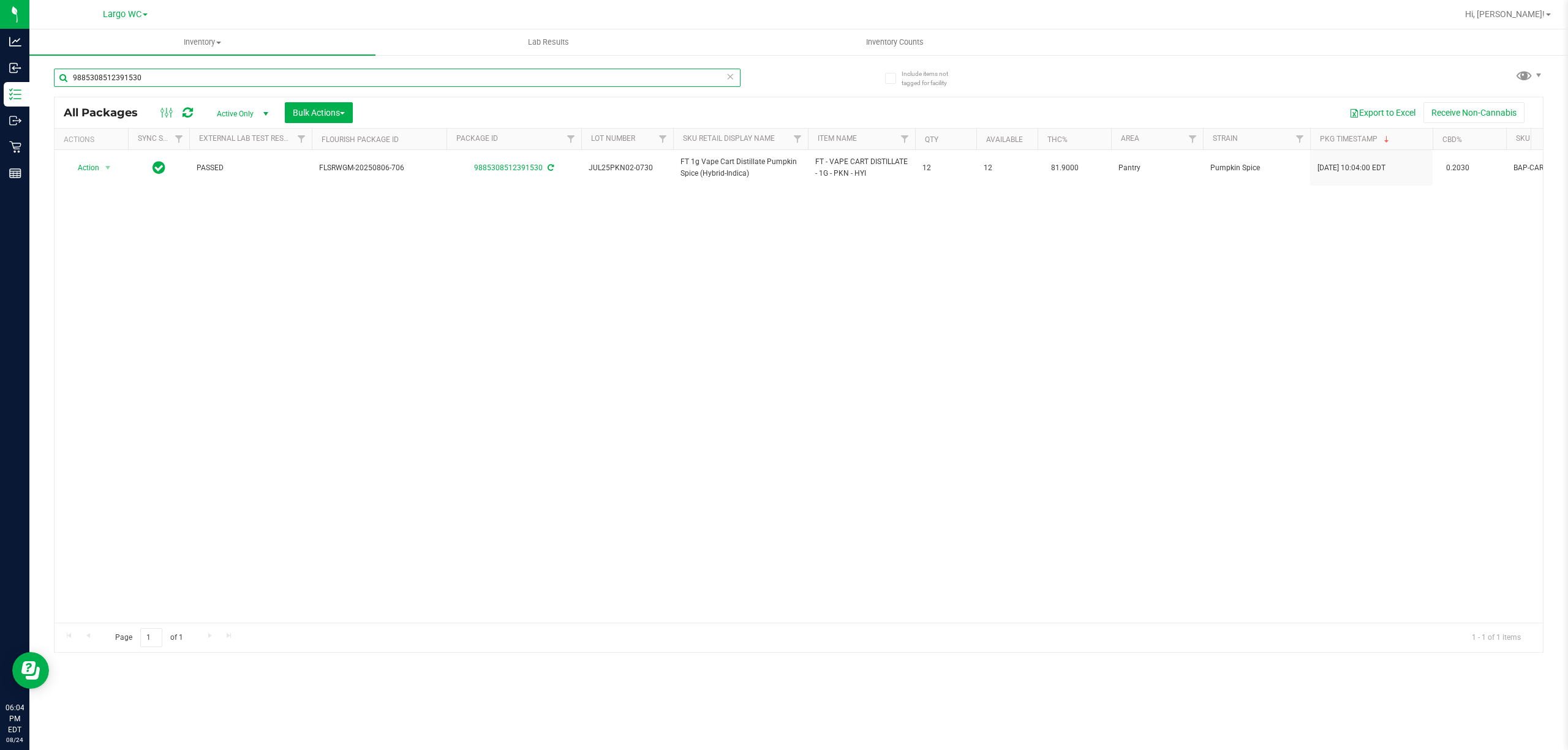
click at [577, 78] on input "9885308512391530" at bounding box center [397, 77] width 687 height 19
click at [589, 74] on input "9885308512391530" at bounding box center [397, 77] width 687 height 19
click at [591, 78] on input "9885308512391530" at bounding box center [397, 77] width 687 height 19
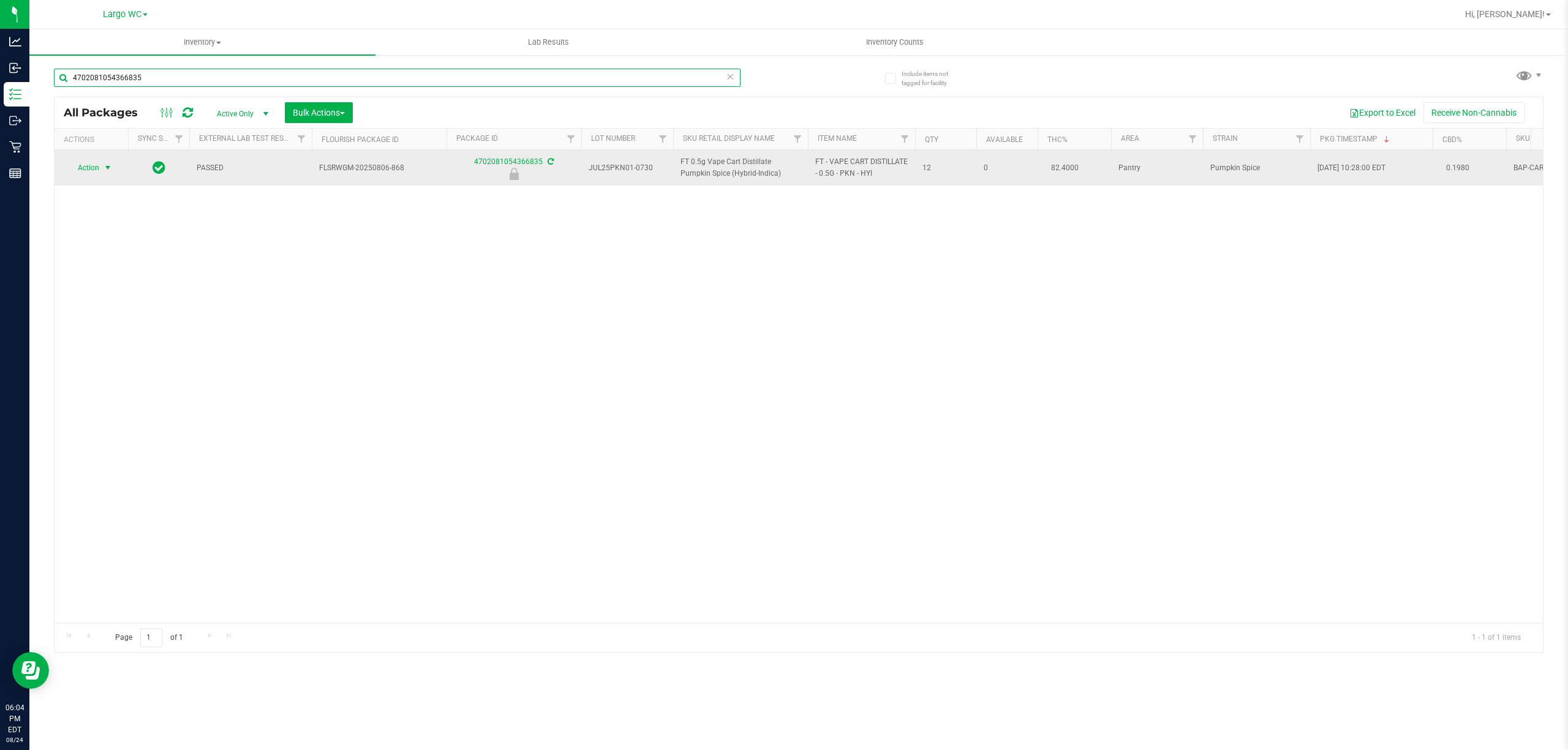
type input "4702081054366835"
click at [103, 167] on span "select" at bounding box center [108, 167] width 10 height 10
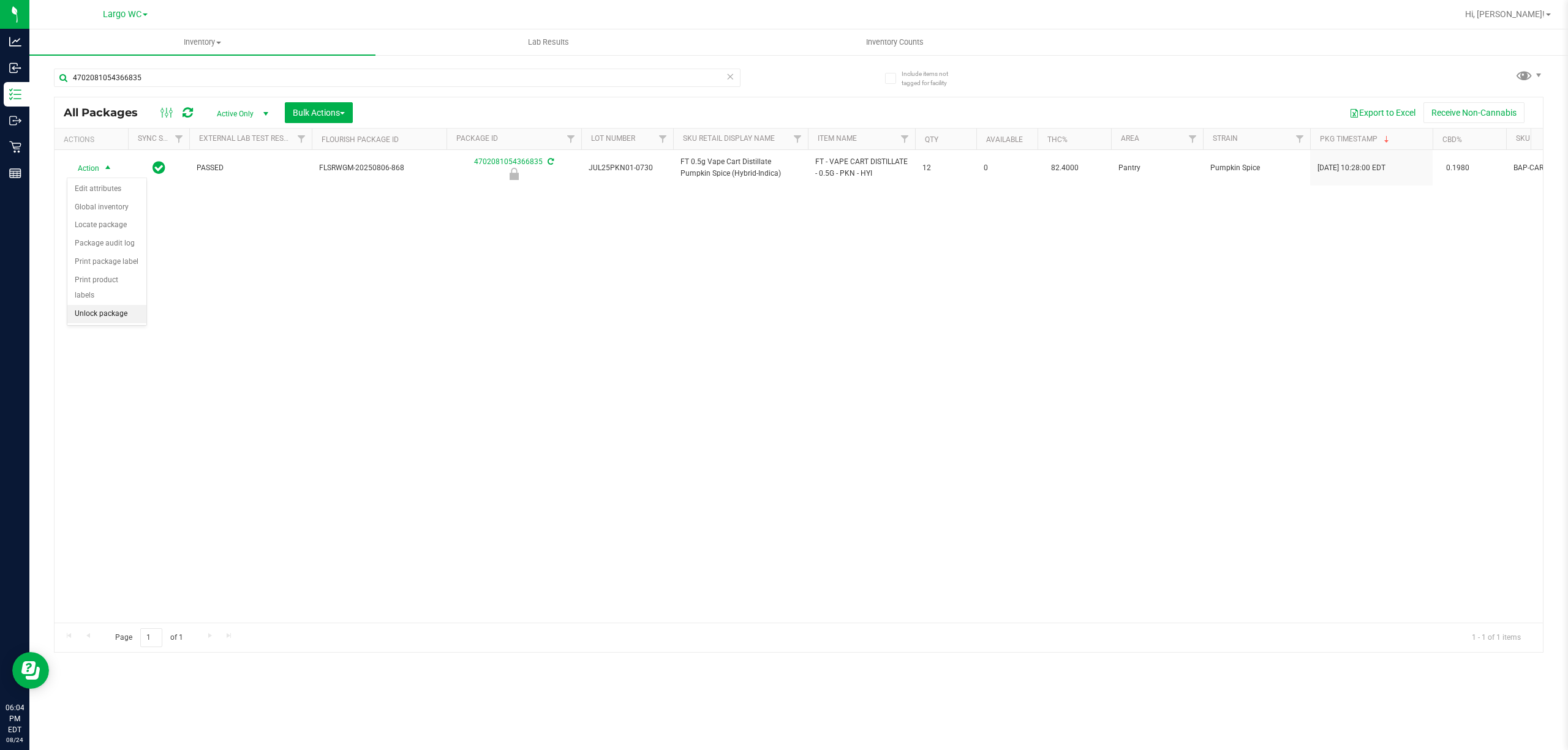
click at [98, 317] on li "Unlock package" at bounding box center [107, 314] width 79 height 19
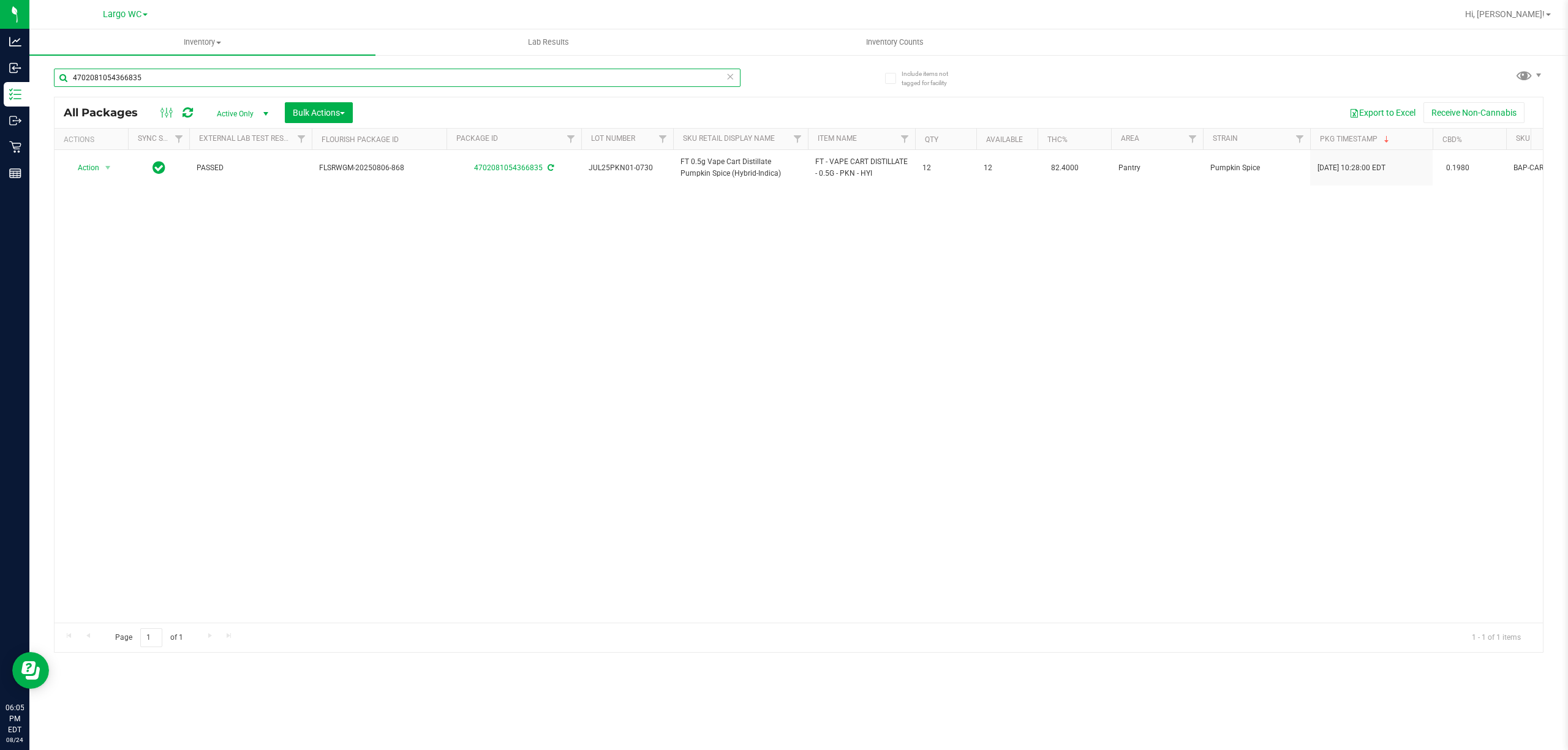
click at [379, 83] on input "4702081054366835" at bounding box center [397, 77] width 687 height 19
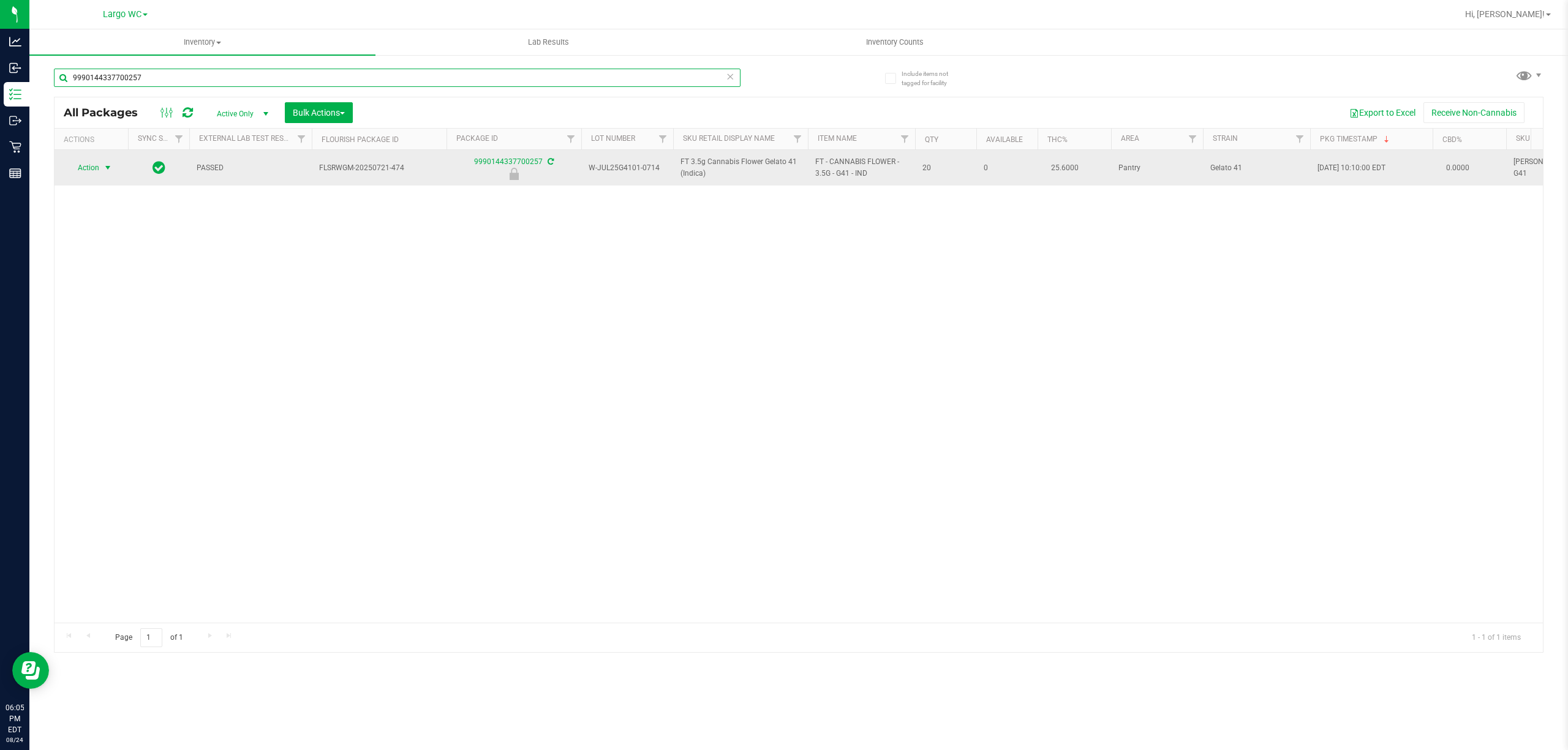
type input "9990144337700257"
click at [110, 167] on span "select" at bounding box center [108, 167] width 10 height 10
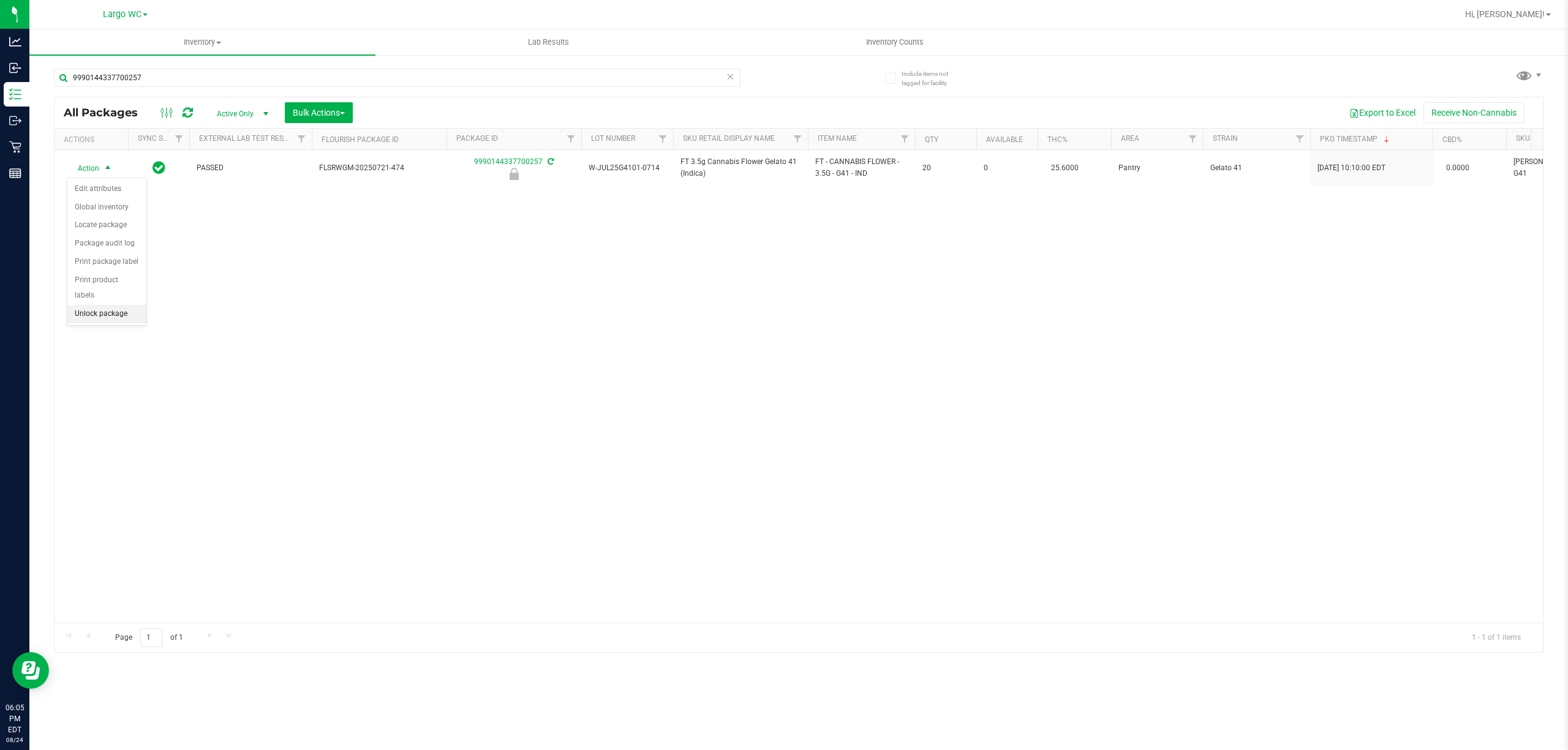
click at [105, 315] on li "Unlock package" at bounding box center [107, 314] width 79 height 19
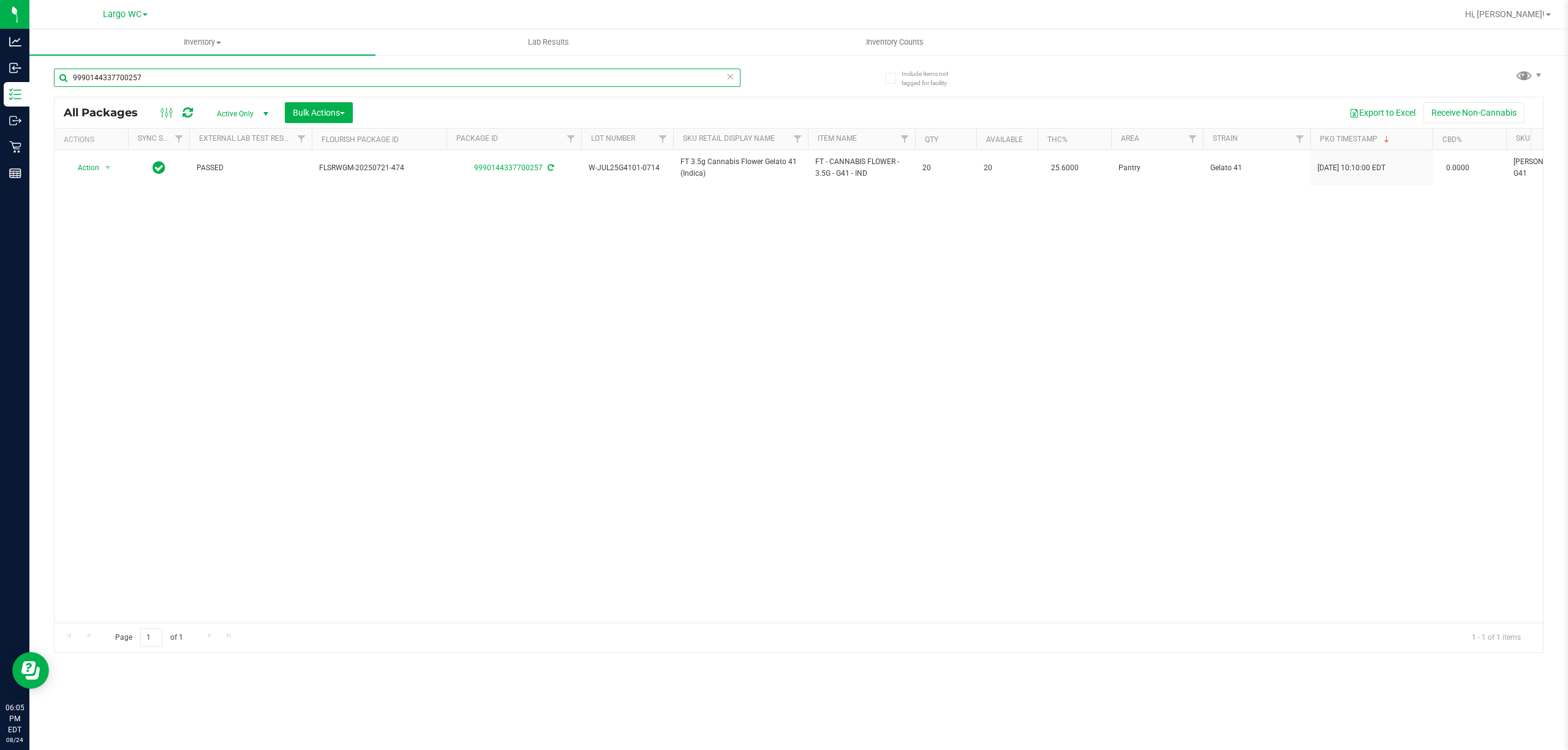
click at [576, 77] on input "9990144337700257" at bounding box center [397, 77] width 687 height 19
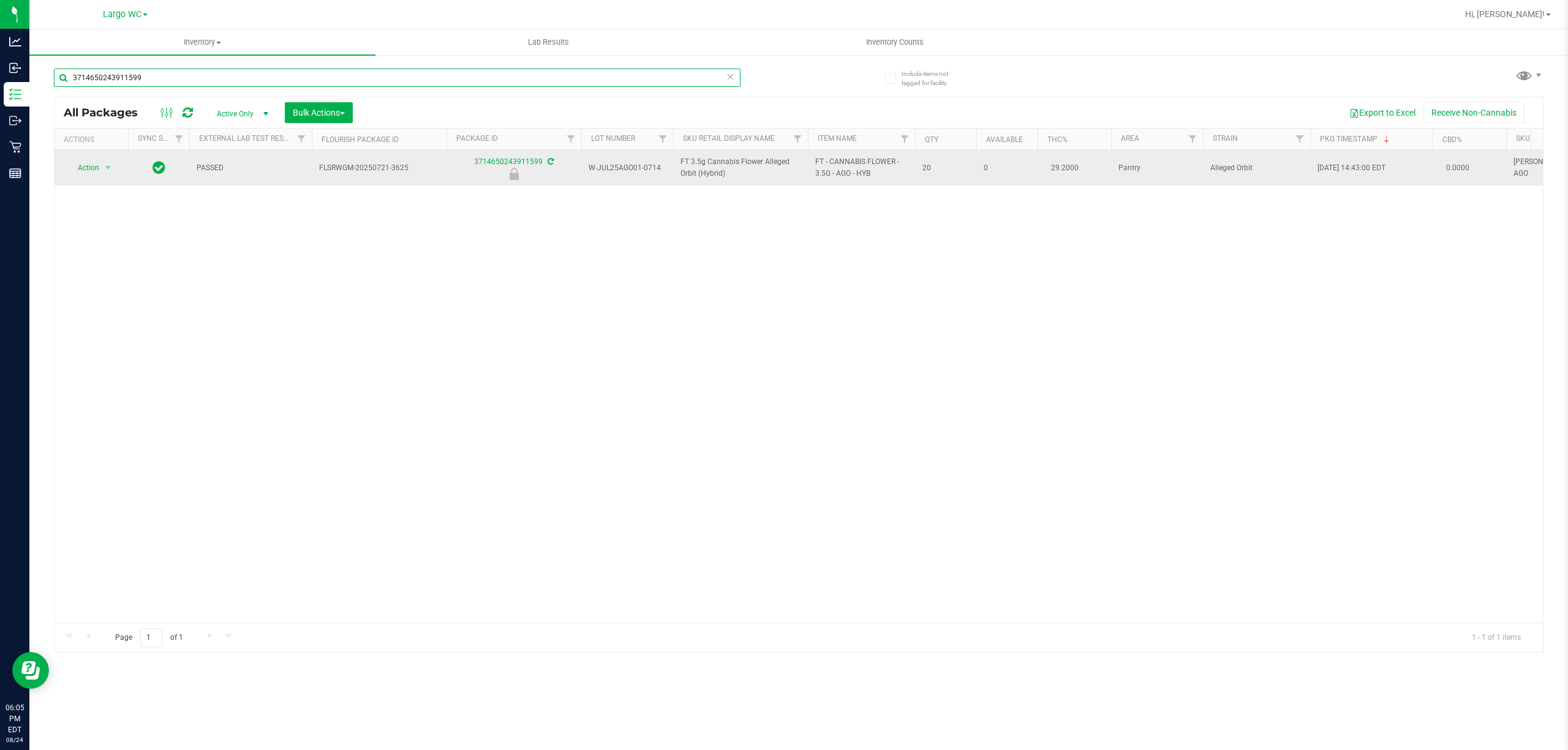
type input "3714650243911599"
click at [100, 167] on span "select" at bounding box center [108, 167] width 15 height 17
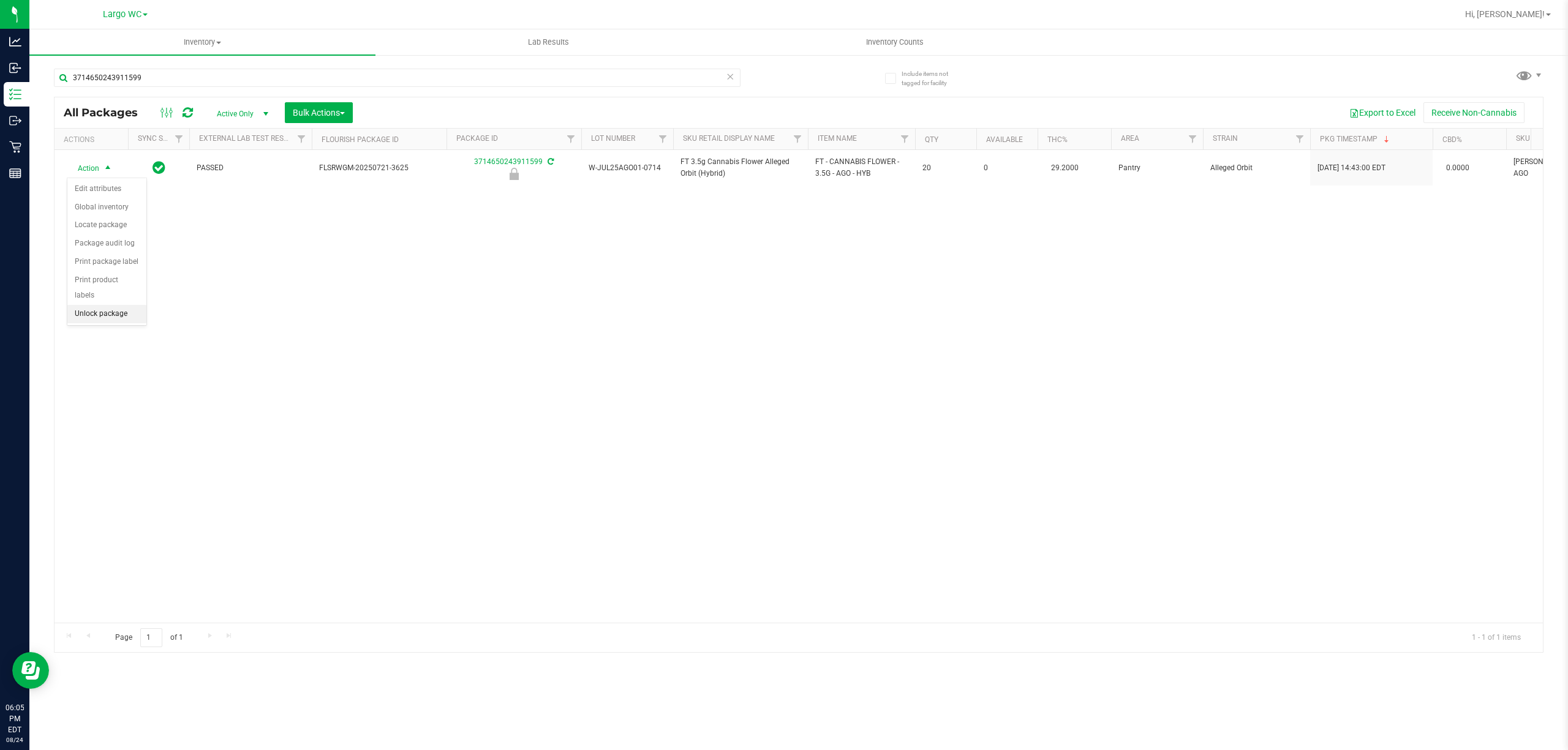
click at [99, 315] on li "Unlock package" at bounding box center [107, 314] width 79 height 19
